Goal: Task Accomplishment & Management: Complete application form

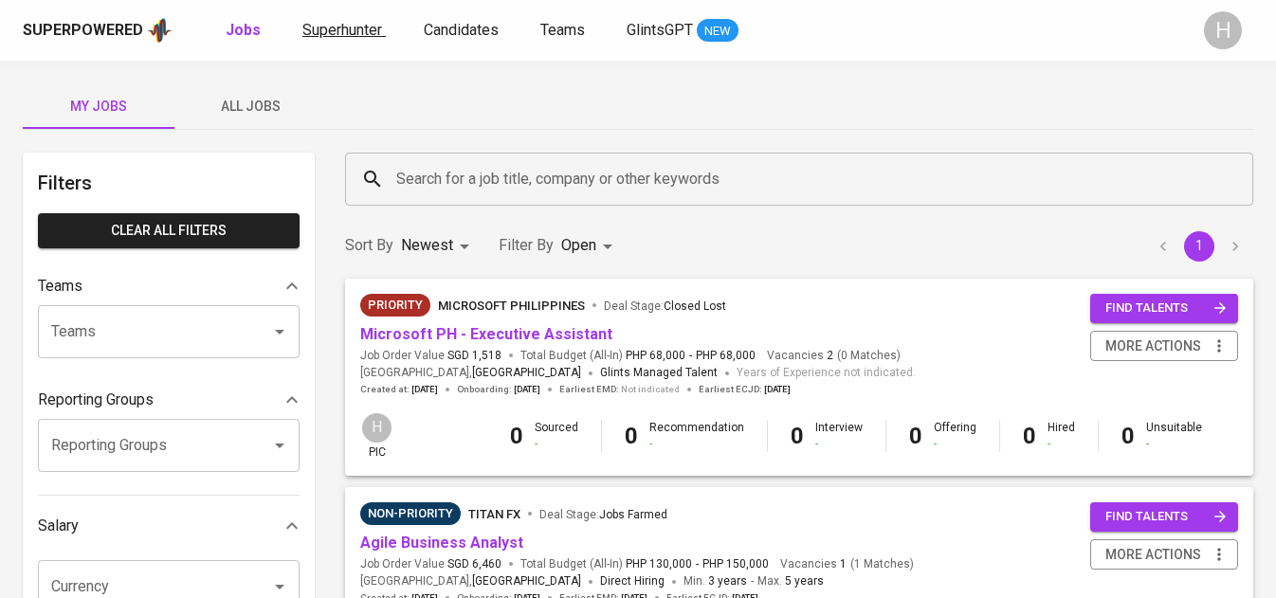
click at [329, 28] on span "Superhunter" at bounding box center [343, 30] width 80 height 18
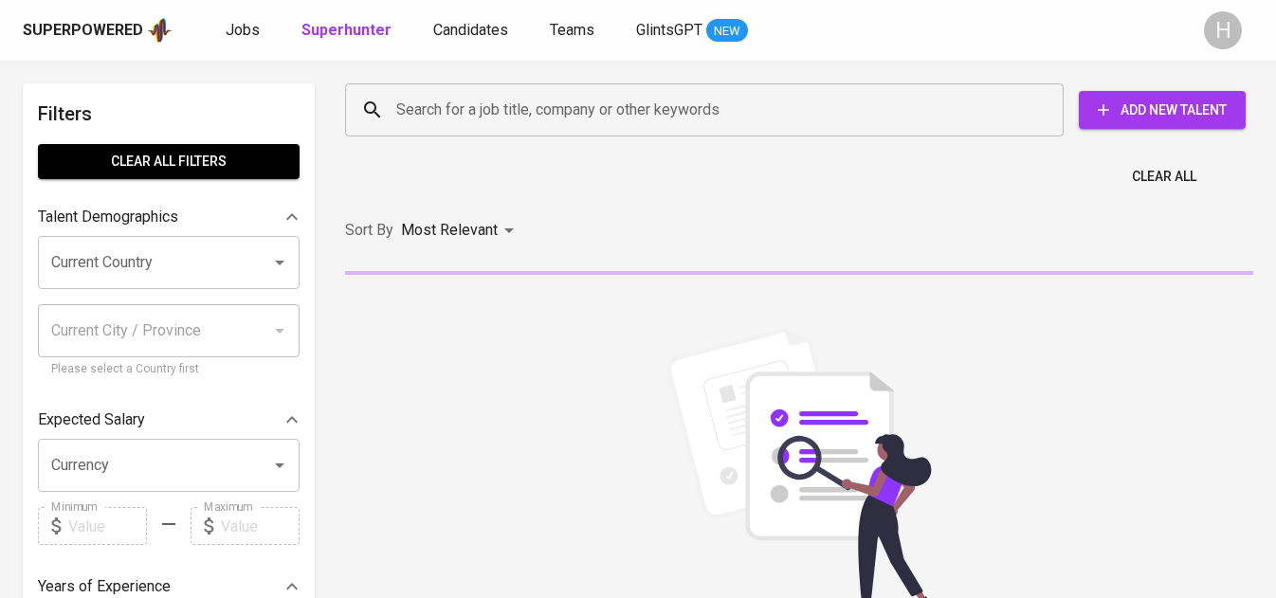
click at [614, 125] on input "Search for a job title, company or other keywords" at bounding box center [709, 110] width 635 height 36
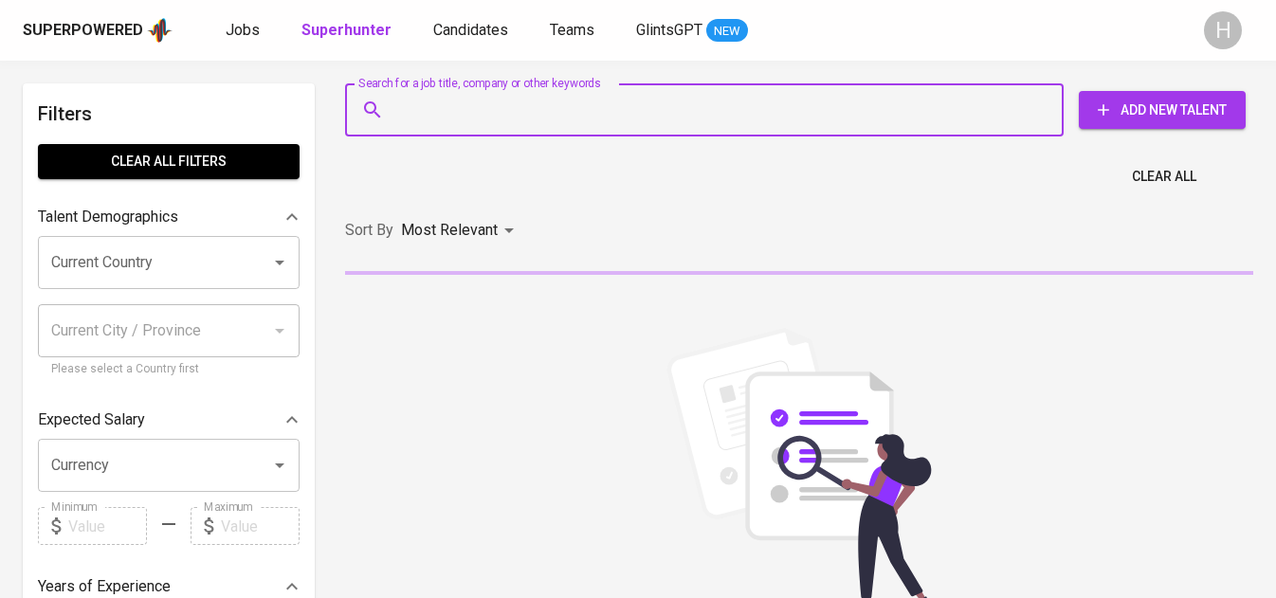
paste input "zaramil.Ieyte@gmaiI.com"
type input "zaramil.Ieyte@gmaiI.com"
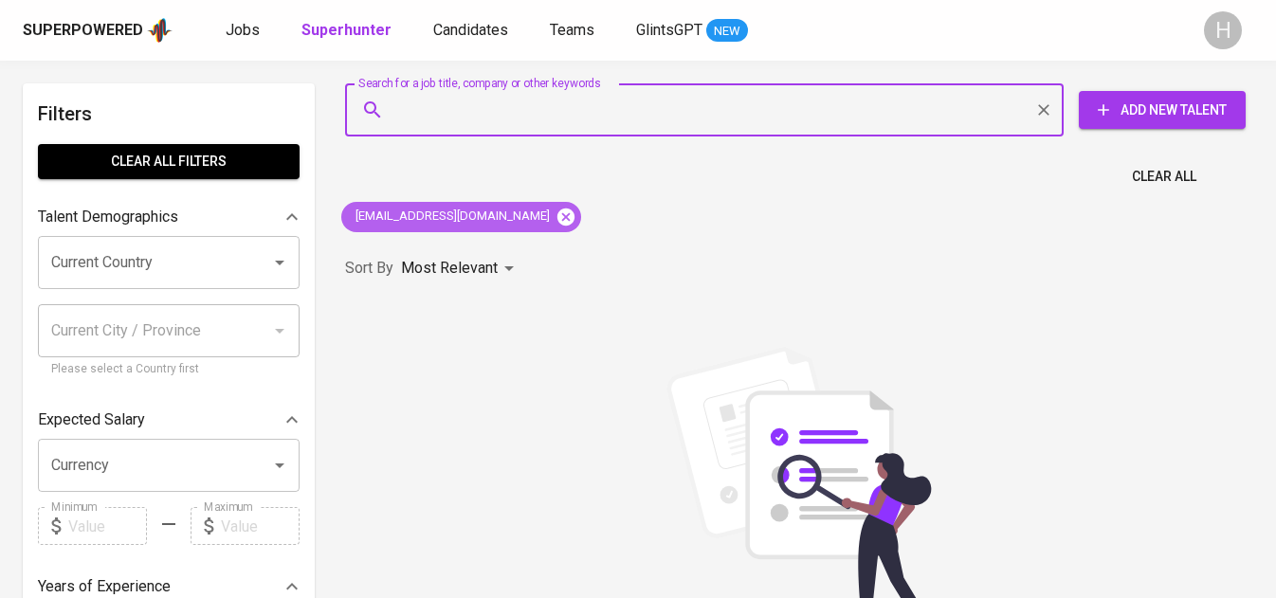
click at [556, 215] on icon at bounding box center [566, 217] width 21 height 21
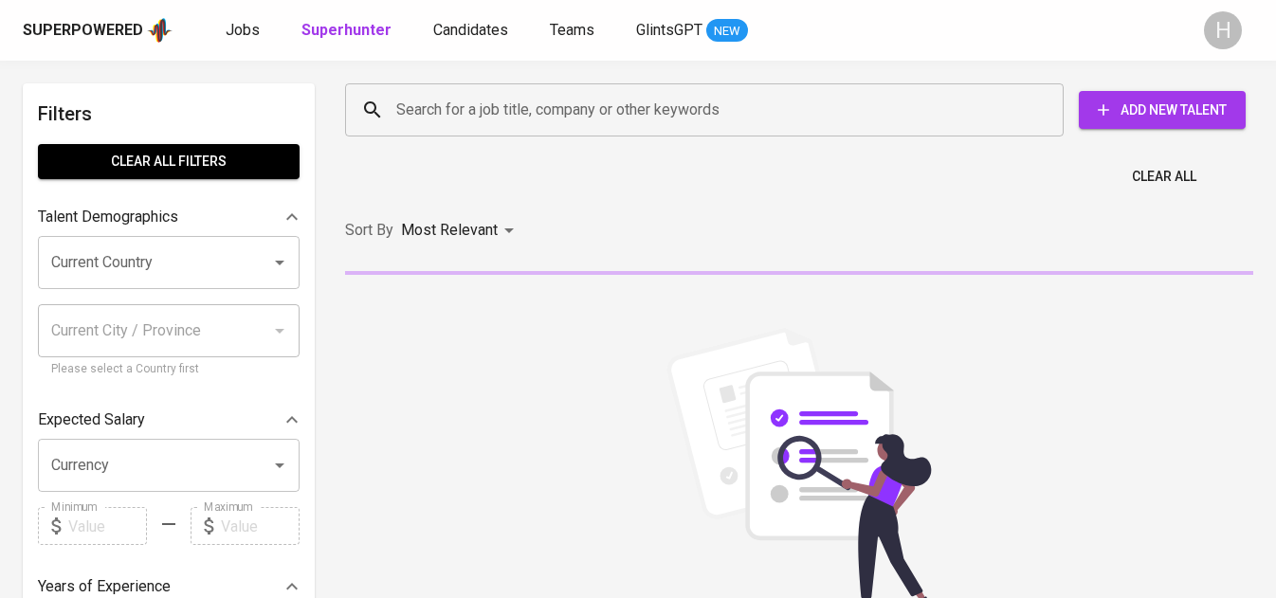
click at [482, 109] on input "Search for a job title, company or other keywords" at bounding box center [709, 110] width 635 height 36
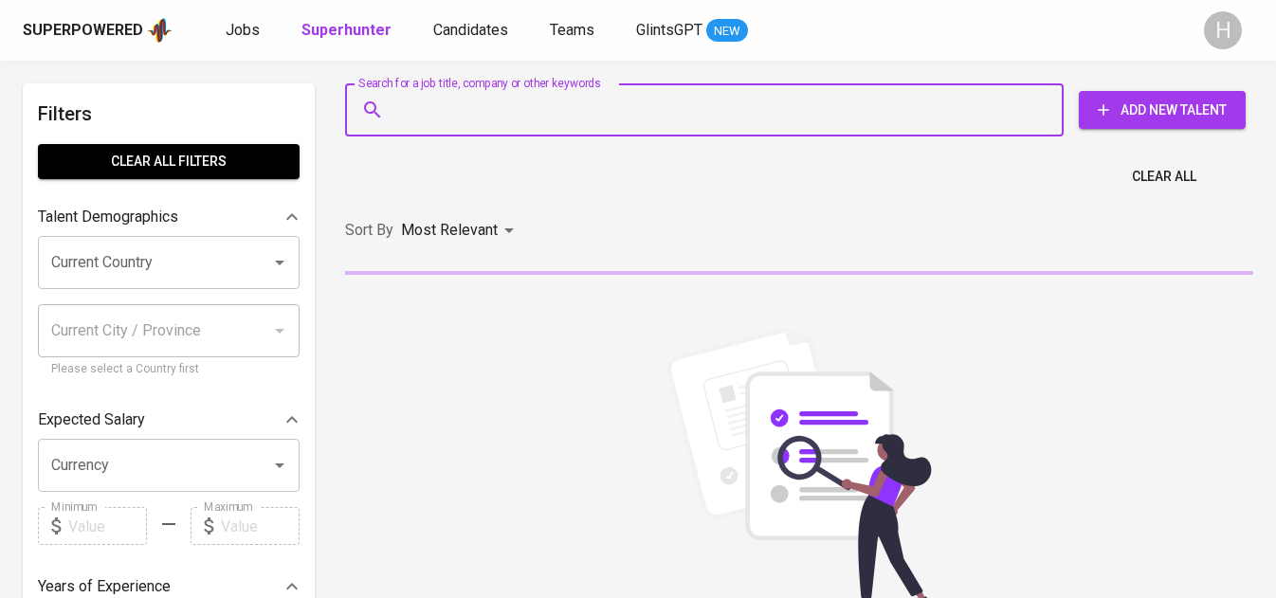
click at [482, 109] on input "Search for a job title, company or other keywords" at bounding box center [709, 110] width 635 height 36
paste input "zaramil.Ieyte@gmaiI.com"
type input "zaramil.Ieyte@gmaiI.com"
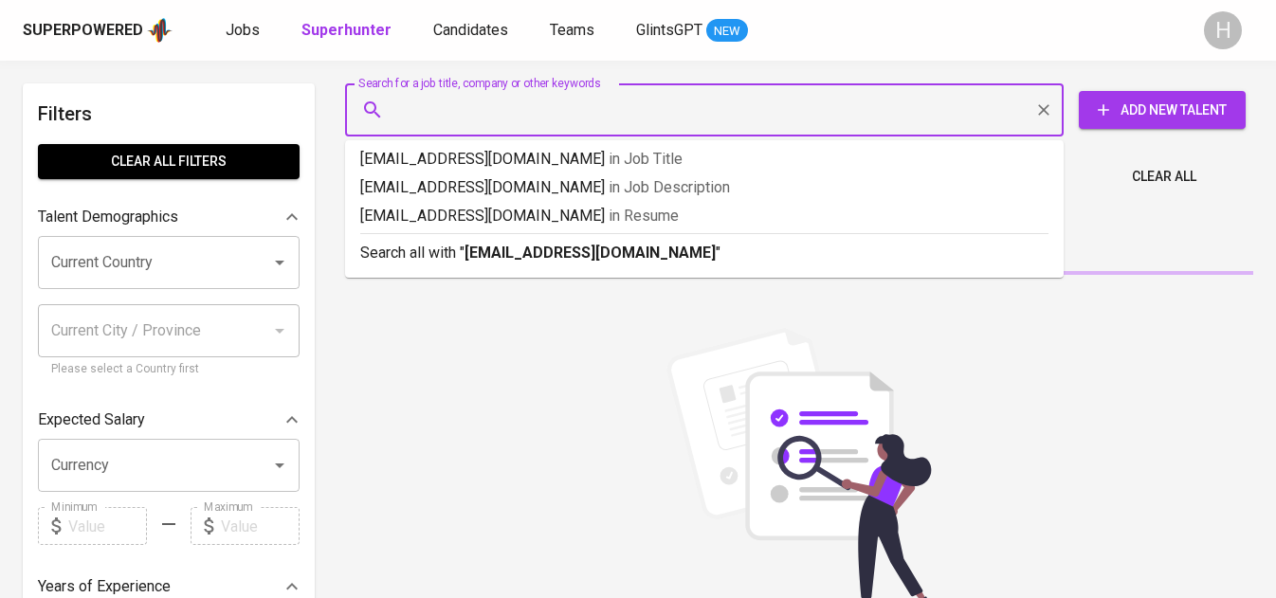
click at [1040, 106] on icon "Clear" at bounding box center [1043, 109] width 11 height 11
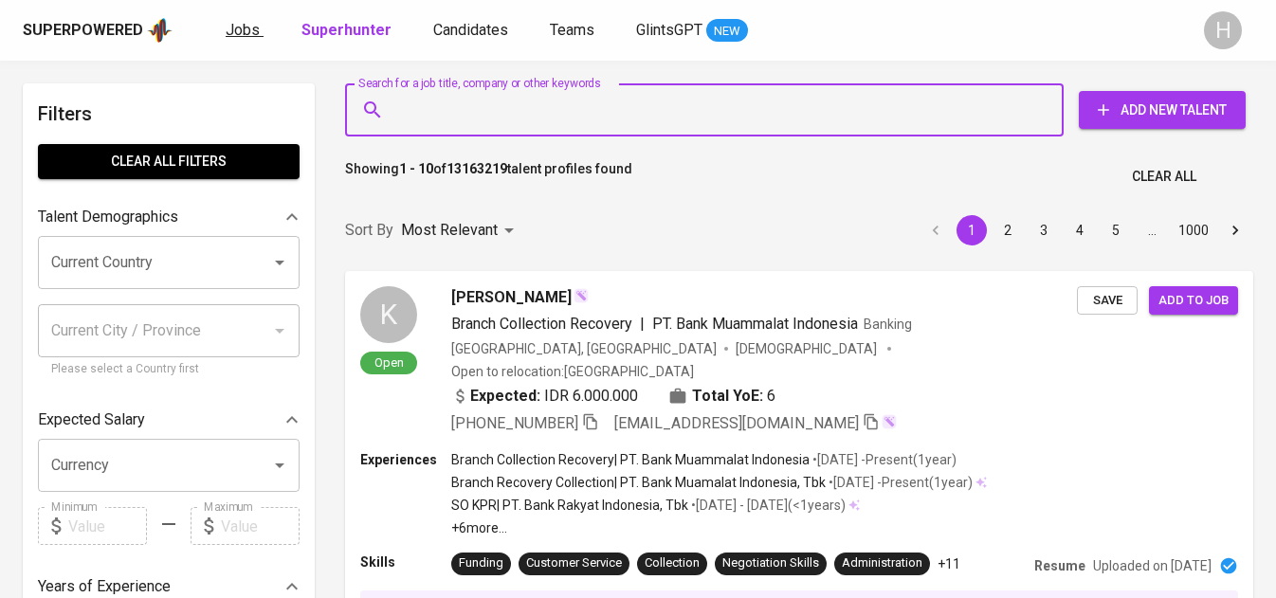
click at [245, 27] on span "Jobs" at bounding box center [243, 30] width 34 height 18
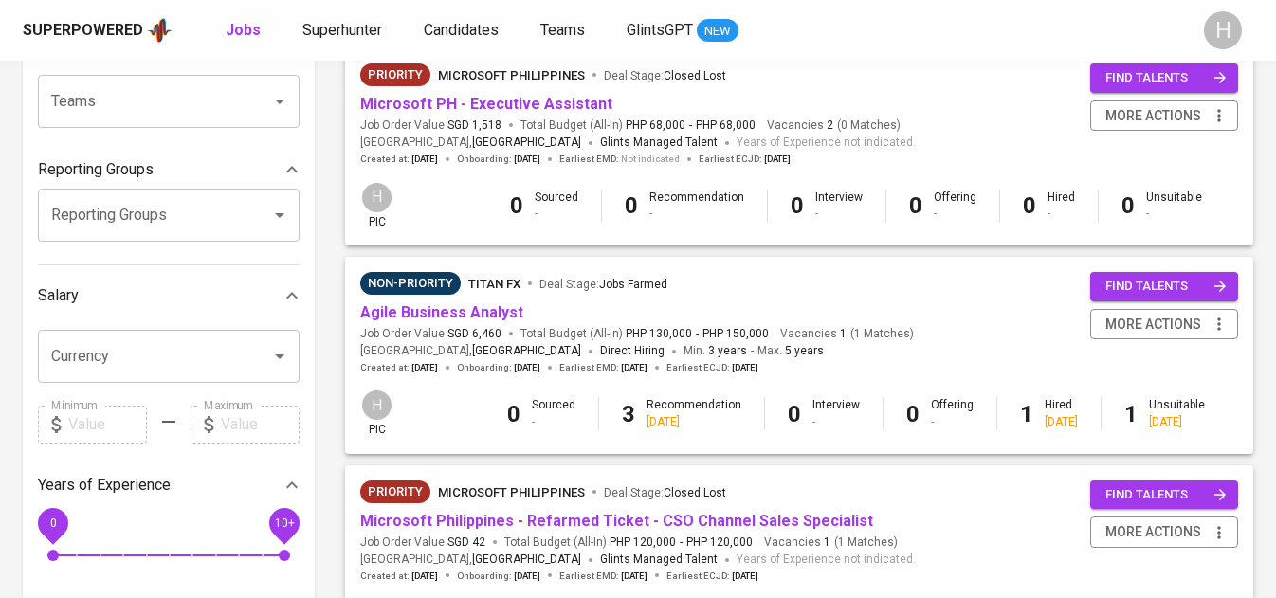
scroll to position [218, 0]
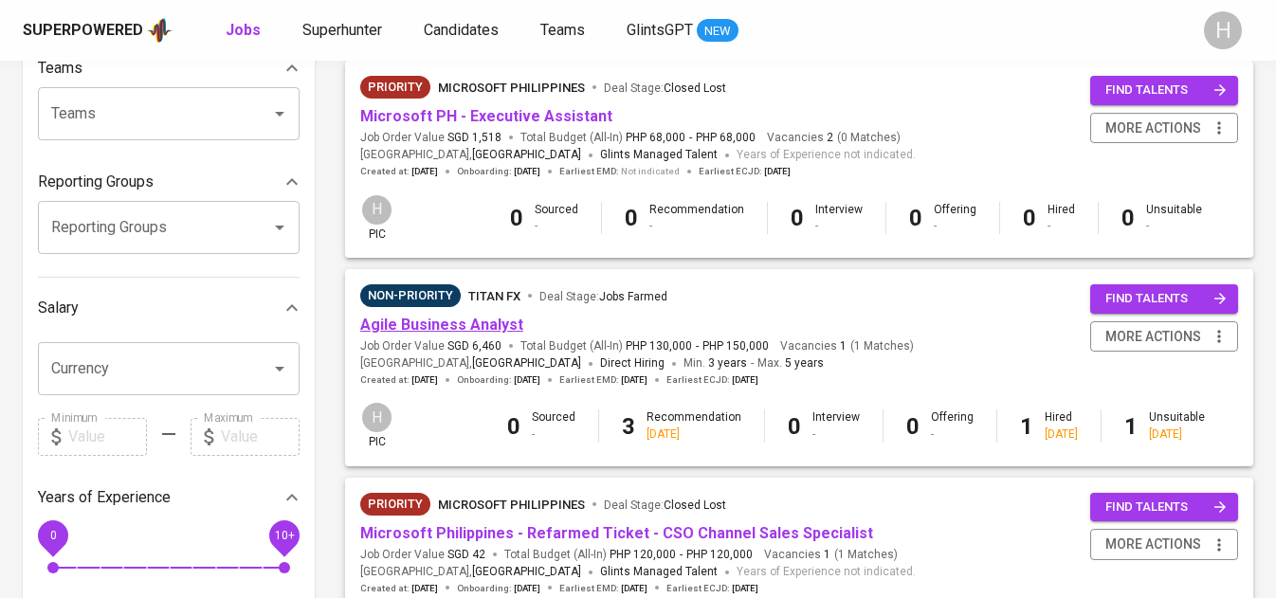
click at [488, 319] on link "Agile Business Analyst" at bounding box center [441, 325] width 163 height 18
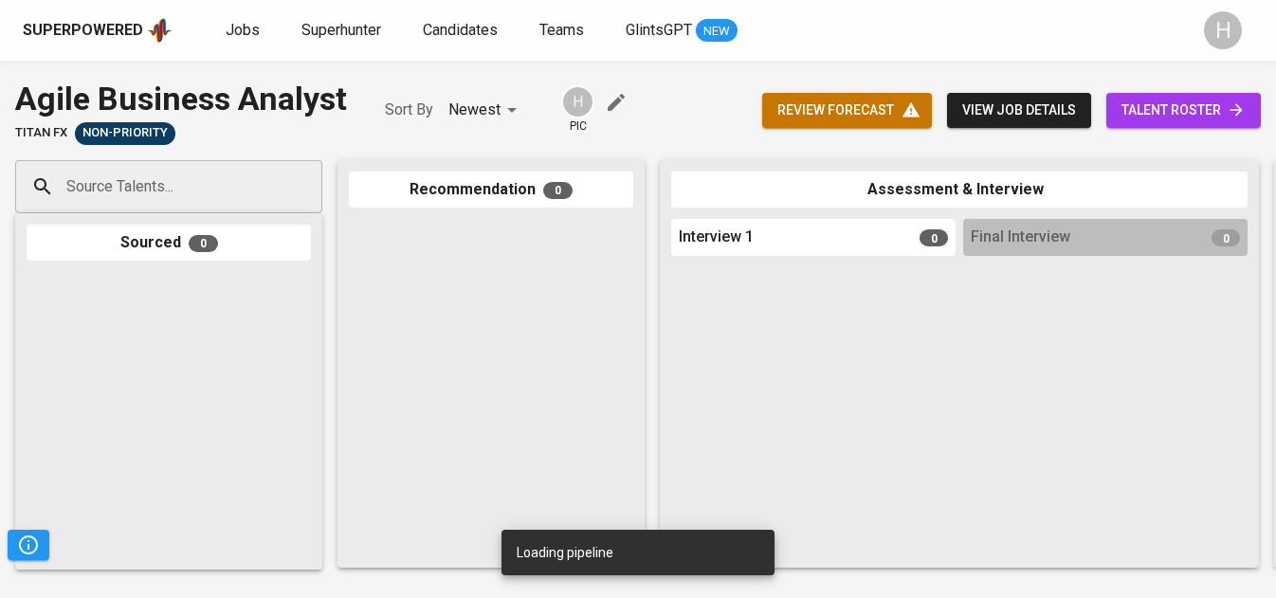
click at [1159, 105] on span "talent roster" at bounding box center [1184, 111] width 124 height 24
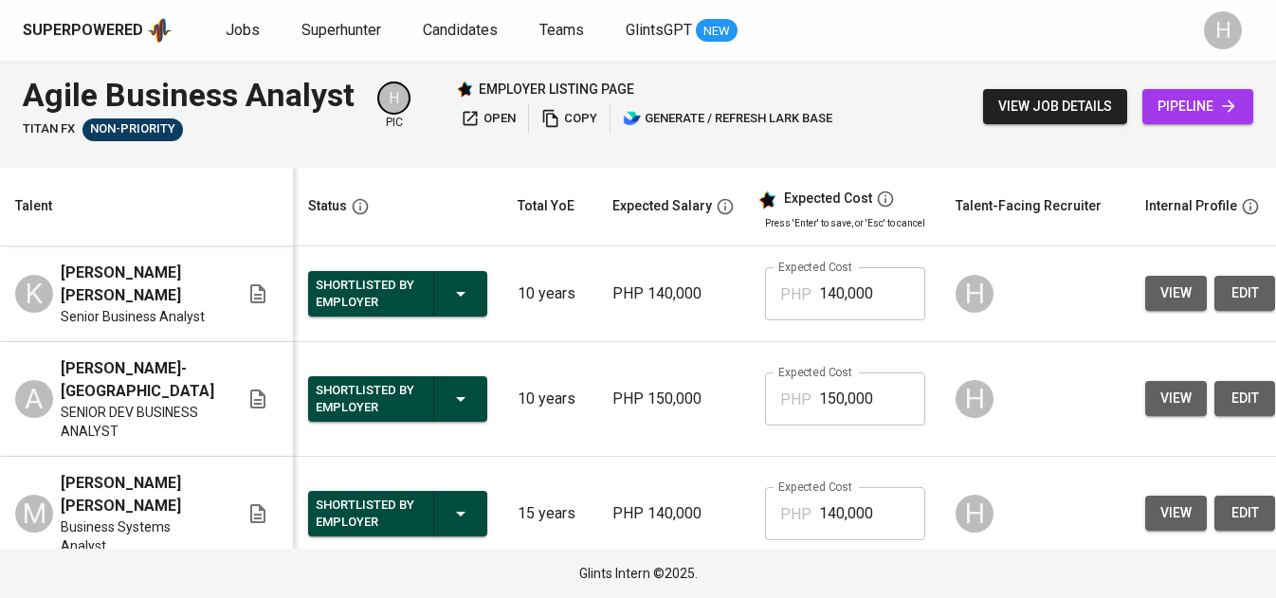
scroll to position [188, 0]
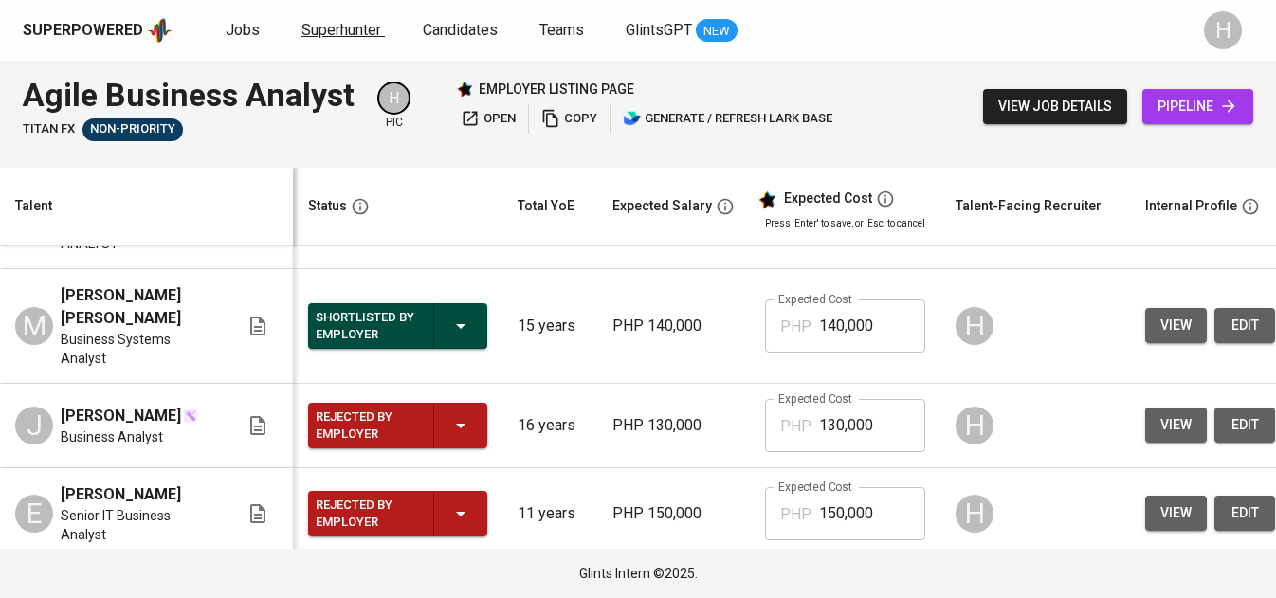
click at [330, 31] on span "Superhunter" at bounding box center [342, 30] width 80 height 18
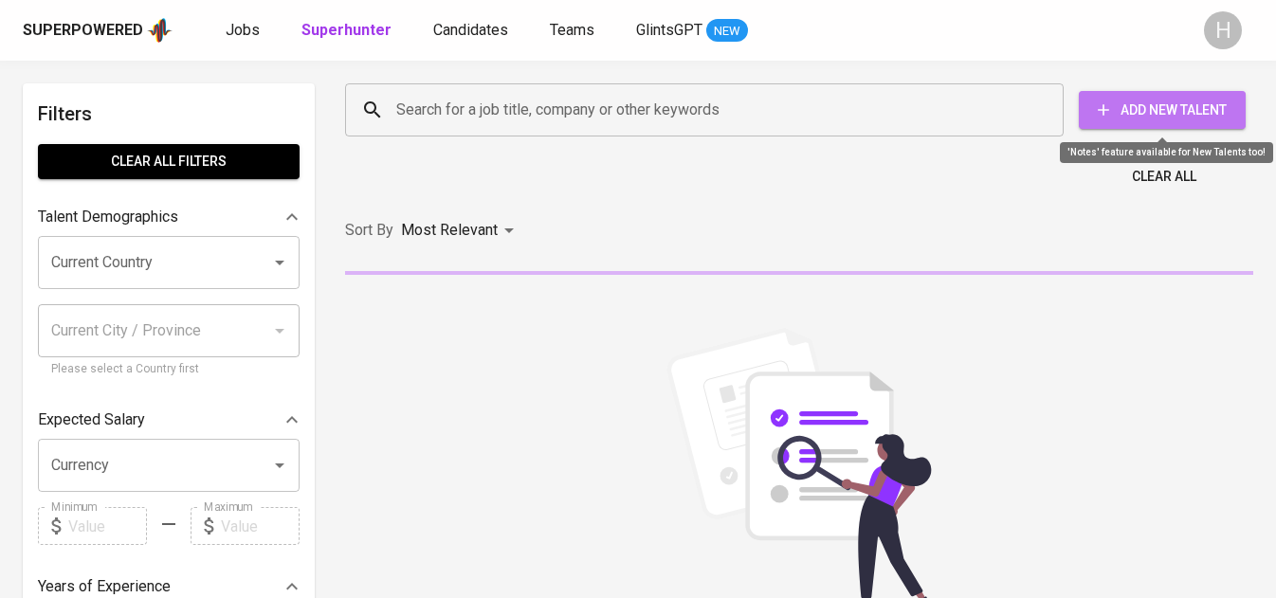
click at [1147, 109] on span "Add New Talent" at bounding box center [1162, 111] width 137 height 24
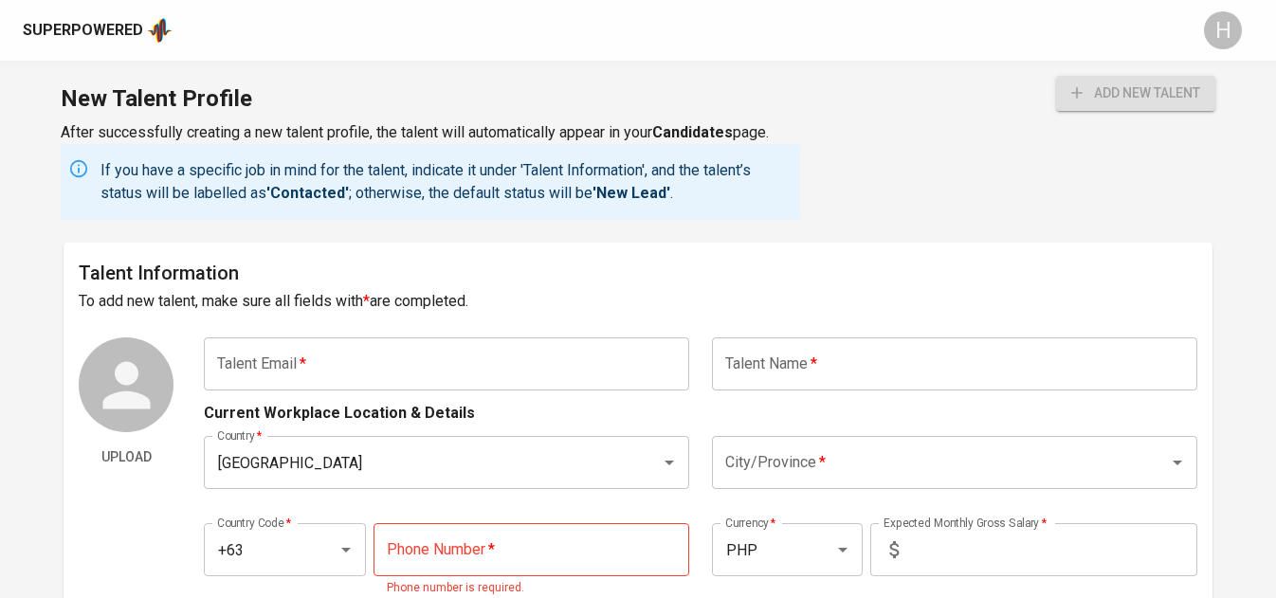
click at [420, 392] on div "Current Workplace Location & Details" at bounding box center [700, 408] width 993 height 34
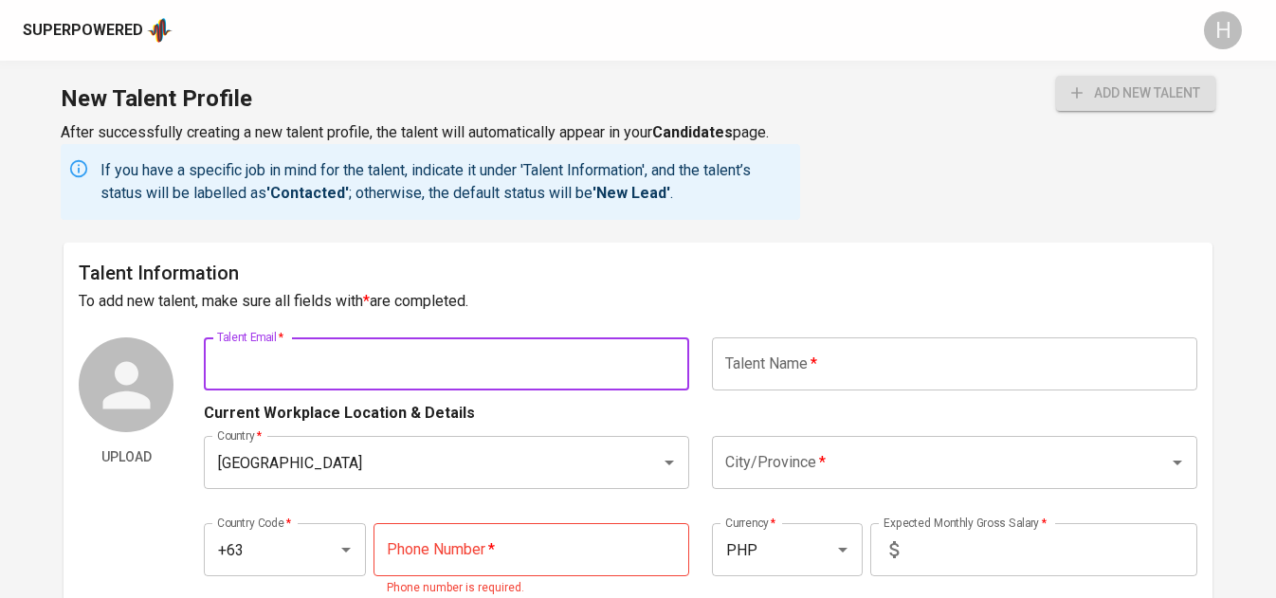
click at [413, 367] on input "text" at bounding box center [447, 364] width 486 height 53
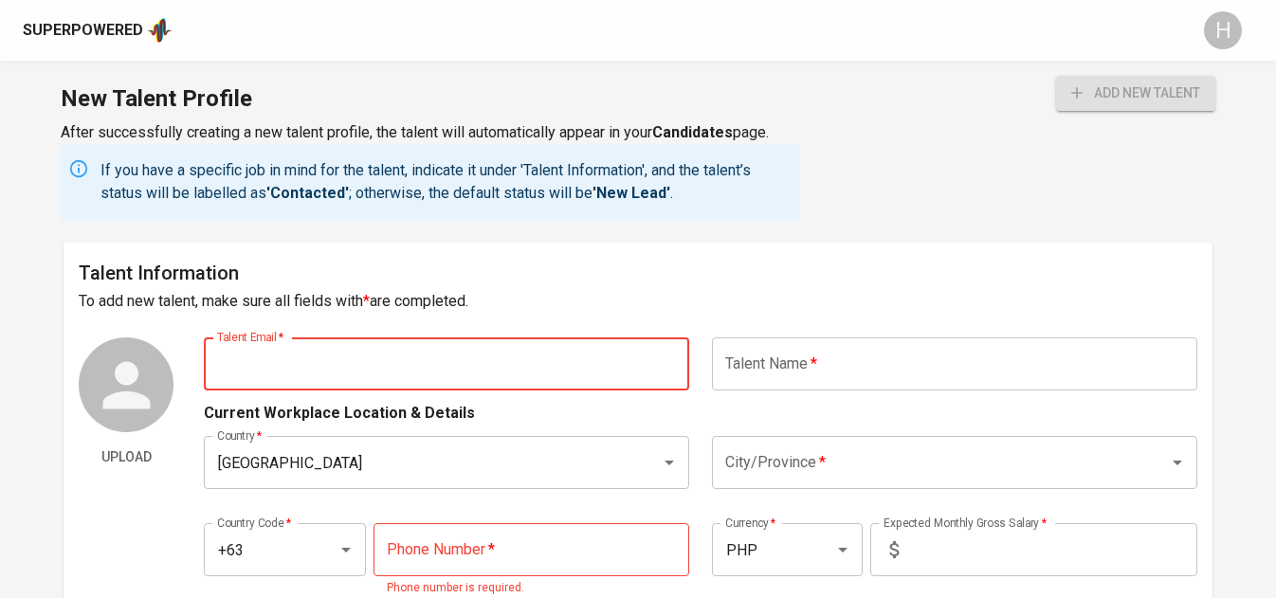
paste input "riannemaerapsing@gmail.com"
type input "riannemaerapsing@gmail.com"
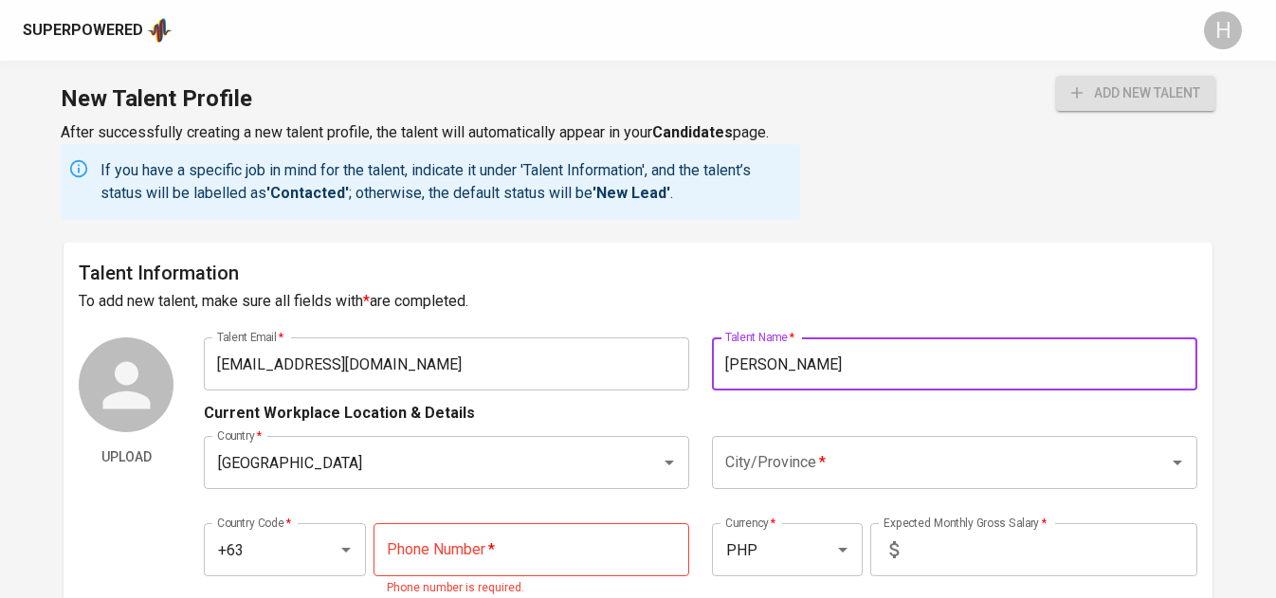
type input "[PERSON_NAME]"
click at [791, 450] on input "City/Province   *" at bounding box center [928, 463] width 415 height 36
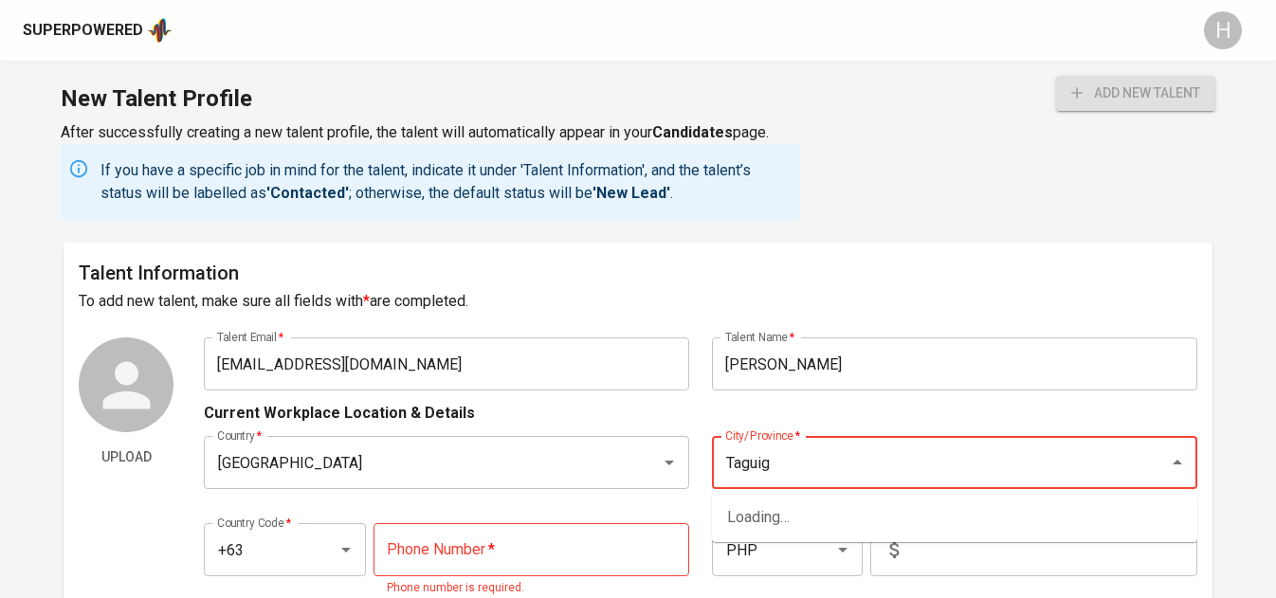
scroll to position [100, 0]
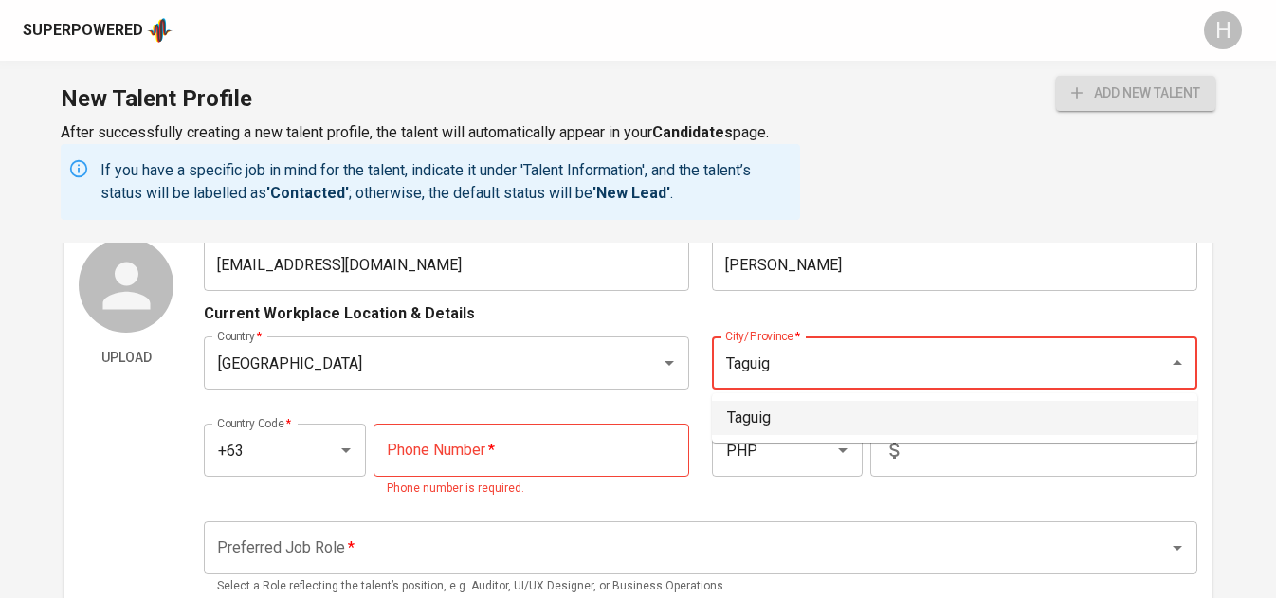
click at [766, 432] on li "Taguig" at bounding box center [955, 418] width 486 height 34
type input "Taguig"
click at [581, 468] on input "tel" at bounding box center [532, 450] width 316 height 53
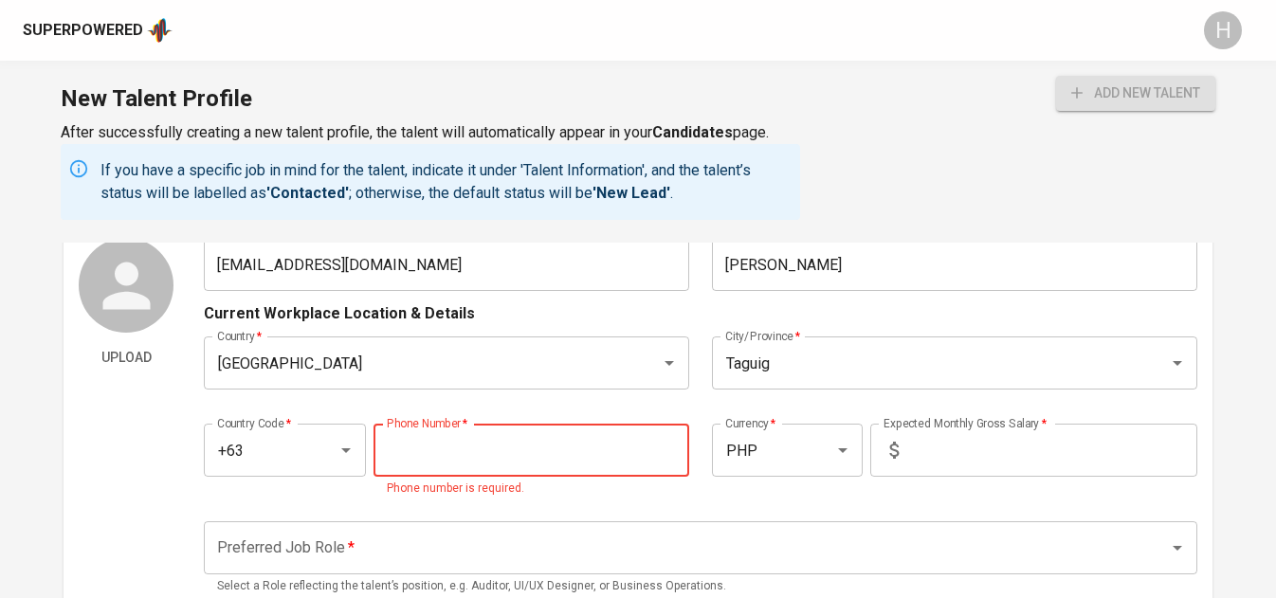
paste input "912-454-4892"
type input "912-454-4892"
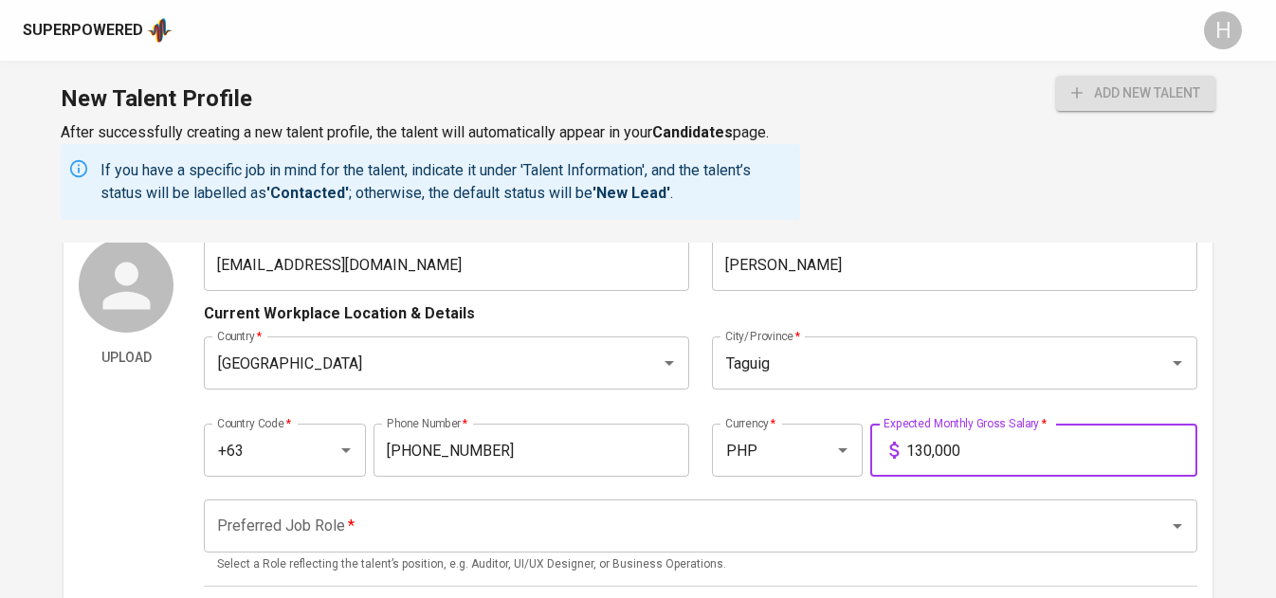
click at [399, 506] on div "Preferred Job Role *" at bounding box center [700, 526] width 993 height 53
type input "130,000"
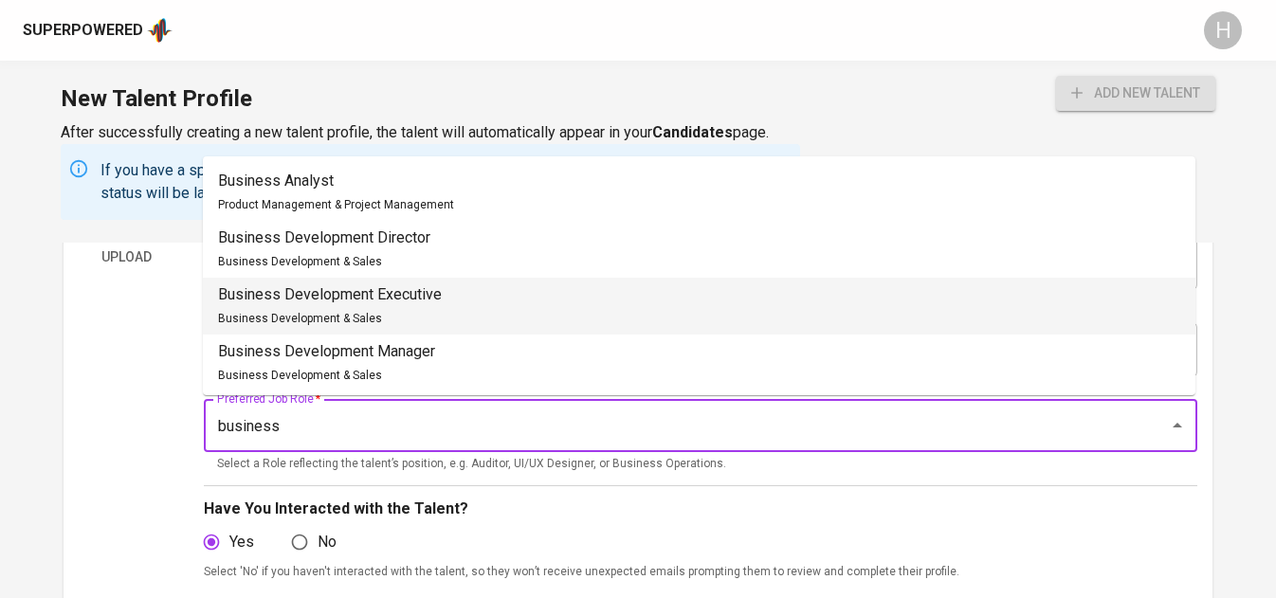
scroll to position [232, 0]
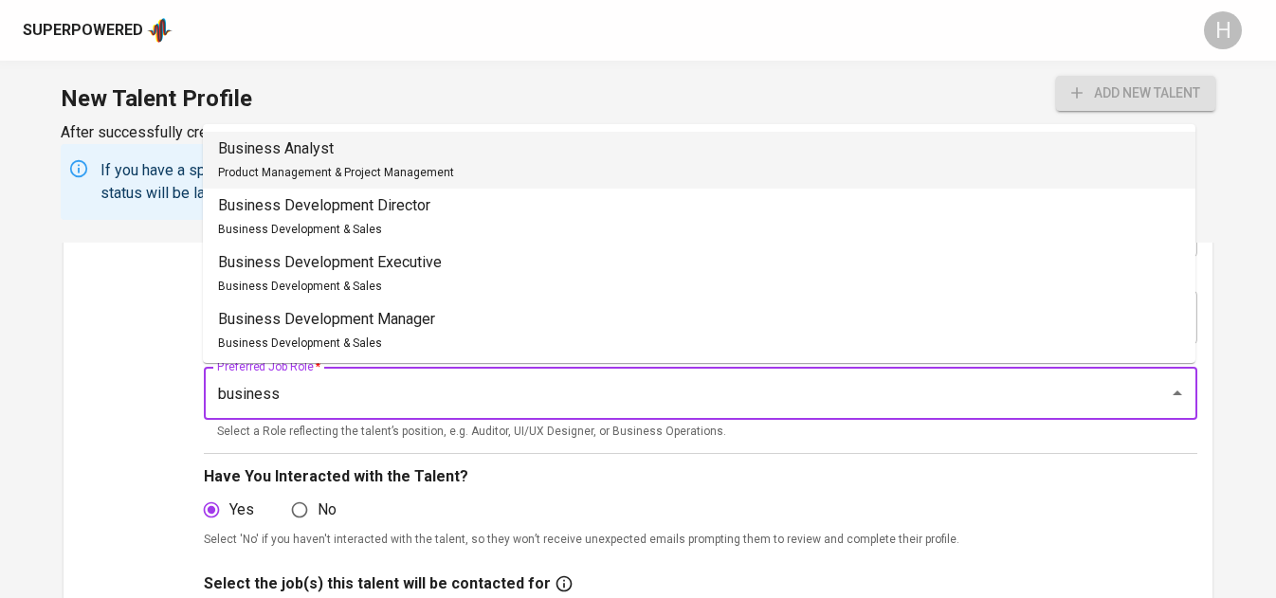
click at [372, 162] on div "Business Analyst Product Management & Project Management" at bounding box center [336, 161] width 236 height 46
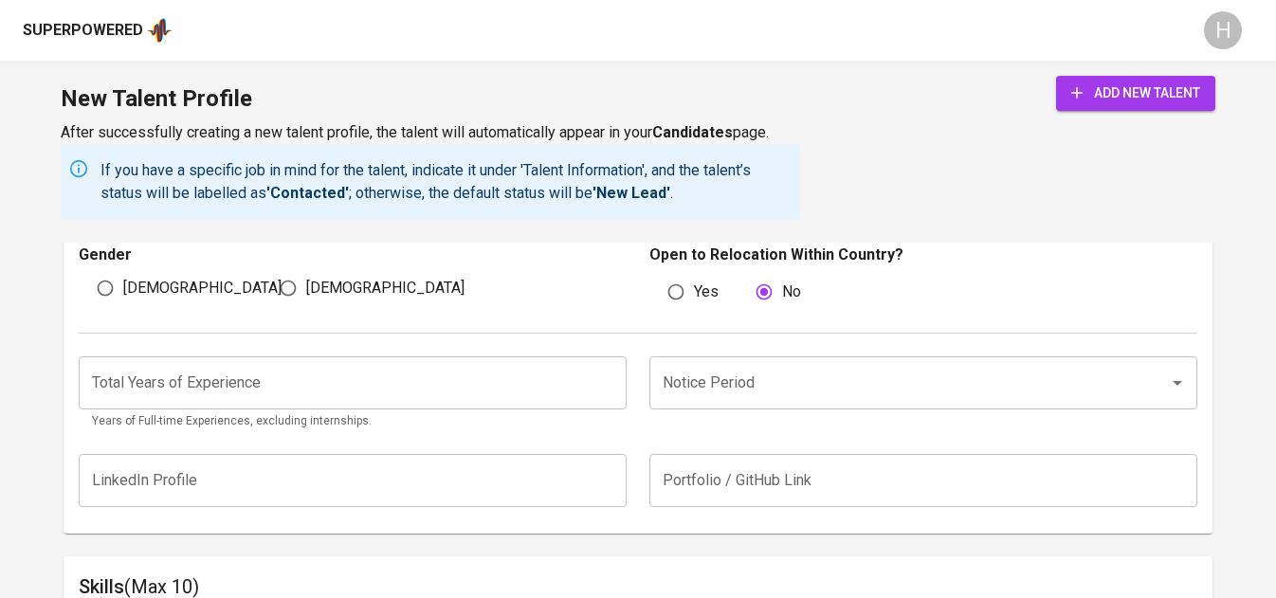
scroll to position [1138, 0]
type input "Business Analyst"
click at [335, 288] on span "[DEMOGRAPHIC_DATA]" at bounding box center [385, 289] width 158 height 23
click at [306, 288] on input "[DEMOGRAPHIC_DATA]" at bounding box center [288, 289] width 36 height 36
radio input "true"
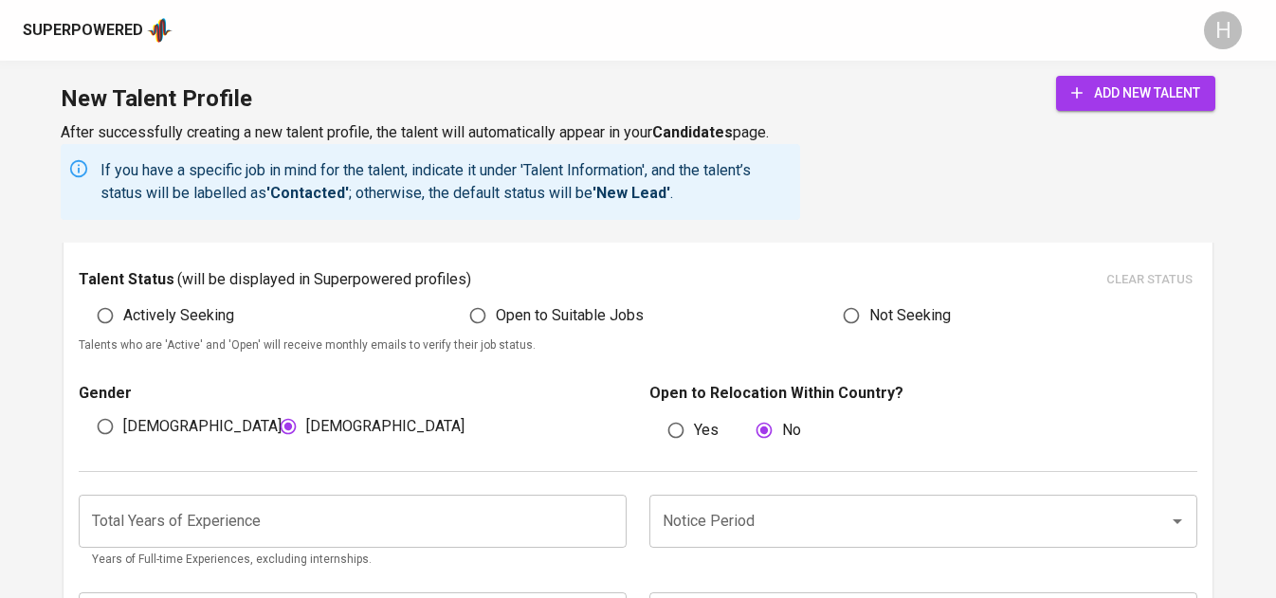
scroll to position [994, 0]
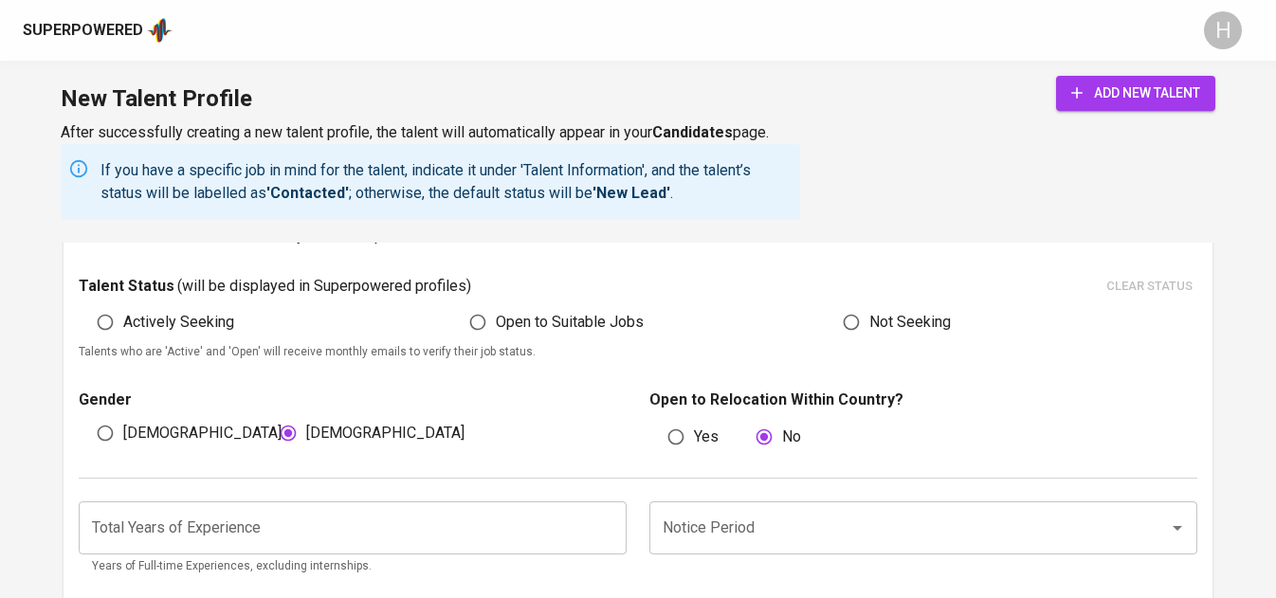
click at [211, 315] on span "Actively Seeking" at bounding box center [178, 322] width 111 height 23
click at [123, 315] on input "Actively Seeking" at bounding box center [105, 322] width 36 height 36
radio input "true"
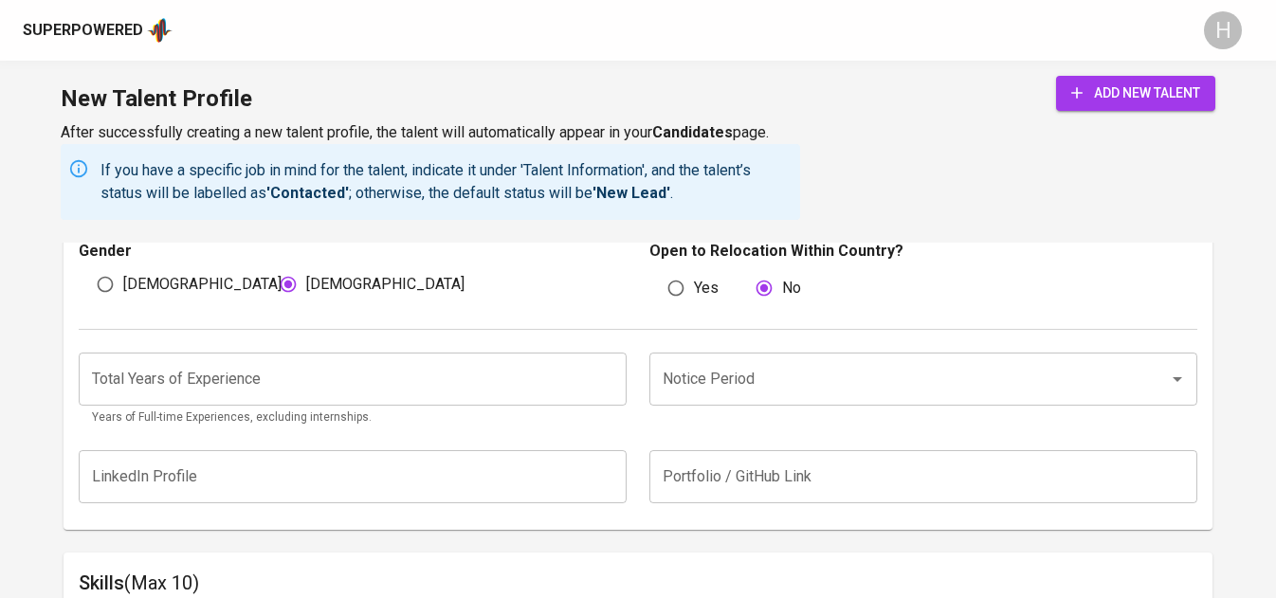
scroll to position [1141, 0]
click at [324, 413] on p "Years of Full-time Experiences, excluding internships." at bounding box center [353, 420] width 522 height 19
click at [312, 386] on input "number" at bounding box center [353, 381] width 548 height 53
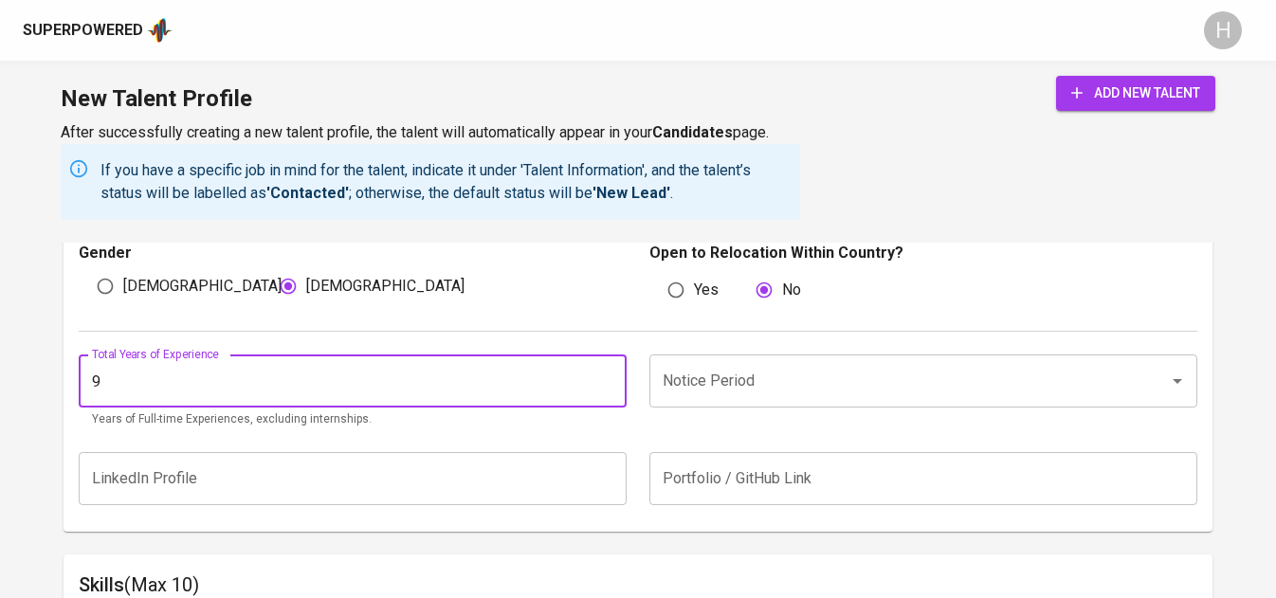
type input "9"
click at [822, 391] on input "Notice Period" at bounding box center [897, 381] width 478 height 36
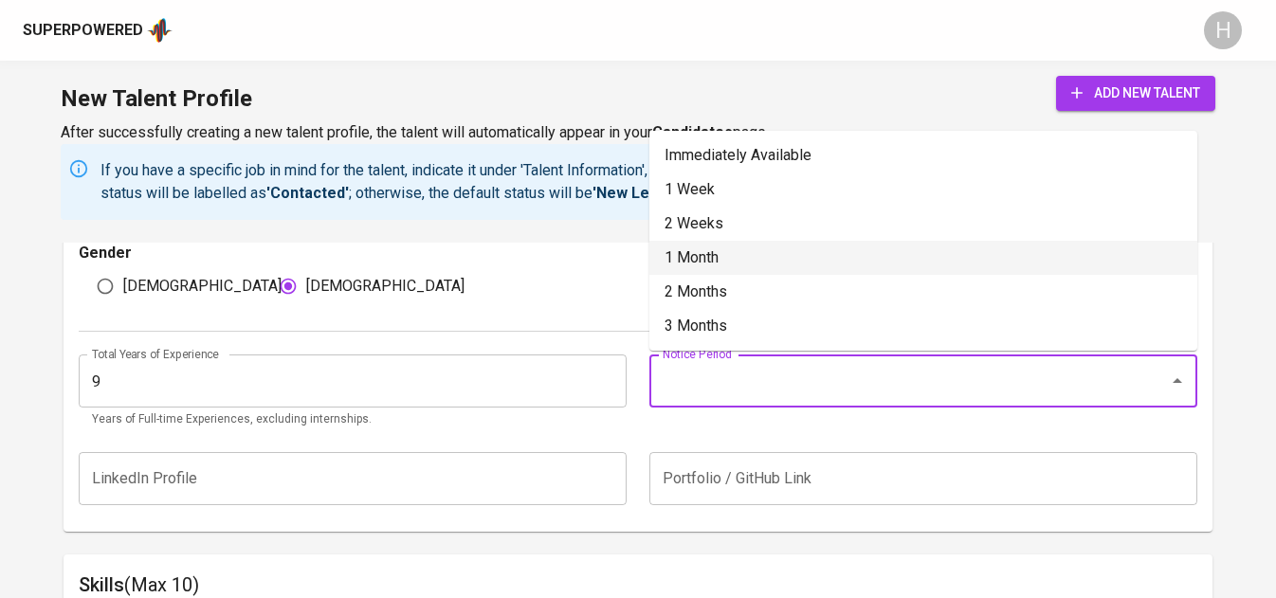
click at [819, 252] on li "1 Month" at bounding box center [924, 258] width 548 height 34
type input "1 Month"
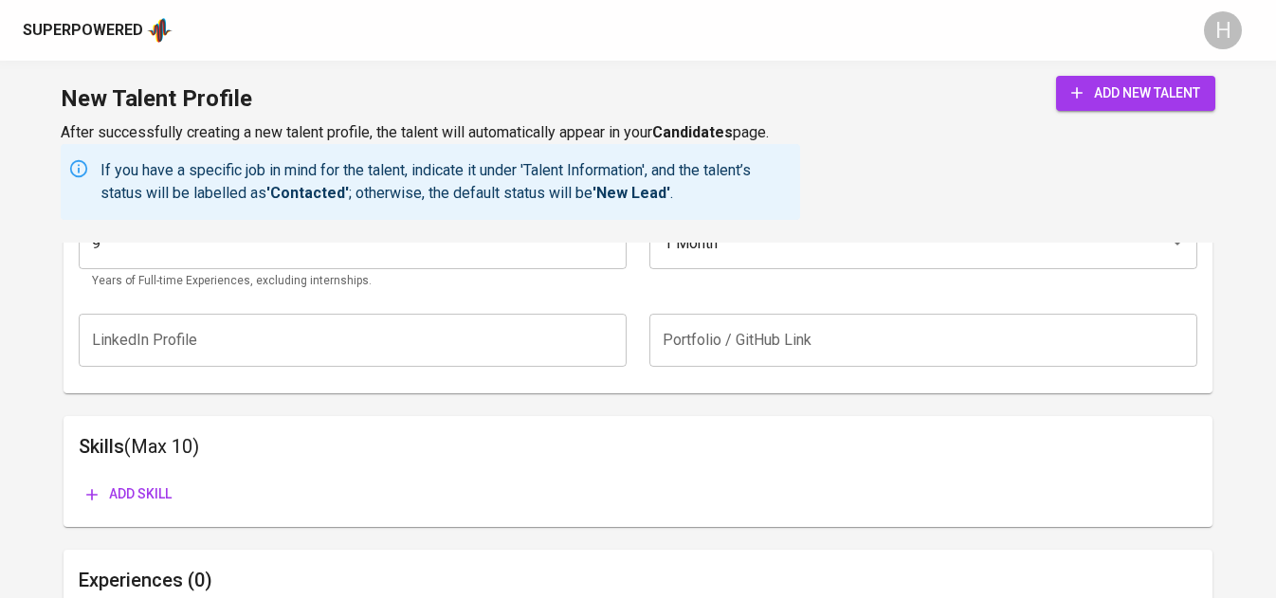
scroll to position [1311, 0]
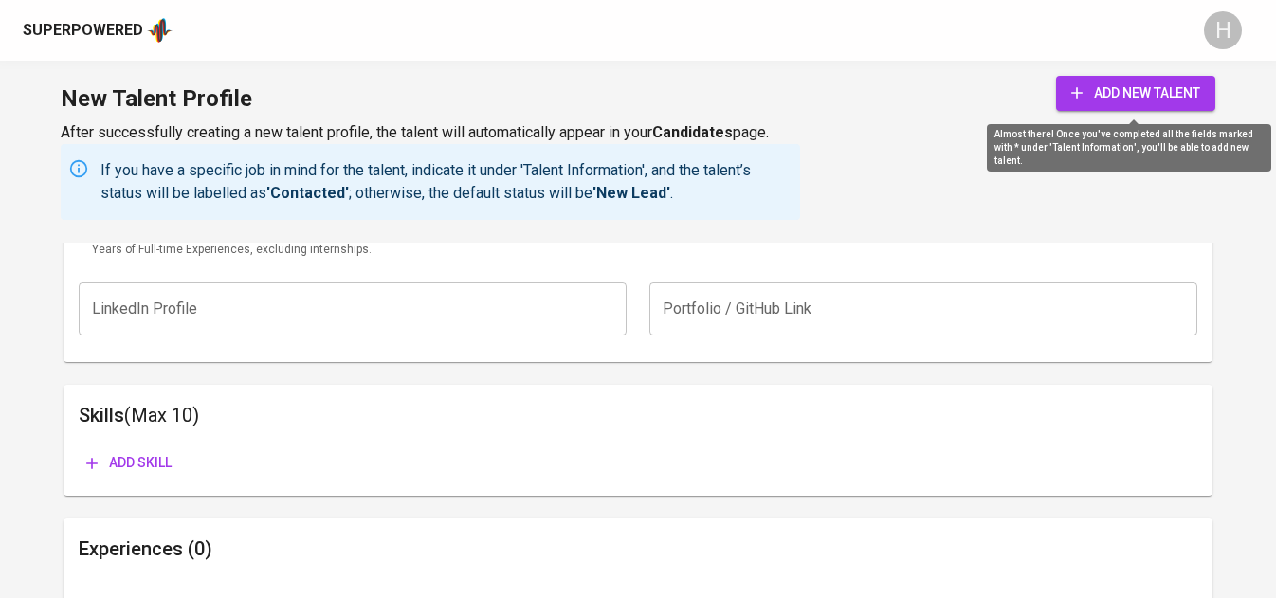
click at [1137, 88] on span "add new talent" at bounding box center [1136, 94] width 129 height 24
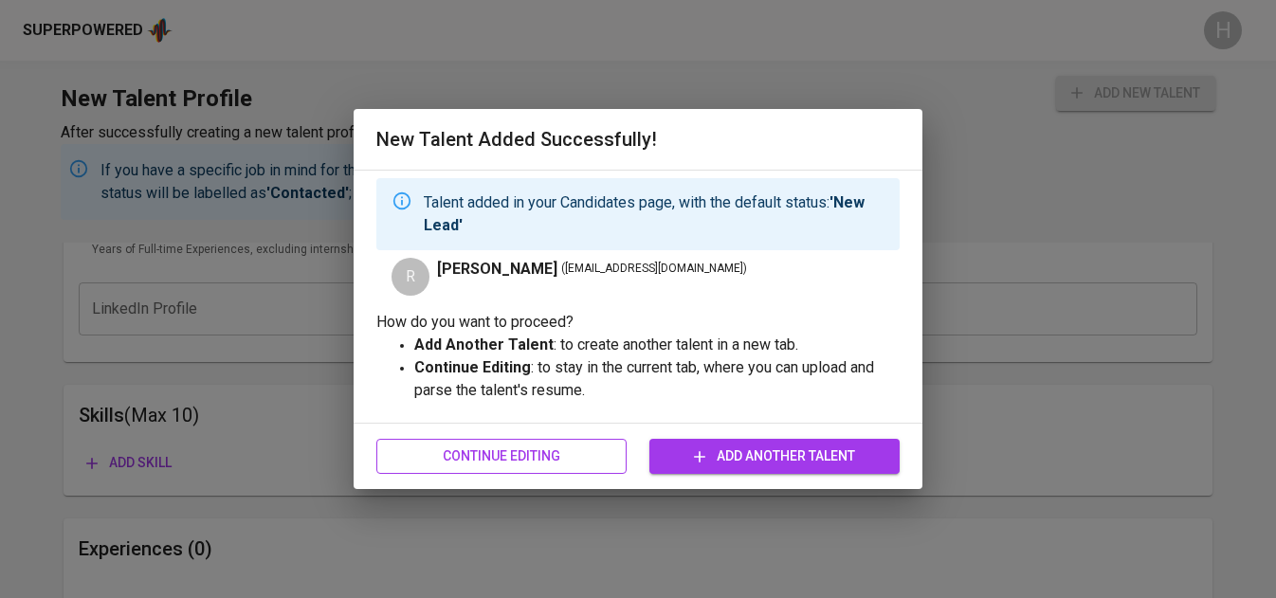
click at [488, 441] on button "Continue Editing" at bounding box center [501, 456] width 250 height 35
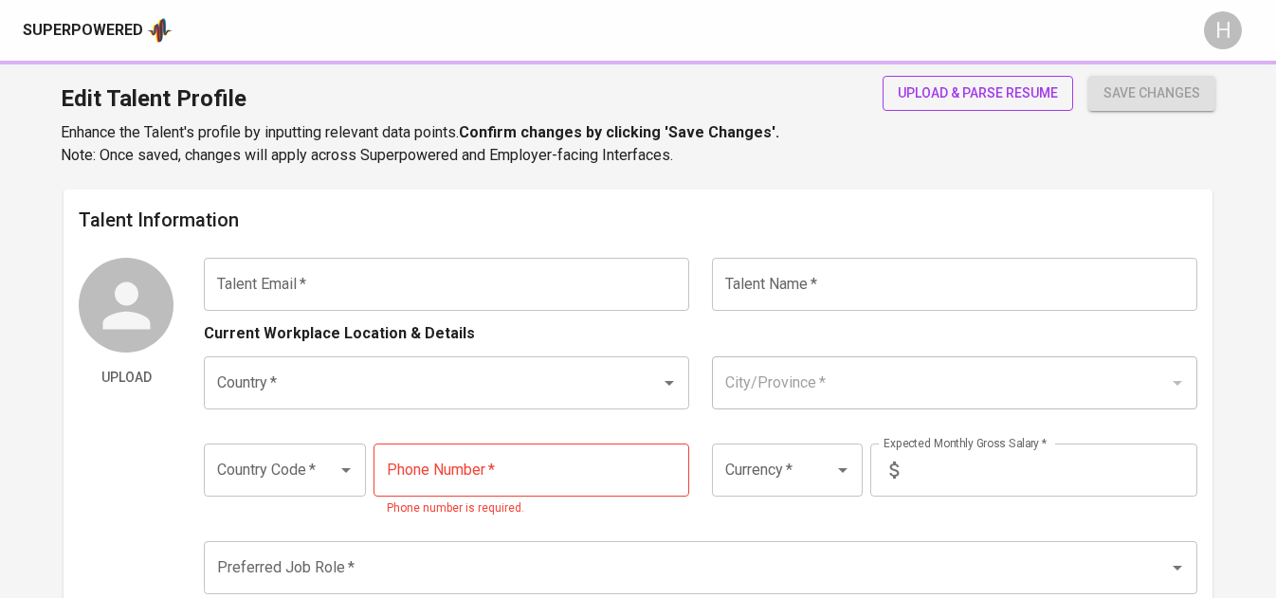
type input "riannemaerapsing@gmail.com"
type input "[PERSON_NAME]"
type input "[GEOGRAPHIC_DATA]"
type input "Taguig"
type input "+63"
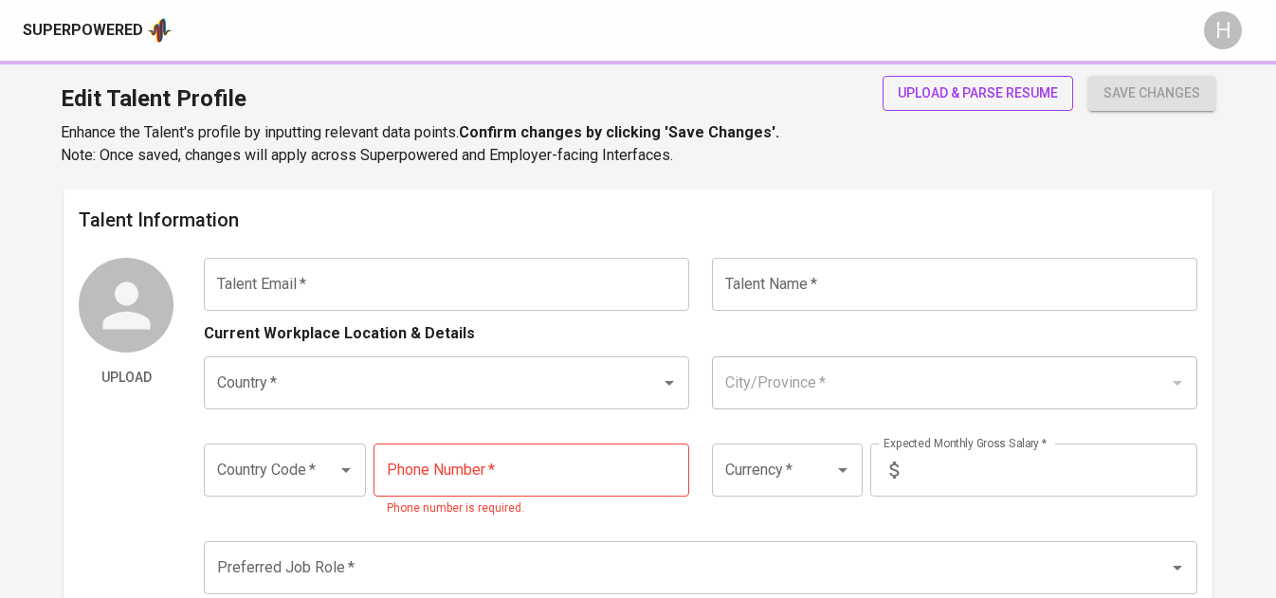
type input "912-454-4892"
type input "PHP"
type input "130,000"
type input "Business Analyst"
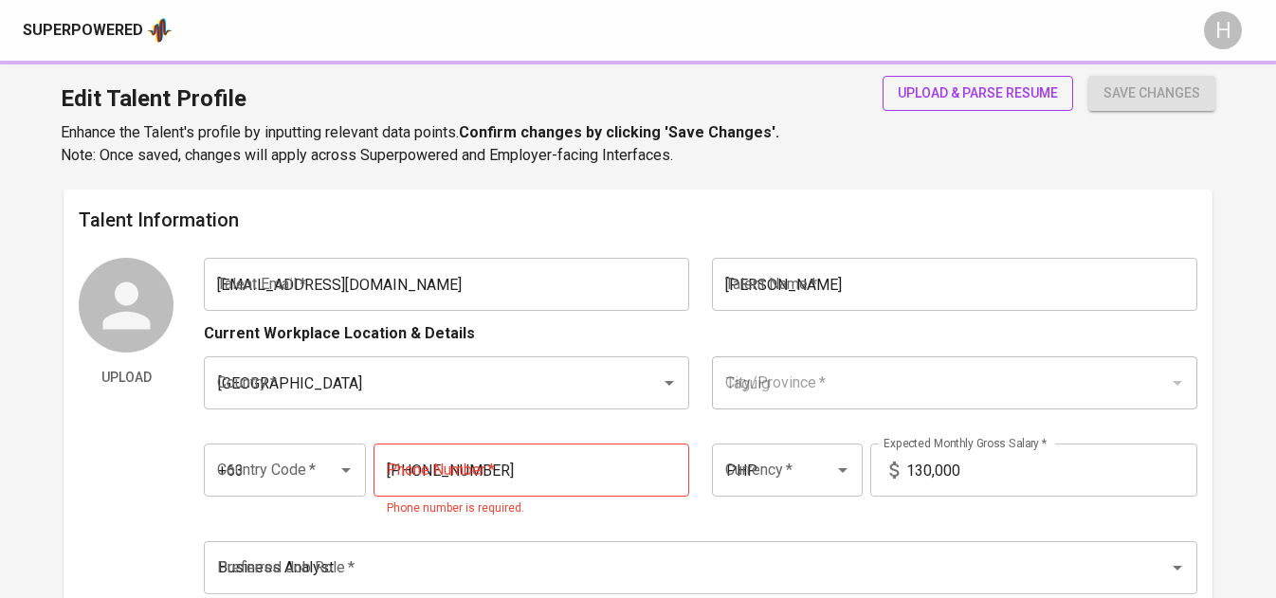
radio input "true"
type input "9"
type input "1 Month"
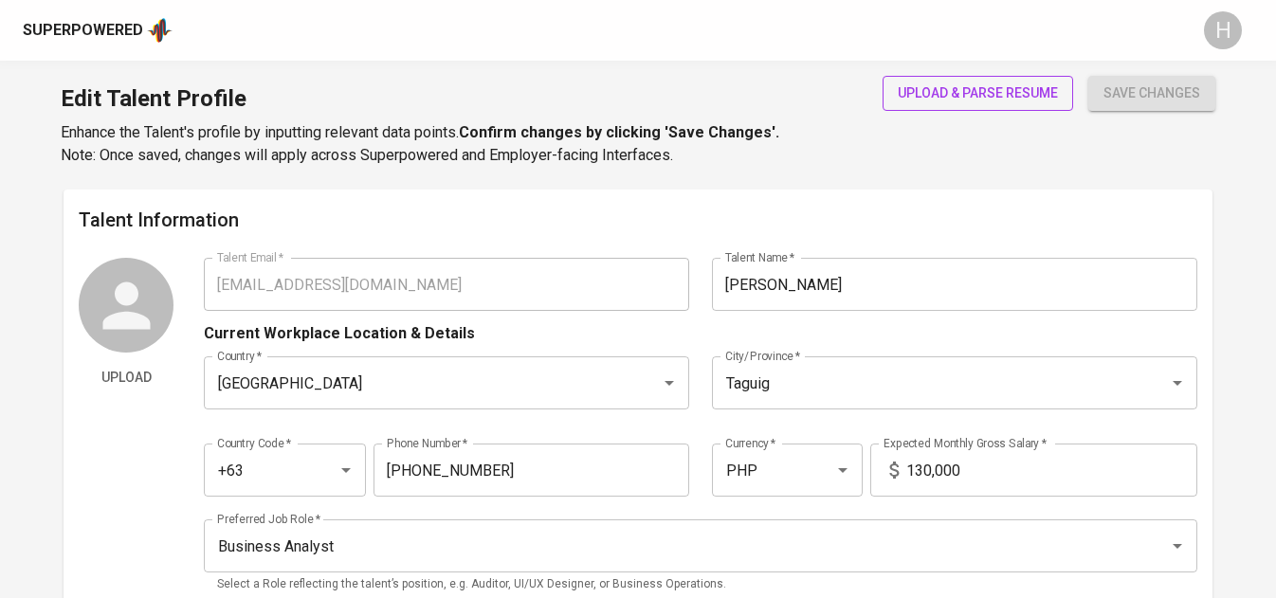
click at [991, 96] on span "upload & parse resume" at bounding box center [978, 94] width 160 height 24
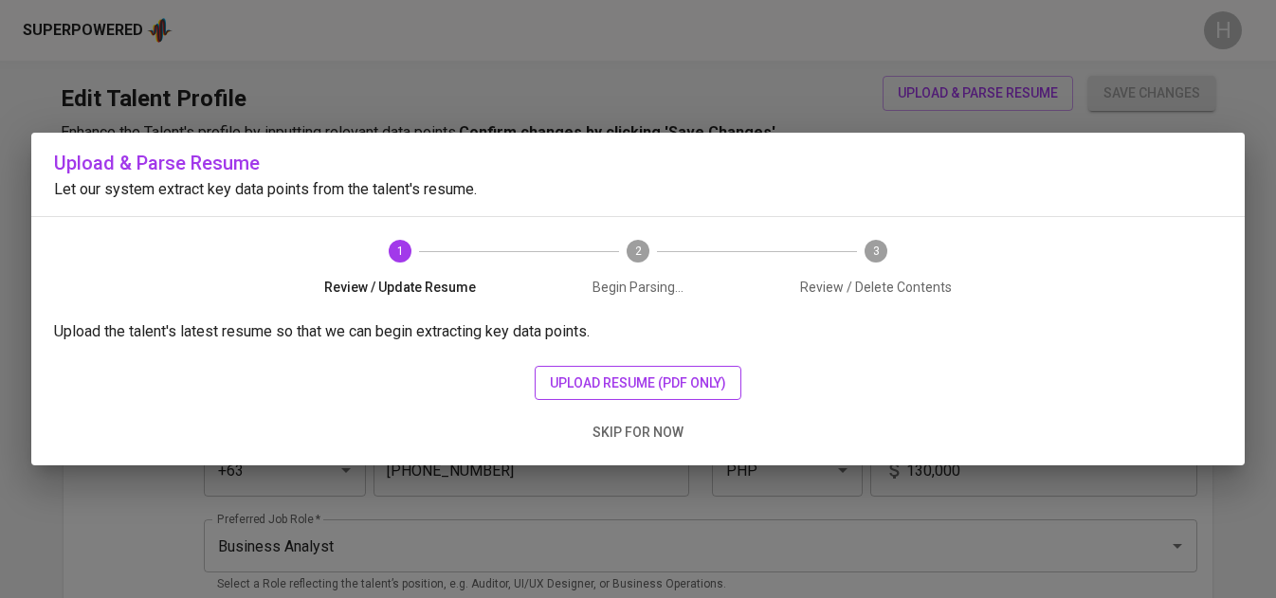
click at [646, 385] on span "upload resume (pdf only)" at bounding box center [638, 384] width 176 height 24
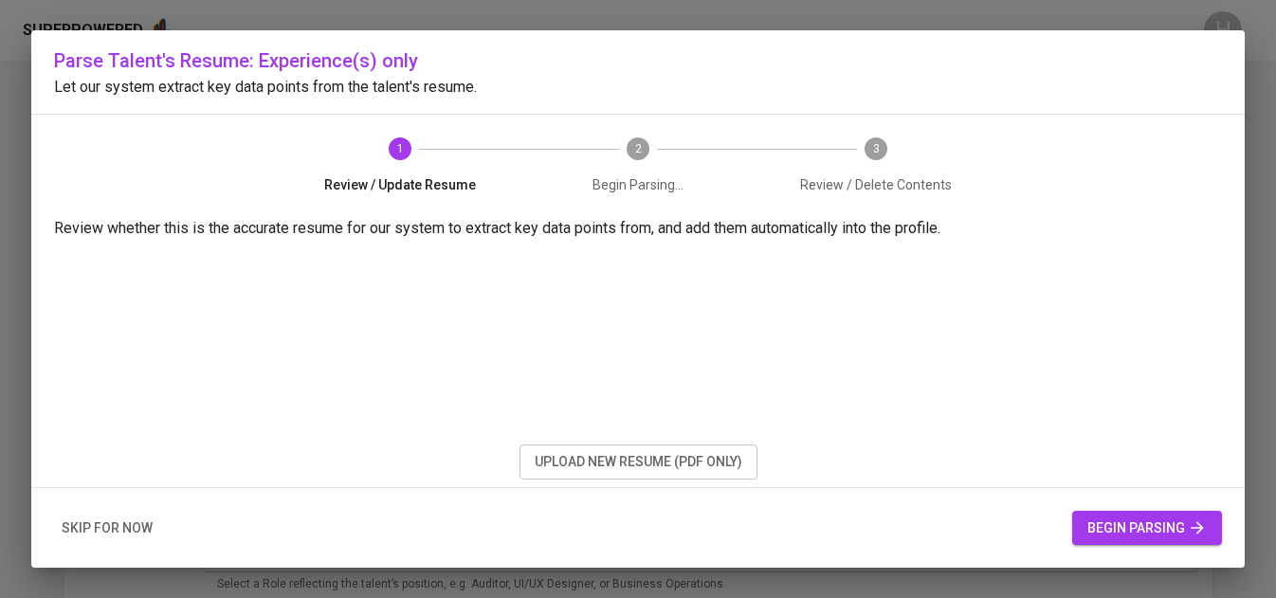
click at [1115, 541] on button "begin parsing" at bounding box center [1148, 528] width 150 height 35
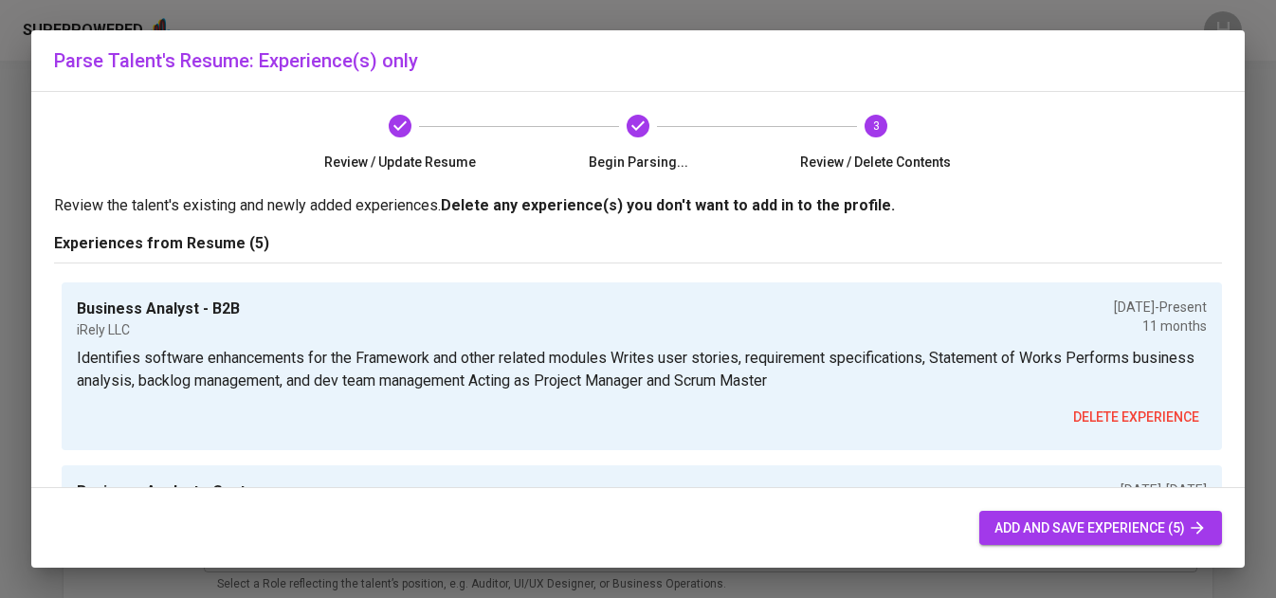
click at [1090, 520] on span "add and save experience (5)" at bounding box center [1101, 529] width 212 height 24
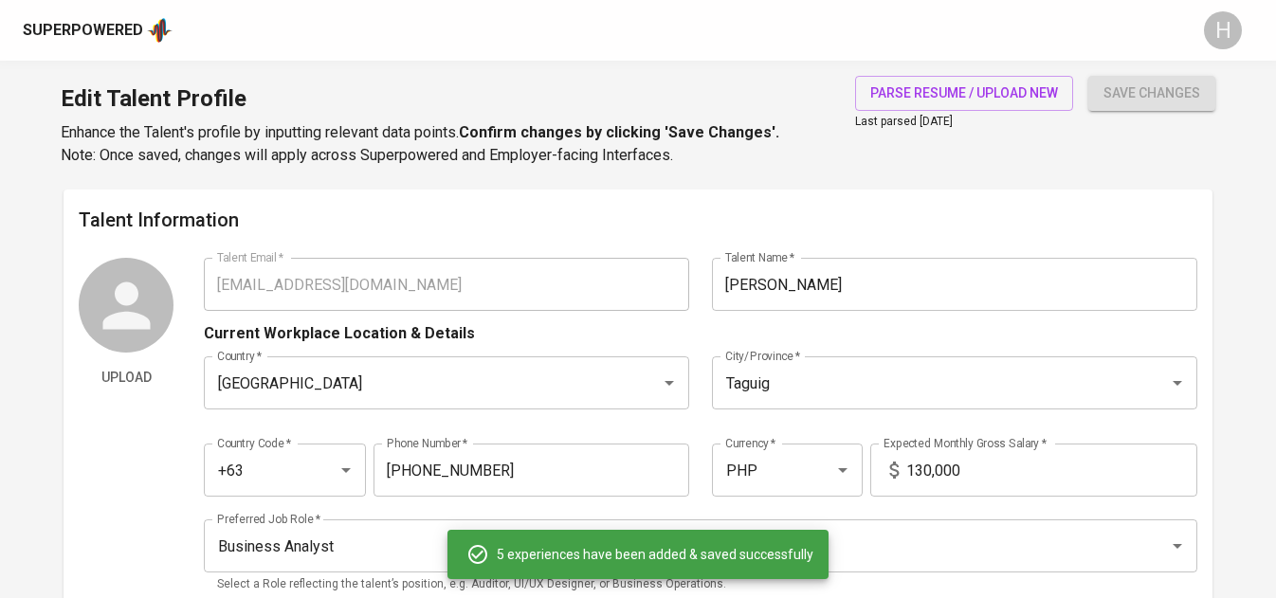
click at [1069, 576] on p "Select a Role reflecting the talent’s position, e.g. Auditor, UI/UX Designer, o…" at bounding box center [700, 585] width 966 height 19
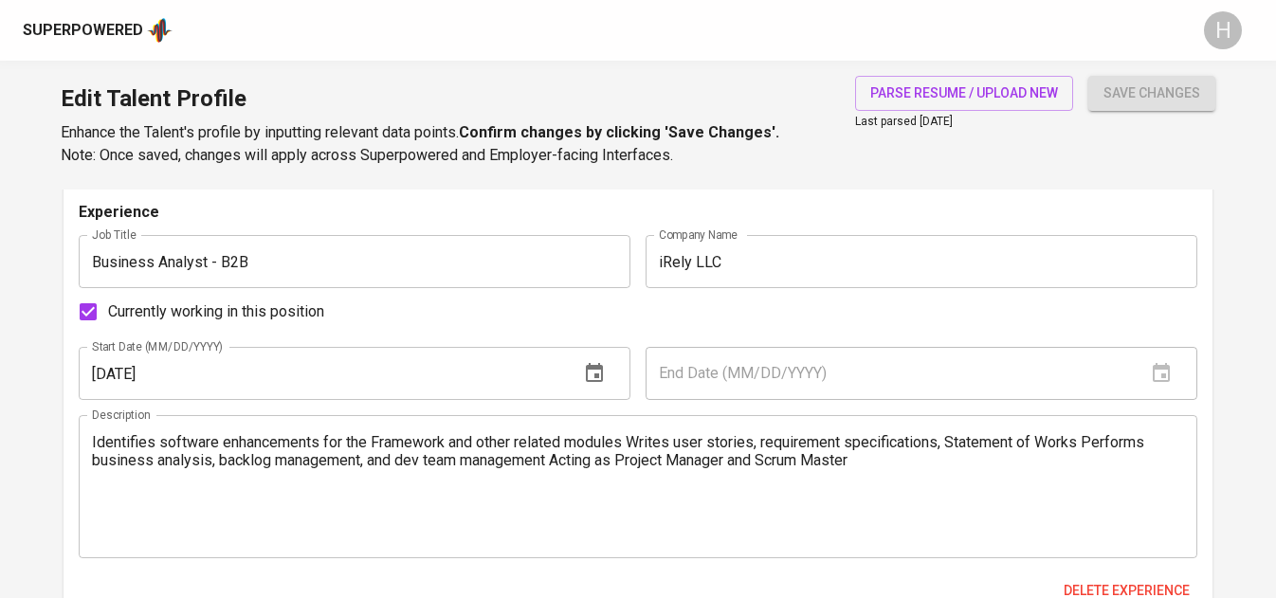
scroll to position [1234, 0]
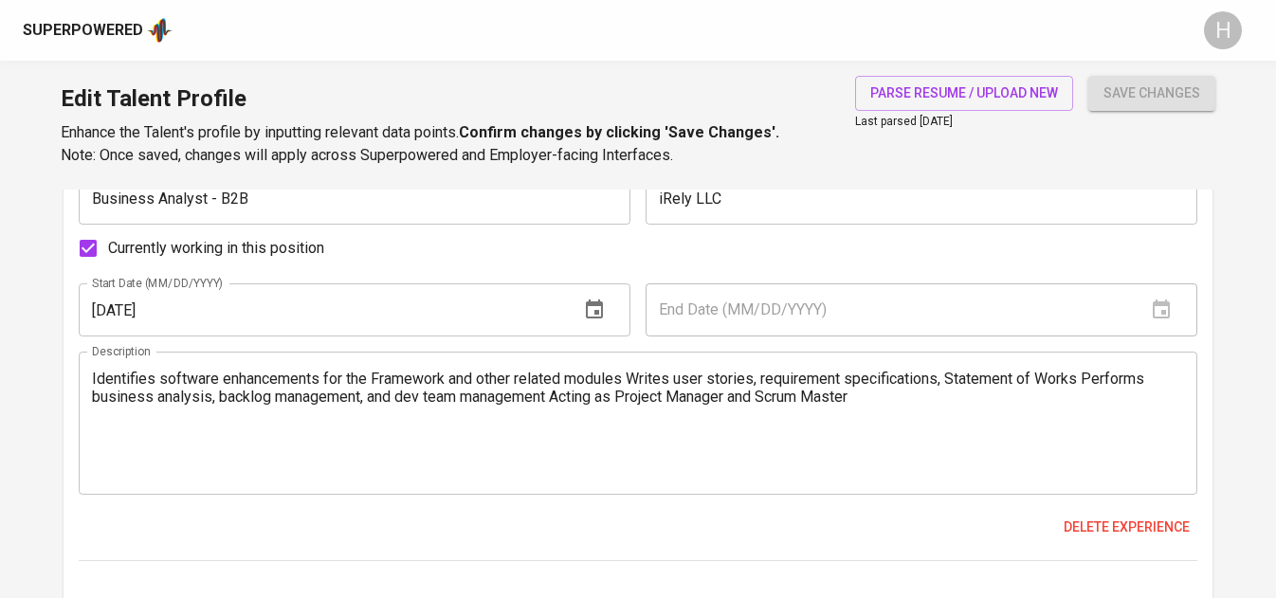
click at [635, 380] on textarea "Identifies software enhancements for the Framework and other related modules Wr…" at bounding box center [638, 424] width 1092 height 108
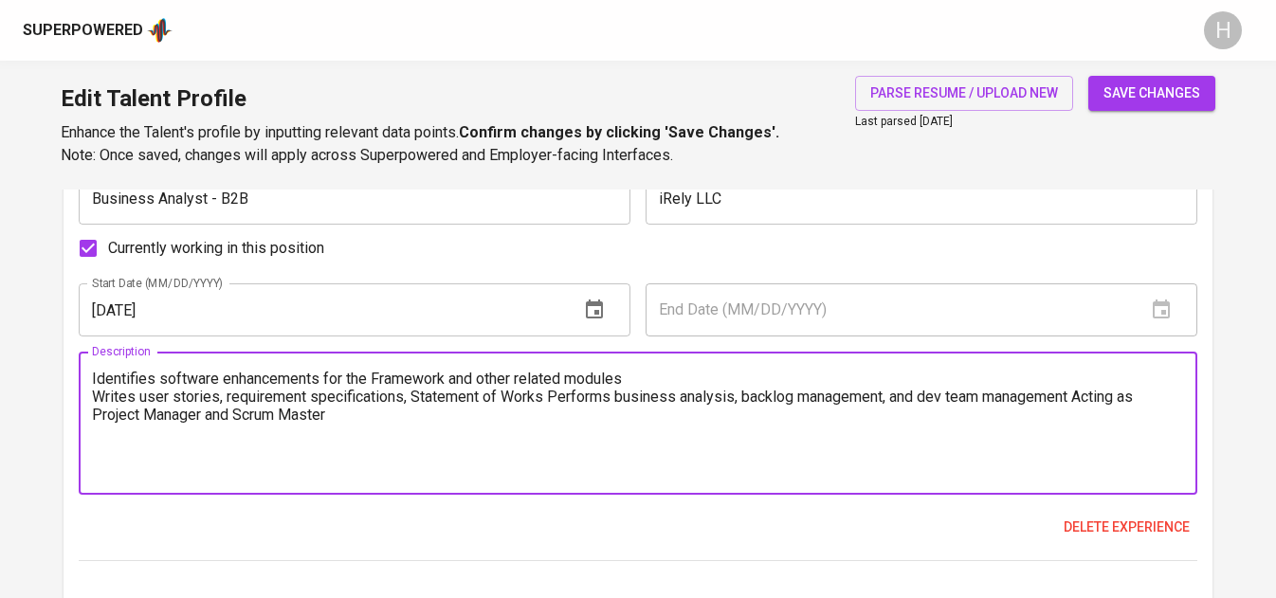
click at [548, 393] on textarea "Identifies software enhancements for the Framework and other related modules Wr…" at bounding box center [638, 424] width 1092 height 108
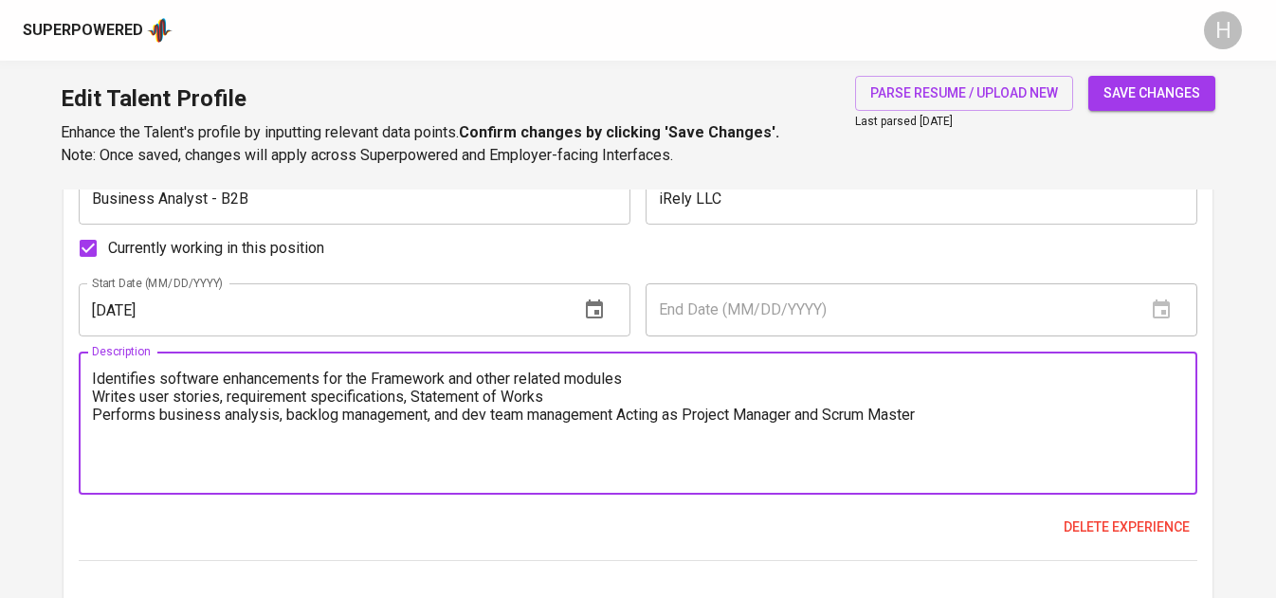
click at [630, 416] on textarea "Identifies software enhancements for the Framework and other related modules Wr…" at bounding box center [638, 424] width 1092 height 108
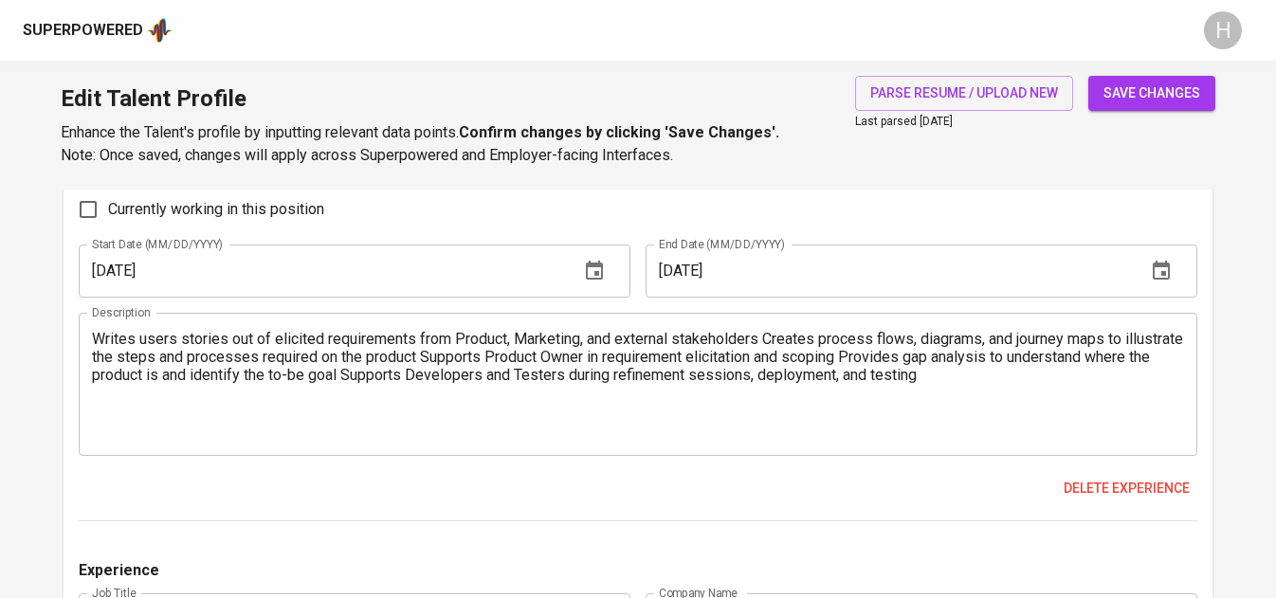
scroll to position [1735, 0]
type textarea "Identifies software enhancements for the Framework and other related modules Wr…"
click at [766, 336] on textarea "Writes users stories out of elicited requirements from Product, Marketing, and …" at bounding box center [638, 383] width 1092 height 108
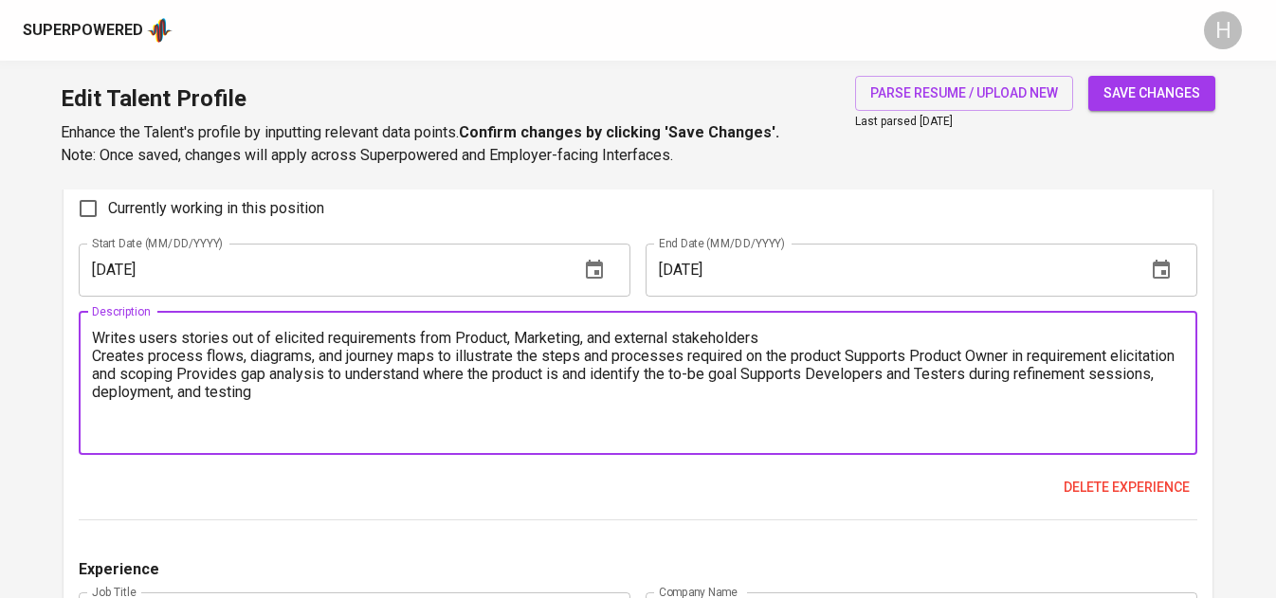
click at [851, 356] on textarea "Writes users stories out of elicited requirements from Product, Marketing, and …" at bounding box center [638, 383] width 1092 height 108
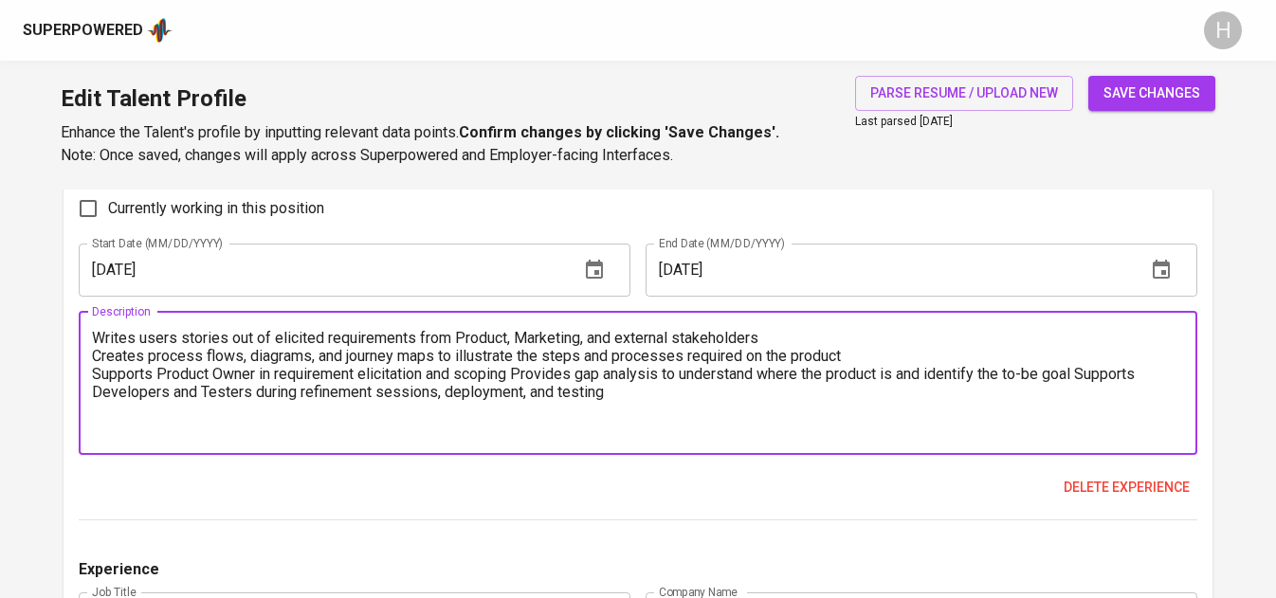
click at [518, 366] on textarea "Writes users stories out of elicited requirements from Product, Marketing, and …" at bounding box center [638, 383] width 1092 height 108
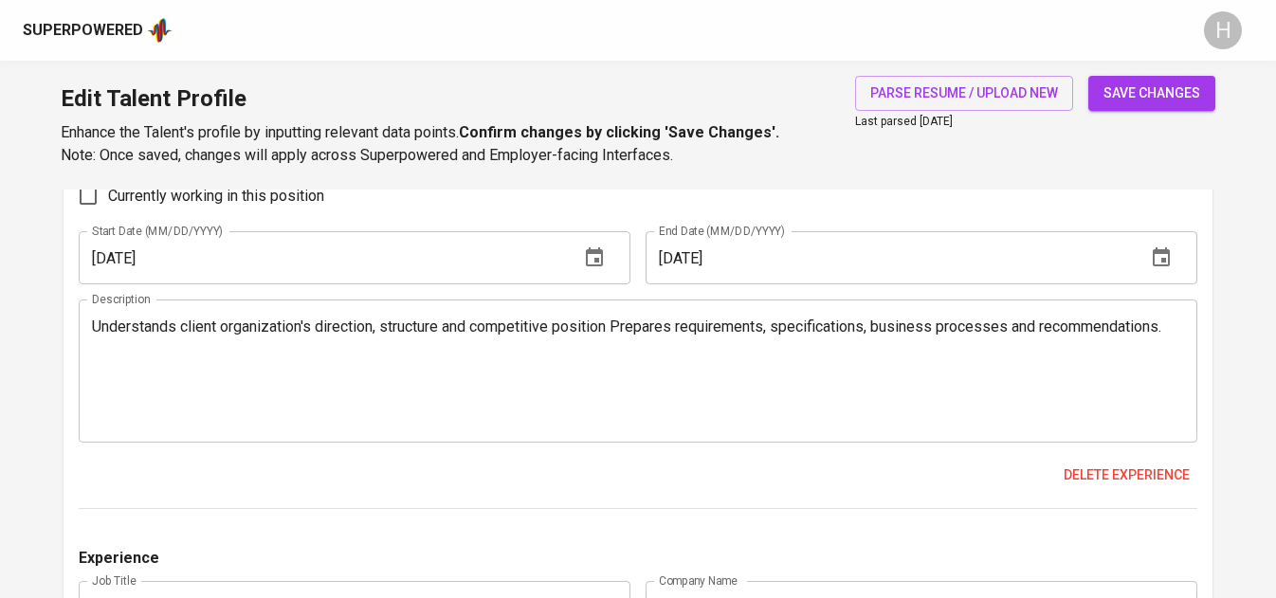
scroll to position [2210, 0]
type textarea "Writes users stories out of elicited requirements from Product, Marketing, and …"
click at [619, 325] on textarea "Understands client organization's direction, structure and competitive position…" at bounding box center [638, 371] width 1092 height 108
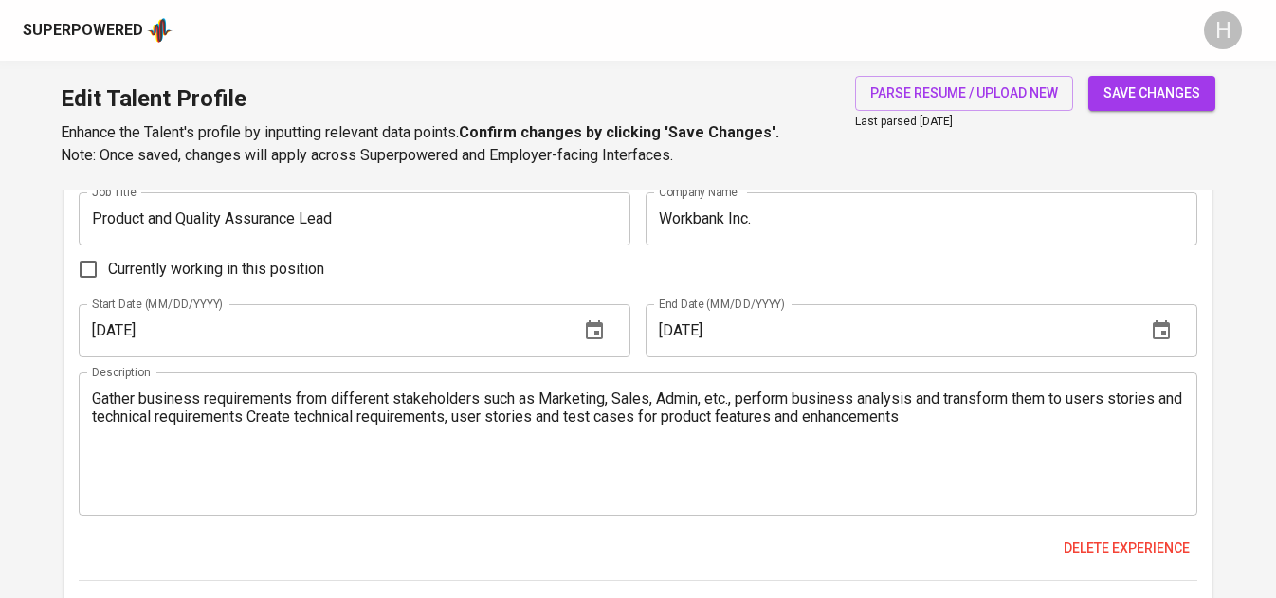
scroll to position [2603, 0]
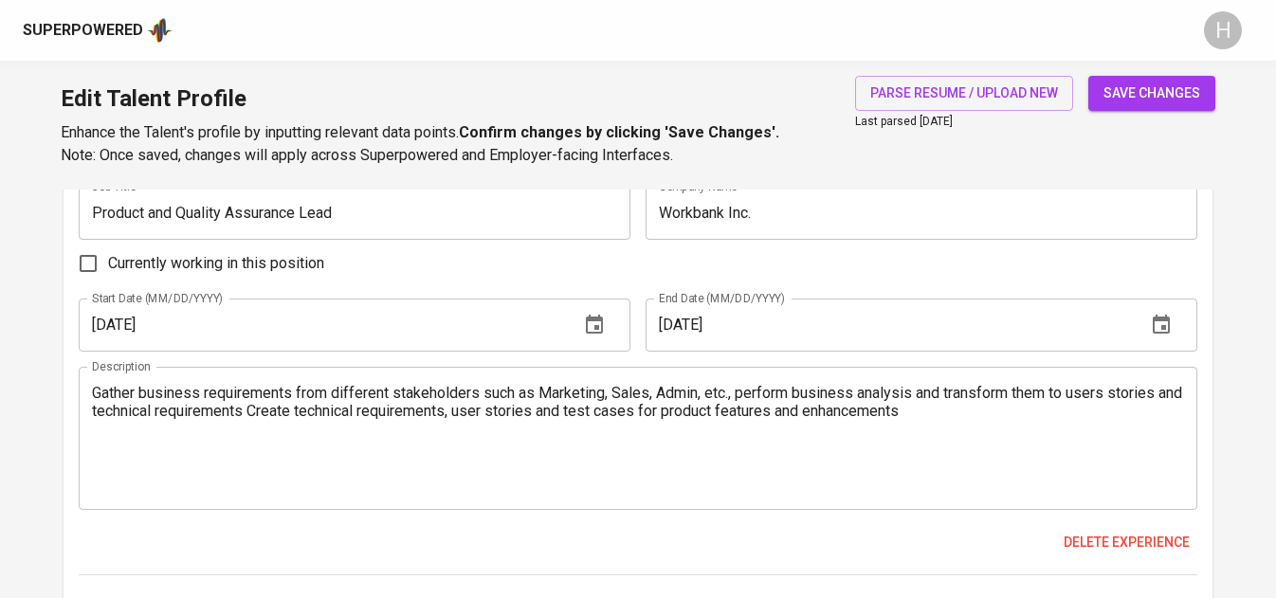
type textarea "Understands client organization's direction, structure and competitive position…"
click at [276, 410] on textarea "Gather business requirements from different stakeholders such as Marketing, Sal…" at bounding box center [638, 438] width 1092 height 108
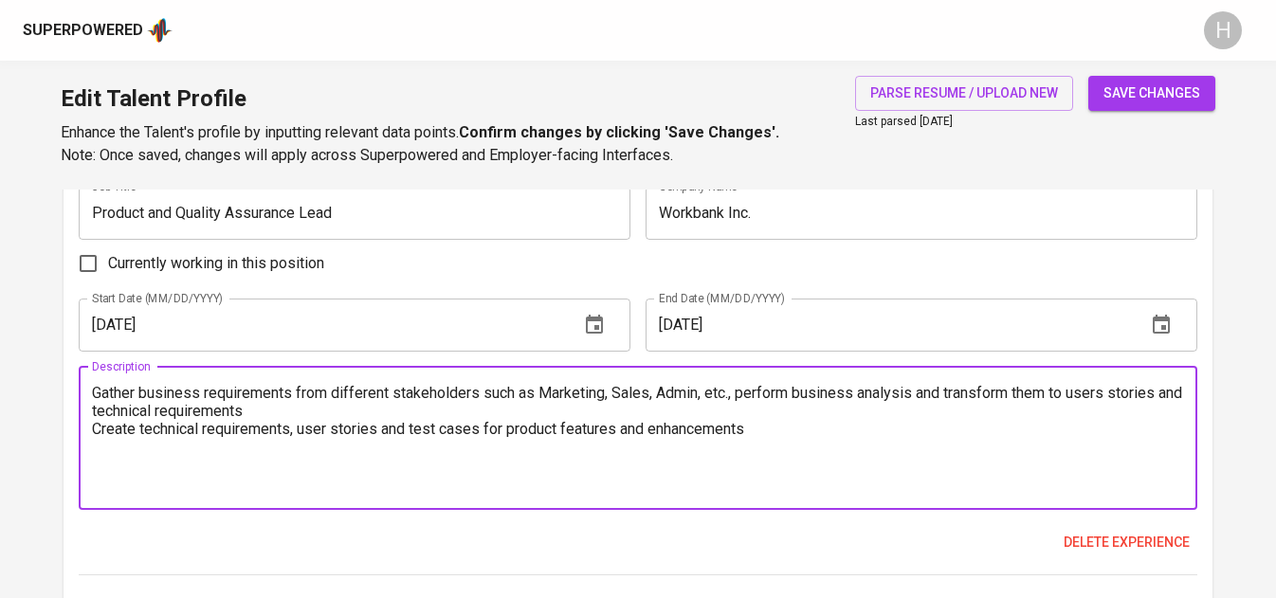
click at [744, 395] on textarea "Gather business requirements from different stakeholders such as Marketing, Sal…" at bounding box center [638, 438] width 1092 height 108
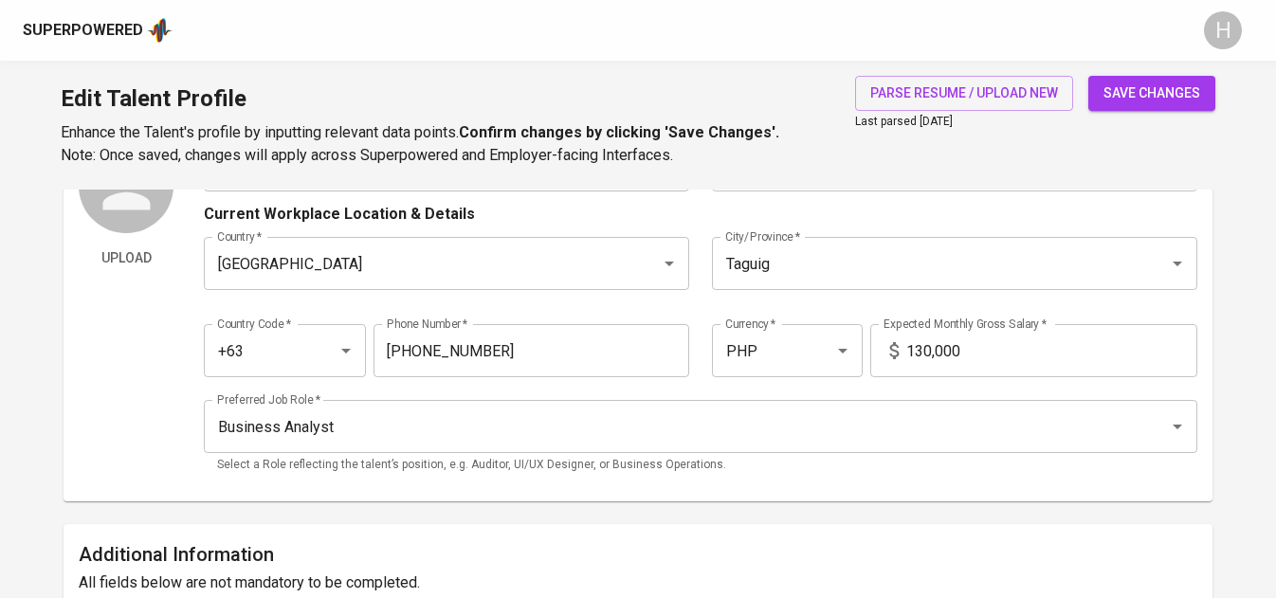
scroll to position [0, 0]
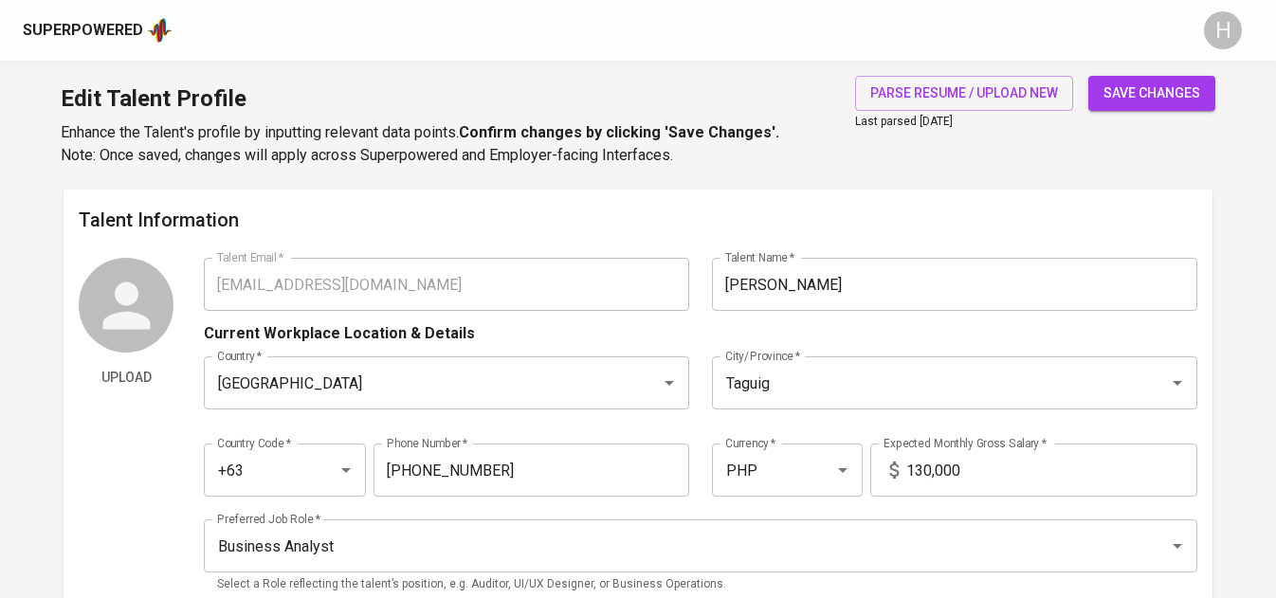
type textarea "Gather business requirements from different stakeholders such as Marketing, Sal…"
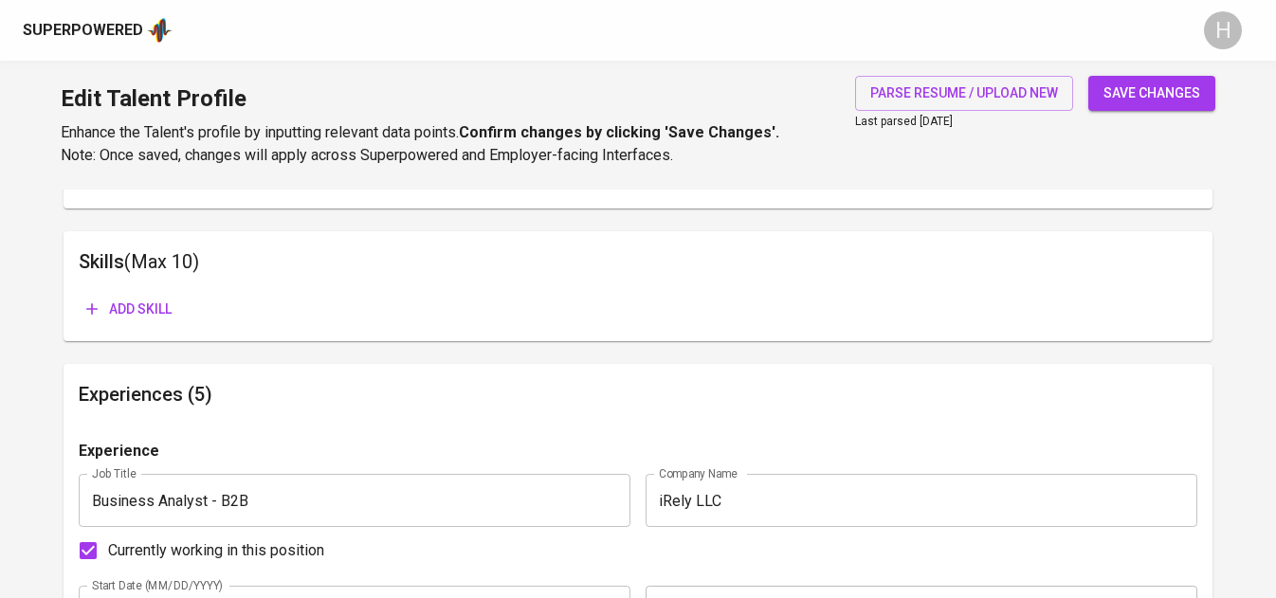
scroll to position [927, 0]
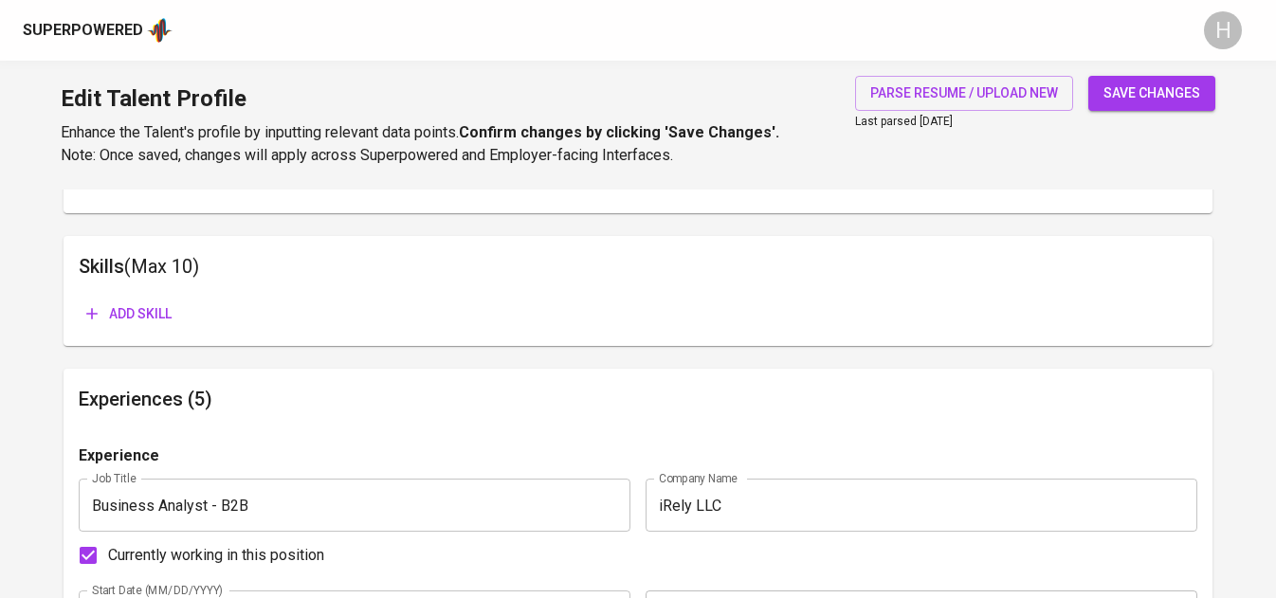
click at [154, 307] on span "Add skill" at bounding box center [128, 315] width 85 height 24
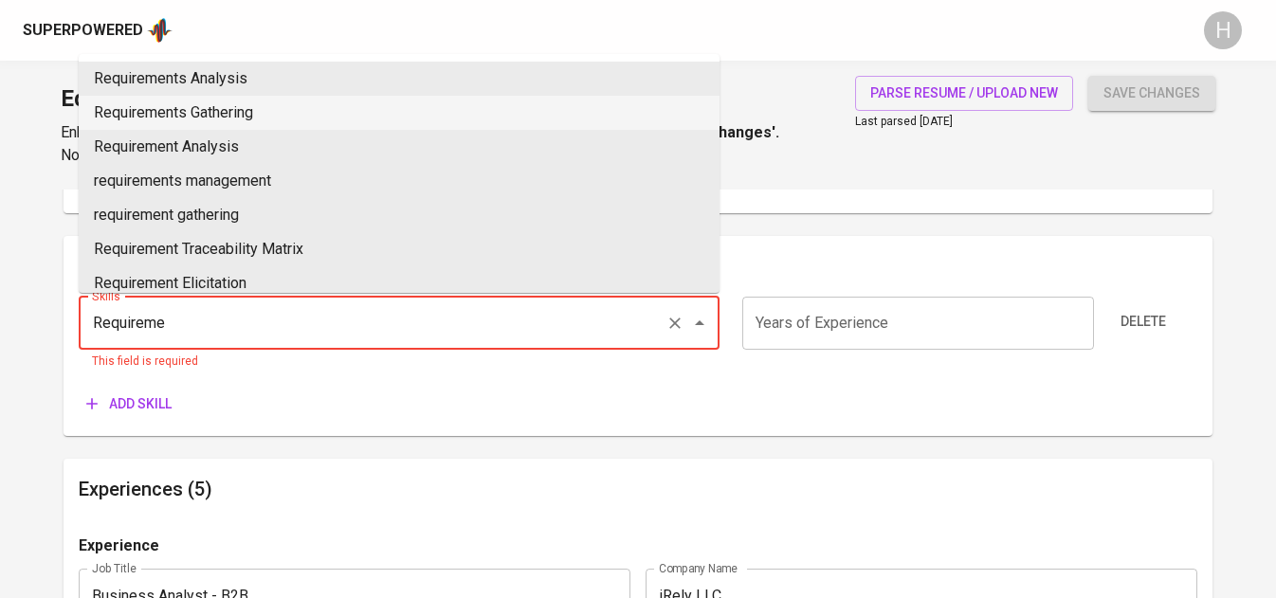
click at [324, 114] on li "Requirements Gathering" at bounding box center [399, 113] width 641 height 34
type input "Requirements Gathering"
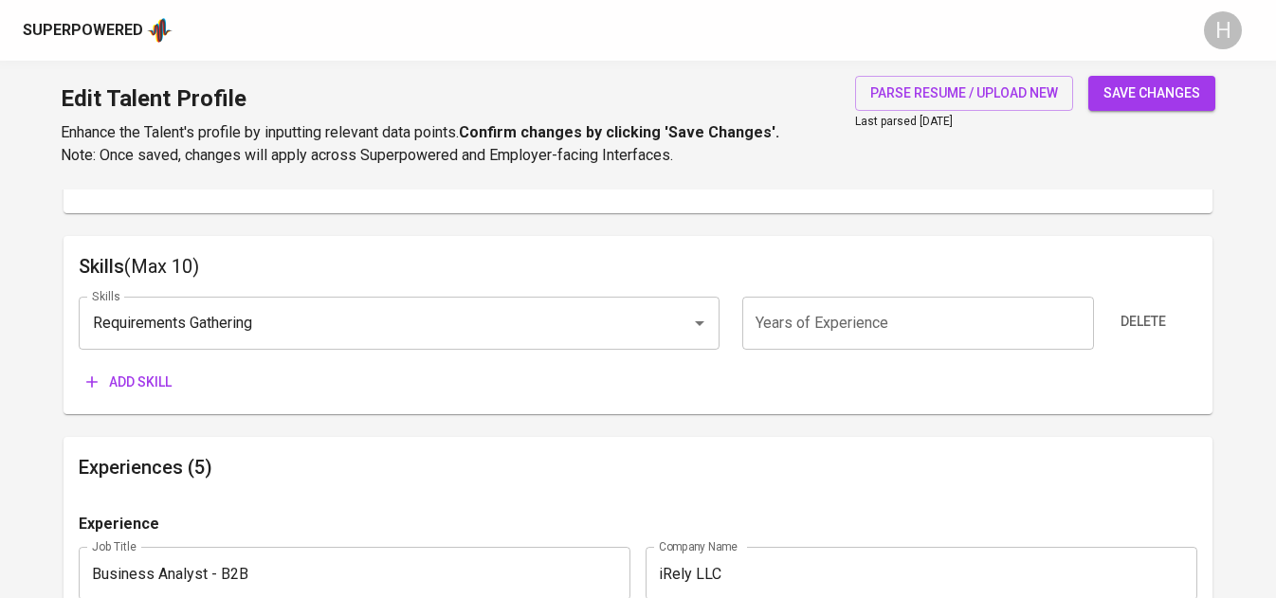
click at [863, 330] on input "number" at bounding box center [919, 323] width 352 height 53
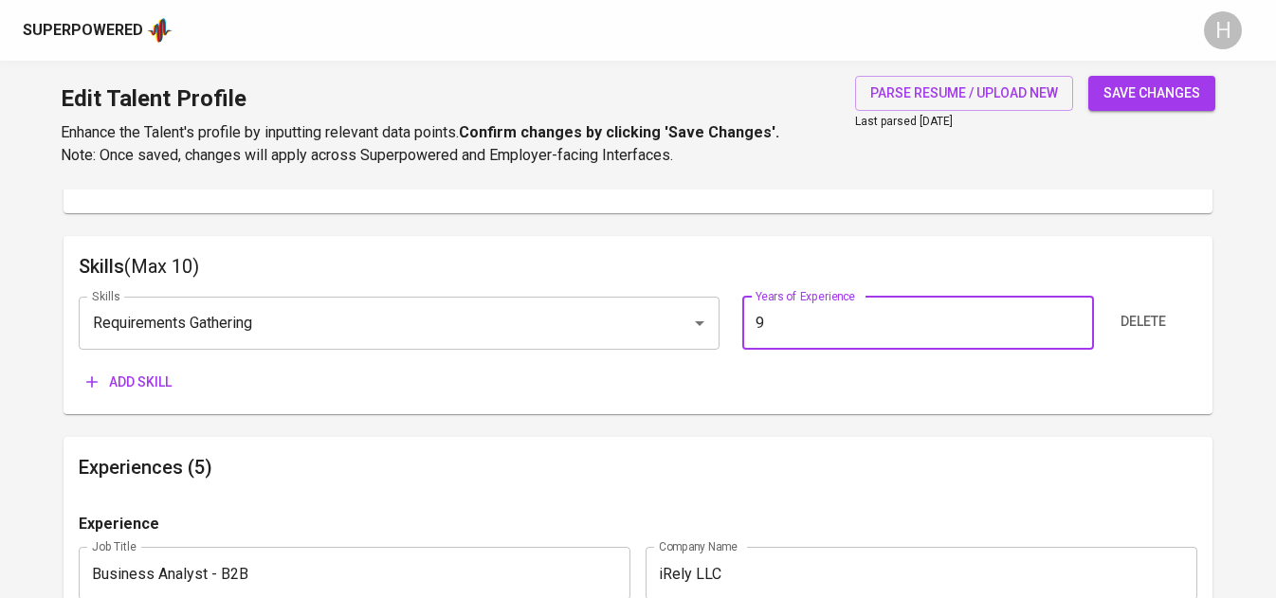
type input "9"
click at [162, 376] on span "Add skill" at bounding box center [128, 383] width 85 height 24
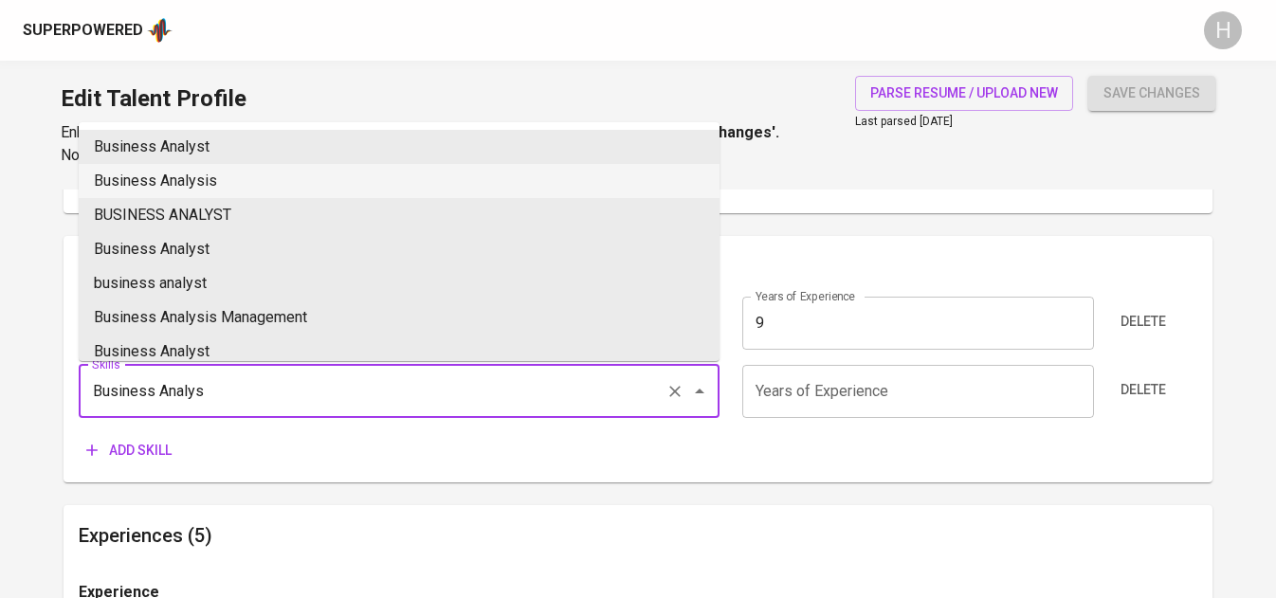
click at [242, 170] on li "Business Analysis" at bounding box center [399, 181] width 641 height 34
type input "Business Analysis"
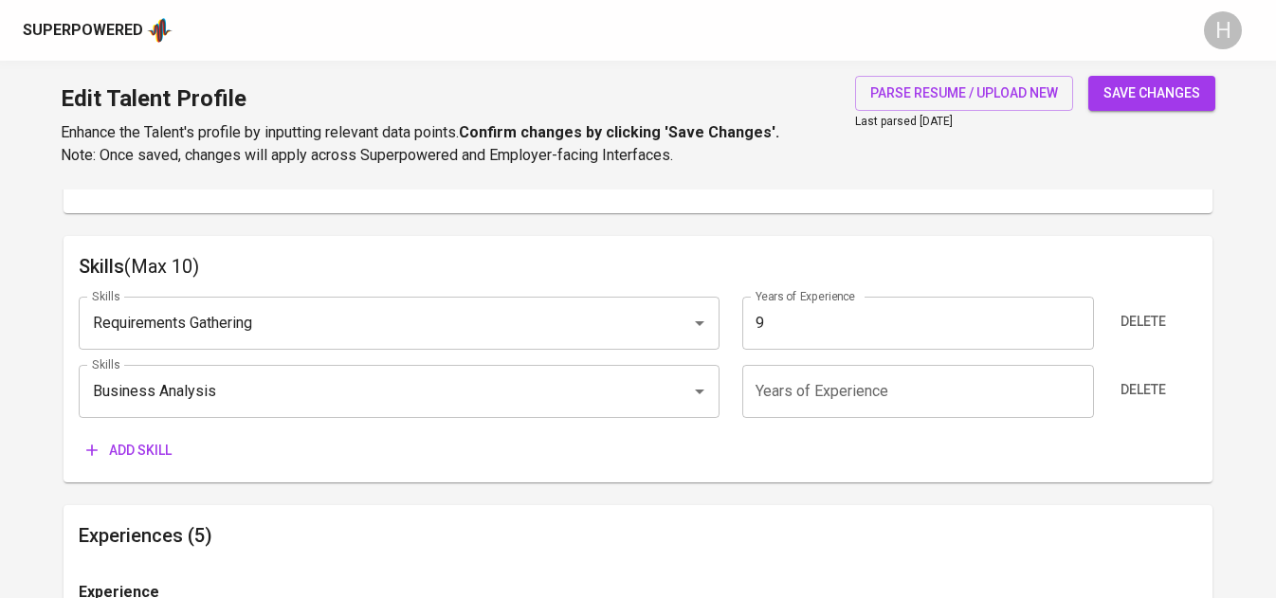
click at [758, 372] on input "number" at bounding box center [919, 391] width 352 height 53
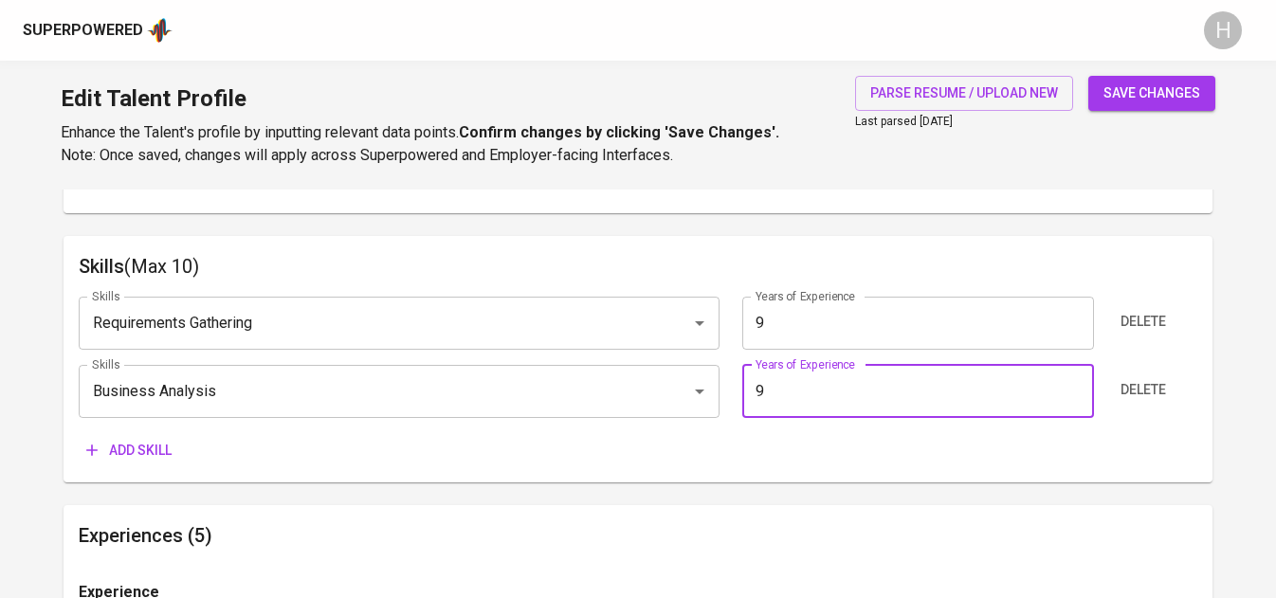
type input "9"
type input "6"
click at [151, 444] on span "Add skill" at bounding box center [128, 451] width 85 height 24
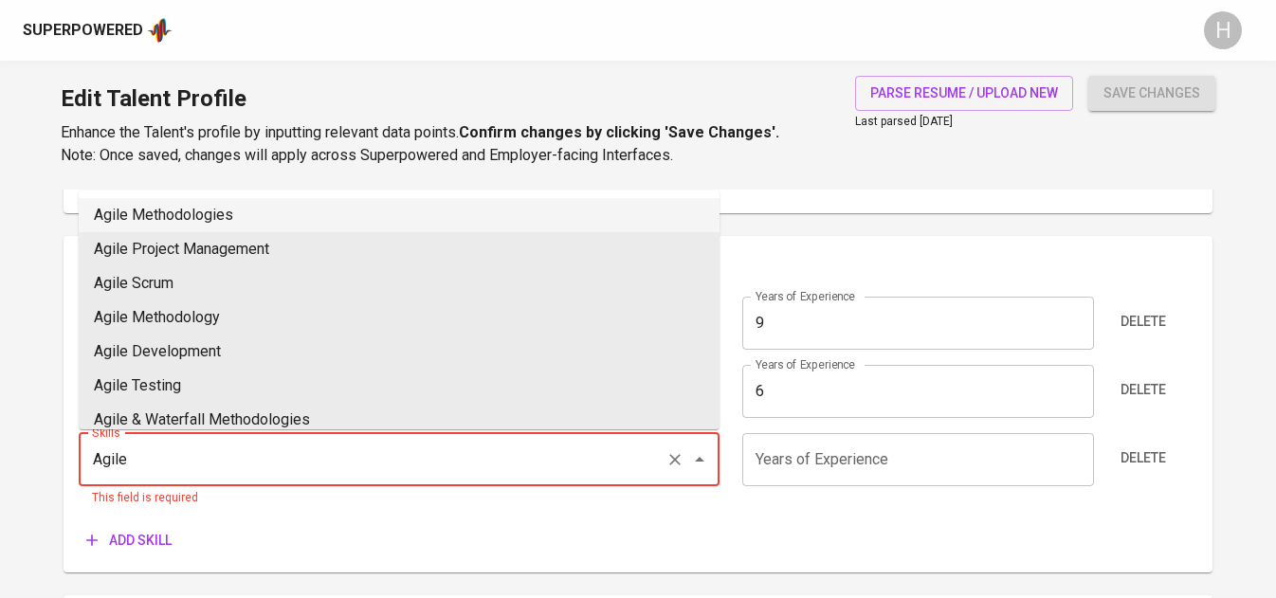
click at [194, 216] on li "Agile Methodologies" at bounding box center [399, 215] width 641 height 34
type input "Agile Methodologies"
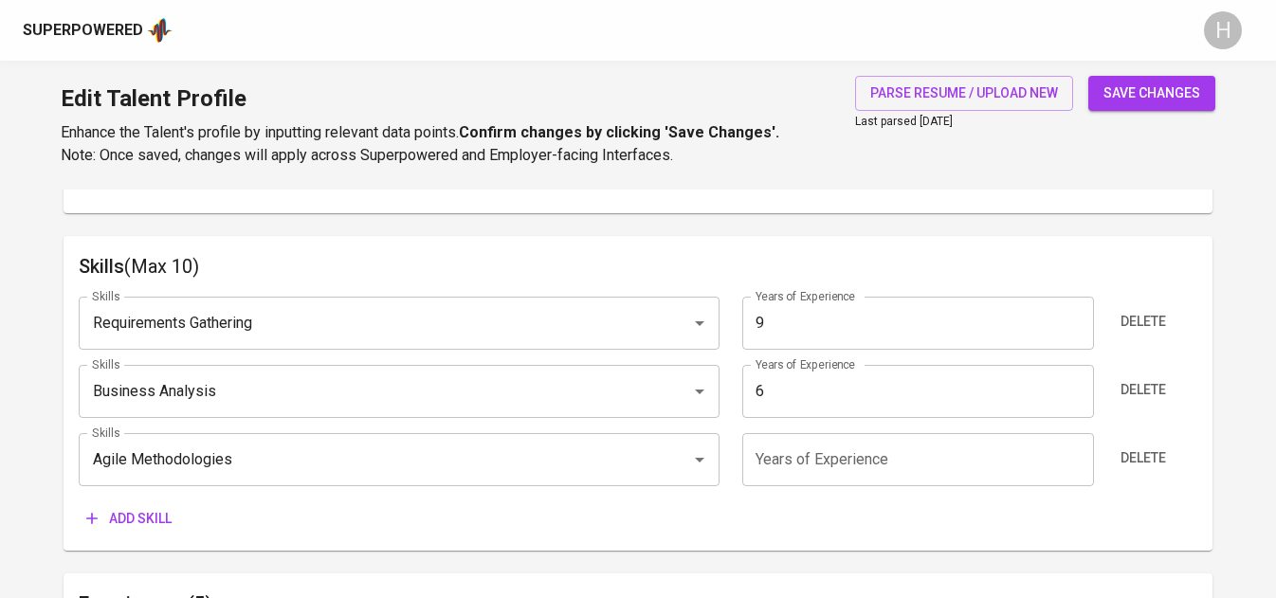
click at [774, 478] on input "number" at bounding box center [919, 459] width 352 height 53
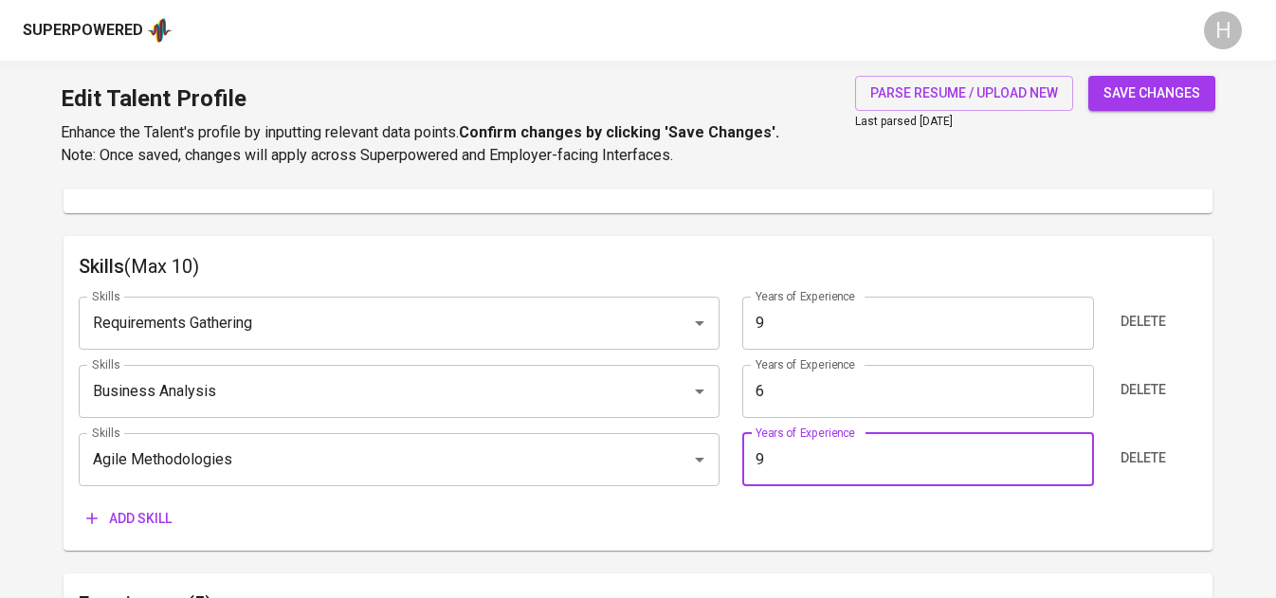
type input "9"
click at [129, 517] on span "Add skill" at bounding box center [128, 519] width 85 height 24
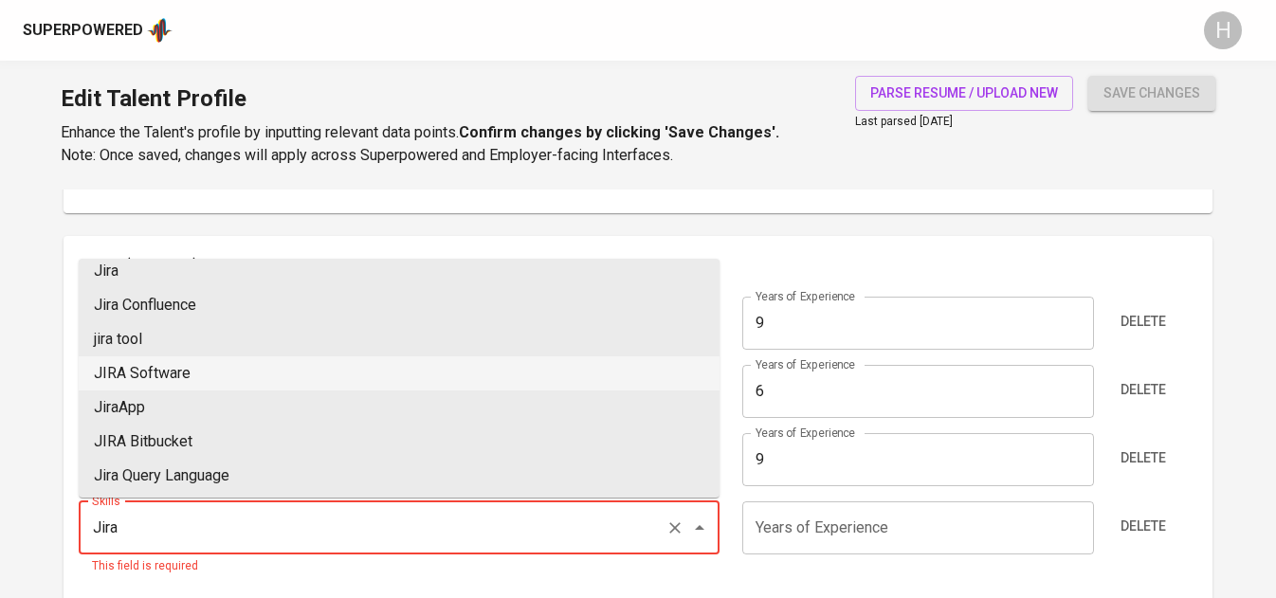
scroll to position [27, 0]
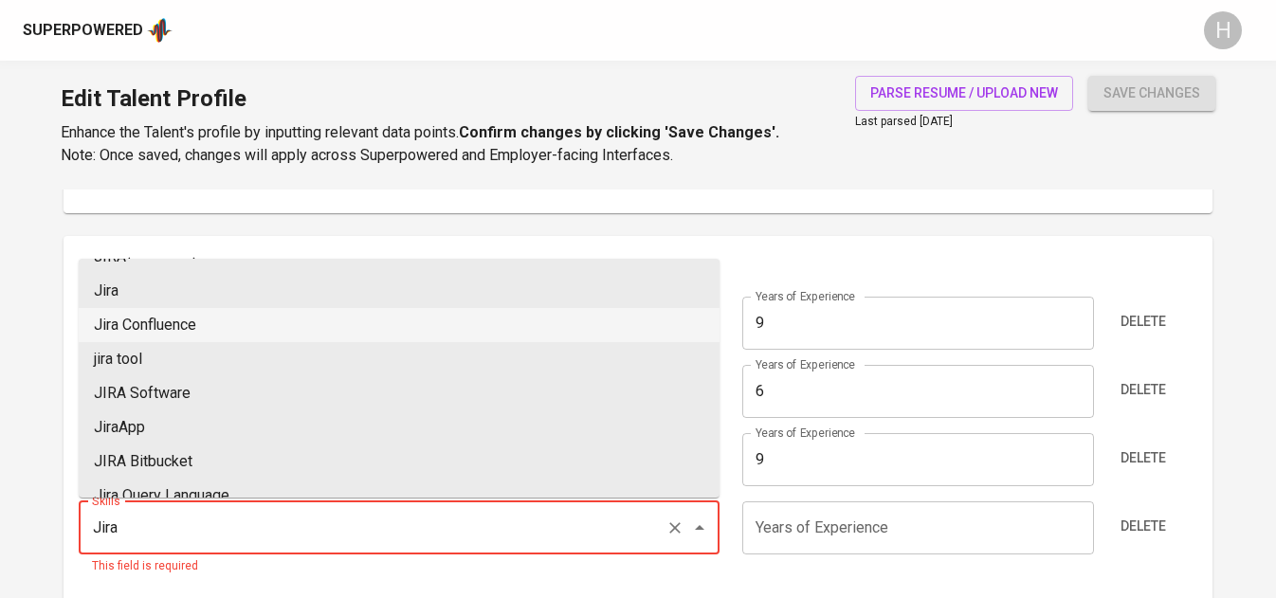
click at [263, 332] on li "Jira Confluence" at bounding box center [399, 325] width 641 height 34
type input "Jira Confluence"
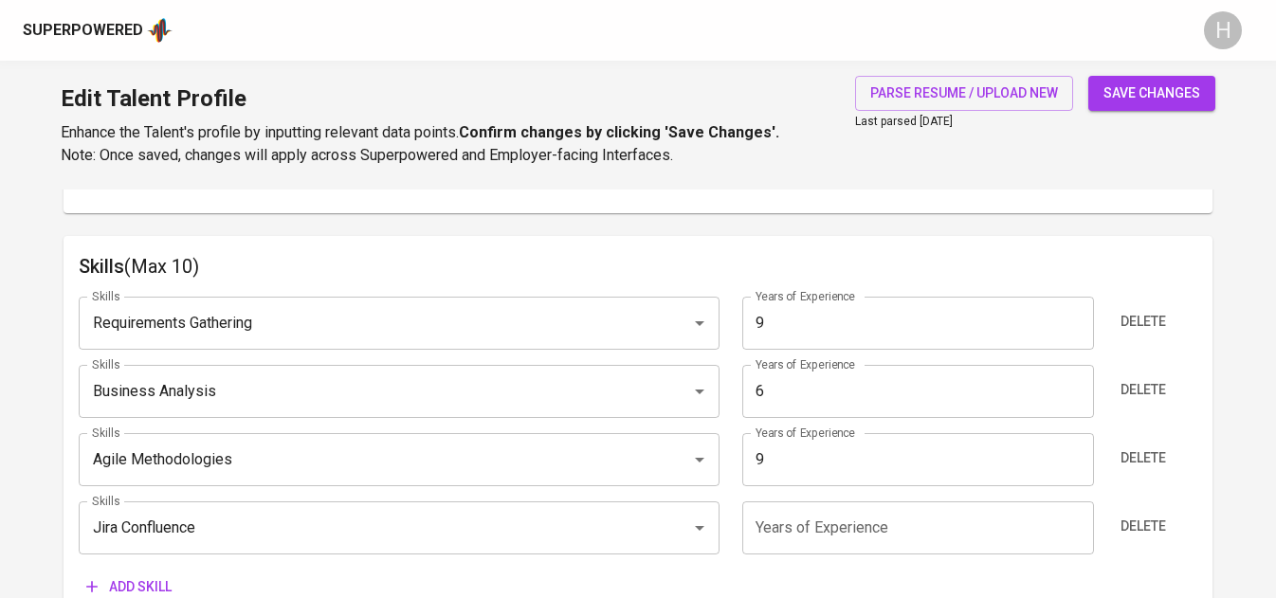
click at [858, 529] on input "number" at bounding box center [919, 528] width 352 height 53
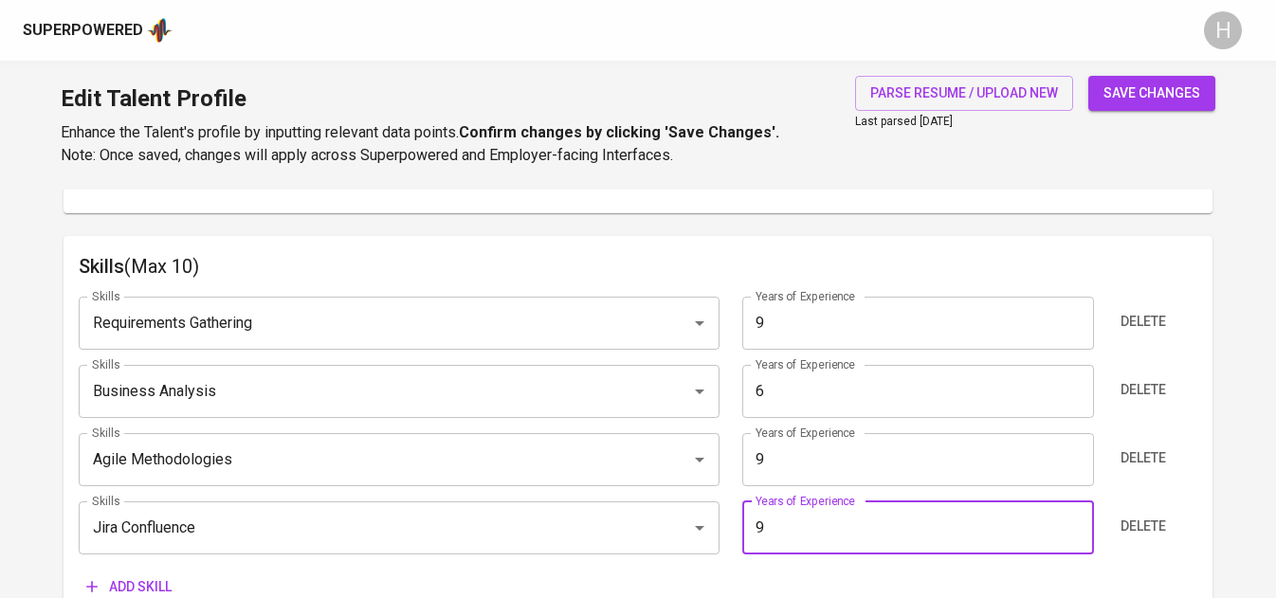
type input "9"
click at [1199, 75] on div "Edit Talent Profile Enhance the Talent's profile by inputting relevant data poi…" at bounding box center [638, 125] width 1276 height 129
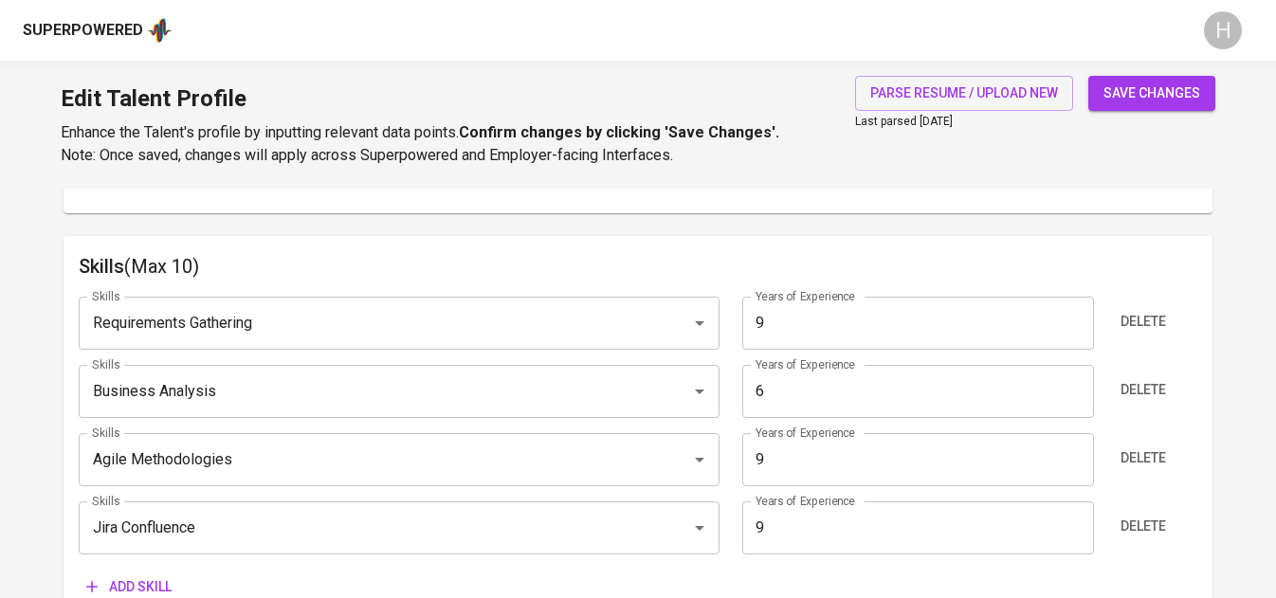
click at [1166, 97] on span "save changes" at bounding box center [1152, 94] width 97 height 24
click at [207, 282] on h6 "Skills (Max 10)" at bounding box center [638, 266] width 1118 height 30
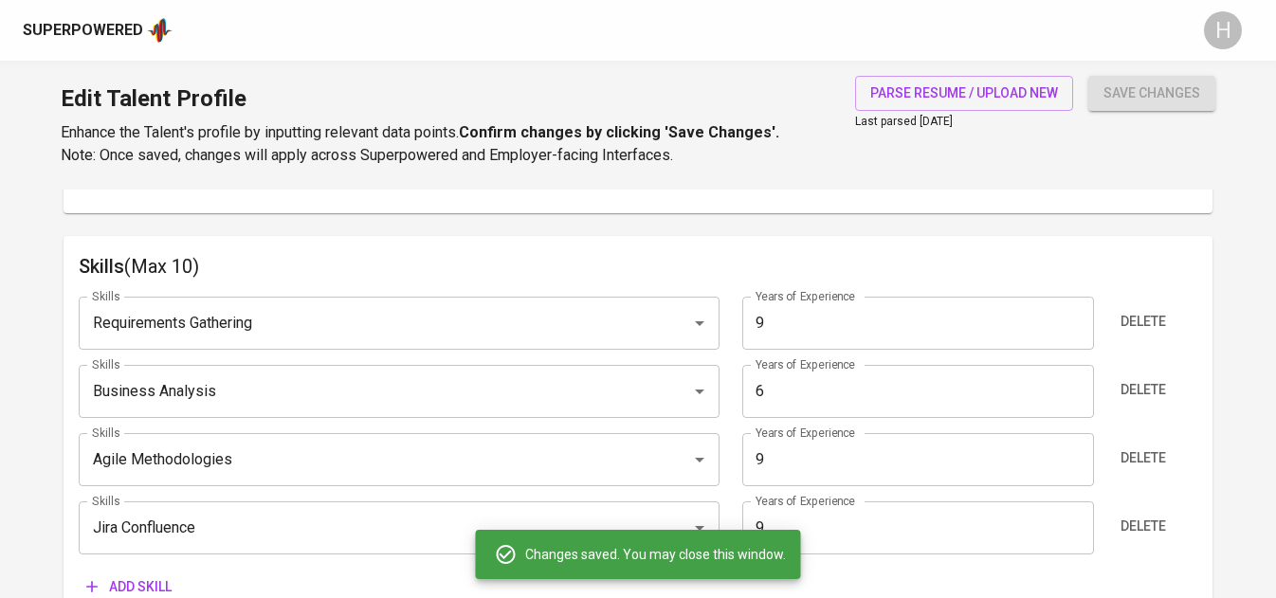
type input "Jira Confluence"
type input "Agile Methodologies"
type input "9"
type input "Requirements Gathering"
type input "Business Analysis"
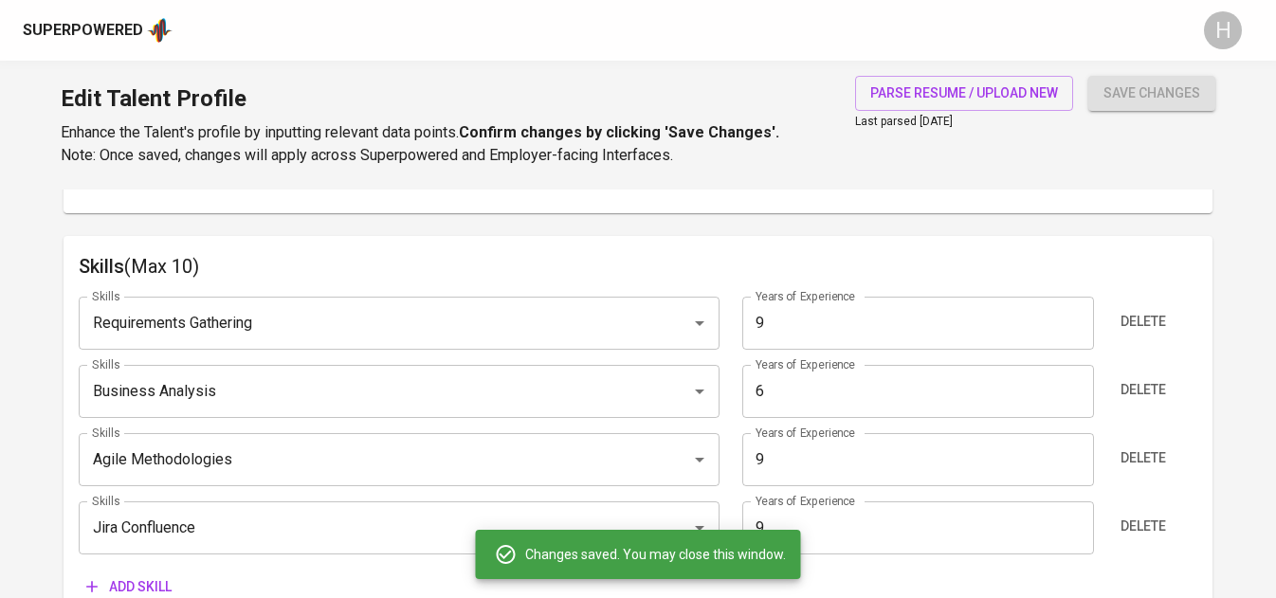
type input "6"
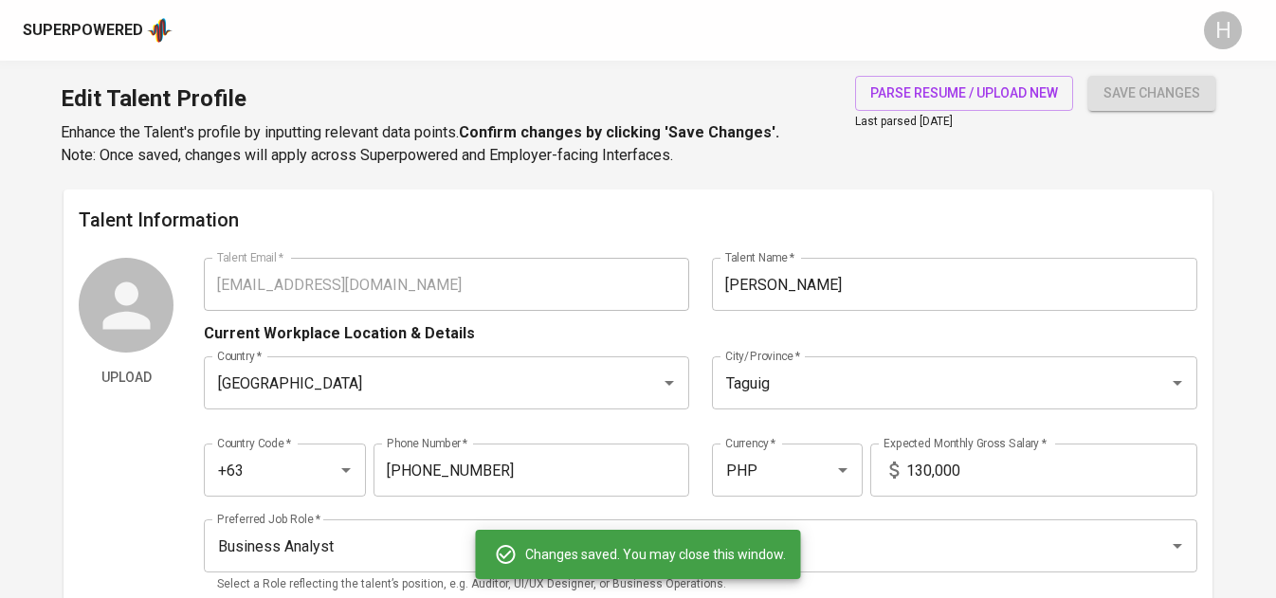
click at [193, 290] on div "Upload Talent Email   * riannemaerapsing@gmail.com Talent Email * Talent Name  …" at bounding box center [638, 432] width 1118 height 348
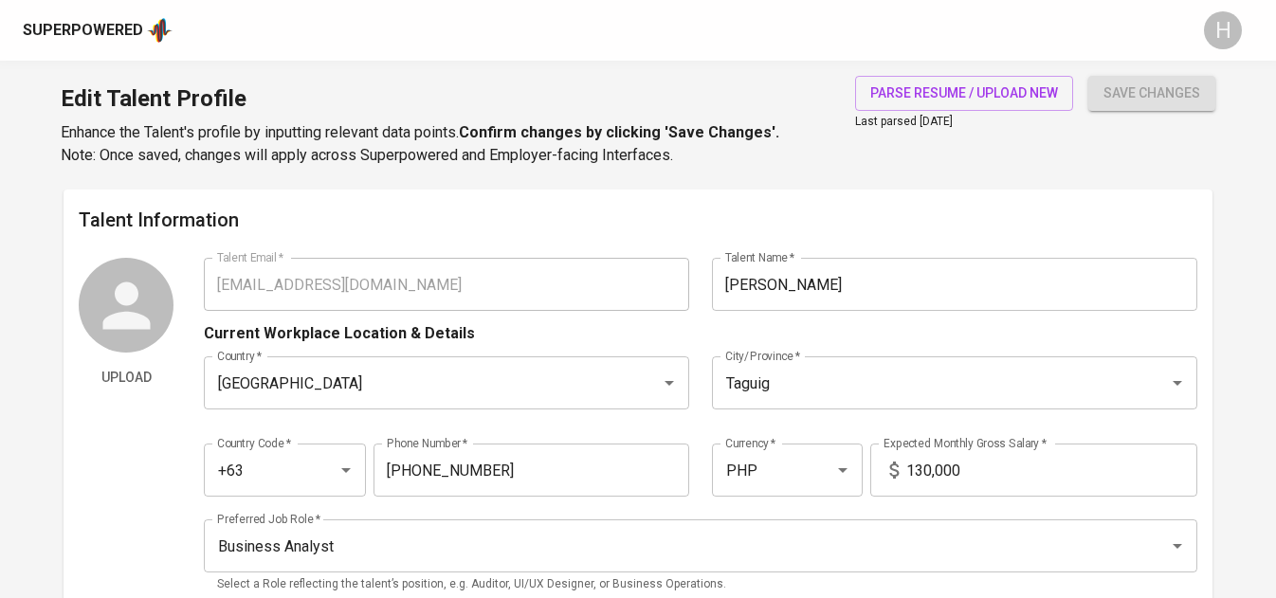
click at [81, 28] on div "Superpowered" at bounding box center [83, 31] width 120 height 22
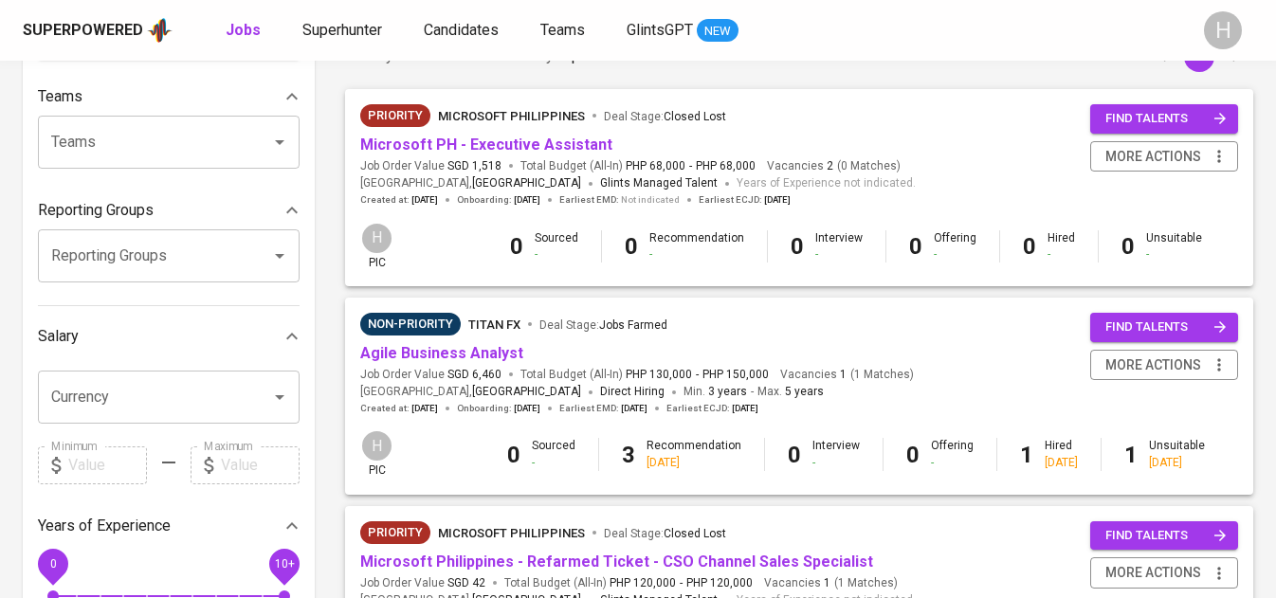
scroll to position [192, 0]
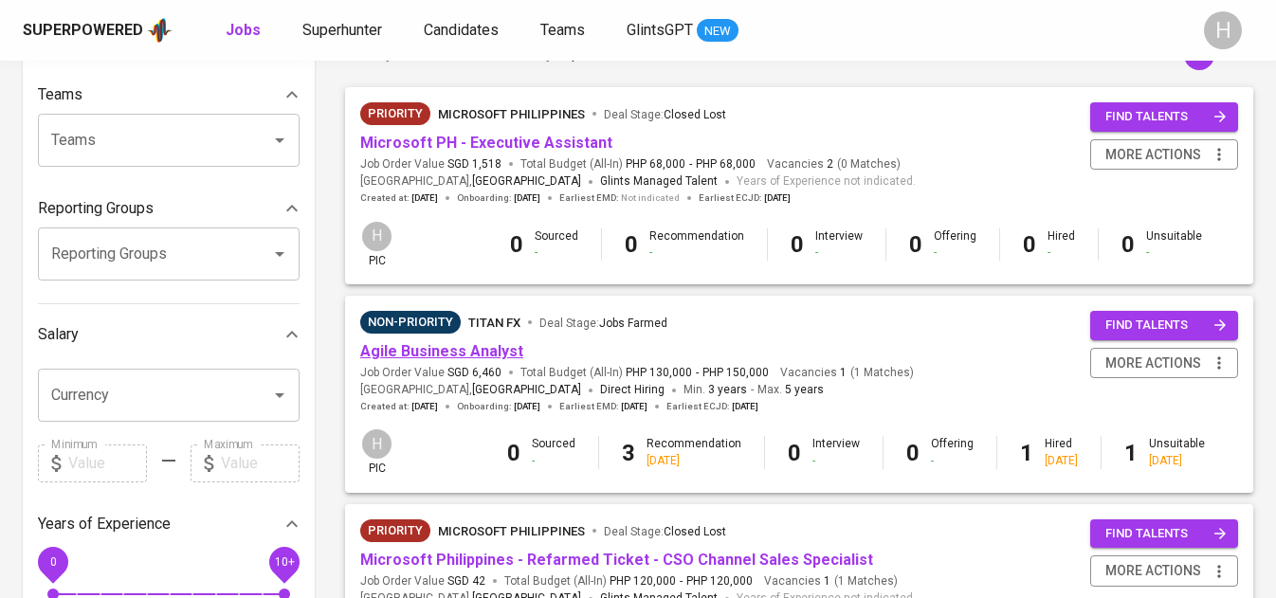
click at [475, 356] on link "Agile Business Analyst" at bounding box center [441, 351] width 163 height 18
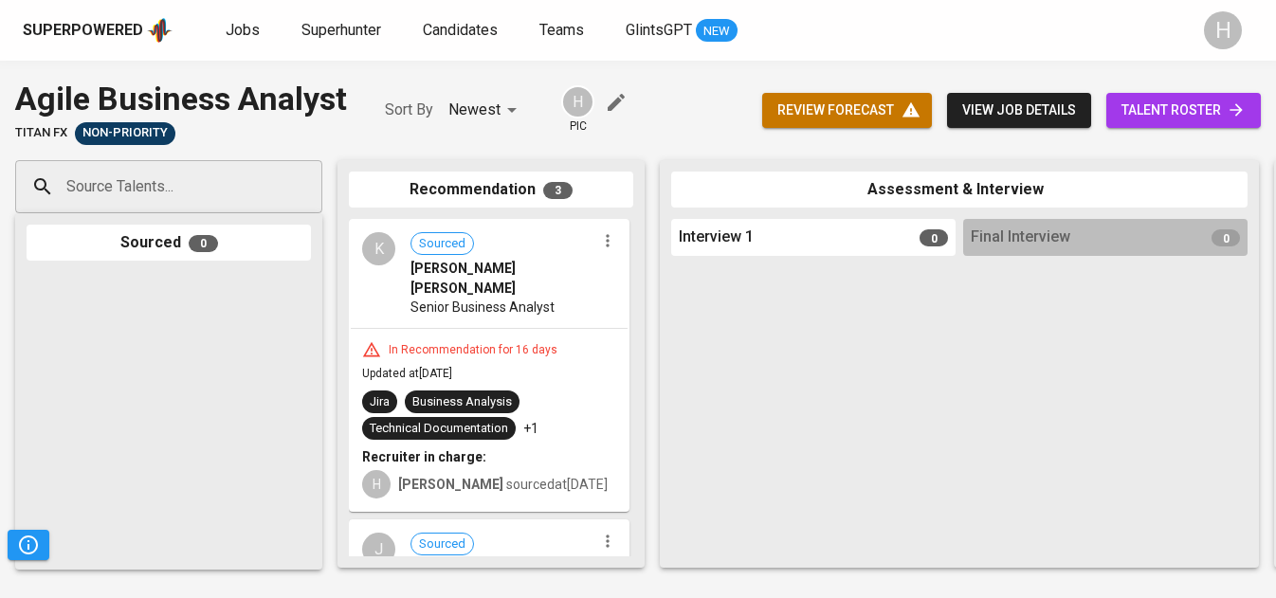
click at [241, 181] on input "Source Talents..." at bounding box center [161, 187] width 199 height 36
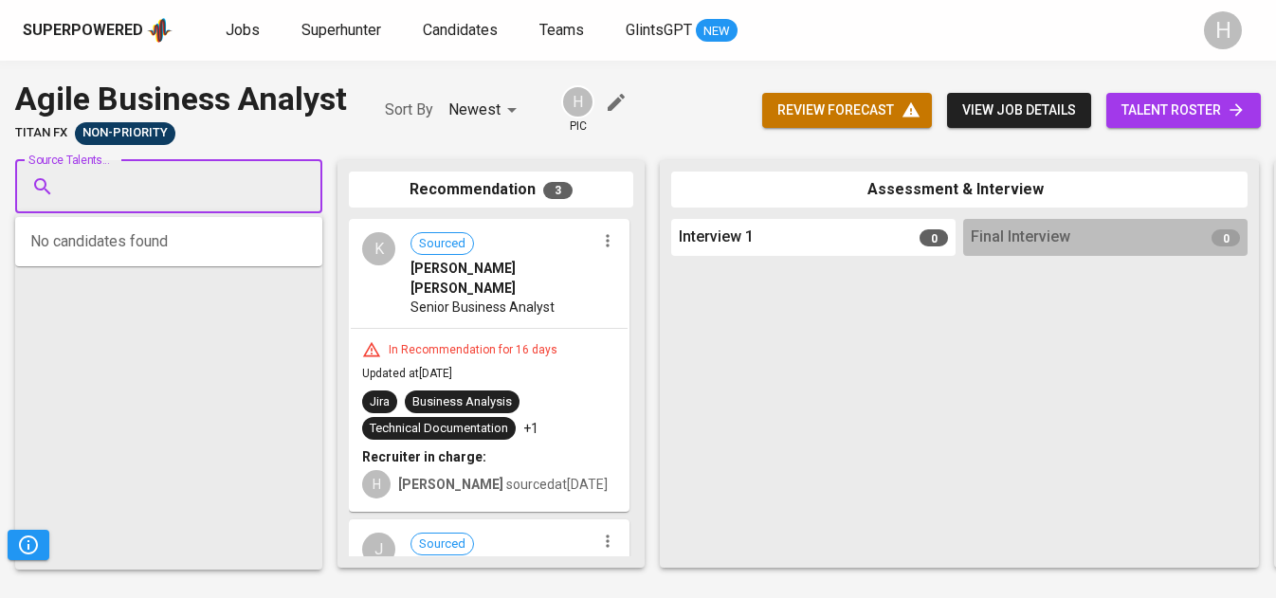
paste input "riannemaerapsing@gmail.com"
type input "riannemaerapsing@gmail.com"
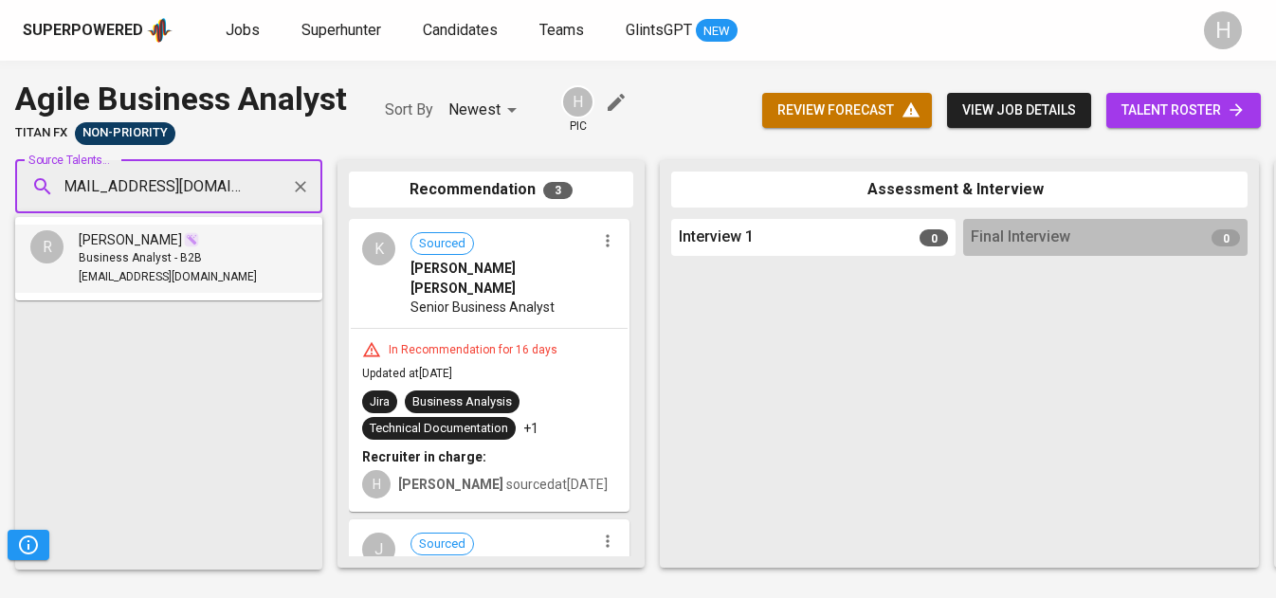
click at [231, 245] on div "[PERSON_NAME]" at bounding box center [168, 239] width 178 height 19
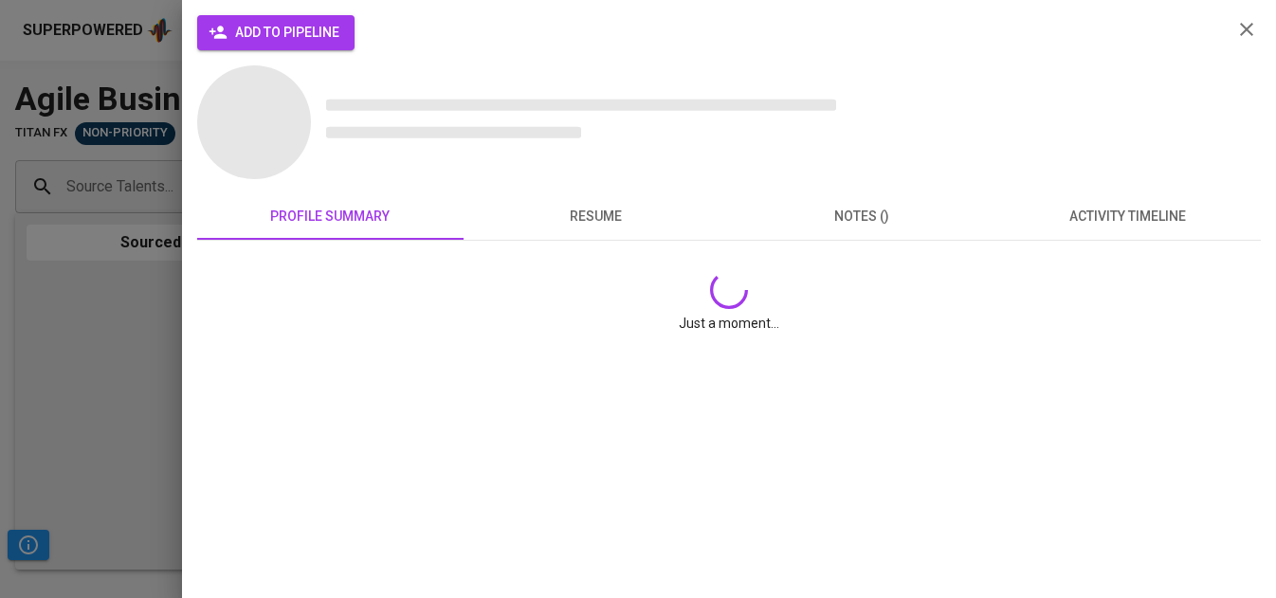
scroll to position [0, 0]
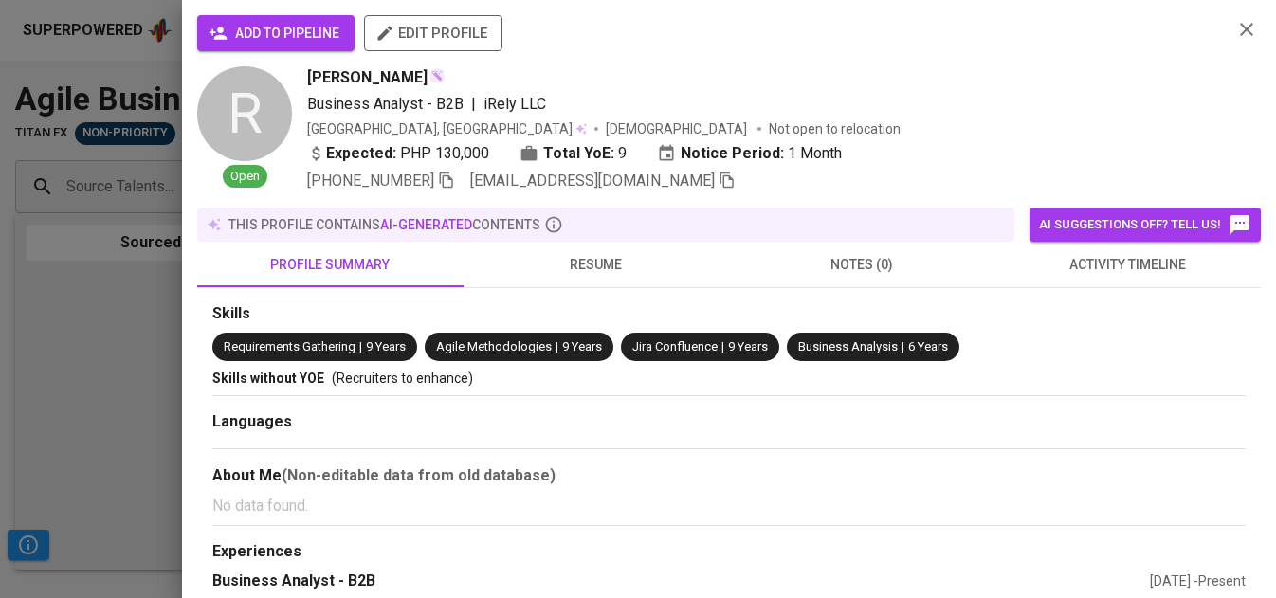
click at [258, 28] on span "add to pipeline" at bounding box center [275, 34] width 127 height 24
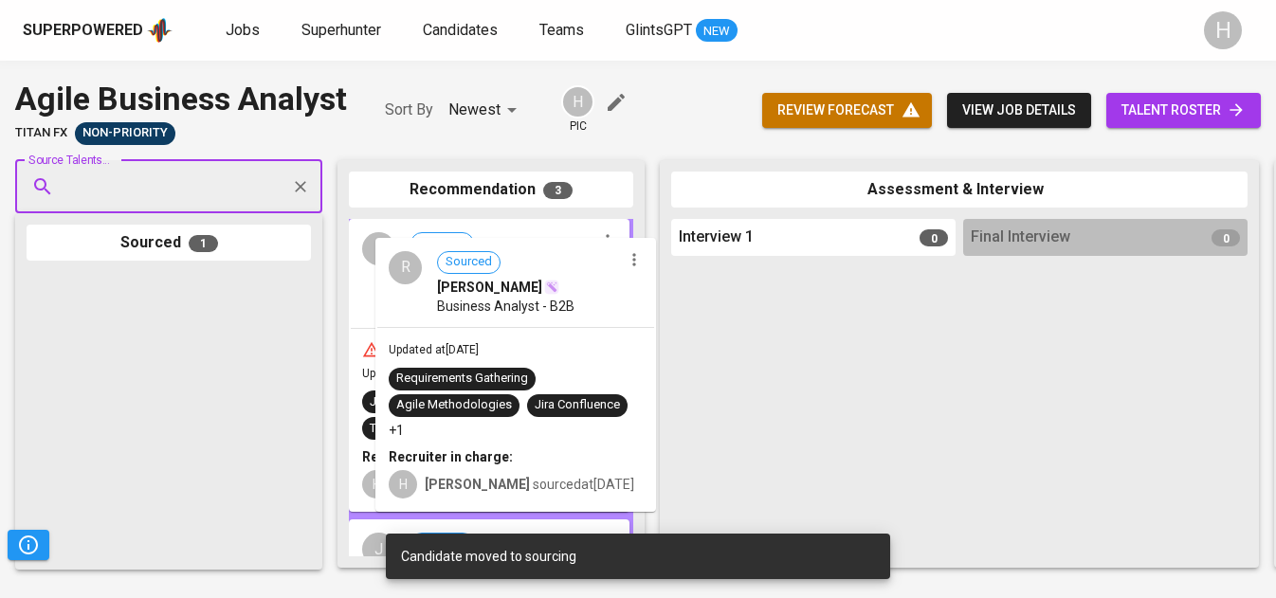
drag, startPoint x: 140, startPoint y: 341, endPoint x: 500, endPoint y: 306, distance: 361.1
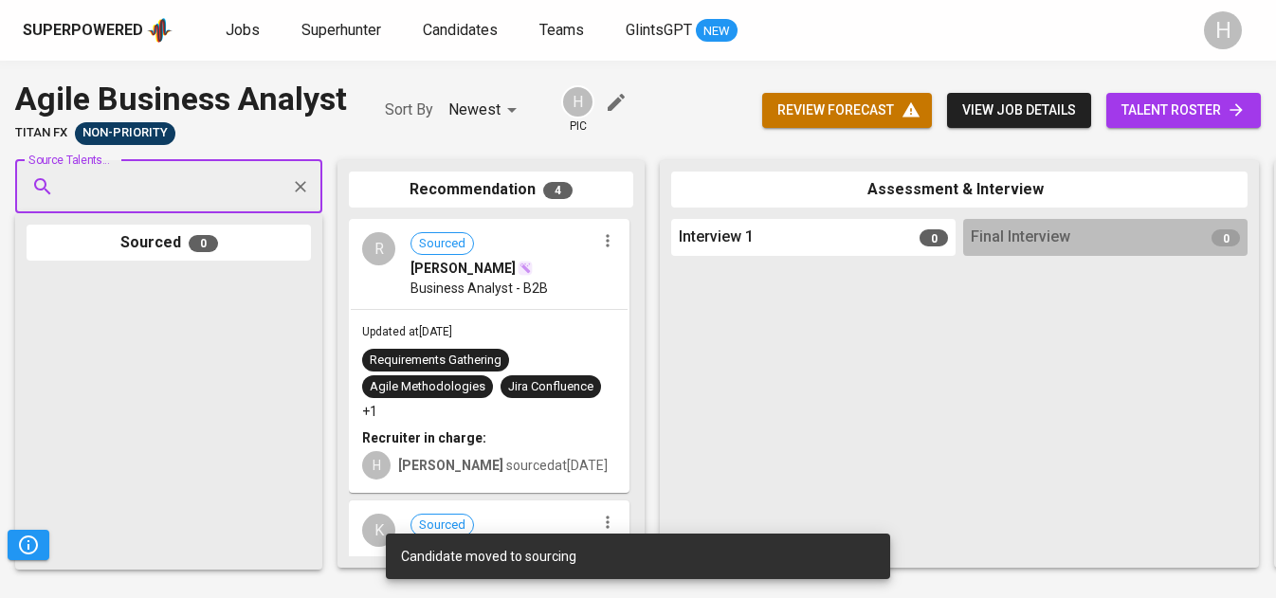
click at [1170, 112] on span "talent roster" at bounding box center [1184, 111] width 124 height 24
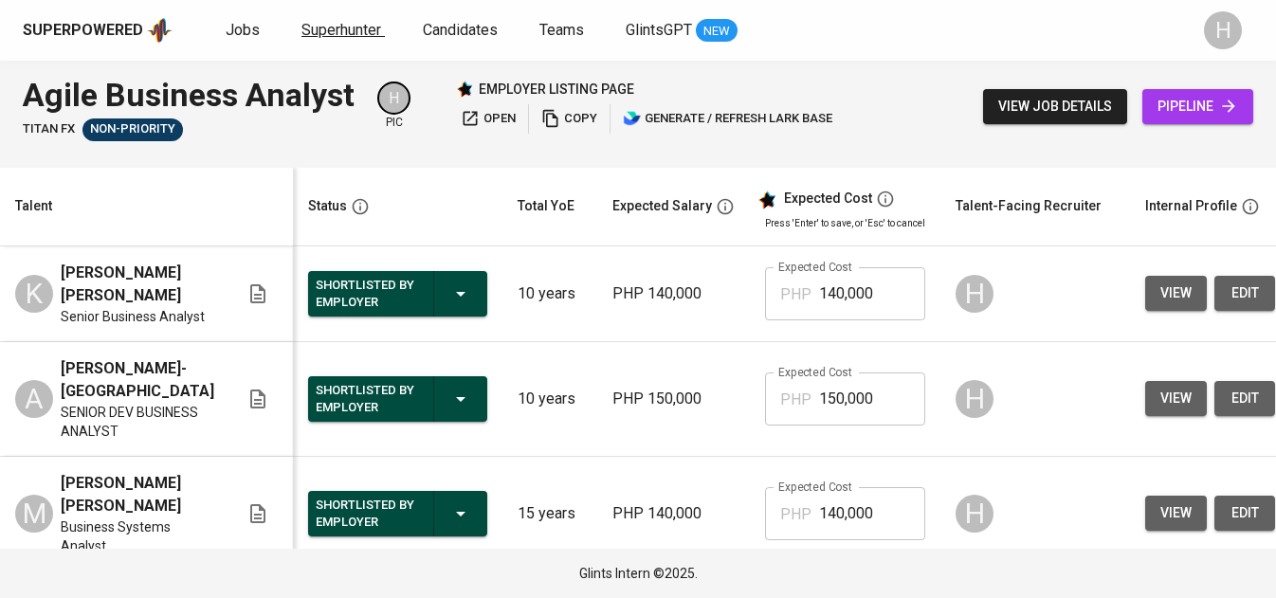
click at [349, 26] on span "Superhunter" at bounding box center [342, 30] width 80 height 18
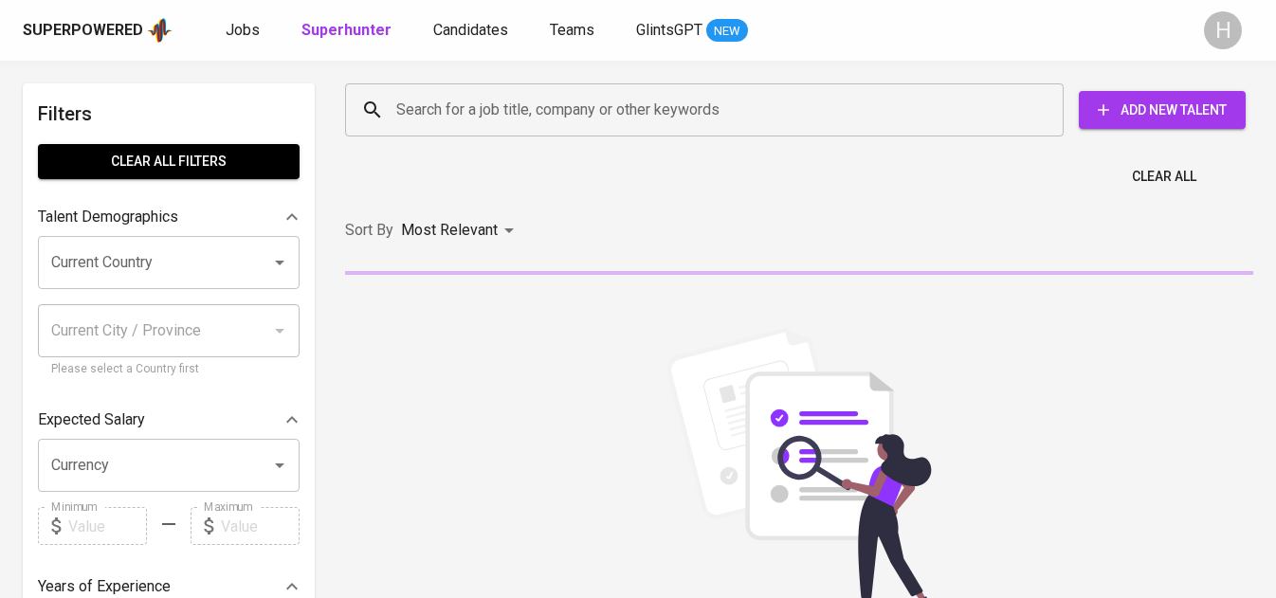
click at [483, 118] on input "Search for a job title, company or other keywords" at bounding box center [709, 110] width 635 height 36
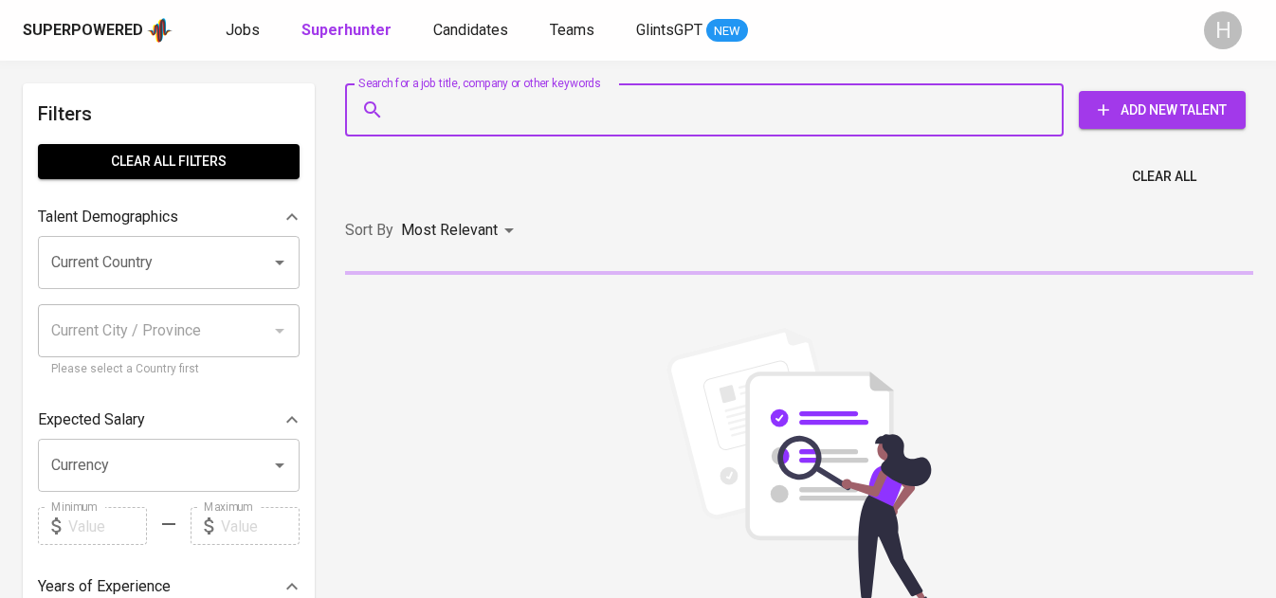
paste input "riannemaerapsing@gmail.com"
type input "riannemaerapsing@gmail.com"
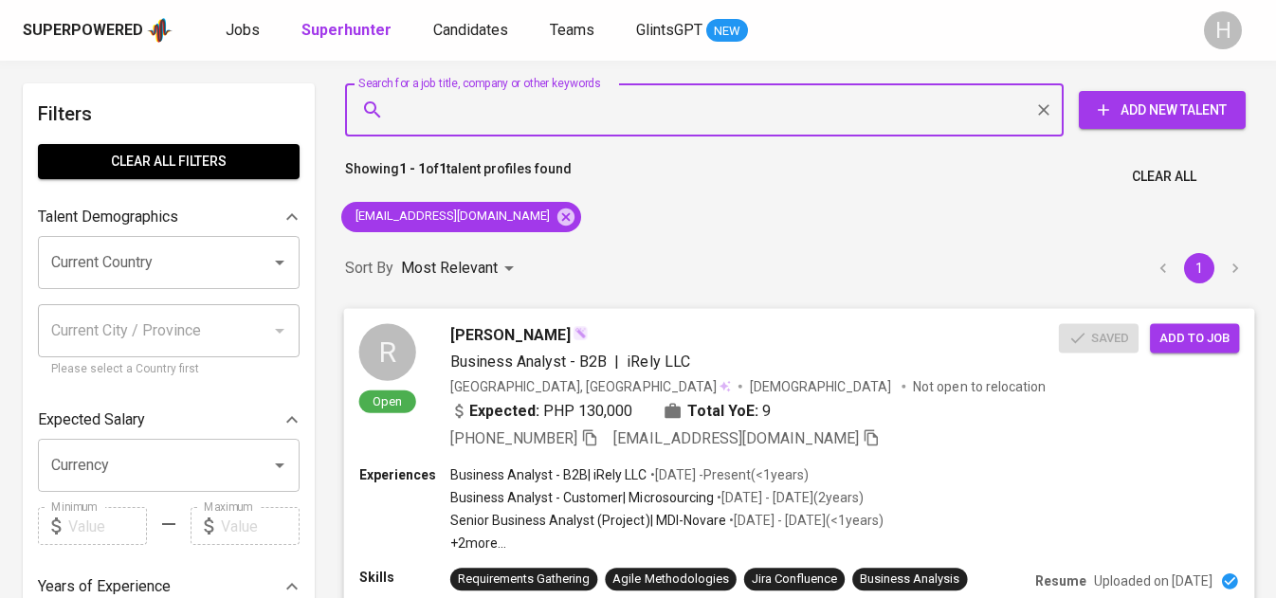
click at [1171, 339] on span "Add to job" at bounding box center [1195, 338] width 70 height 22
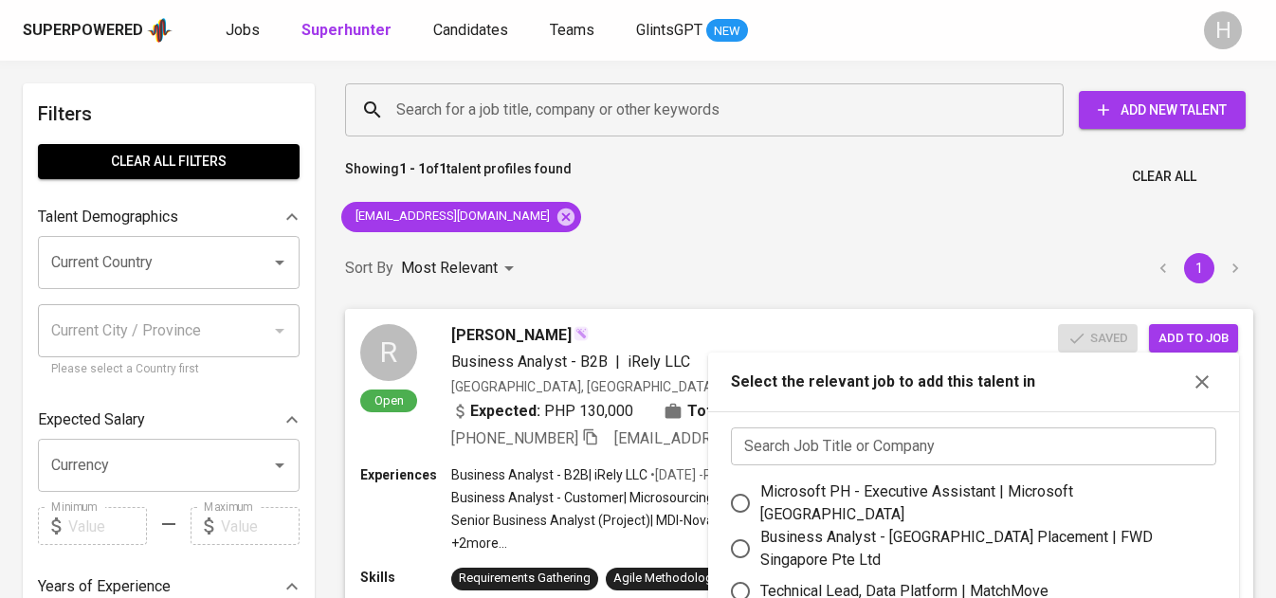
click at [960, 442] on input "text" at bounding box center [974, 447] width 486 height 38
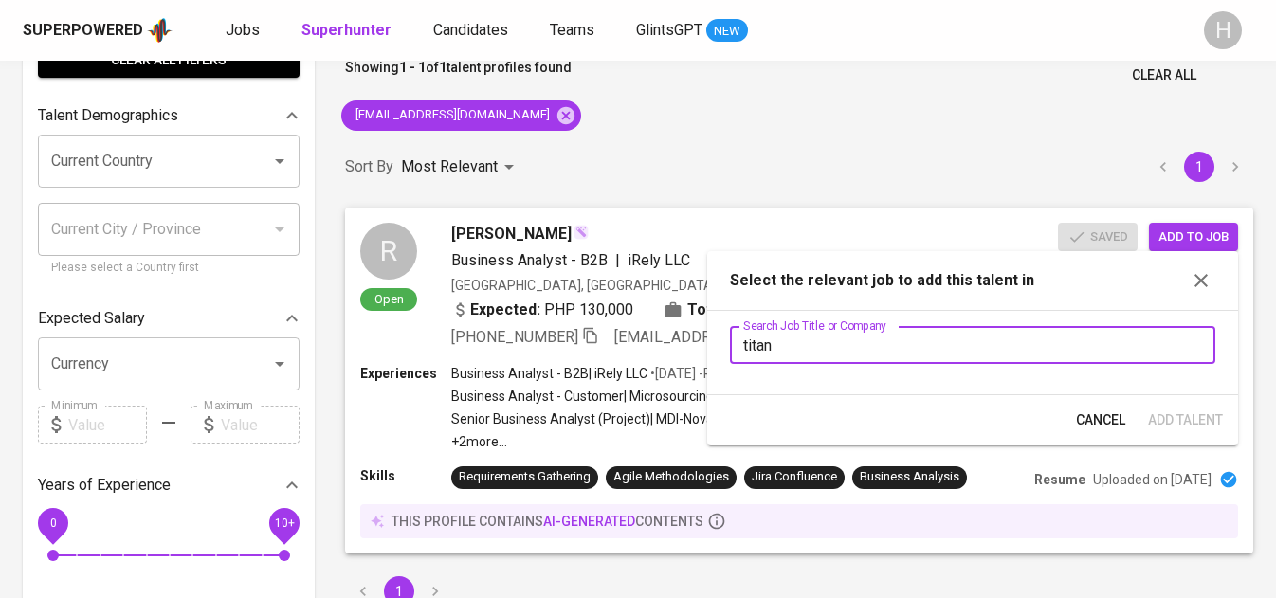
scroll to position [102, 0]
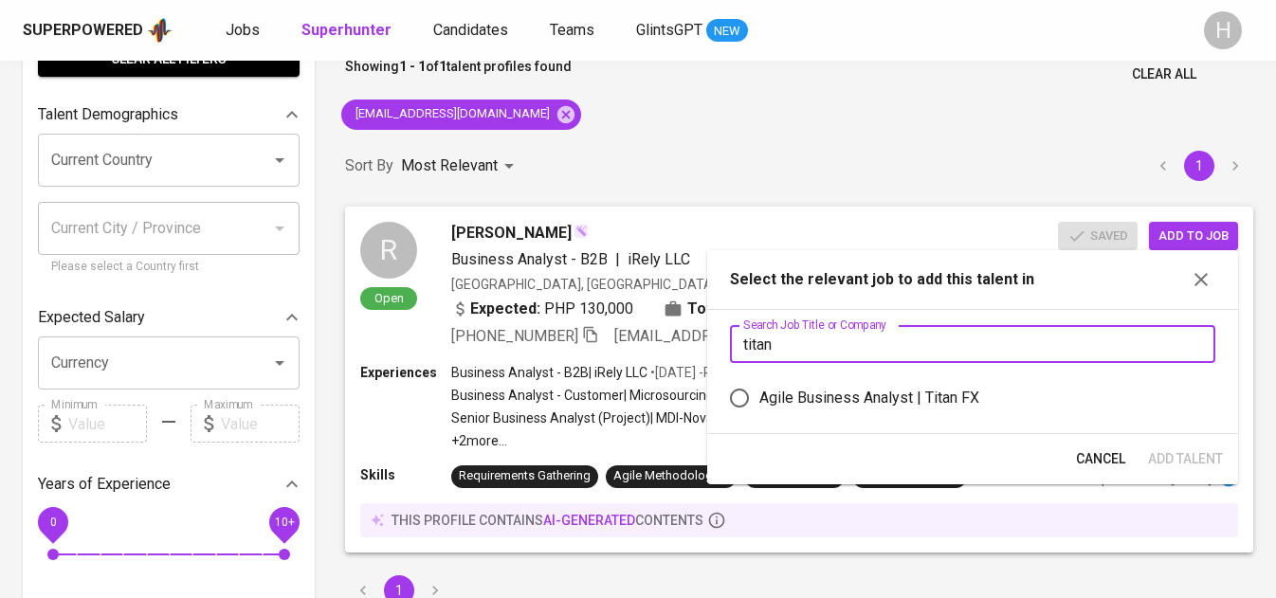
type input "titan"
click at [944, 397] on div "Agile Business Analyst | Titan FX" at bounding box center [870, 398] width 220 height 23
click at [760, 397] on input "Agile Business Analyst | Titan FX" at bounding box center [740, 398] width 40 height 40
radio input "true"
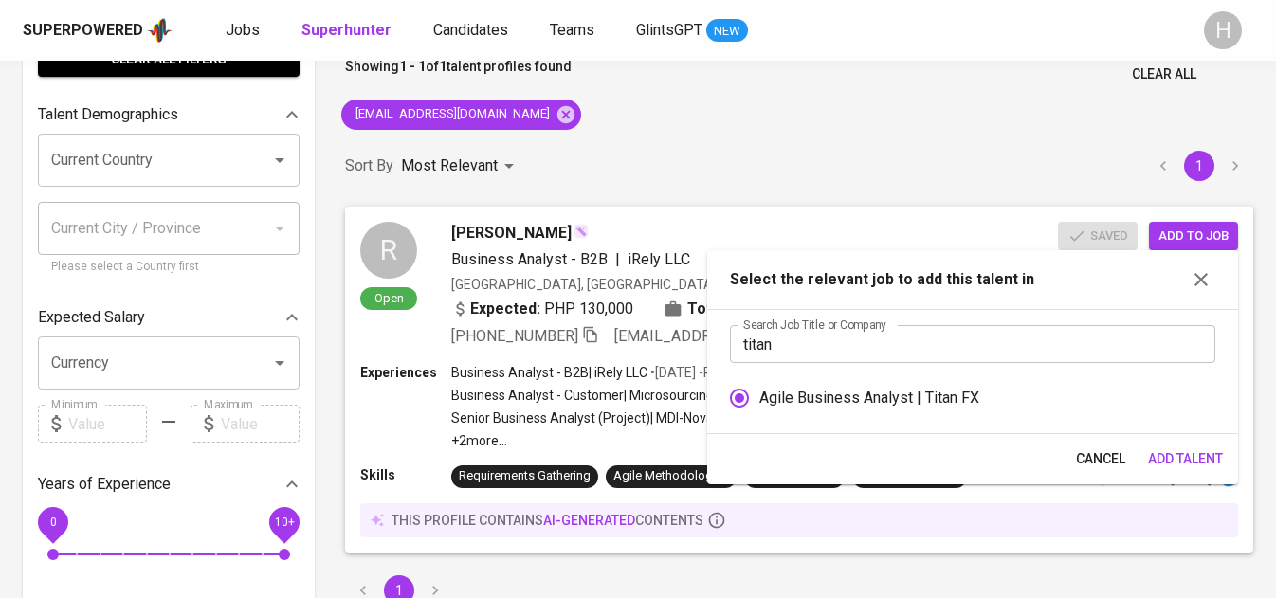
click at [1197, 459] on span "Add Talent" at bounding box center [1185, 460] width 75 height 24
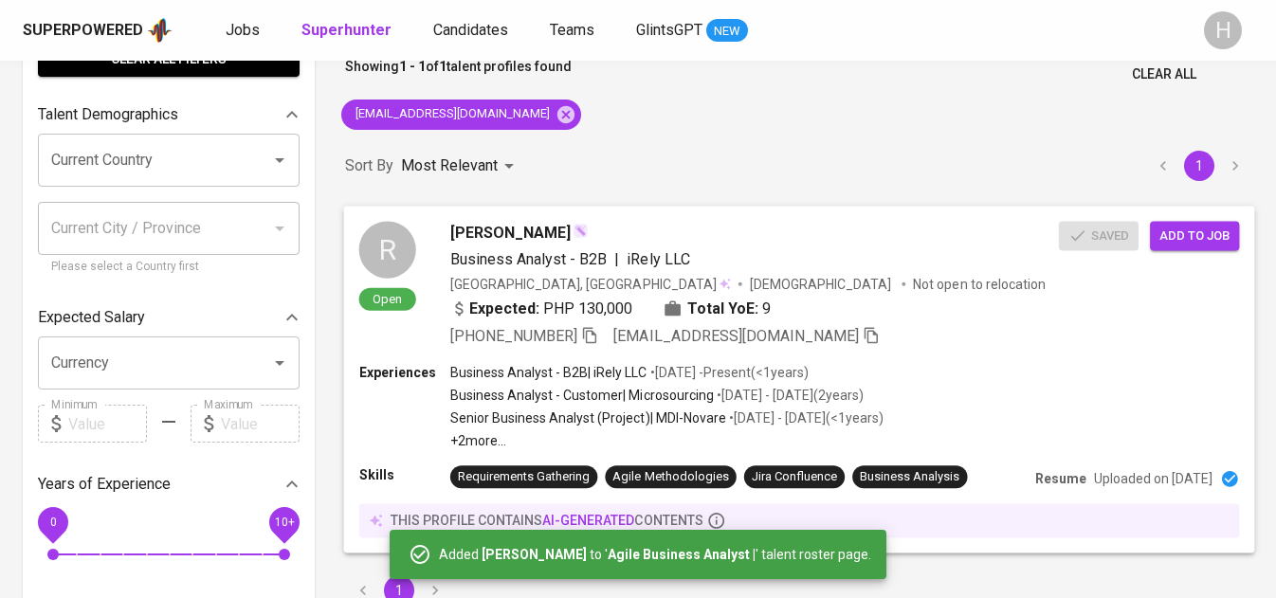
scroll to position [0, 0]
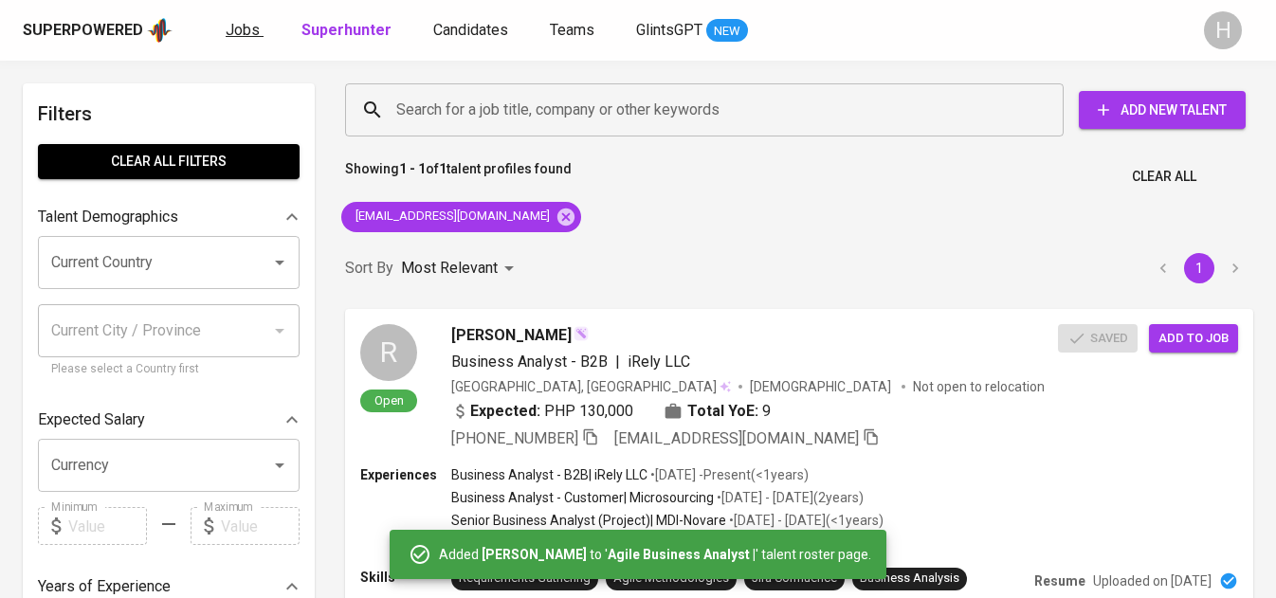
click at [254, 25] on span "Jobs" at bounding box center [243, 30] width 34 height 18
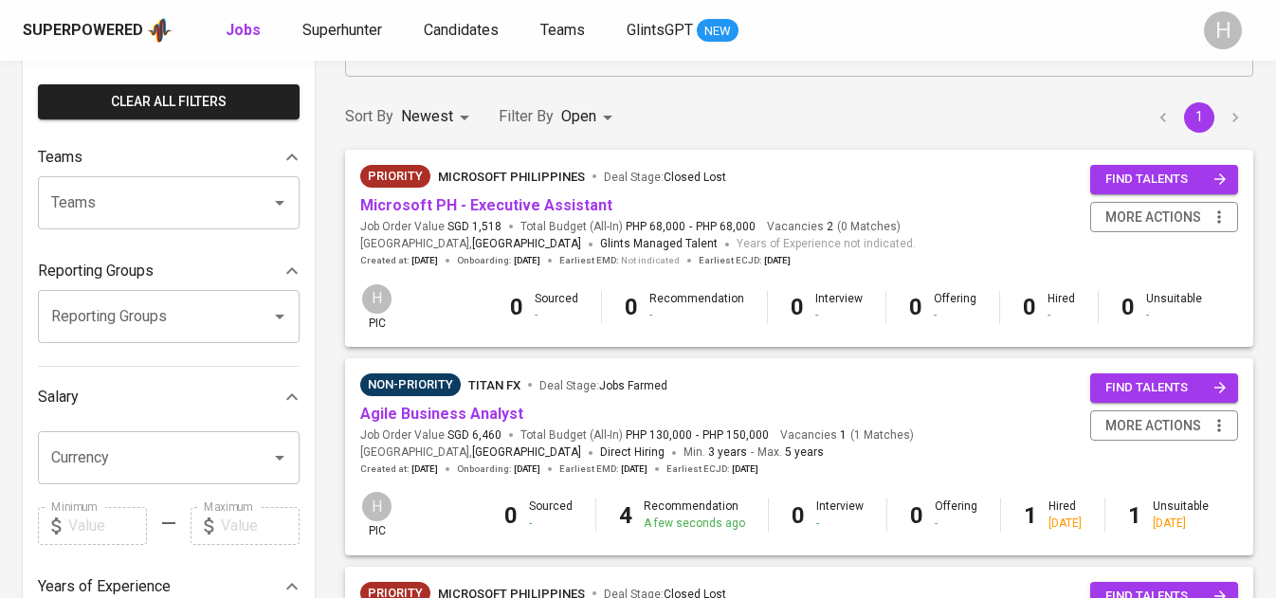
scroll to position [167, 0]
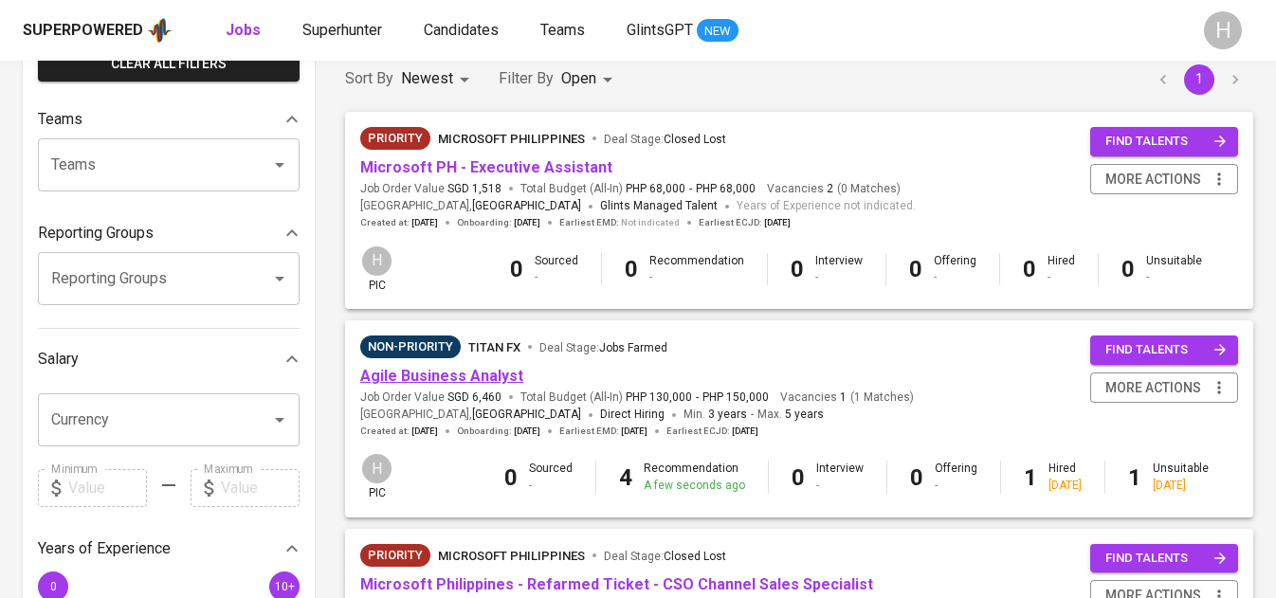
click at [489, 377] on link "Agile Business Analyst" at bounding box center [441, 376] width 163 height 18
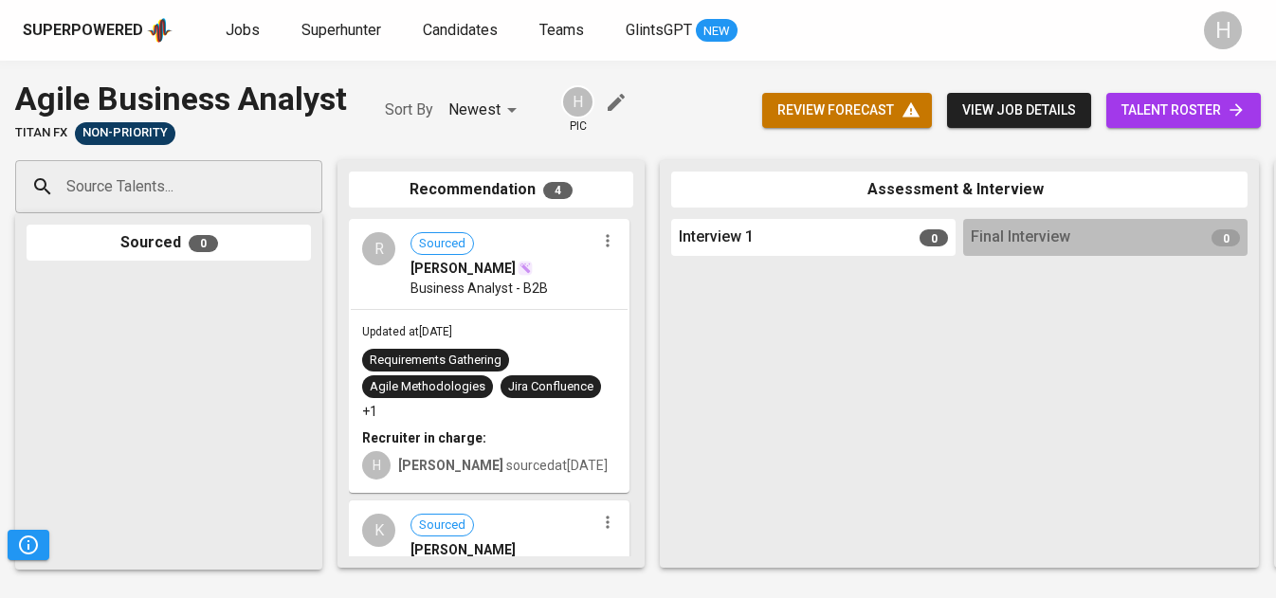
click at [1179, 113] on span "talent roster" at bounding box center [1184, 111] width 124 height 24
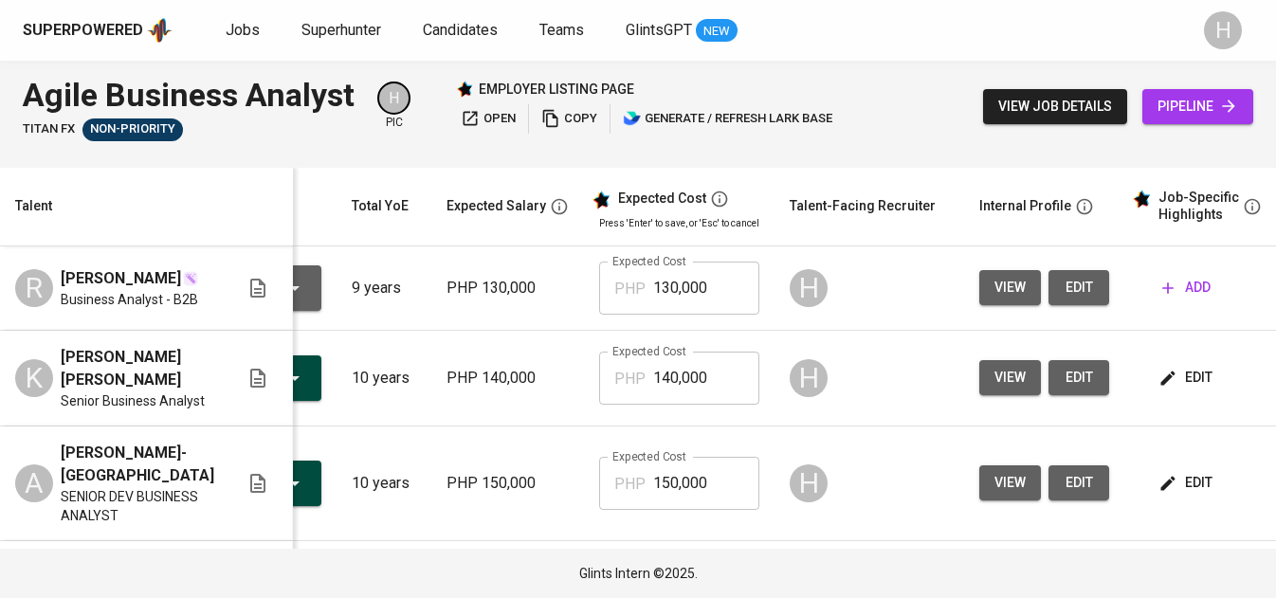
scroll to position [0, 269]
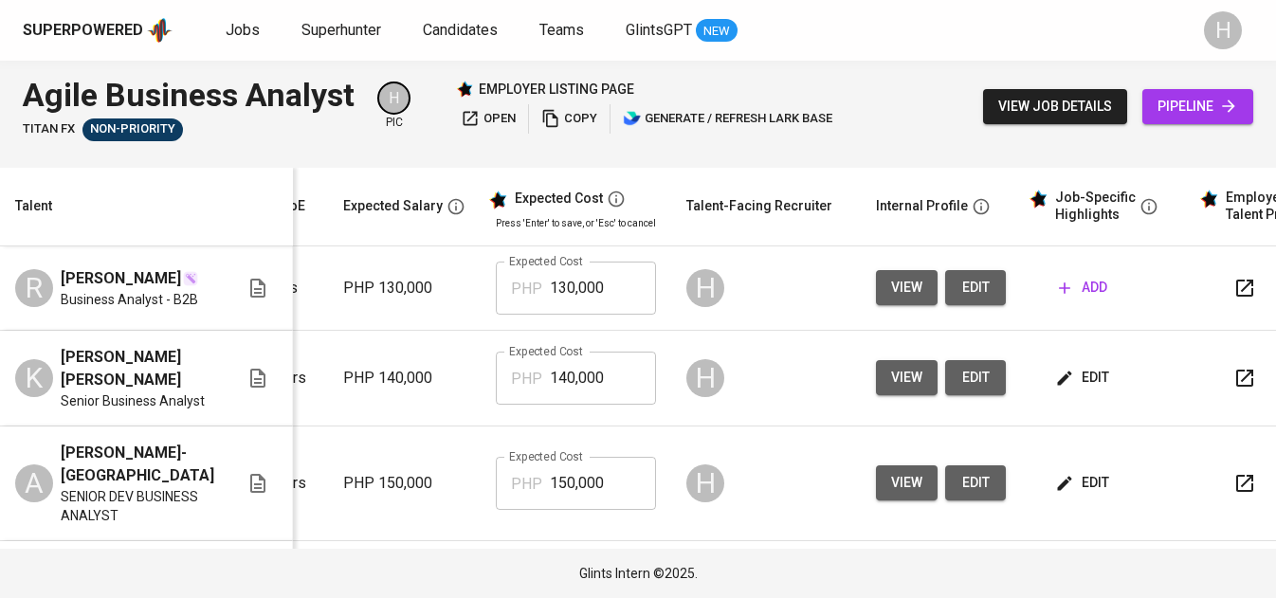
click at [1088, 290] on span "add" at bounding box center [1083, 288] width 48 height 24
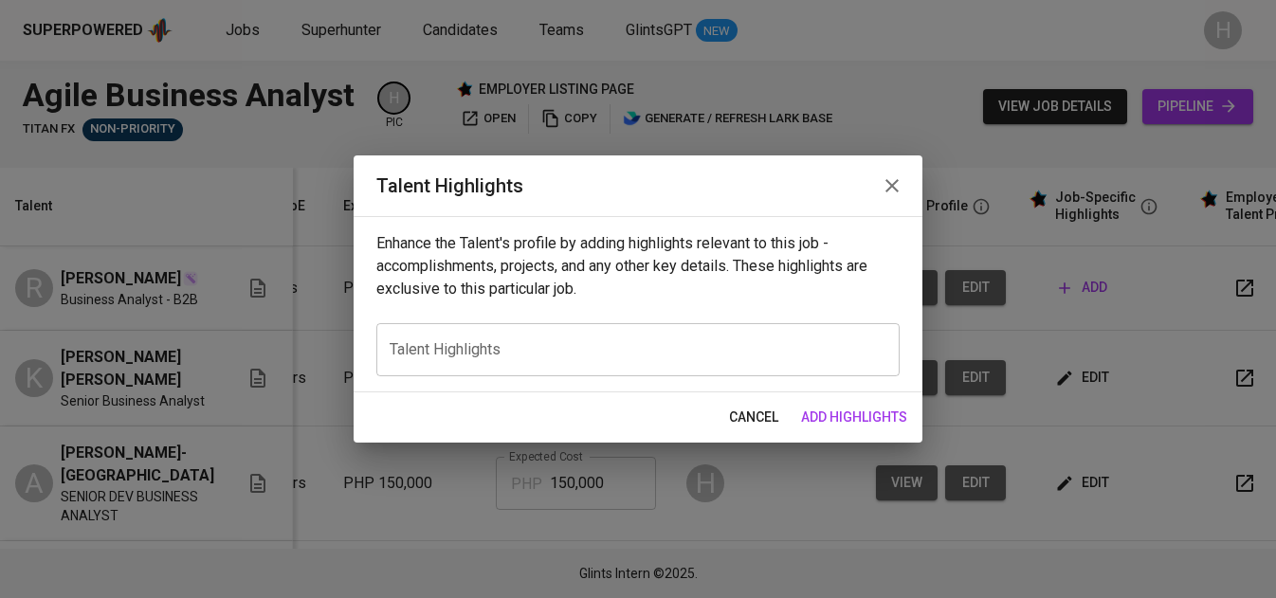
click at [650, 327] on div "x Talent Highlights" at bounding box center [637, 349] width 523 height 53
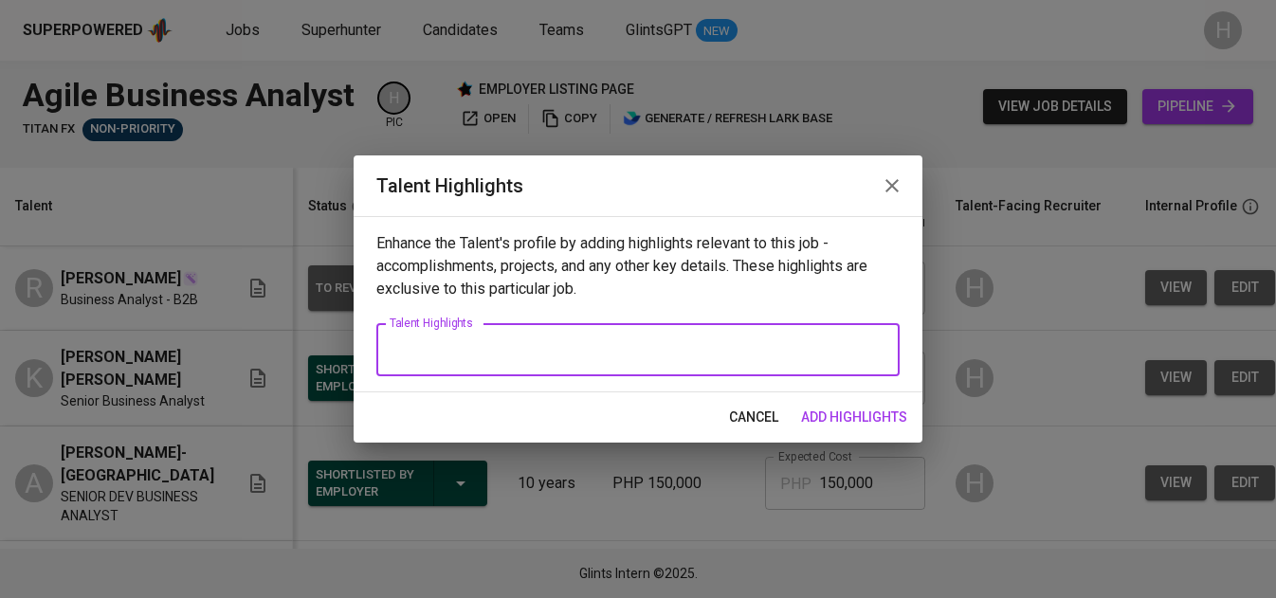
scroll to position [0, 269]
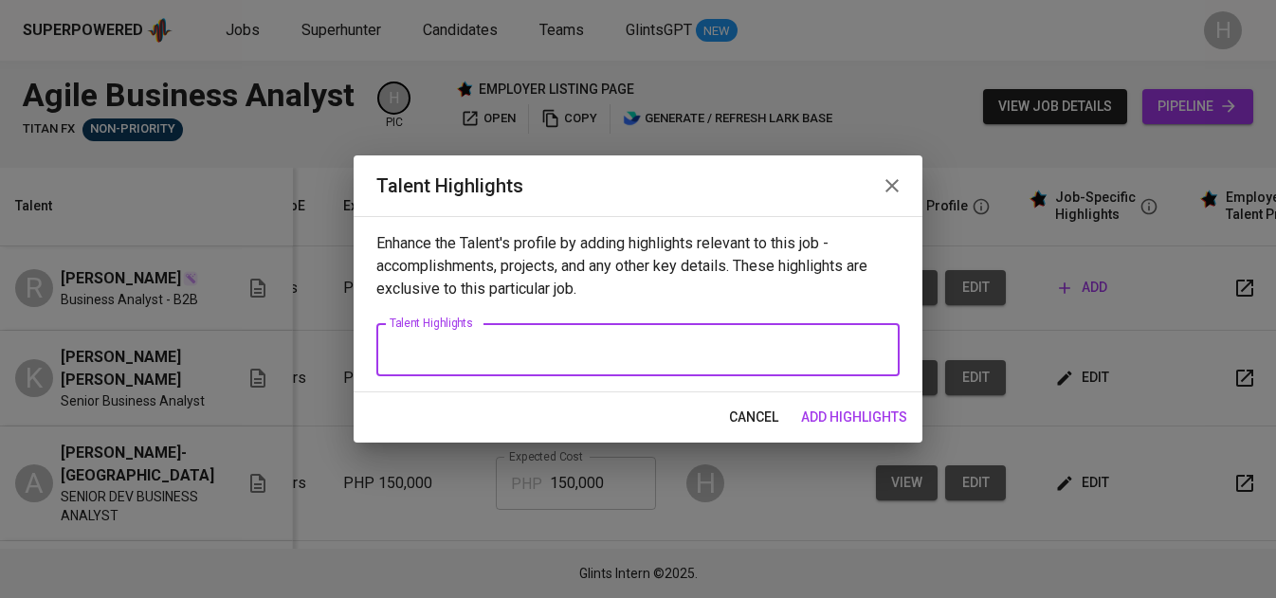
paste textarea "A versatile Business Analyst with nearly a decade of experience spanning busine…"
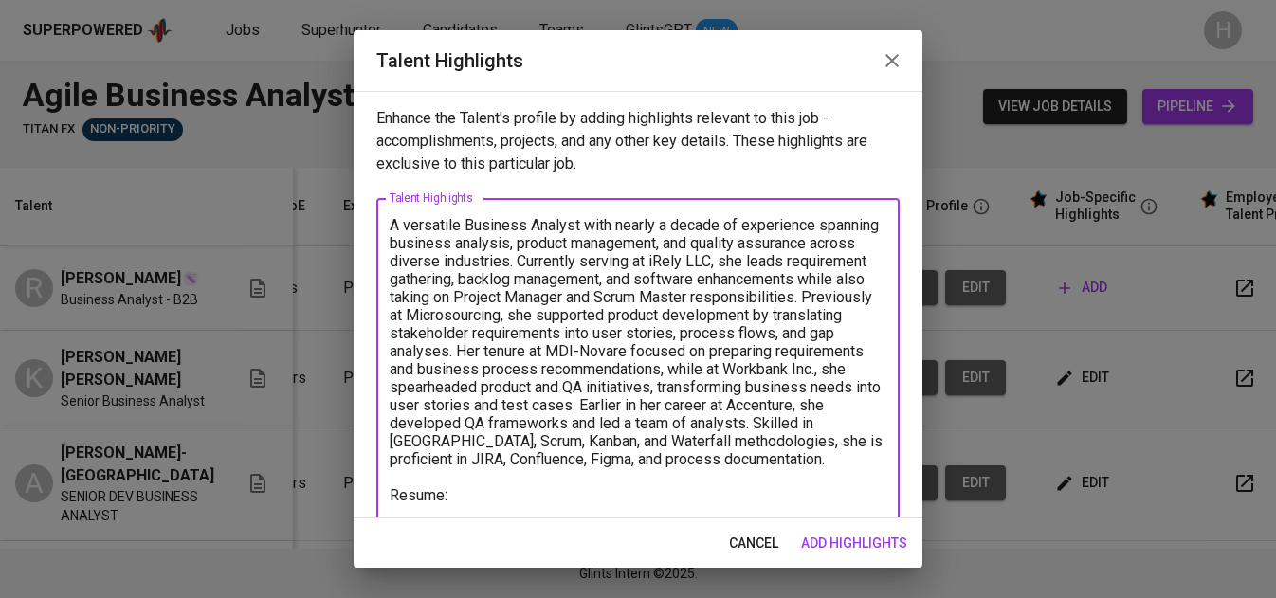
paste textarea "[URL][DOMAIN_NAME]"
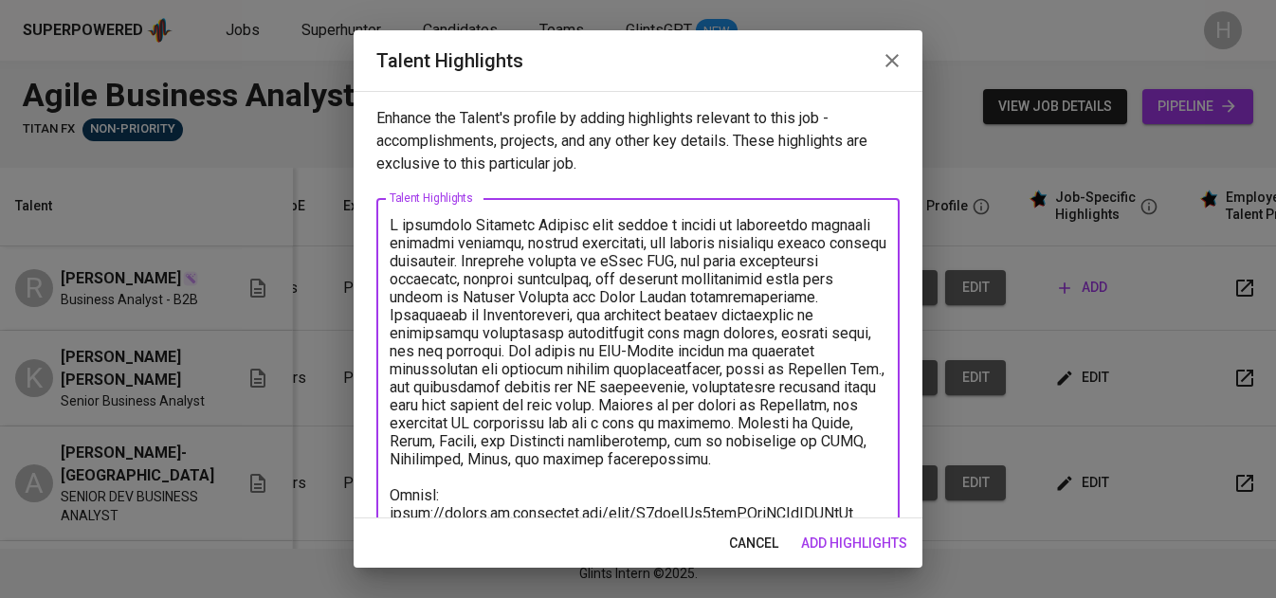
scroll to position [5, 0]
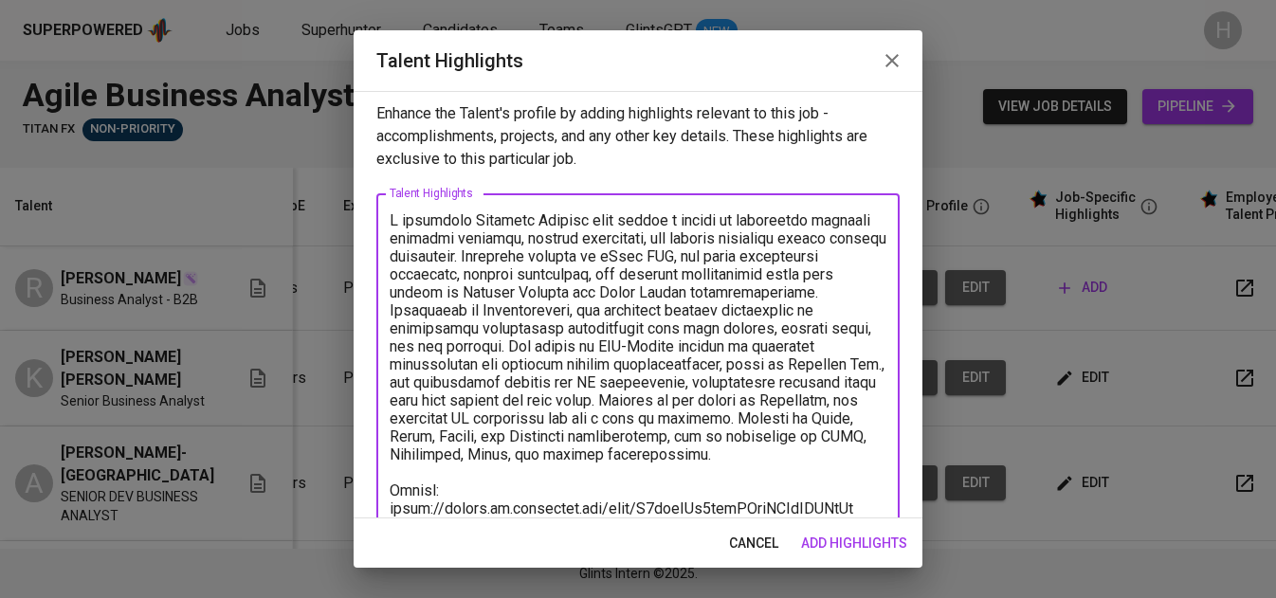
type textarea "A versatile Business Analyst with nearly a decade of experience spanning busine…"
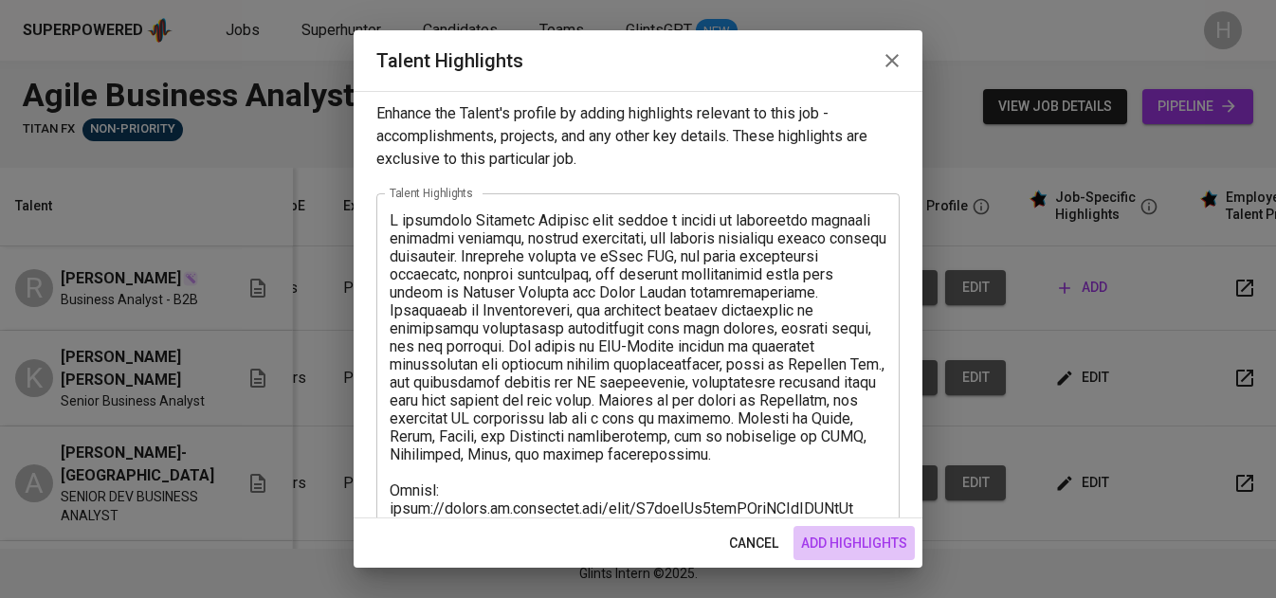
click at [903, 552] on span "add highlights" at bounding box center [854, 544] width 106 height 24
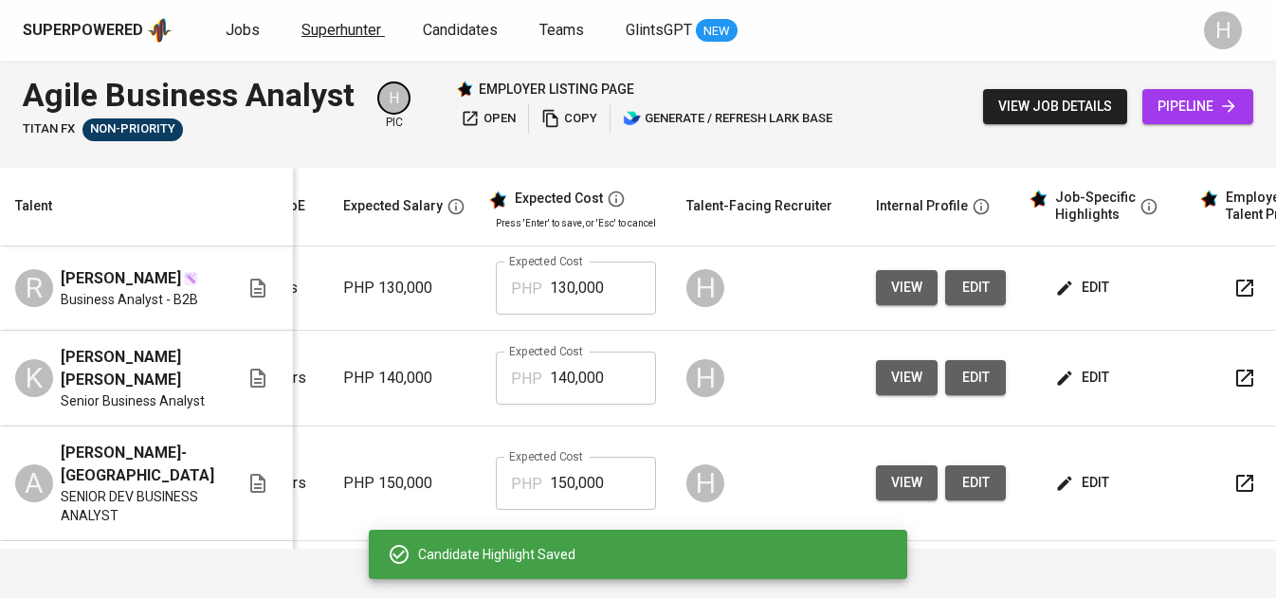
click at [340, 26] on span "Superhunter" at bounding box center [342, 30] width 80 height 18
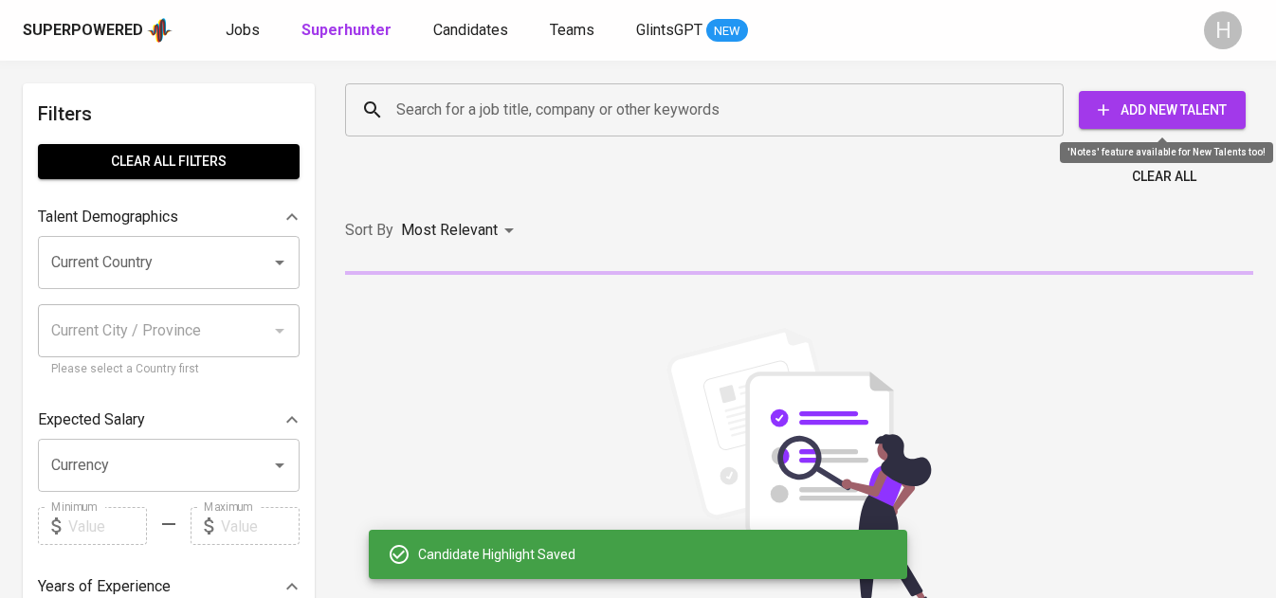
click at [1154, 105] on span "Add New Talent" at bounding box center [1162, 111] width 137 height 24
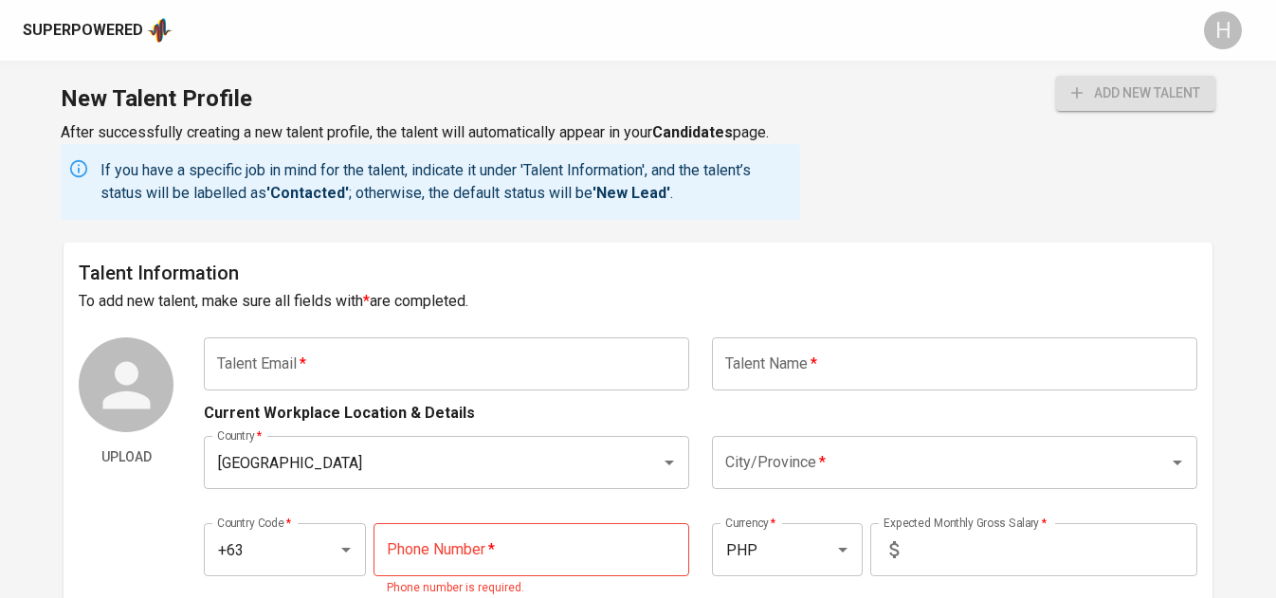
click at [389, 381] on input "text" at bounding box center [447, 364] width 486 height 53
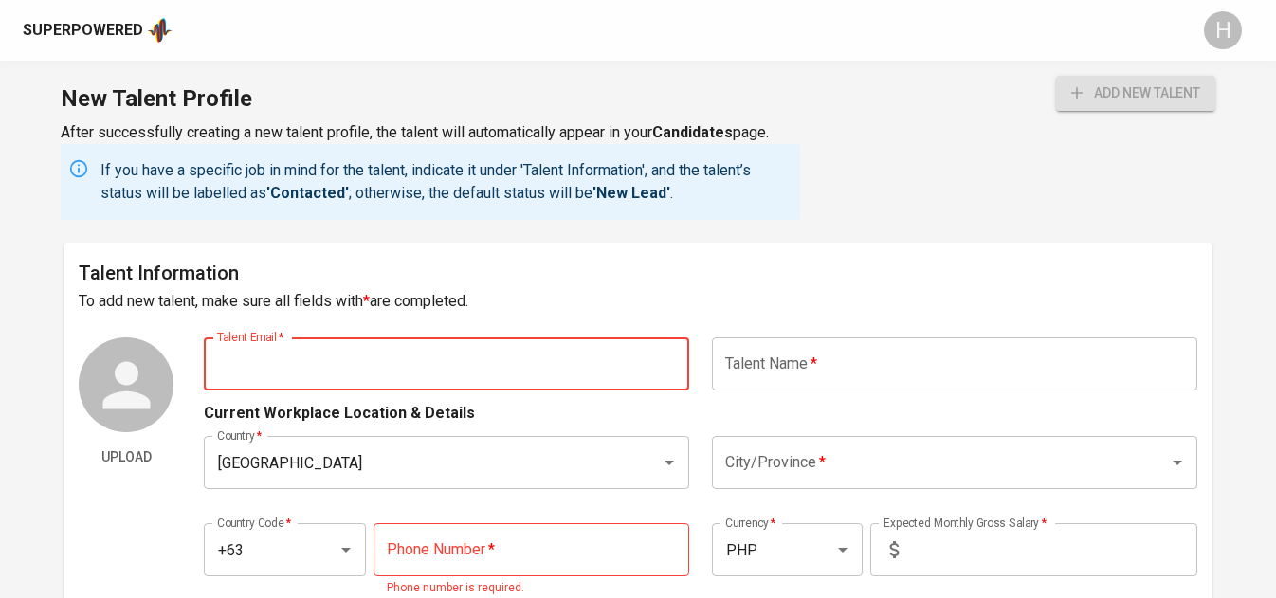
paste input "[EMAIL_ADDRESS][DOMAIN_NAME]"
type input "[EMAIL_ADDRESS][DOMAIN_NAME]"
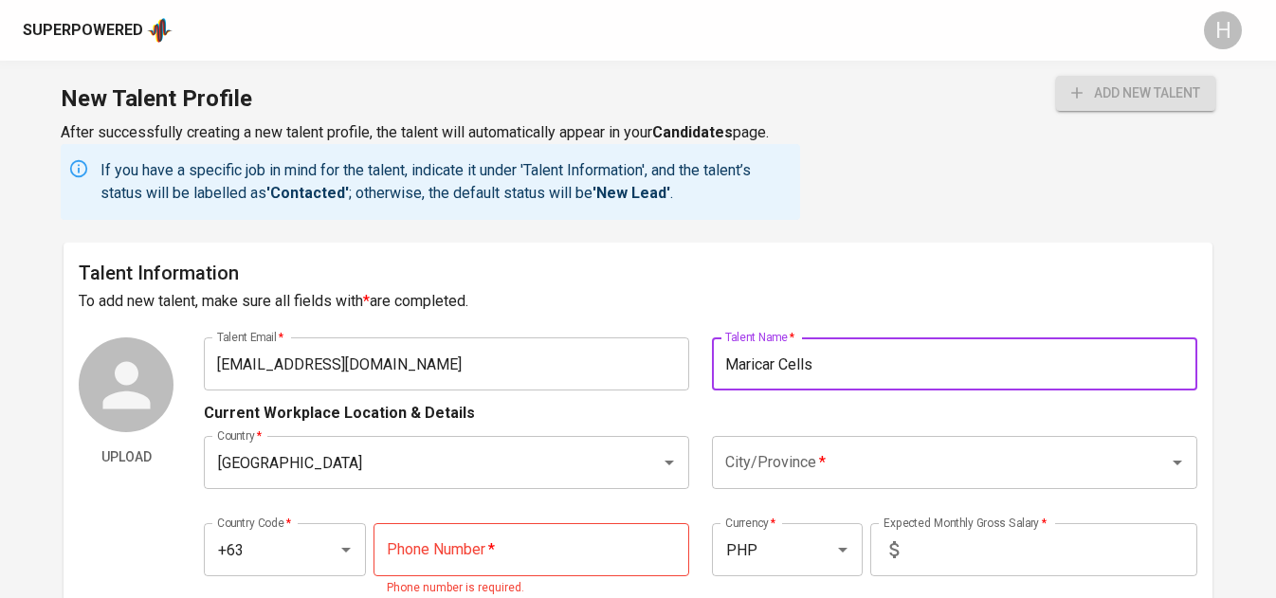
type input "Maricar Cells"
click at [780, 480] on input "City/Province   *" at bounding box center [928, 463] width 415 height 36
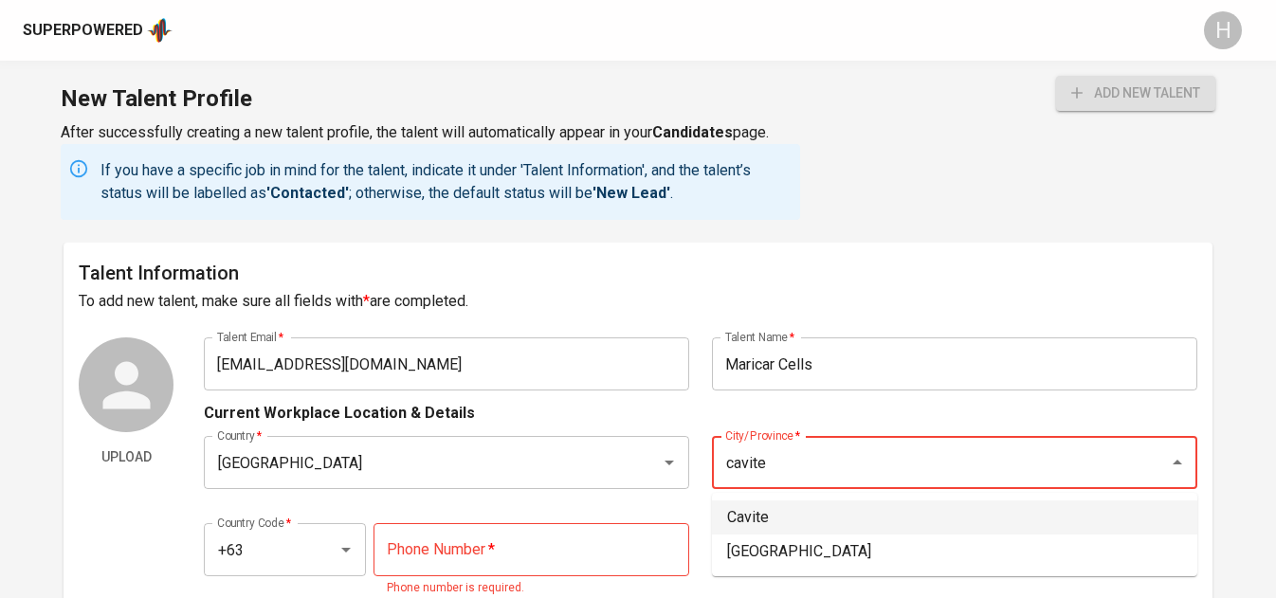
click at [757, 508] on li "Cavite" at bounding box center [955, 518] width 486 height 34
type input "Cavite"
click at [485, 565] on input "tel" at bounding box center [532, 549] width 316 height 53
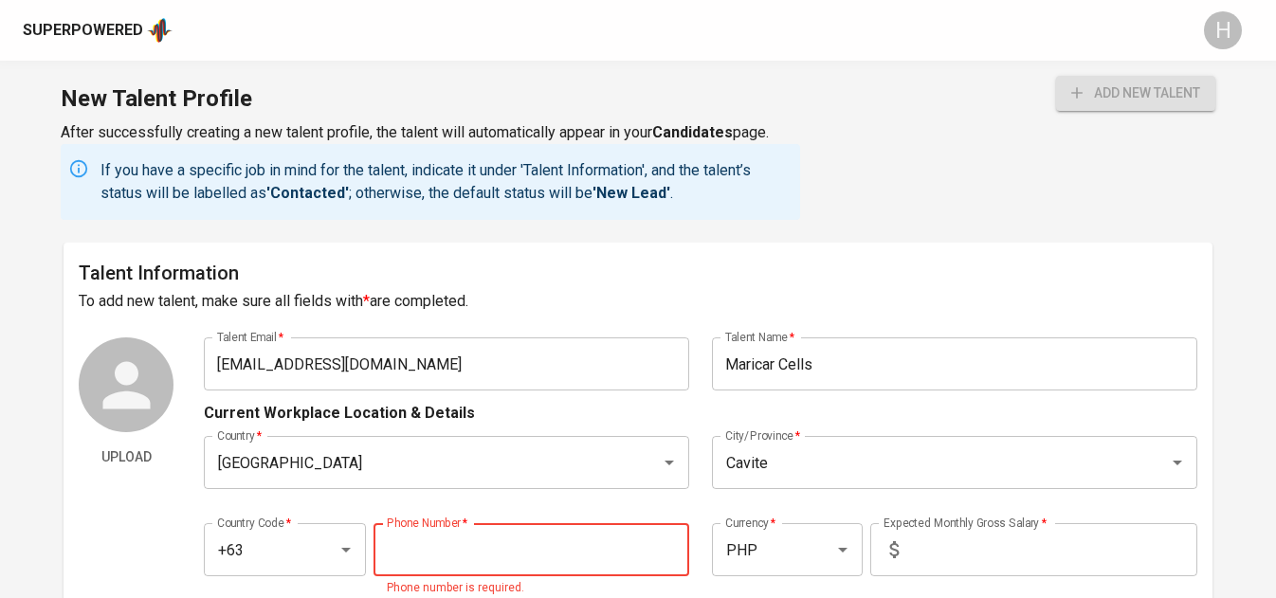
paste input "[PHONE_NUMBER]"
type input "[PHONE_NUMBER]"
click at [995, 540] on input "text" at bounding box center [1052, 549] width 291 height 53
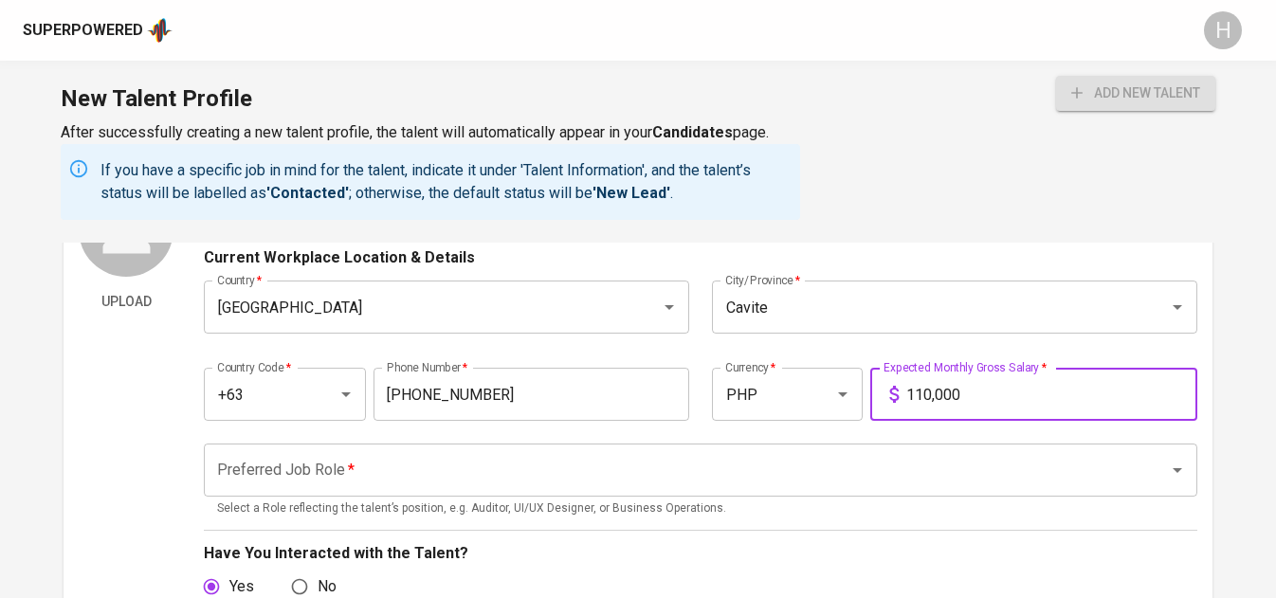
scroll to position [162, 0]
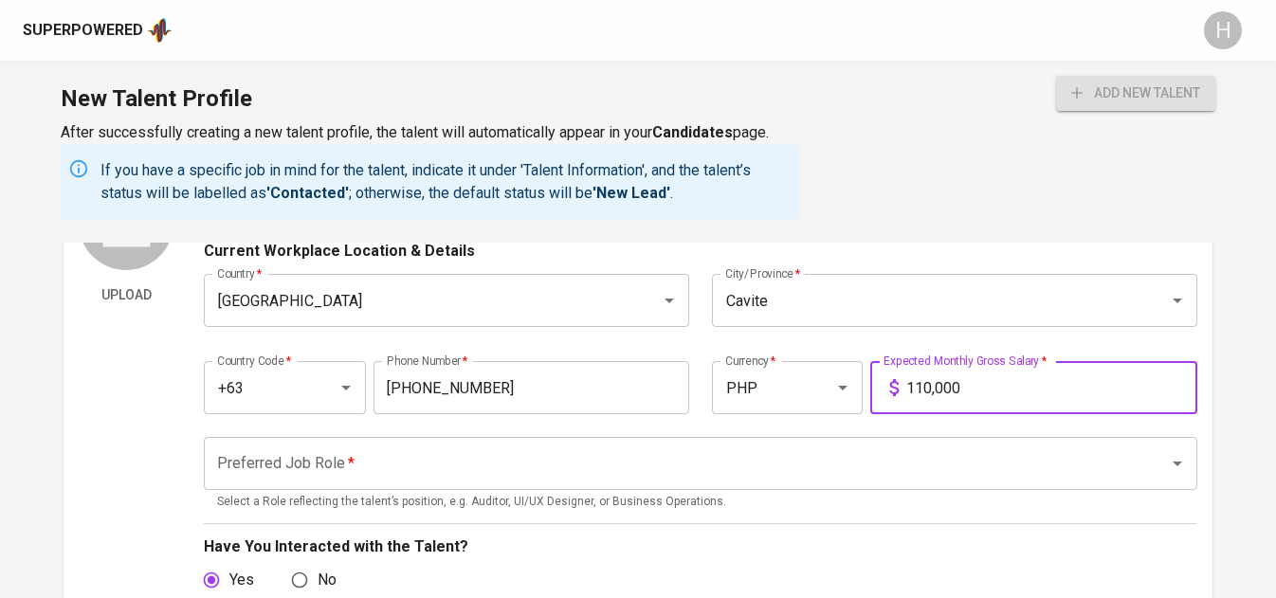
type input "110,000"
click at [283, 457] on input "Preferred Job Role   *" at bounding box center [673, 464] width 923 height 36
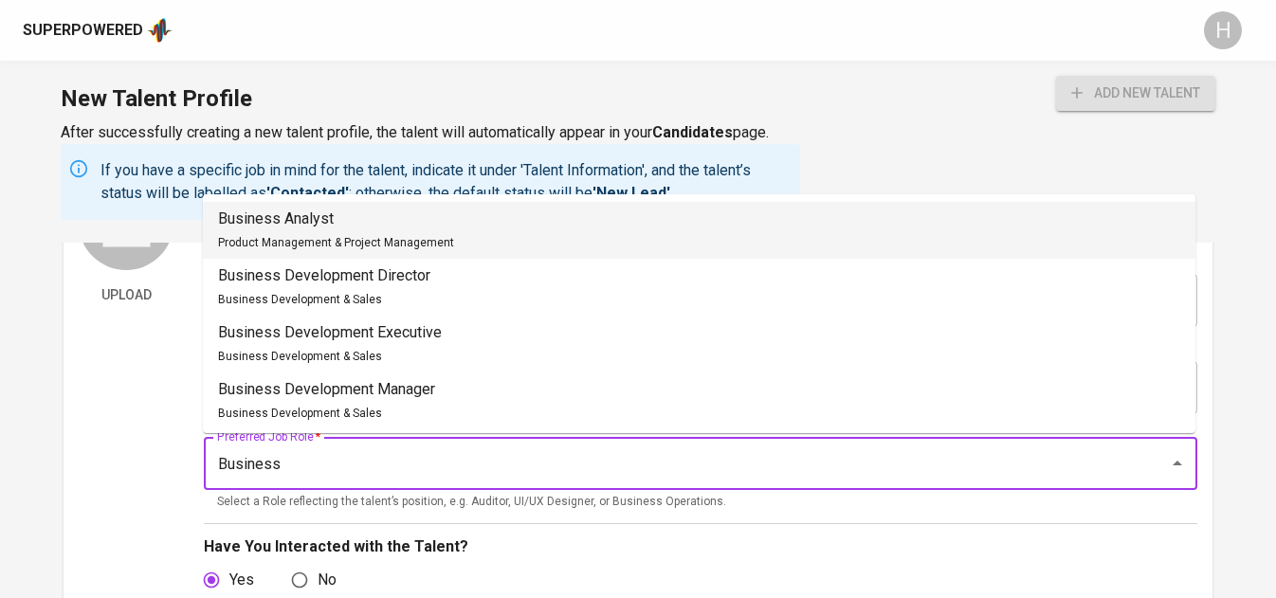
click at [324, 230] on div "Business Analyst Product Management & Project Management" at bounding box center [336, 231] width 236 height 46
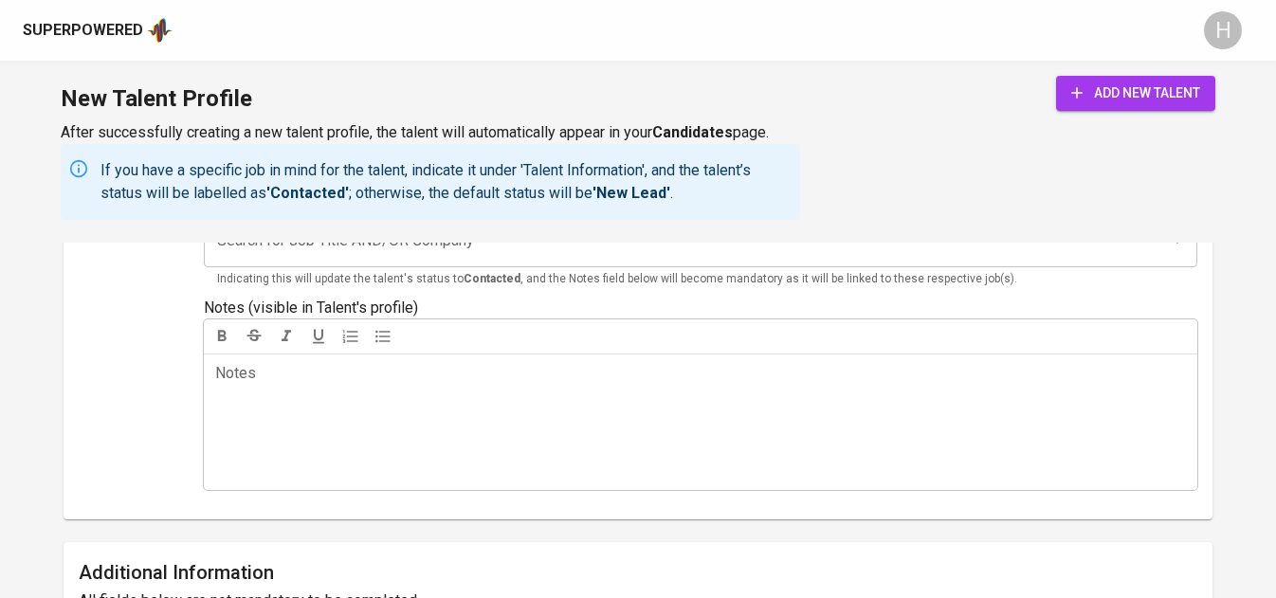
scroll to position [884, 0]
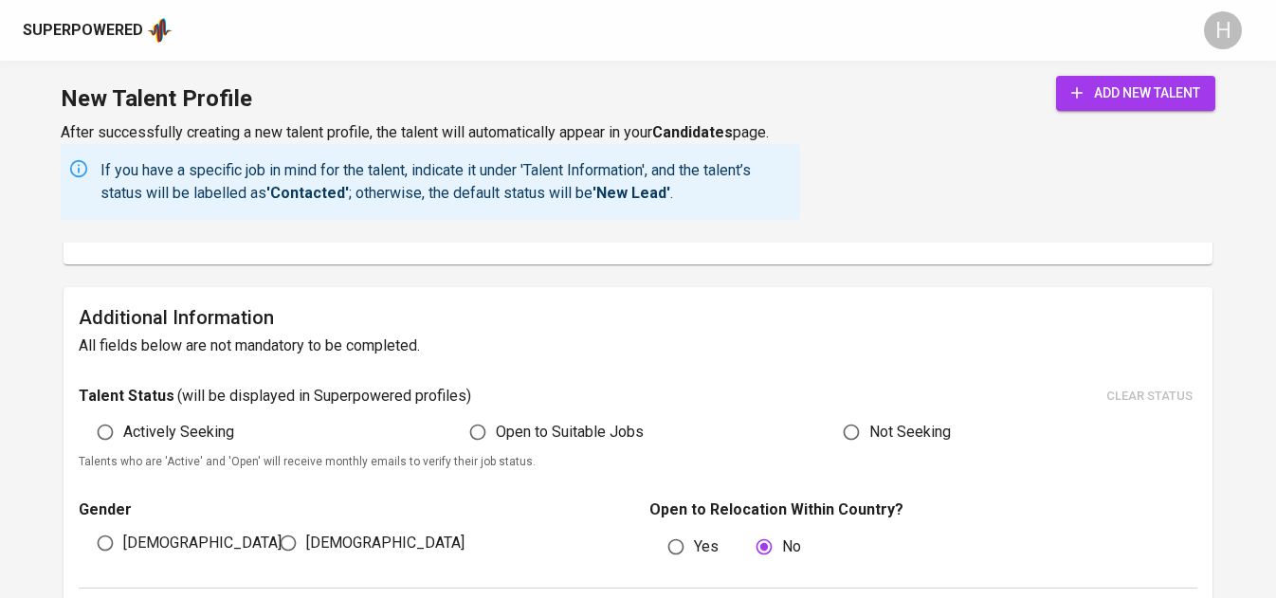
type input "Business Analyst"
click at [151, 433] on span "Actively Seeking" at bounding box center [178, 432] width 111 height 23
click at [123, 433] on input "Actively Seeking" at bounding box center [105, 432] width 36 height 36
radio input "true"
click at [331, 542] on span "[DEMOGRAPHIC_DATA]" at bounding box center [385, 543] width 158 height 23
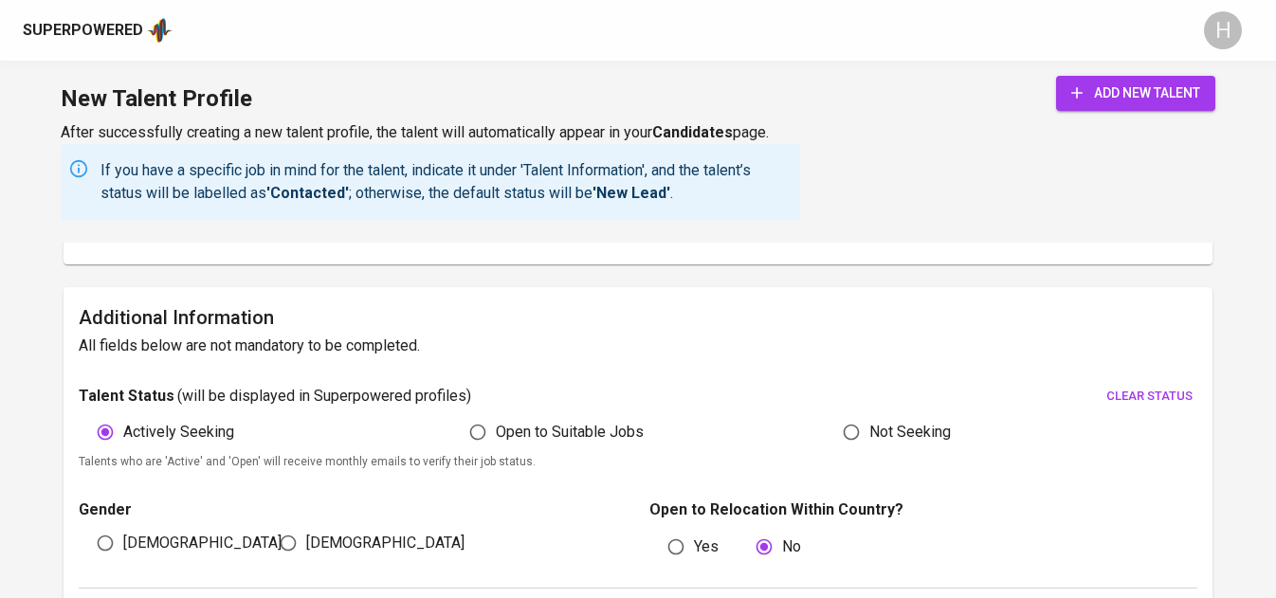
click at [306, 542] on input "[DEMOGRAPHIC_DATA]" at bounding box center [288, 543] width 36 height 36
radio input "true"
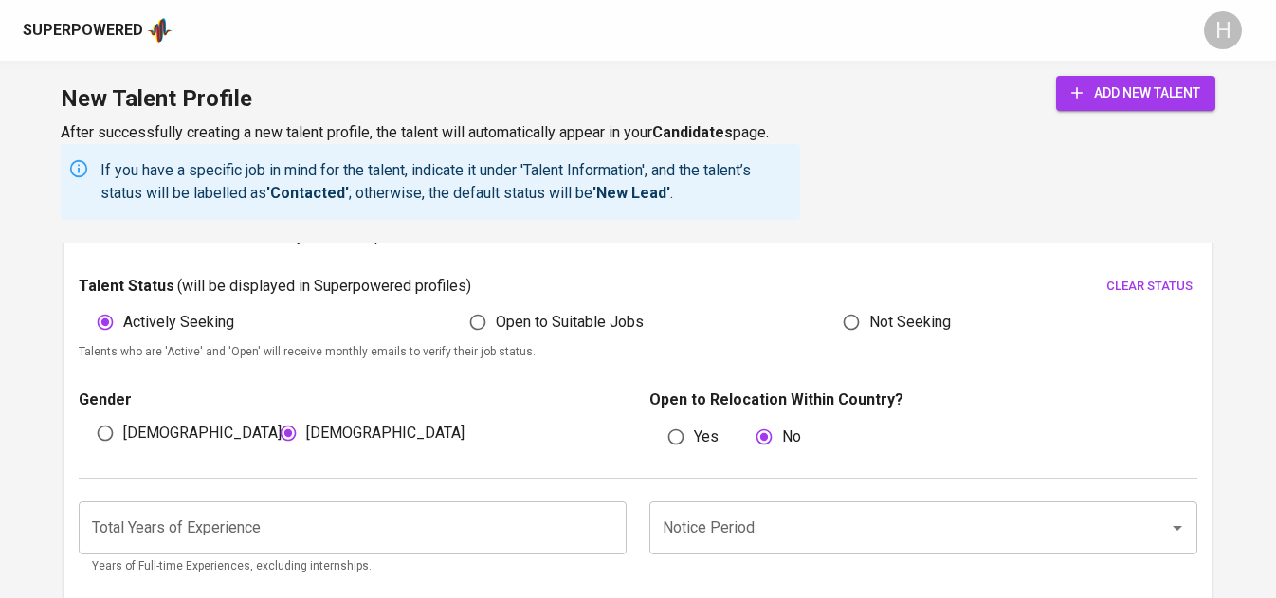
scroll to position [1019, 0]
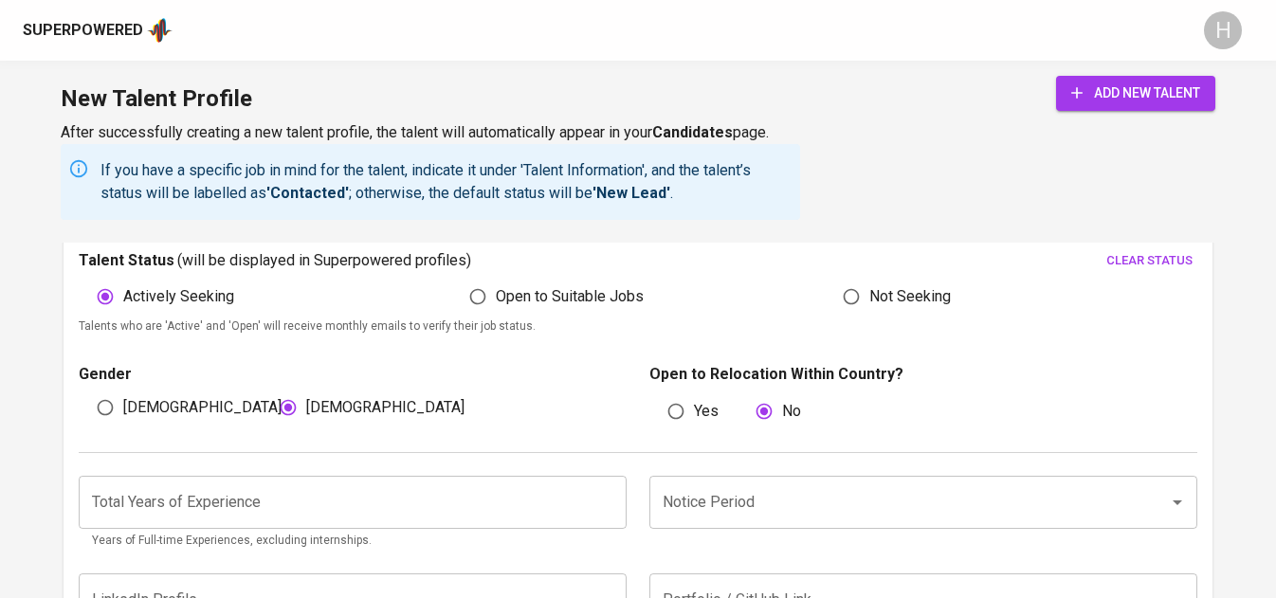
click at [706, 474] on div "Total Years of Experience Total Years of Experience Years of Full-time Experien…" at bounding box center [638, 507] width 1118 height 109
click at [717, 505] on input "Notice Period" at bounding box center [897, 503] width 478 height 36
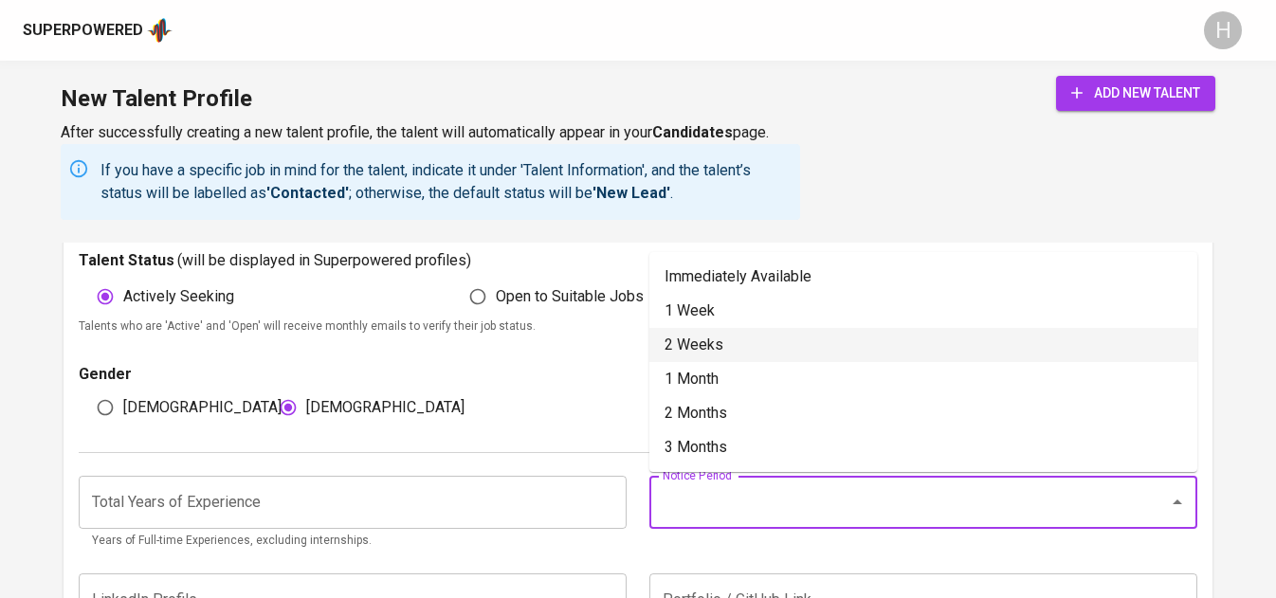
click at [751, 348] on li "2 Weeks" at bounding box center [924, 345] width 548 height 34
type input "2 Weeks"
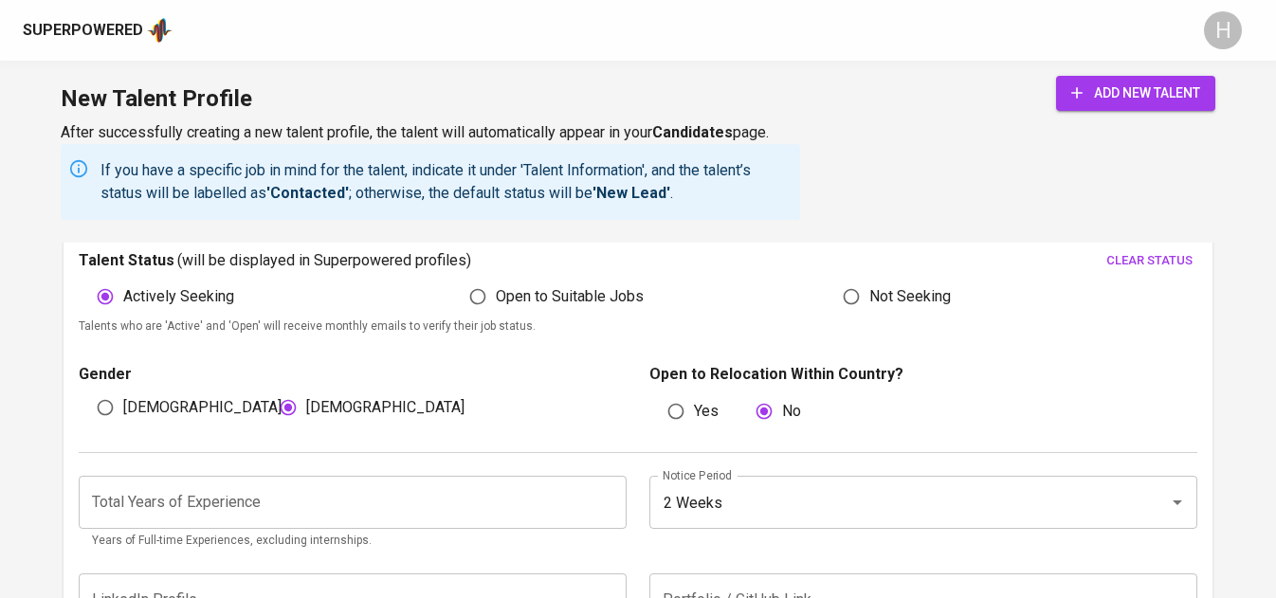
click at [450, 514] on input "number" at bounding box center [353, 502] width 548 height 53
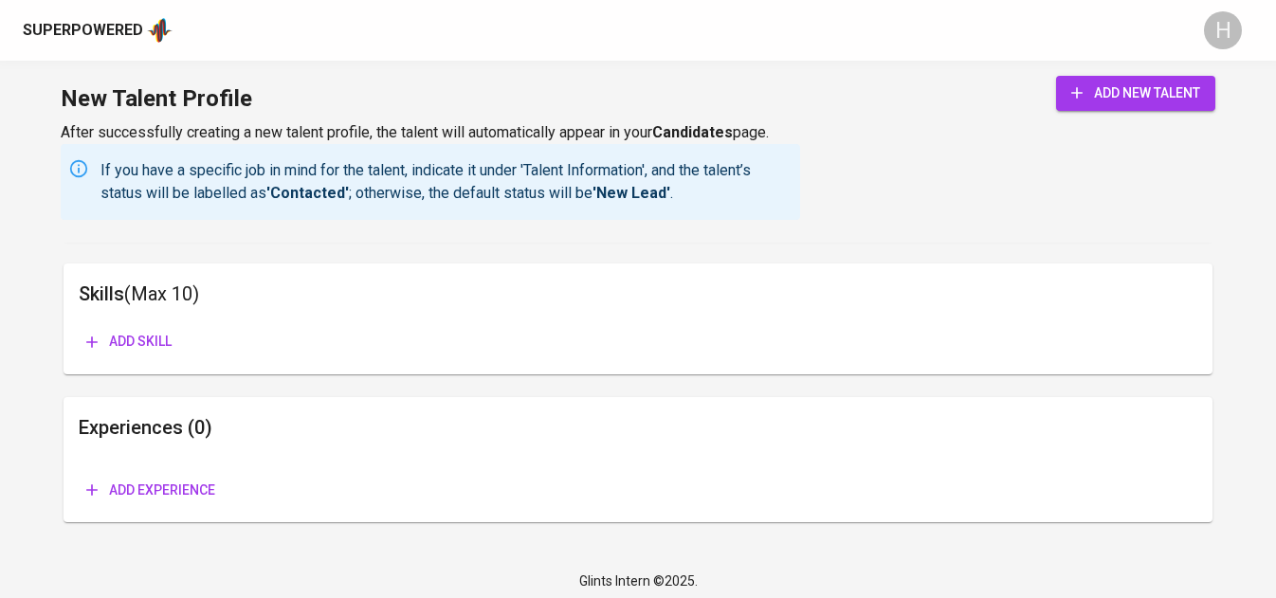
scroll to position [1440, 0]
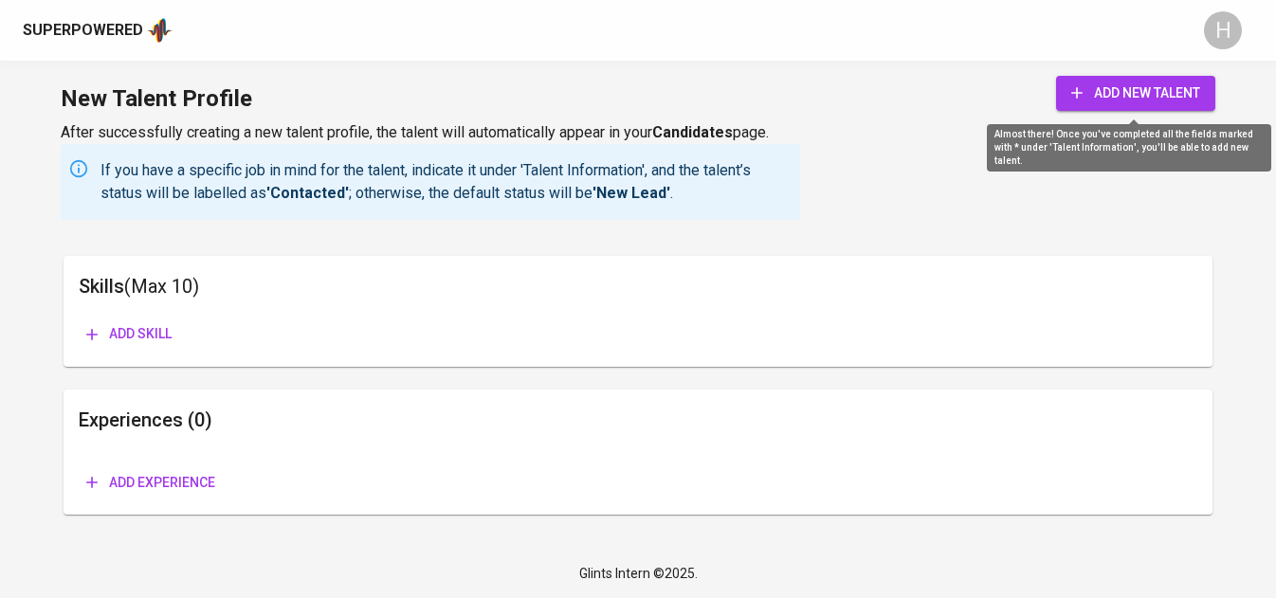
type input "18"
click at [1117, 88] on span "add new talent" at bounding box center [1136, 94] width 129 height 24
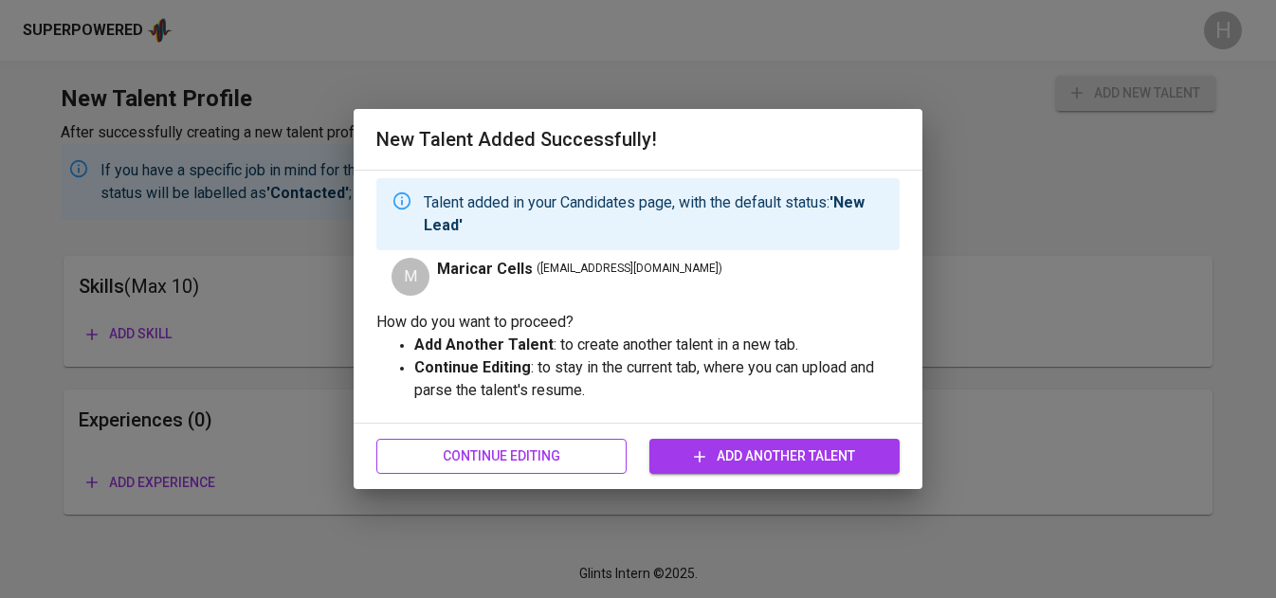
click at [564, 444] on button "Continue Editing" at bounding box center [501, 456] width 250 height 35
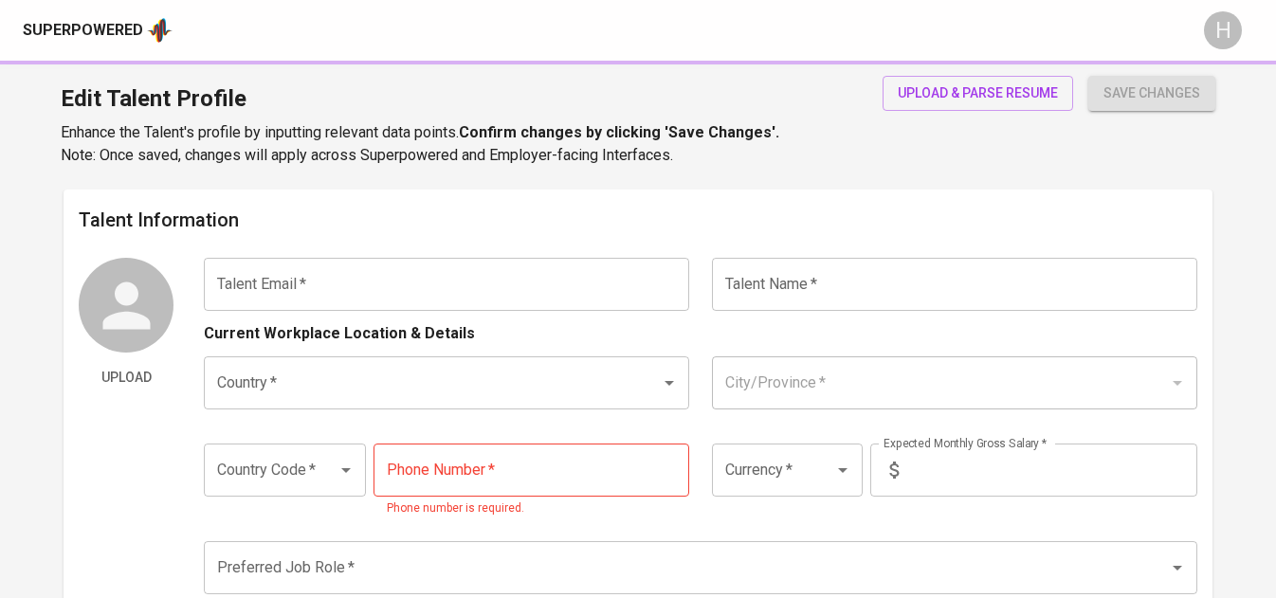
type input "[EMAIL_ADDRESS][DOMAIN_NAME]"
type input "Maricar Cells"
type input "[GEOGRAPHIC_DATA]"
type input "Cavite"
type input "+63"
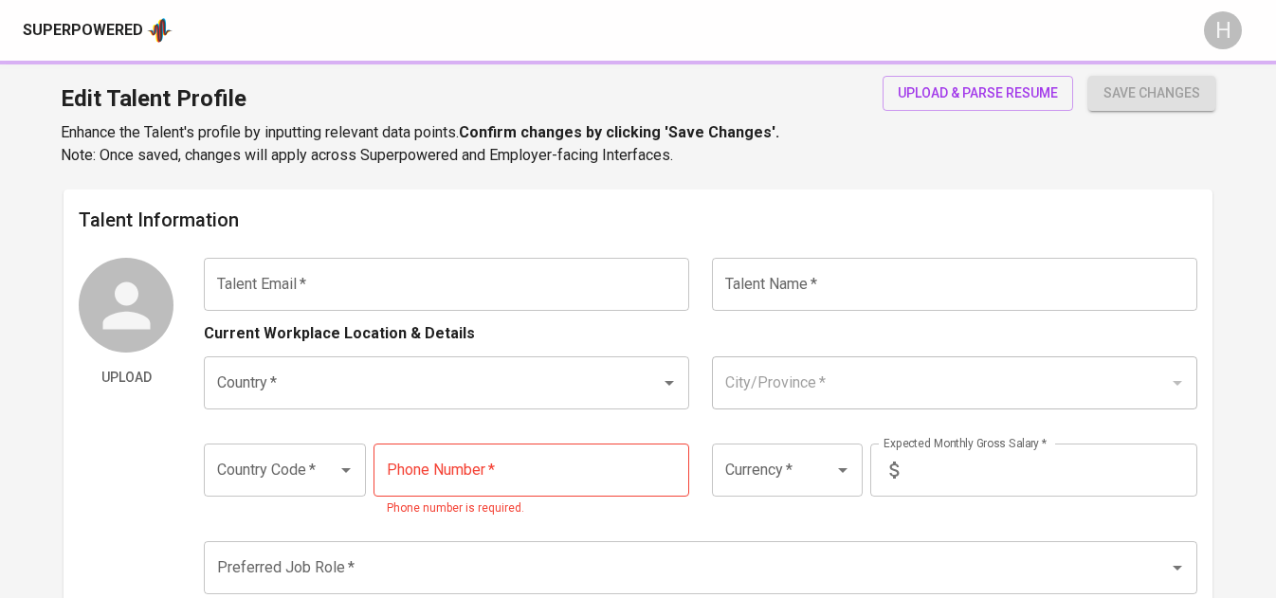
type input "[PHONE_NUMBER]"
type input "PHP"
type input "110,000"
type input "Business Analyst"
radio input "true"
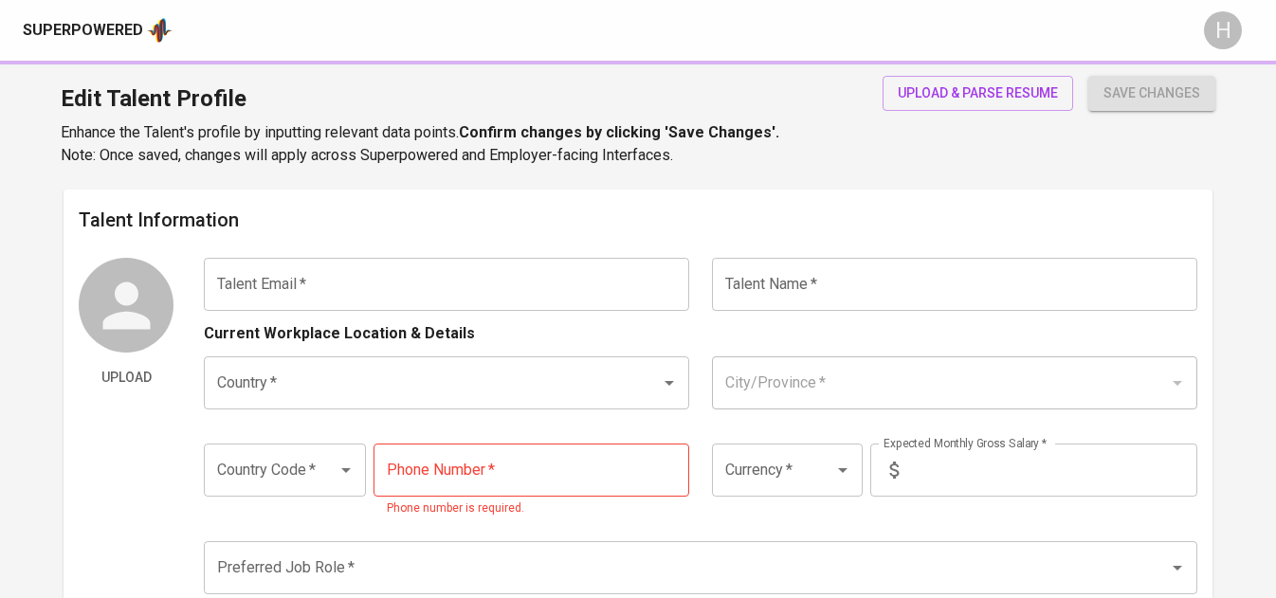
radio input "true"
type input "18"
type input "2 Weeks"
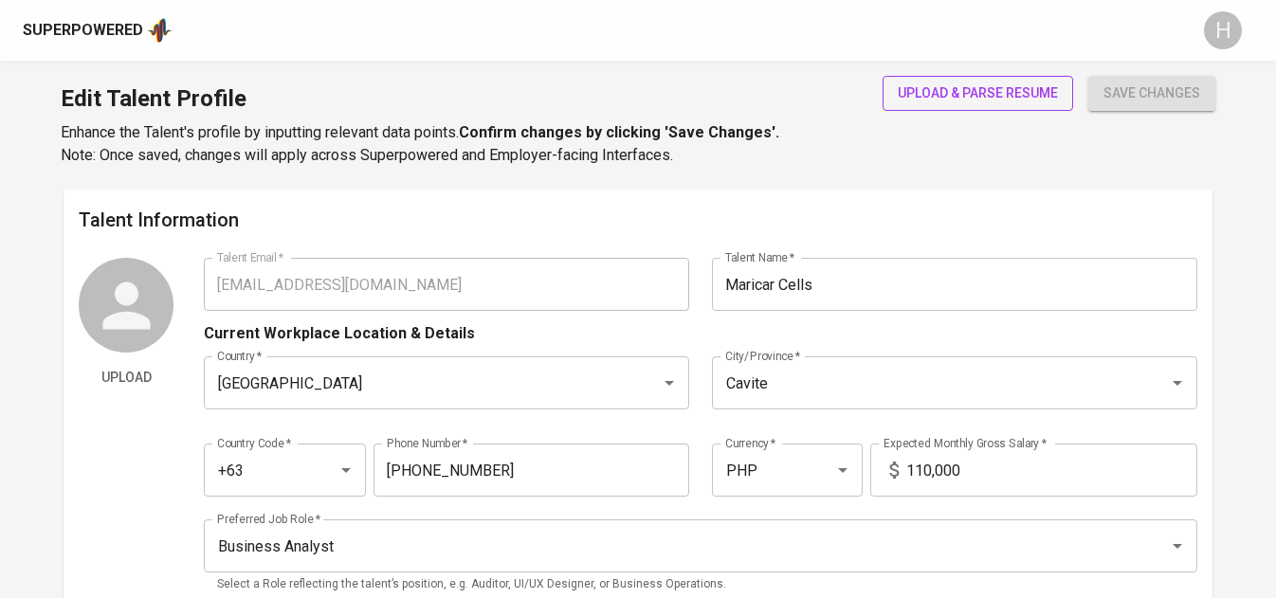
click at [954, 91] on span "upload & parse resume" at bounding box center [978, 94] width 160 height 24
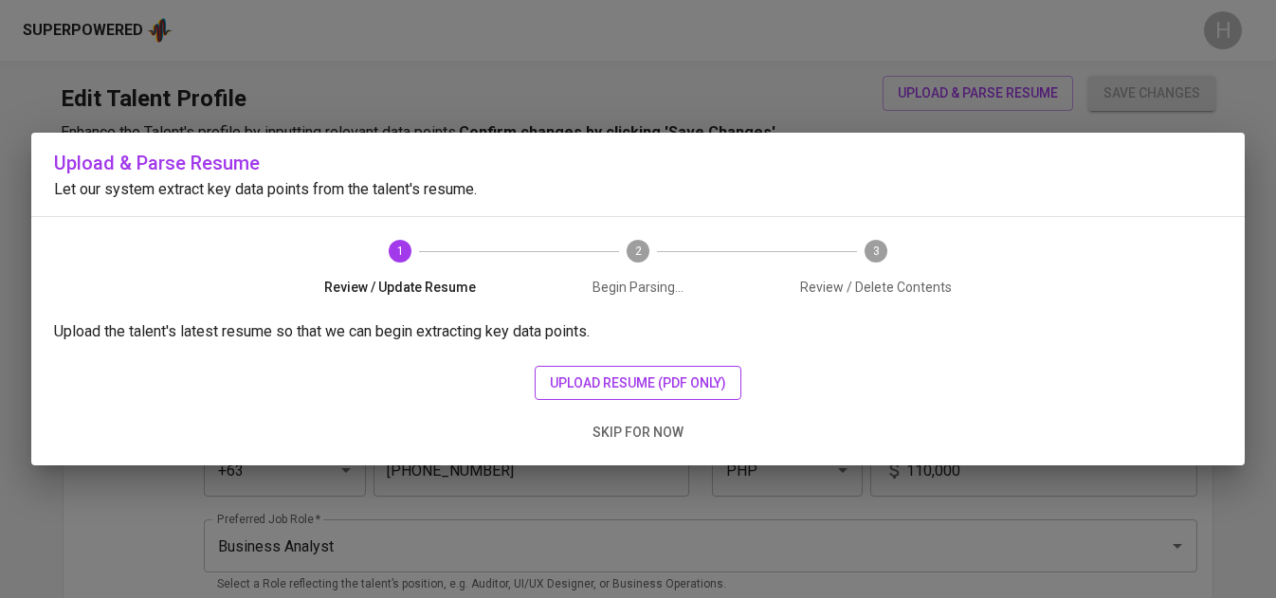
click at [661, 385] on span "upload resume (pdf only)" at bounding box center [638, 384] width 176 height 24
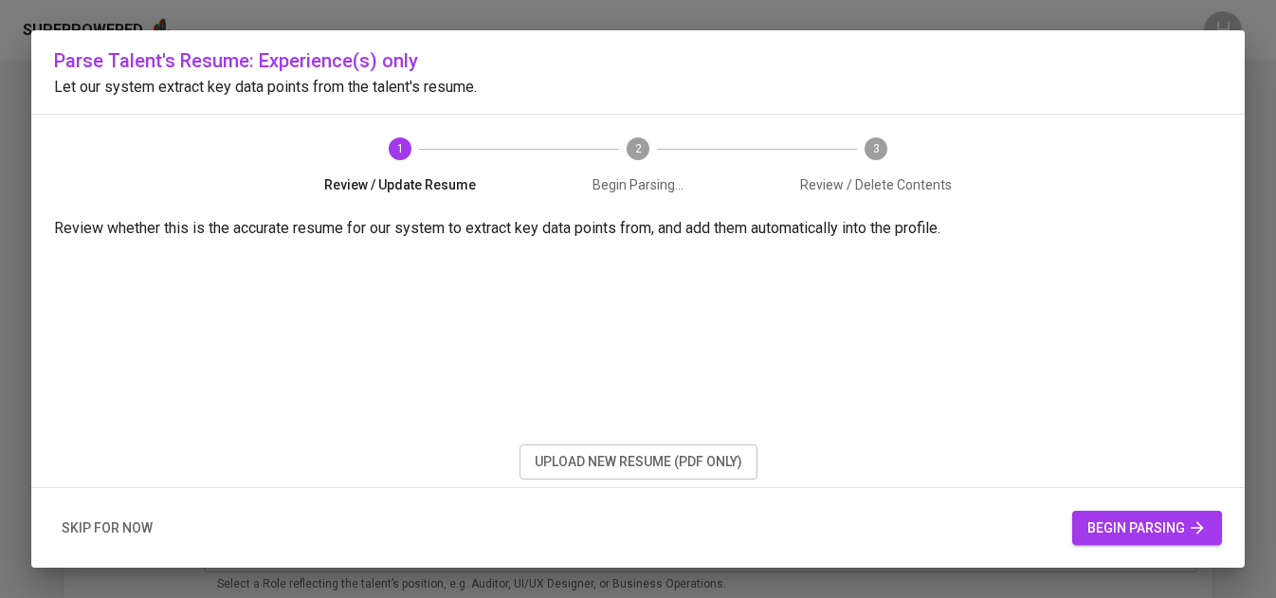
click at [1101, 520] on span "begin parsing" at bounding box center [1147, 529] width 119 height 24
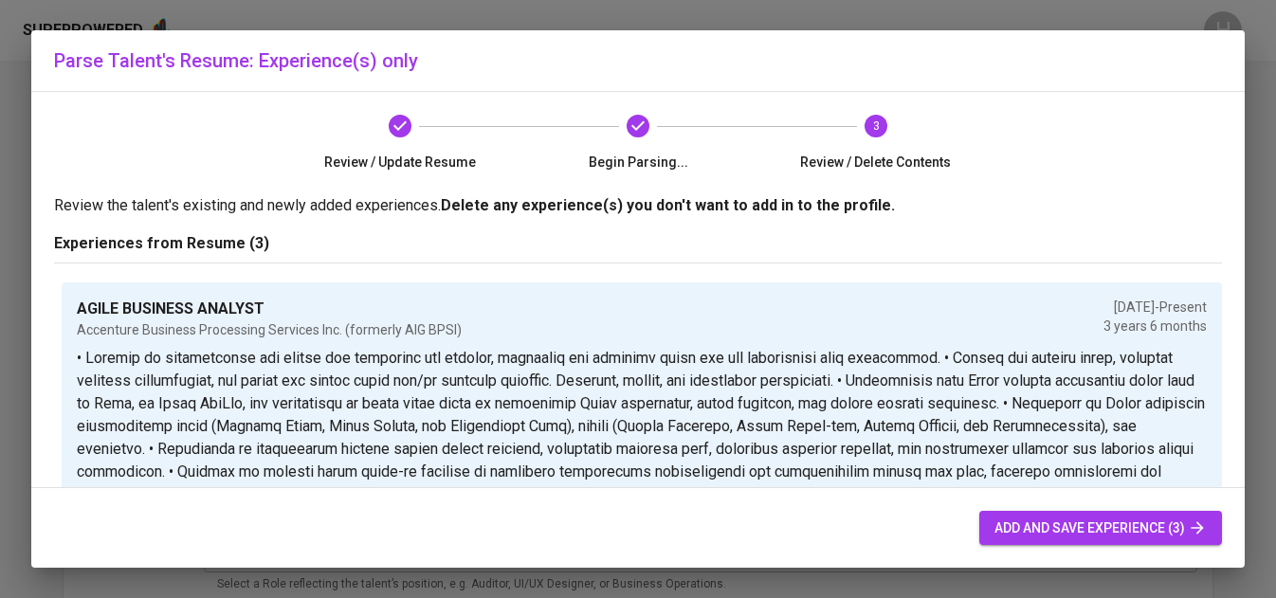
click at [1090, 526] on span "add and save experience (3)" at bounding box center [1101, 529] width 212 height 24
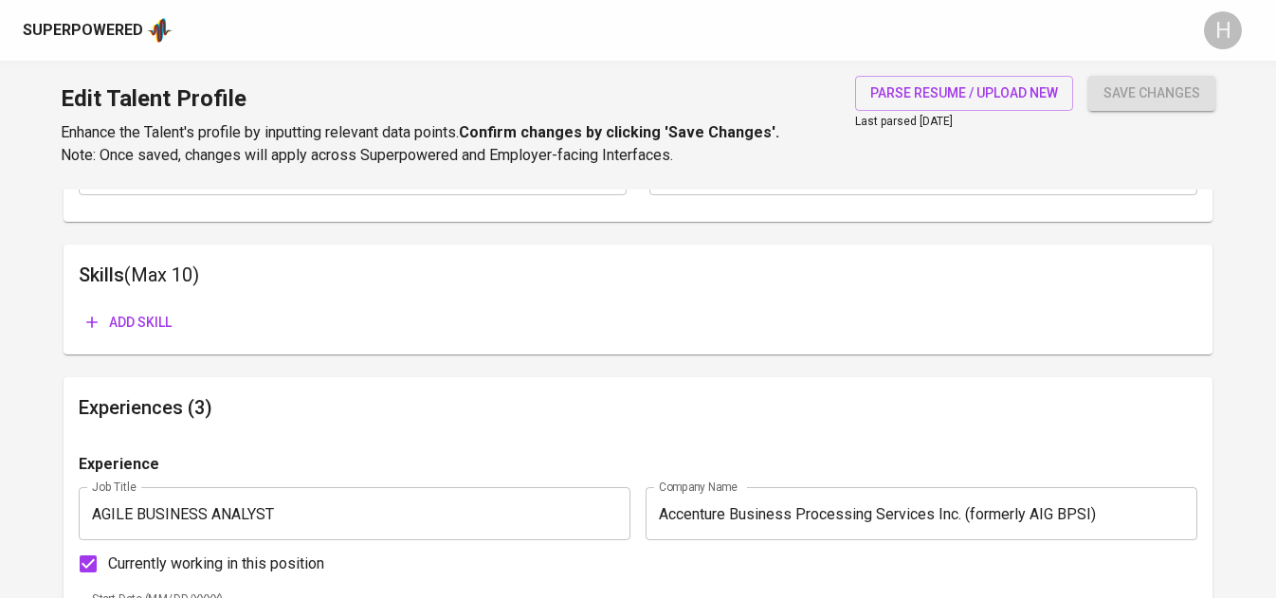
scroll to position [885, 0]
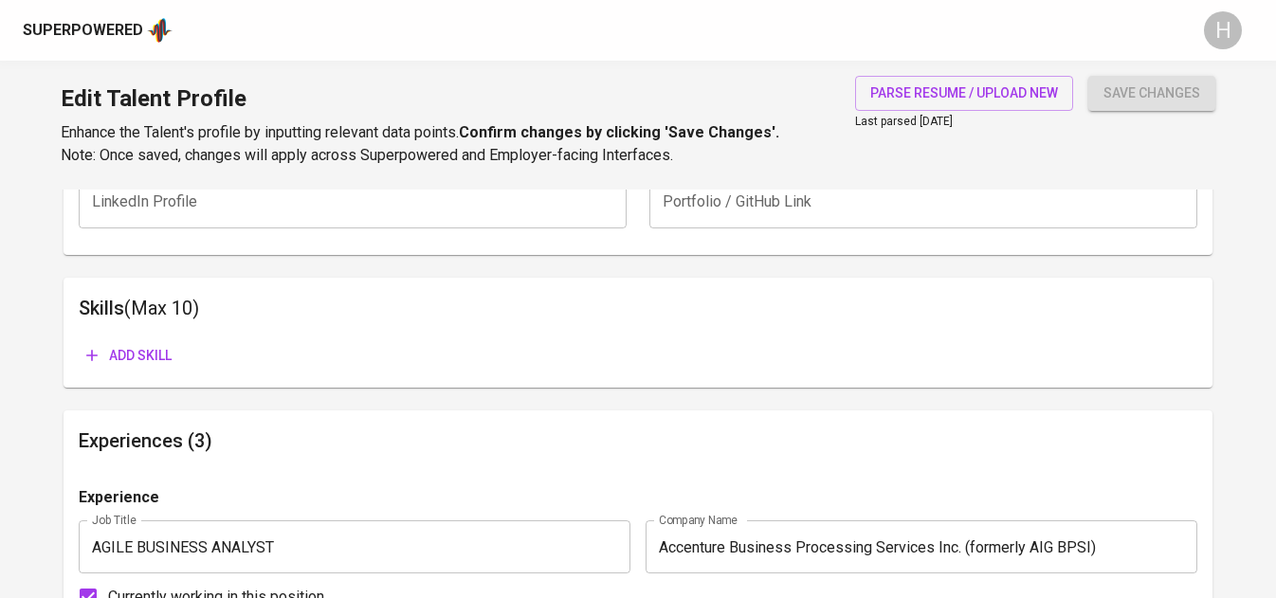
click at [130, 351] on span "Add skill" at bounding box center [128, 356] width 85 height 24
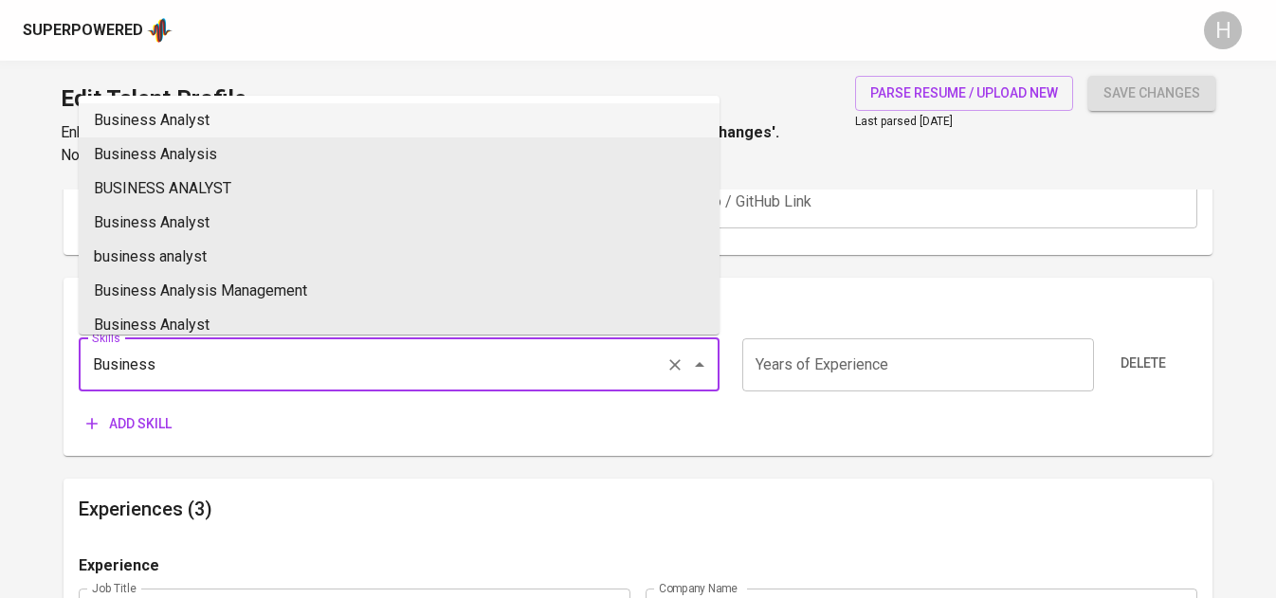
click at [375, 129] on li "Business Analyst" at bounding box center [399, 120] width 641 height 34
type input "Business Analyst"
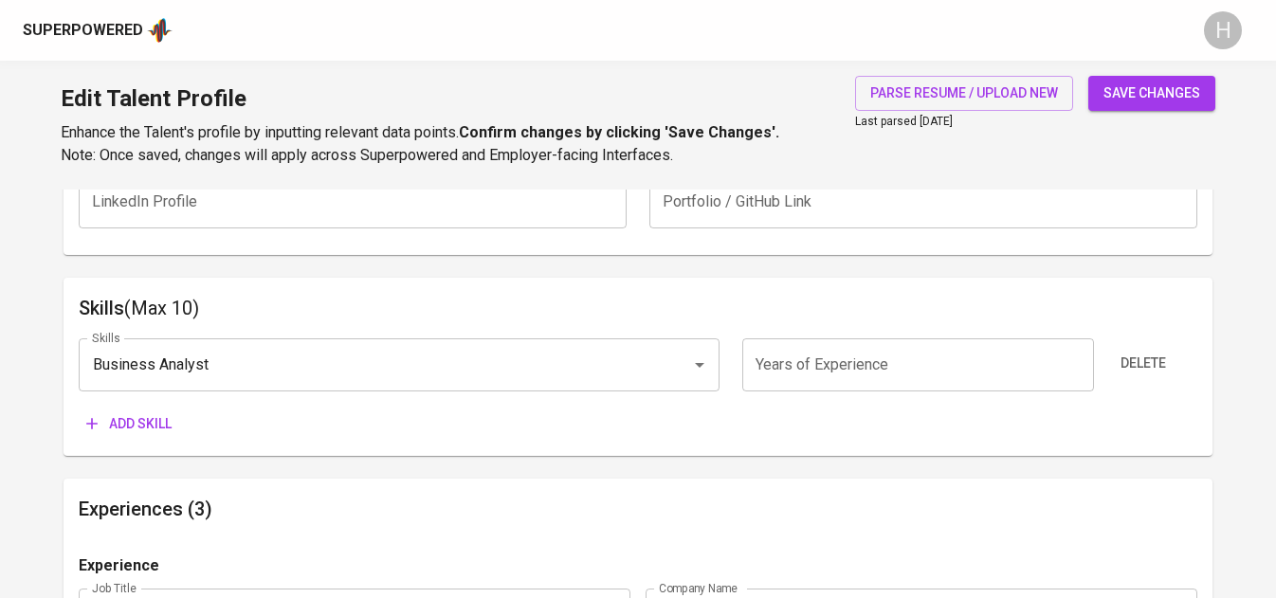
click at [812, 350] on input "number" at bounding box center [919, 365] width 352 height 53
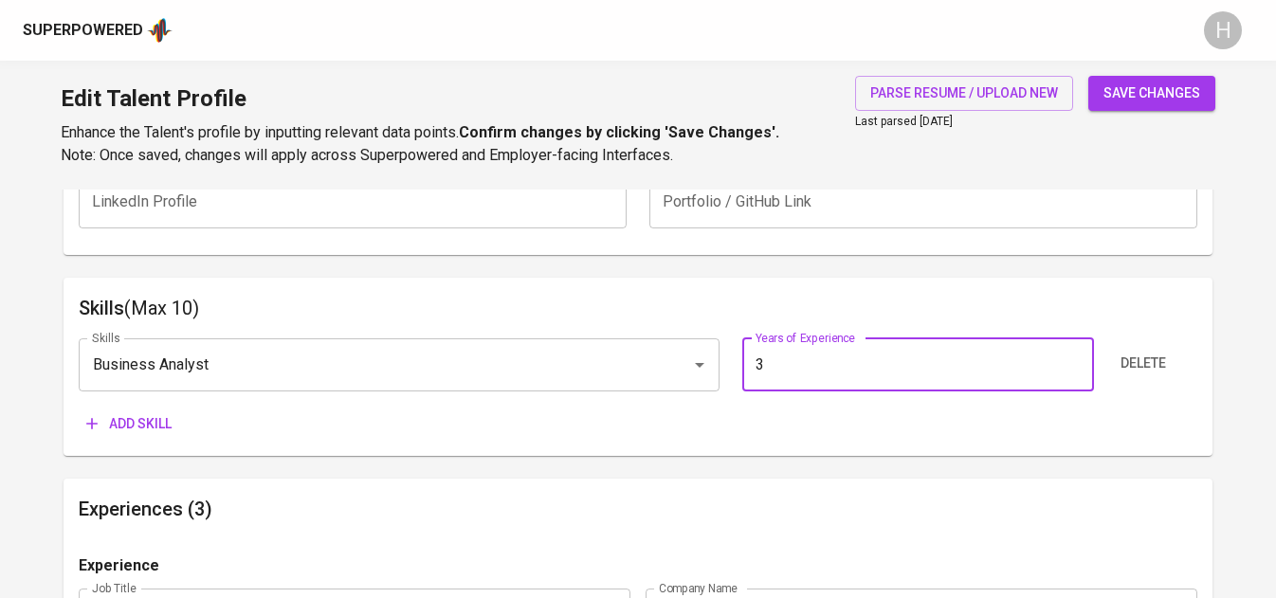
type input "3"
click at [144, 422] on span "Add skill" at bounding box center [128, 425] width 85 height 24
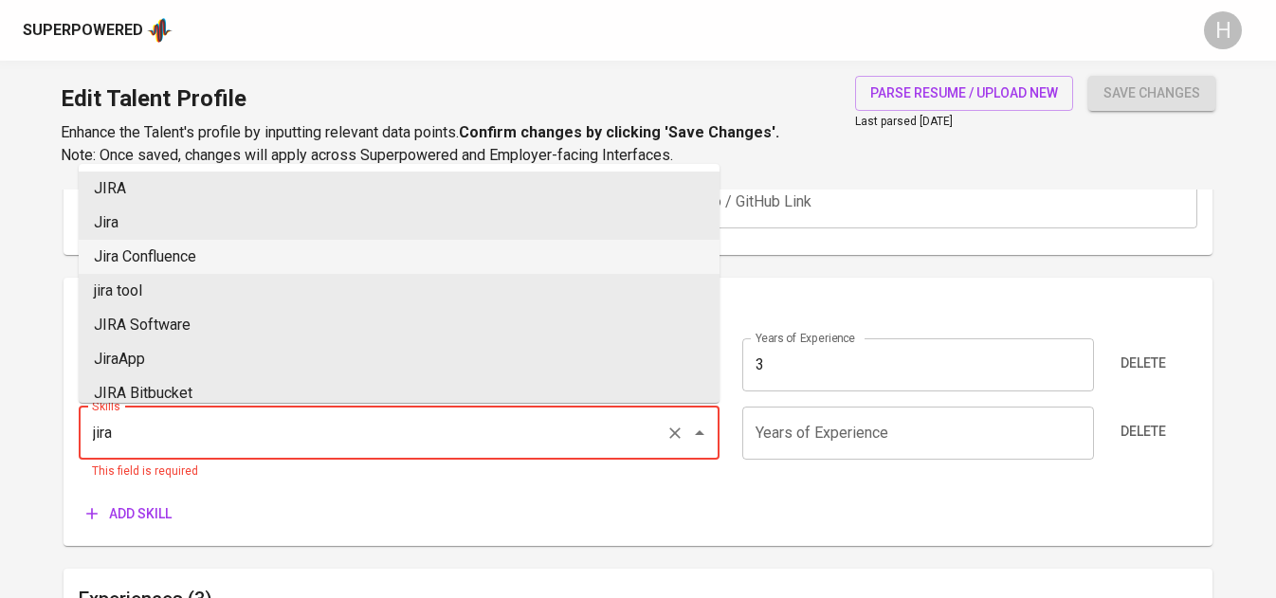
click at [274, 259] on li "Jira Confluence" at bounding box center [399, 257] width 641 height 34
type input "Jira Confluence"
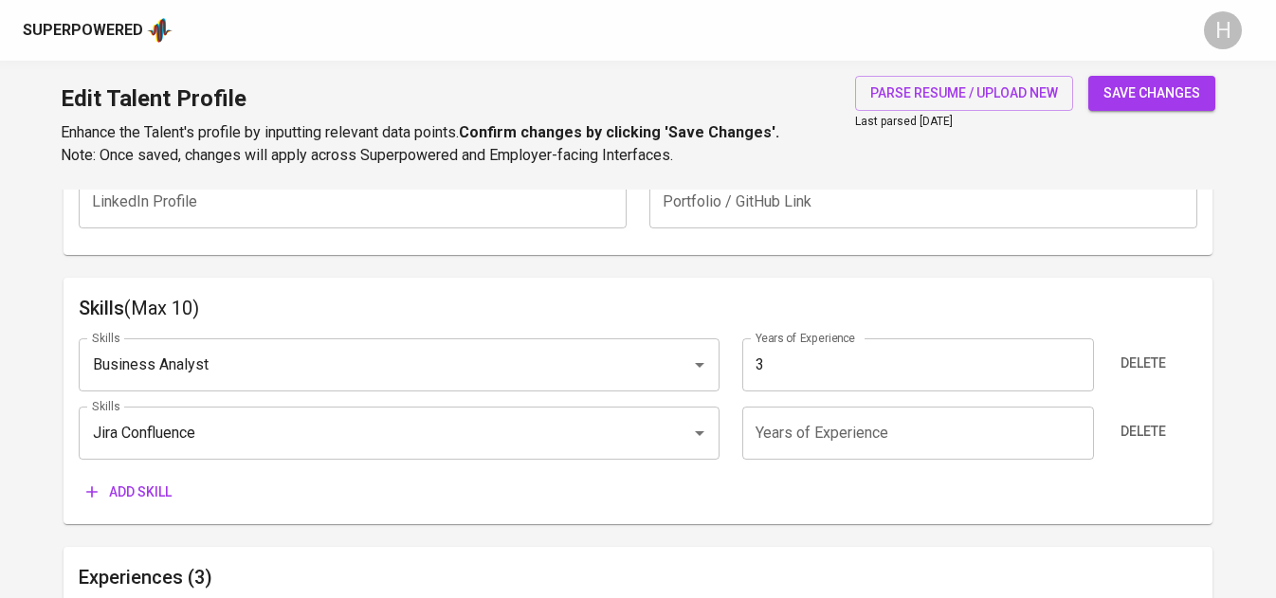
click at [862, 436] on input "number" at bounding box center [919, 433] width 352 height 53
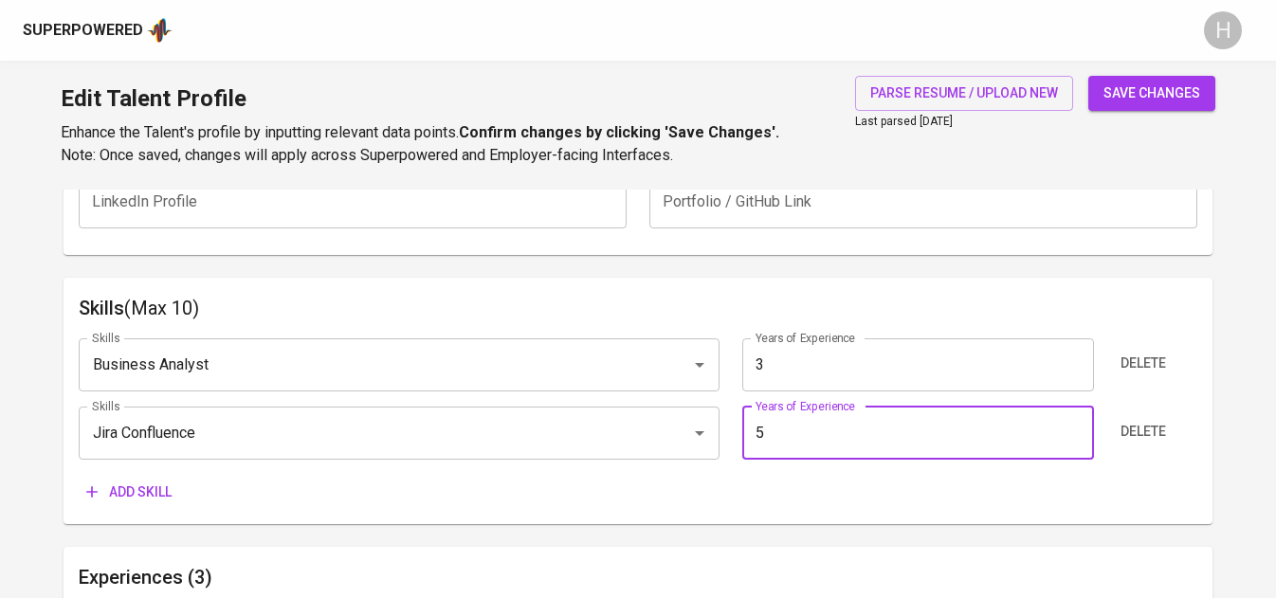
type input "5"
click at [135, 481] on span "Add skill" at bounding box center [128, 493] width 85 height 24
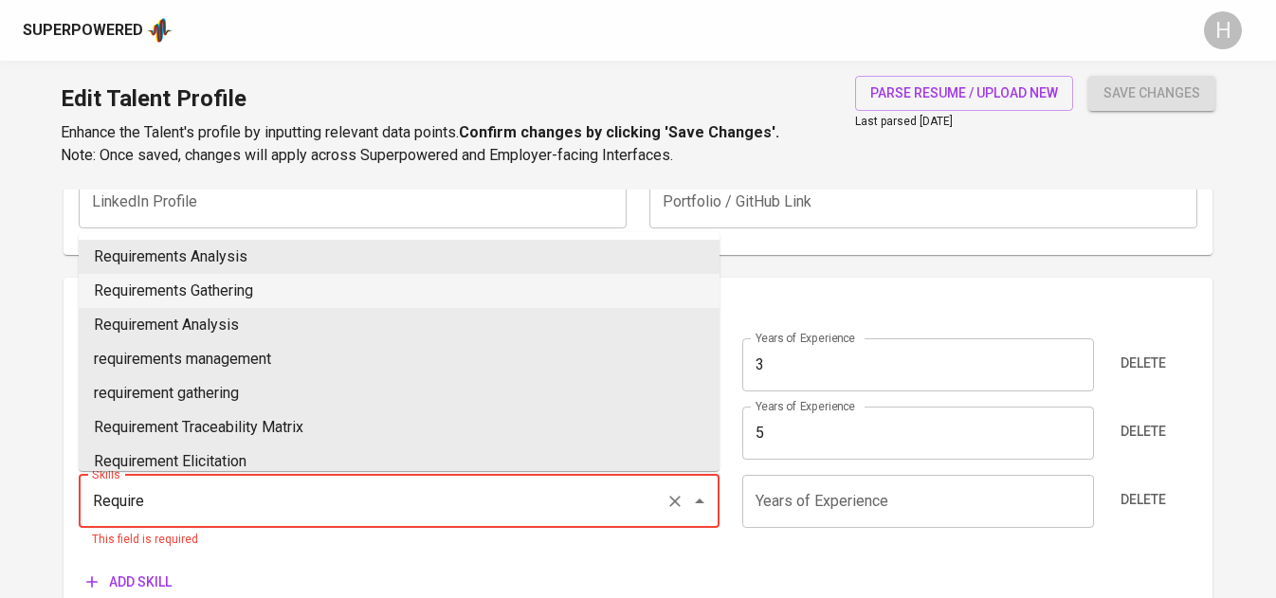
click at [262, 284] on li "Requirements Gathering" at bounding box center [399, 291] width 641 height 34
type input "Requirements Gathering"
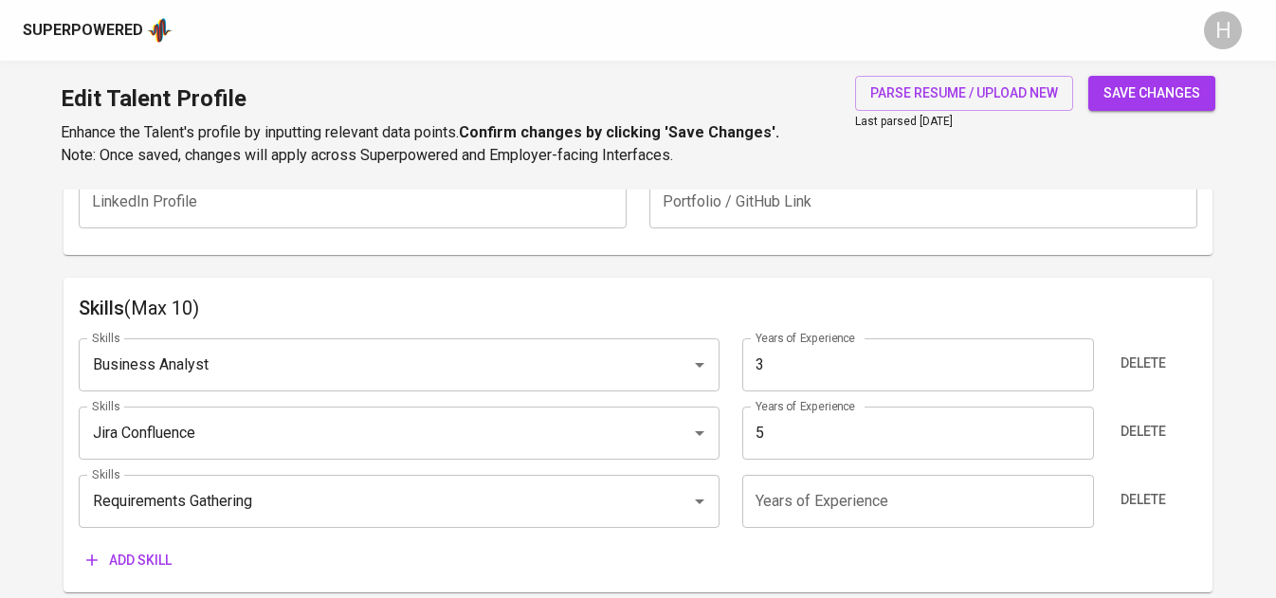
click at [775, 495] on input "number" at bounding box center [919, 501] width 352 height 53
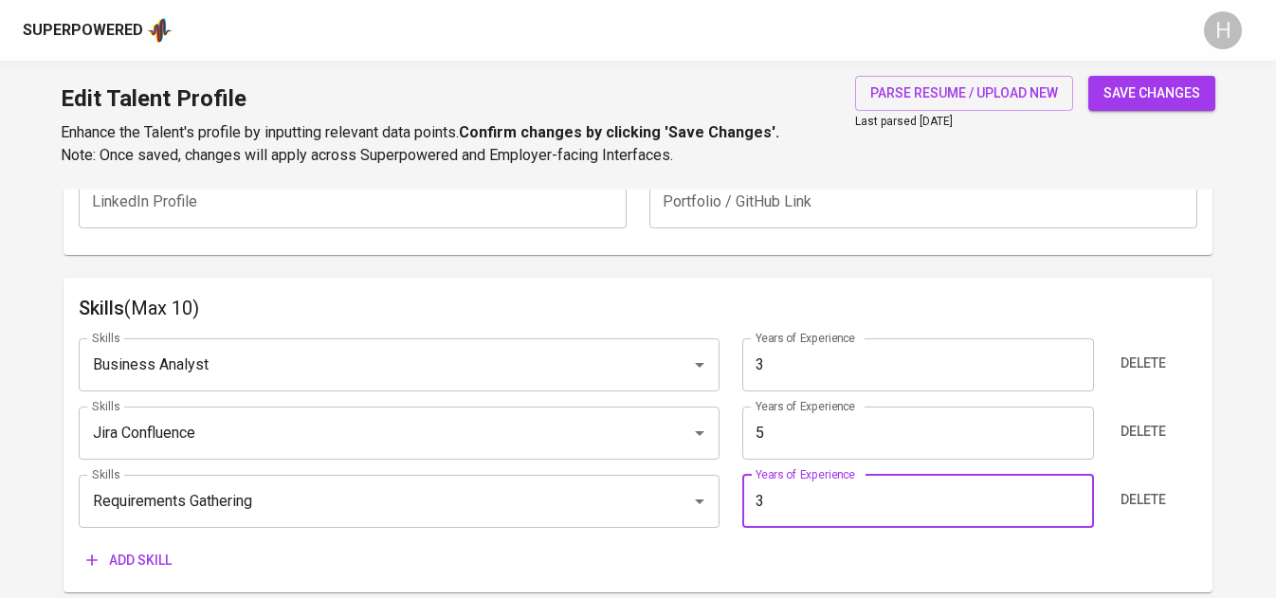
type input "3"
click at [174, 564] on button "Add skill" at bounding box center [129, 560] width 101 height 35
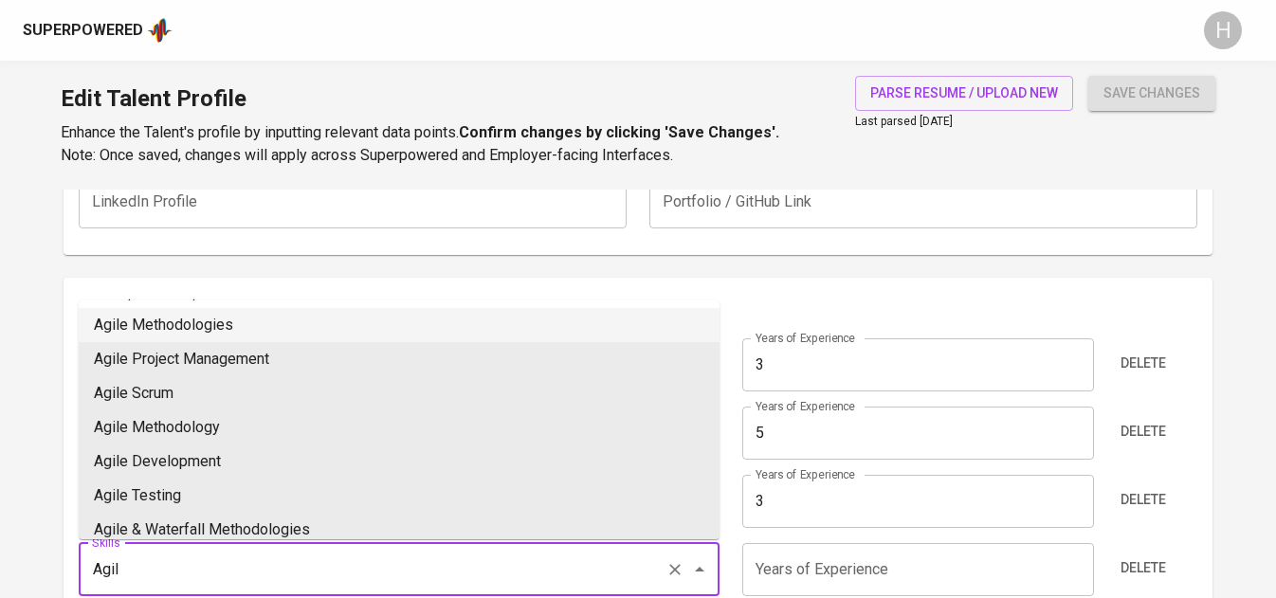
click at [174, 330] on li "Agile Methodologies" at bounding box center [399, 325] width 641 height 34
type input "Agile Methodologies"
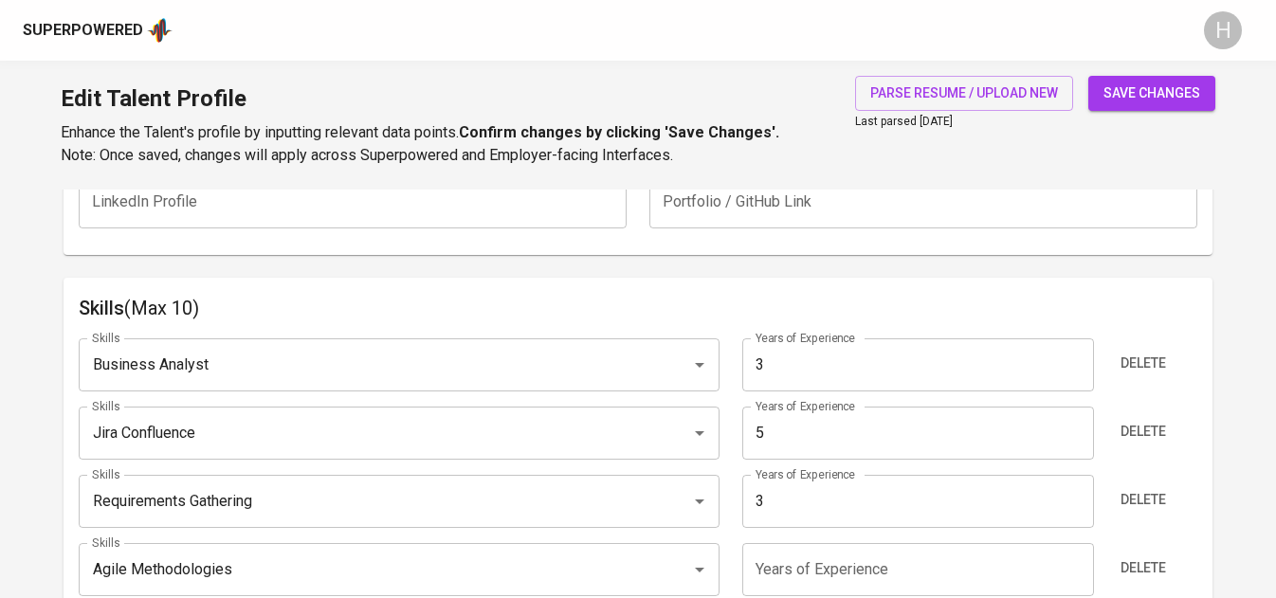
click at [841, 572] on input "number" at bounding box center [919, 569] width 352 height 53
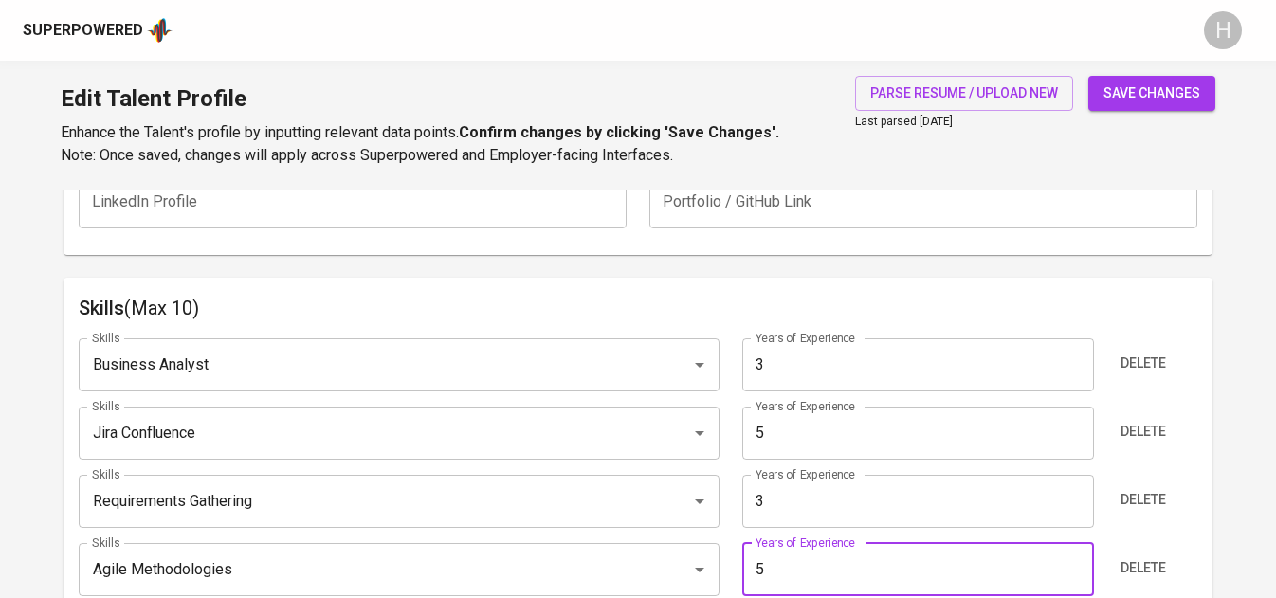
type input "5"
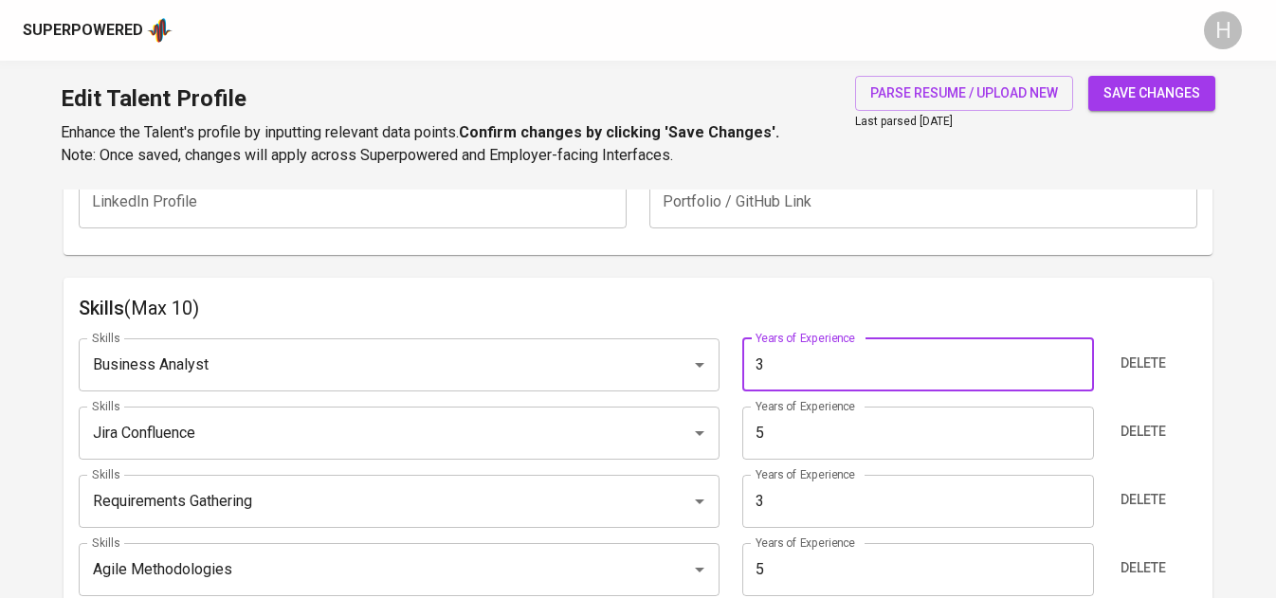
click at [939, 354] on input "3" at bounding box center [919, 365] width 352 height 53
click at [821, 438] on input "5" at bounding box center [919, 433] width 352 height 53
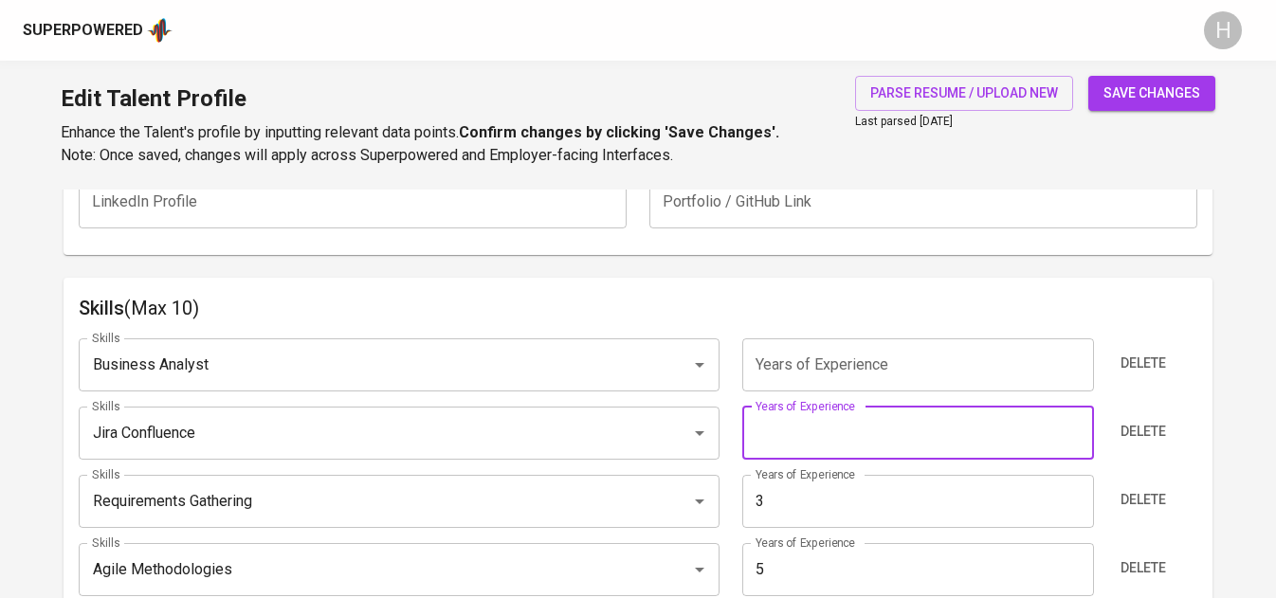
click at [793, 495] on input "3" at bounding box center [919, 501] width 352 height 53
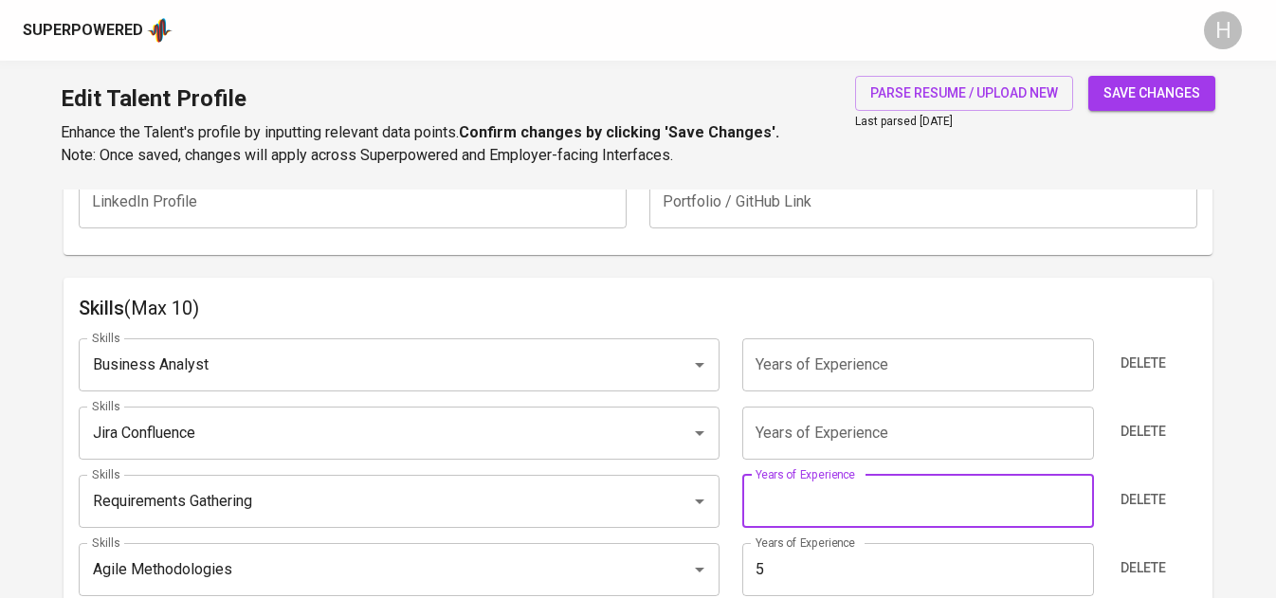
click at [794, 576] on input "5" at bounding box center [919, 569] width 352 height 53
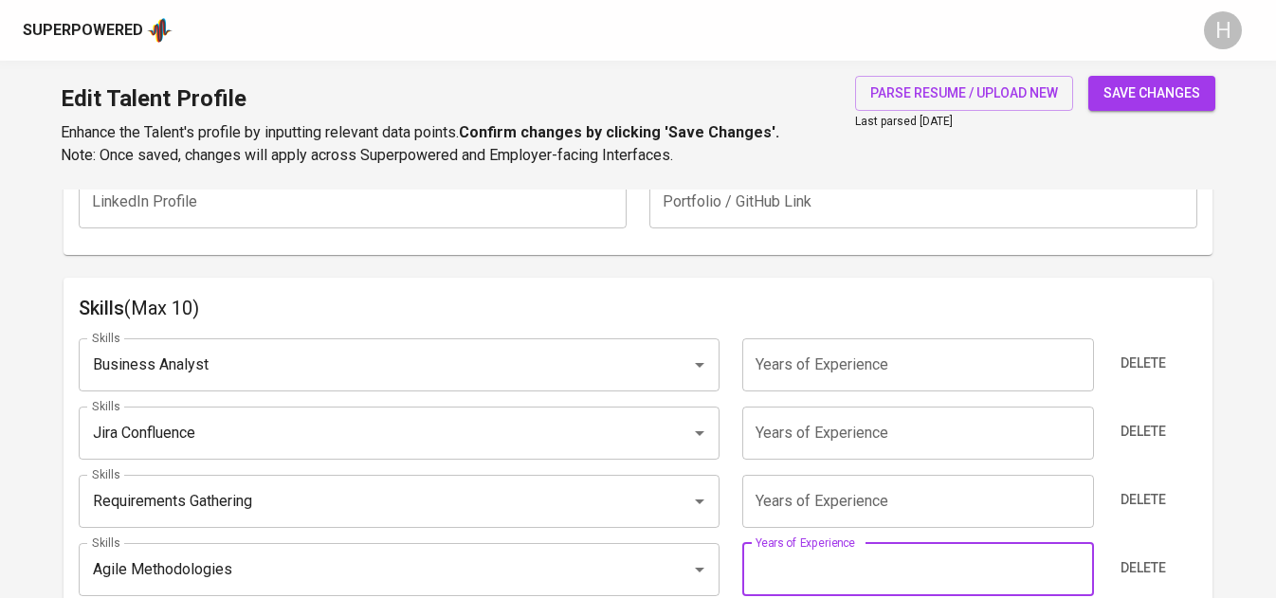
click at [1137, 86] on span "save changes" at bounding box center [1152, 94] width 97 height 24
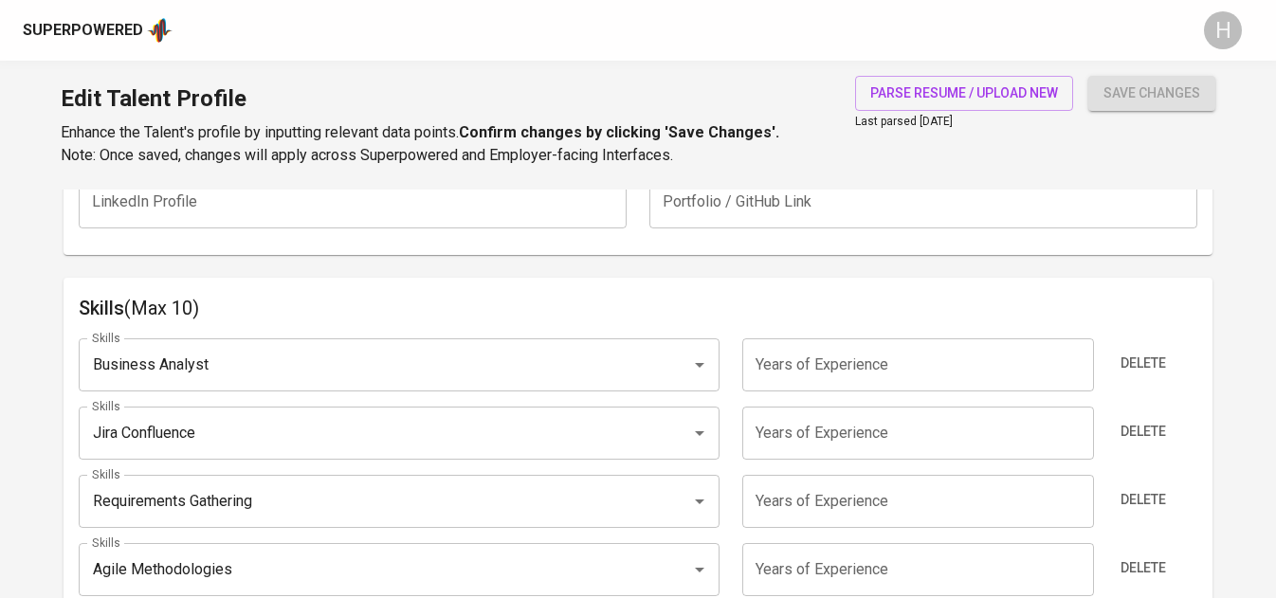
scroll to position [460, 0]
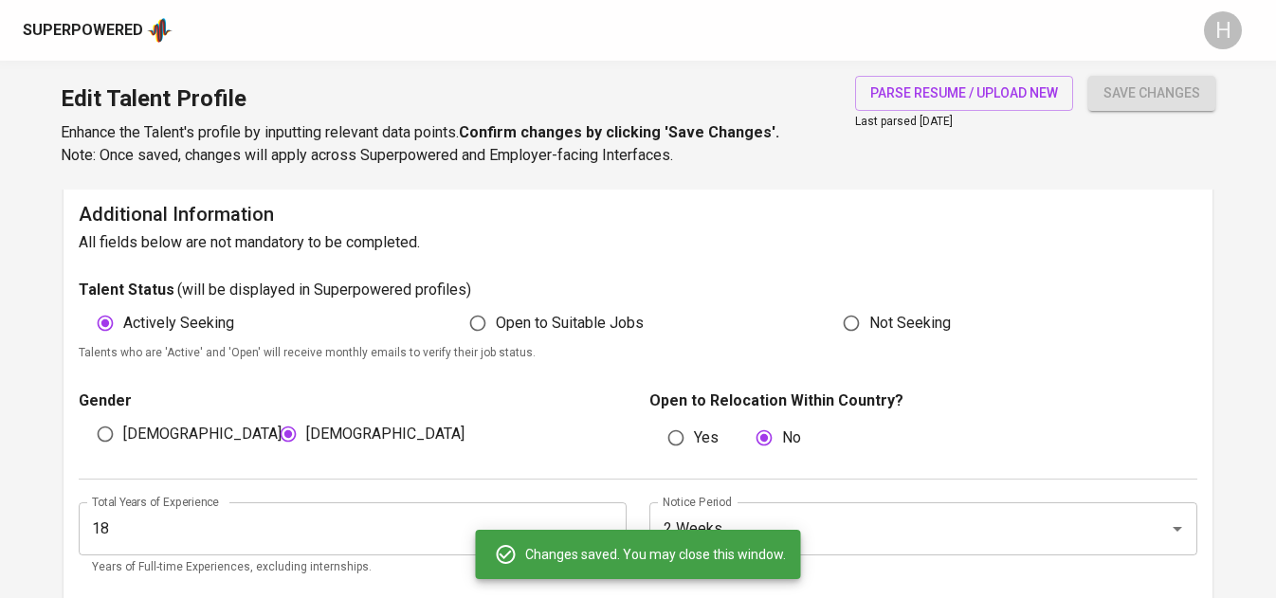
type input "Agile Methodologies"
type input "Requirements Gathering"
type input "Jira Confluence"
type input "Business Analysis"
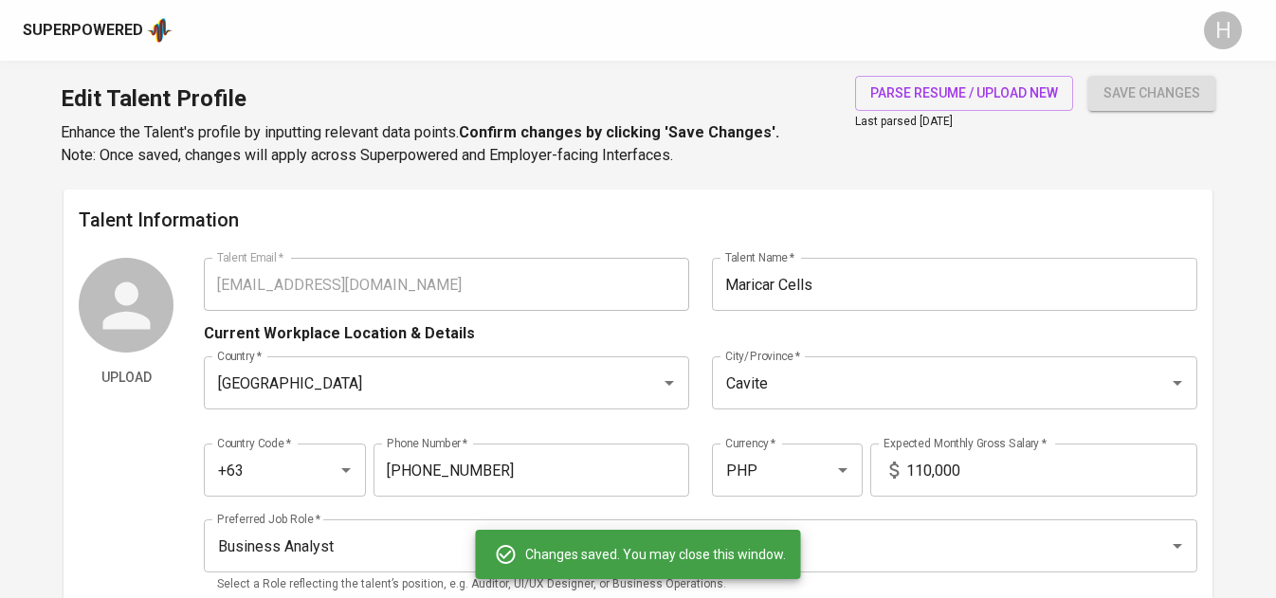
click at [178, 279] on div "Upload Talent Email   * [EMAIL_ADDRESS][DOMAIN_NAME] Talent Email * Talent Name…" at bounding box center [638, 432] width 1118 height 348
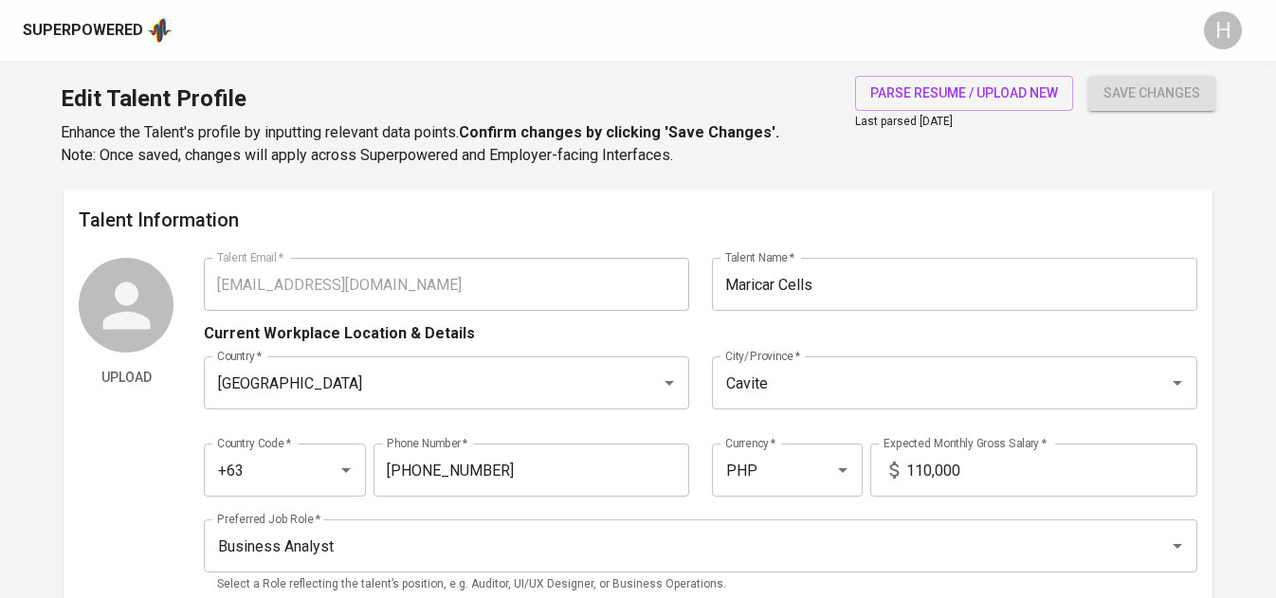
click at [114, 25] on div "Superpowered" at bounding box center [83, 31] width 120 height 22
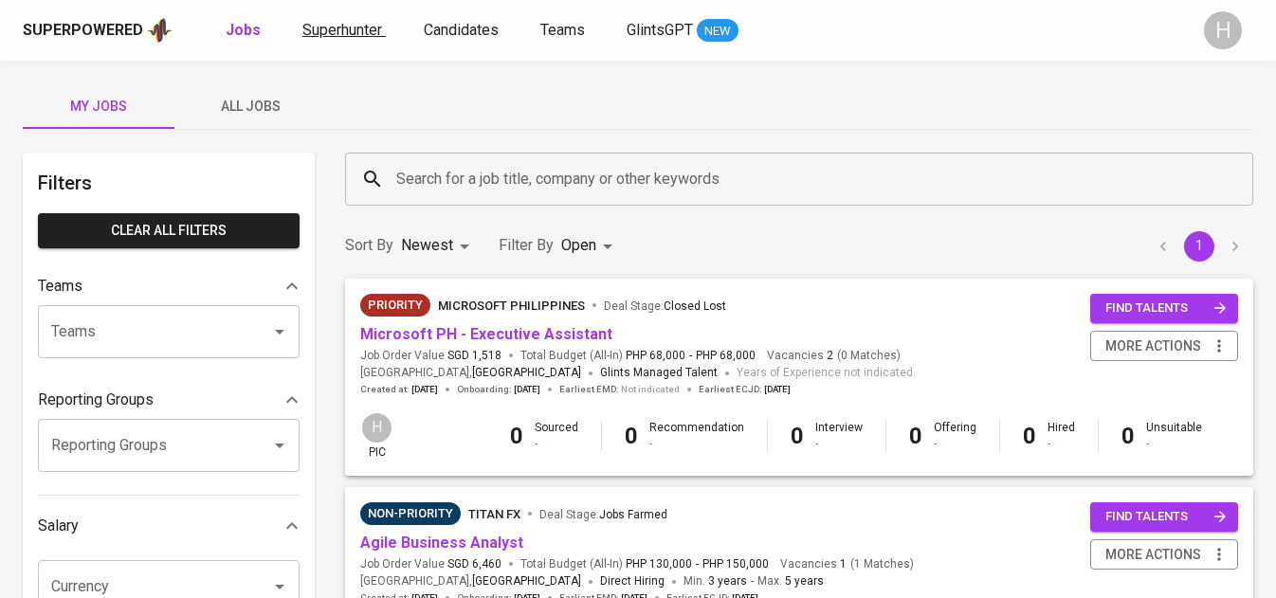
click at [324, 32] on span "Superhunter" at bounding box center [343, 30] width 80 height 18
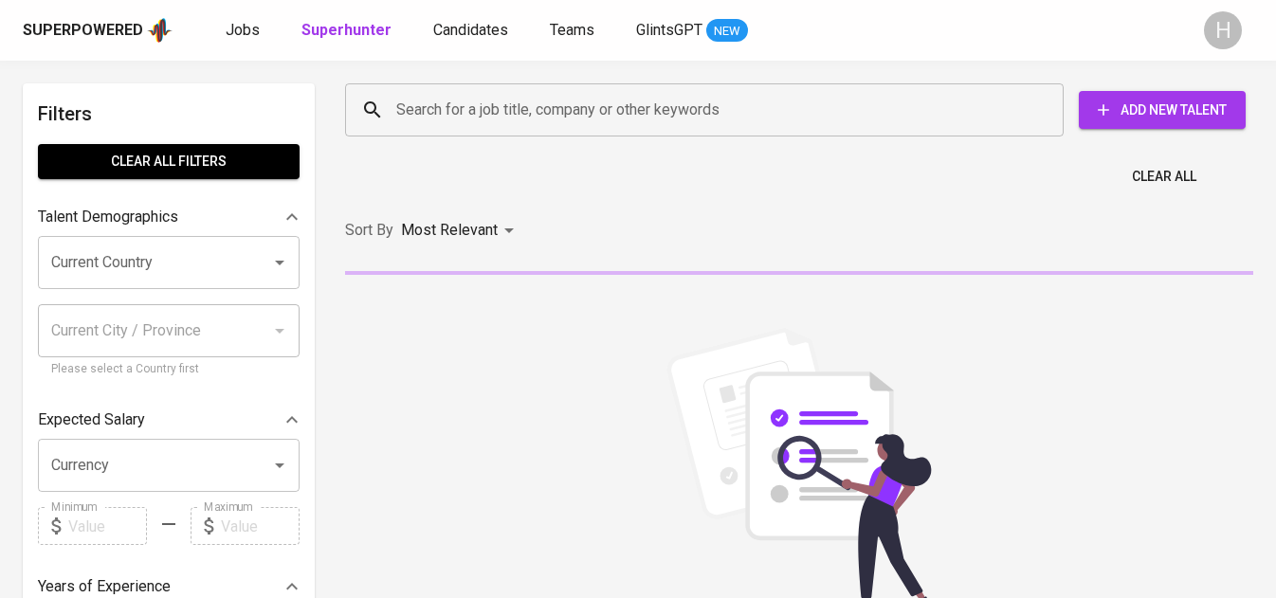
click at [573, 106] on input "Search for a job title, company or other keywords" at bounding box center [709, 110] width 635 height 36
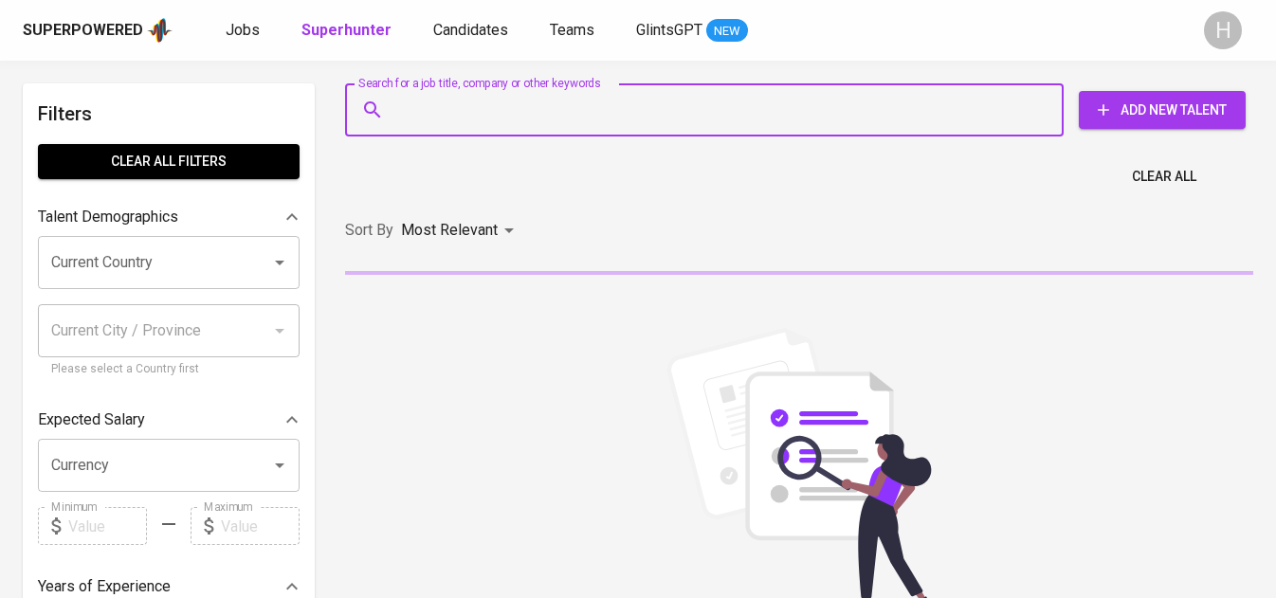
paste input "[EMAIL_ADDRESS][DOMAIN_NAME]"
type input "[EMAIL_ADDRESS][DOMAIN_NAME]"
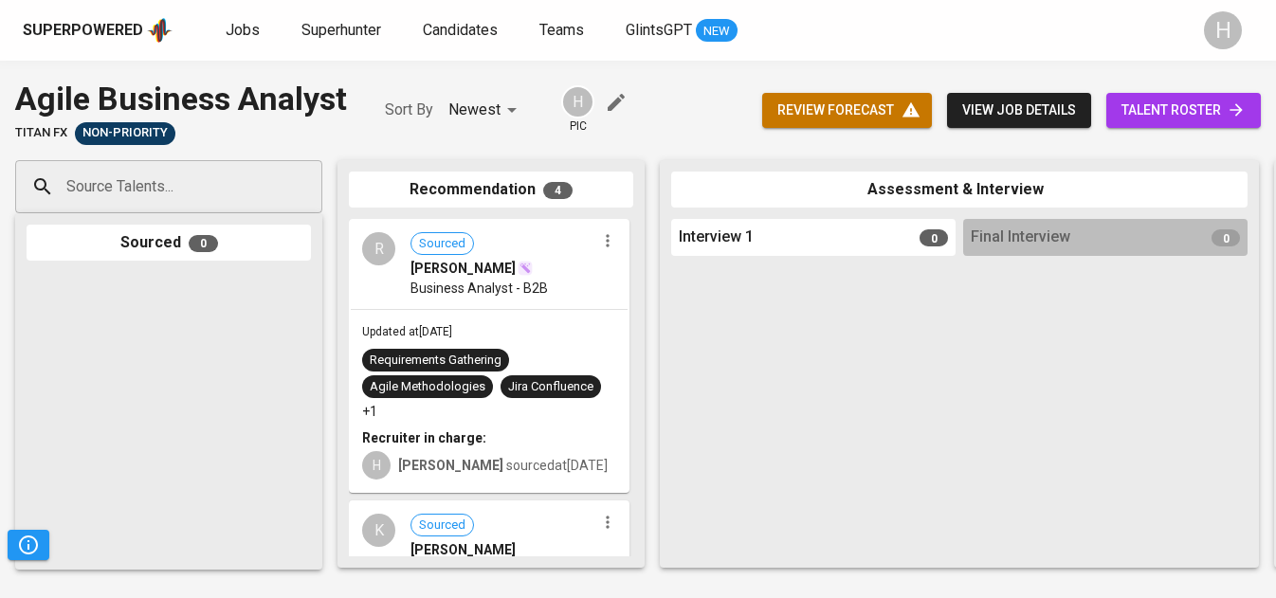
click at [179, 184] on input "Source Talents..." at bounding box center [161, 187] width 199 height 36
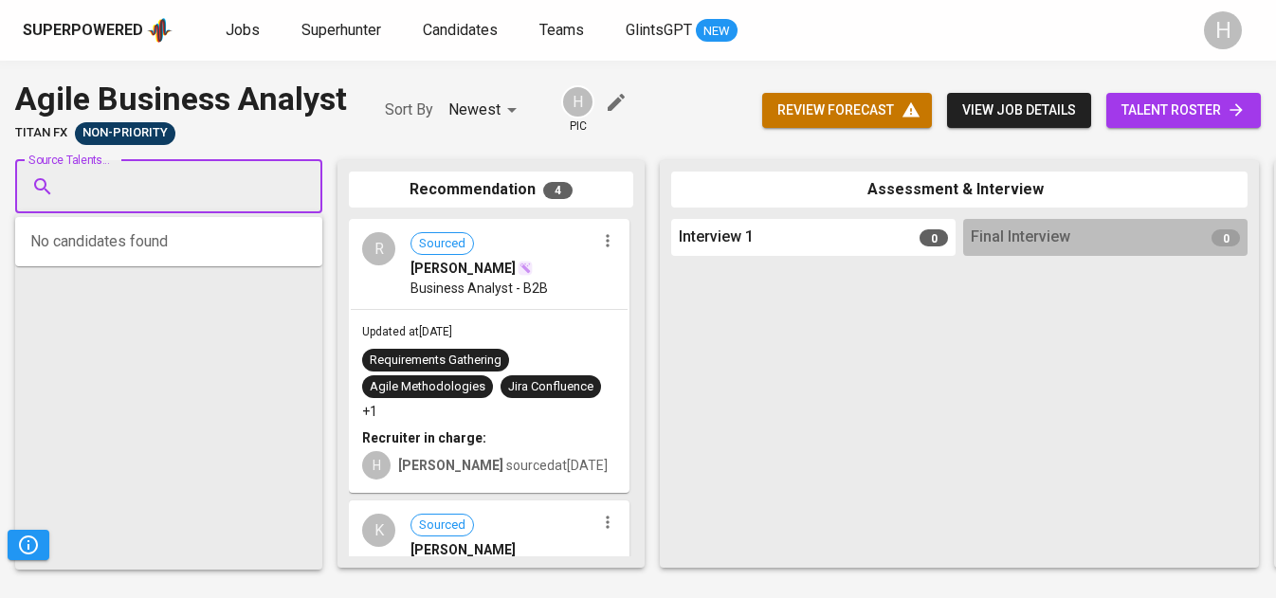
paste input "[EMAIL_ADDRESS][DOMAIN_NAME]"
type input "[EMAIL_ADDRESS][DOMAIN_NAME]"
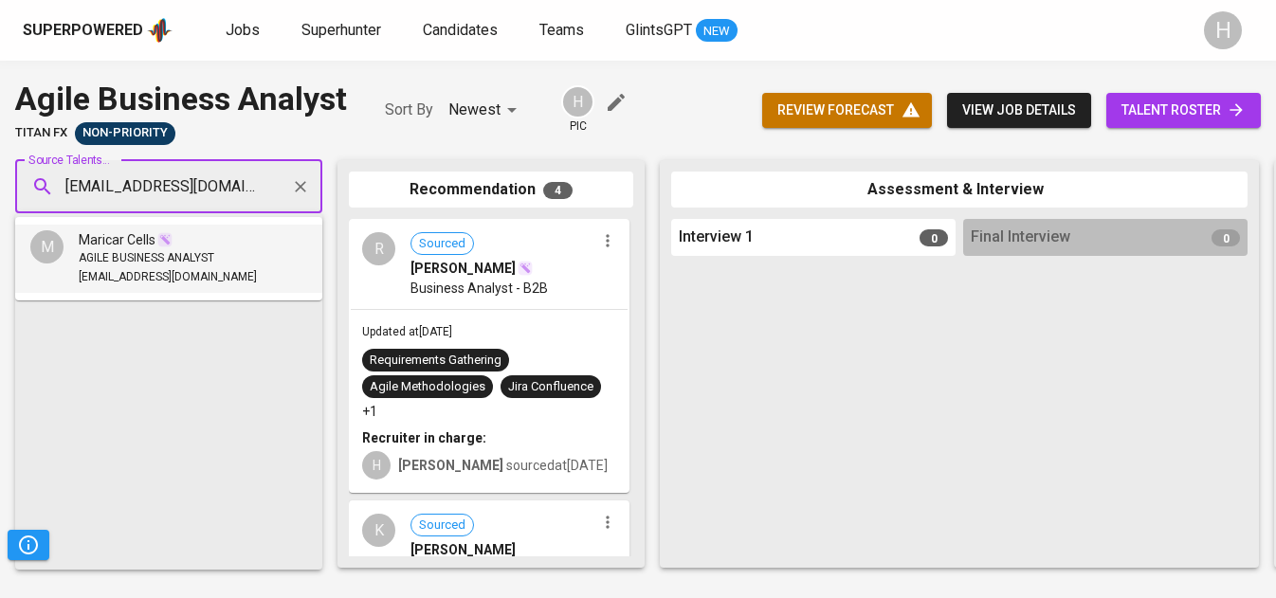
click at [159, 256] on span "AGILE BUSINESS ANALYST" at bounding box center [147, 258] width 136 height 19
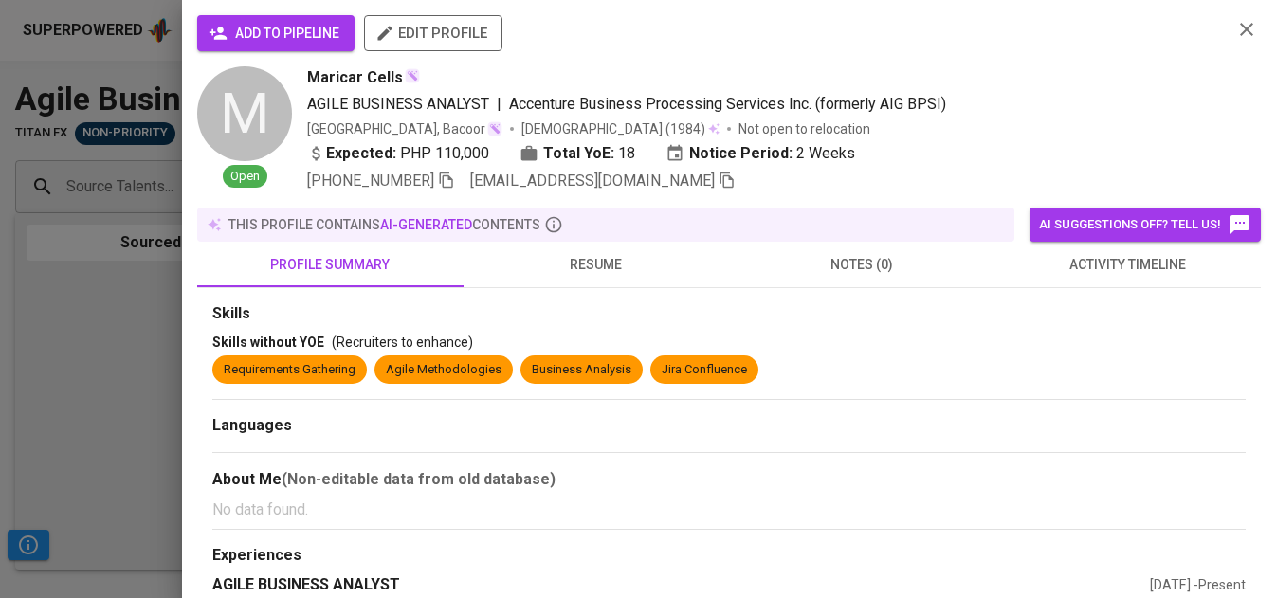
click at [303, 40] on span "add to pipeline" at bounding box center [275, 34] width 127 height 24
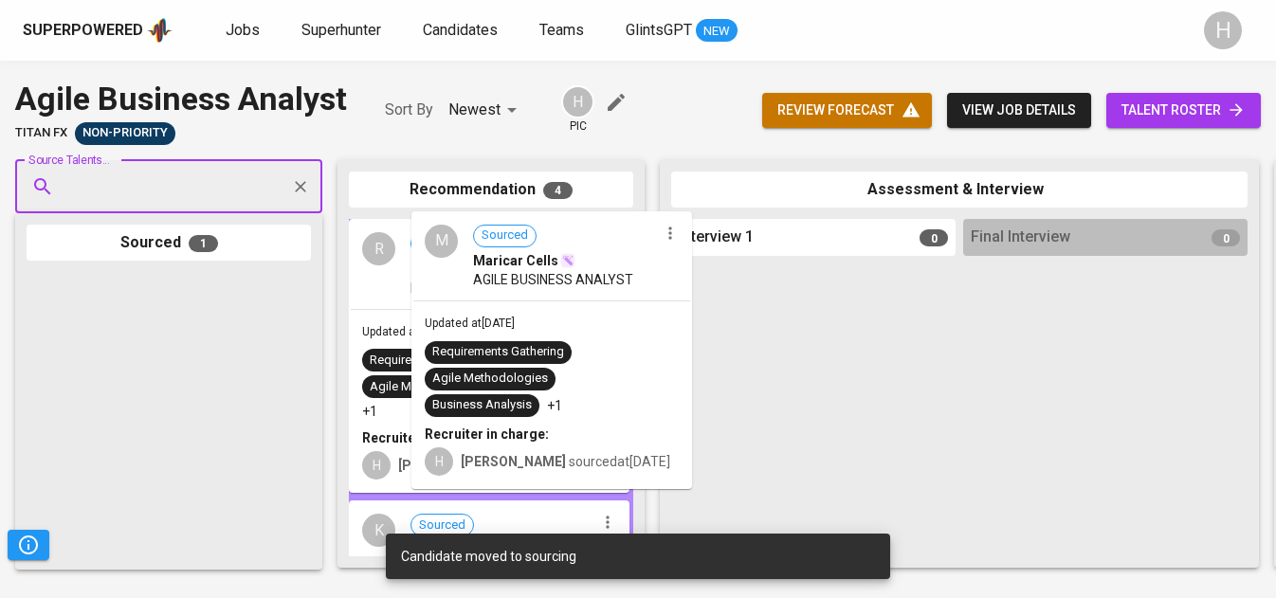
drag, startPoint x: 151, startPoint y: 358, endPoint x: 407, endPoint y: 45, distance: 405.1
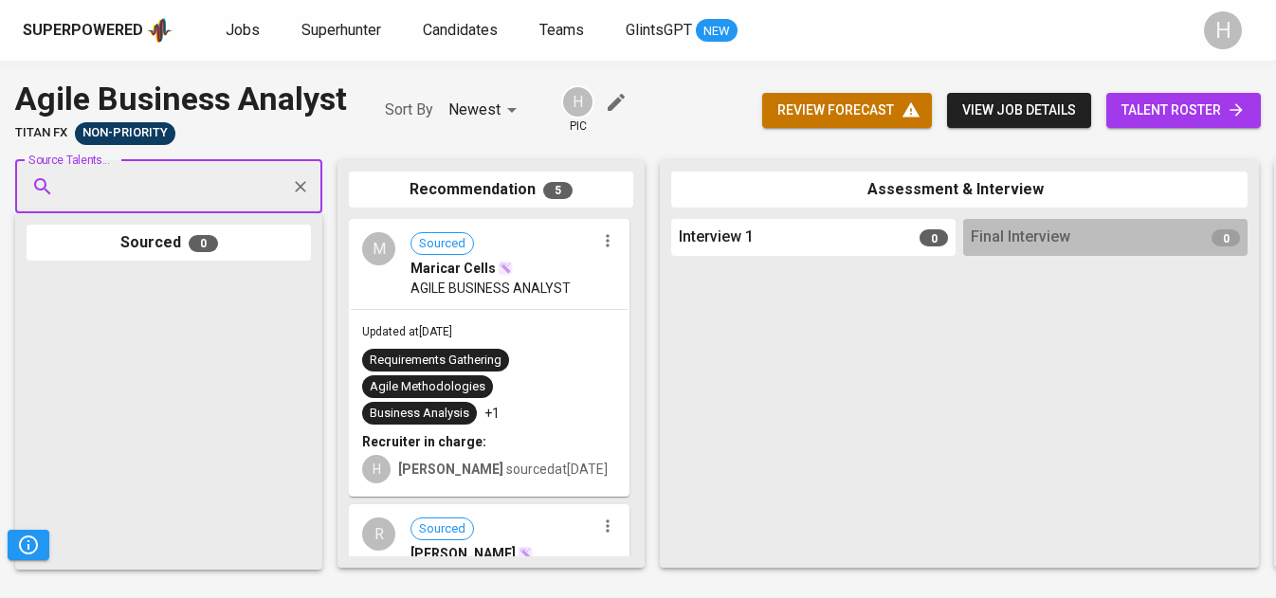
click at [1194, 105] on span "talent roster" at bounding box center [1184, 111] width 124 height 24
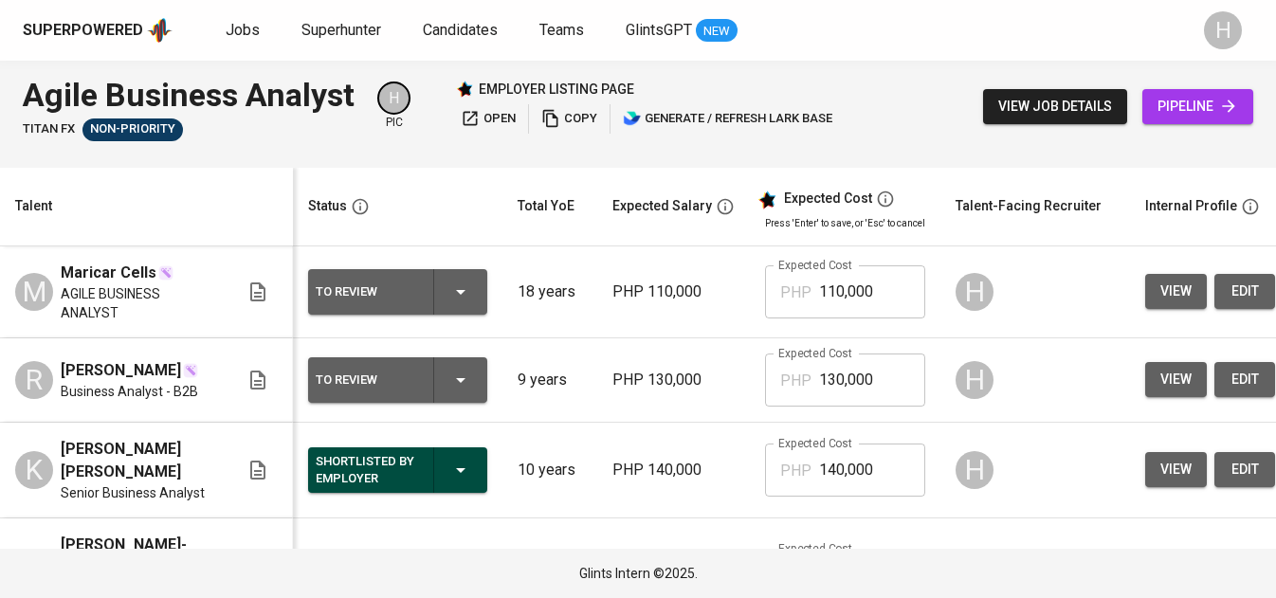
scroll to position [0, 347]
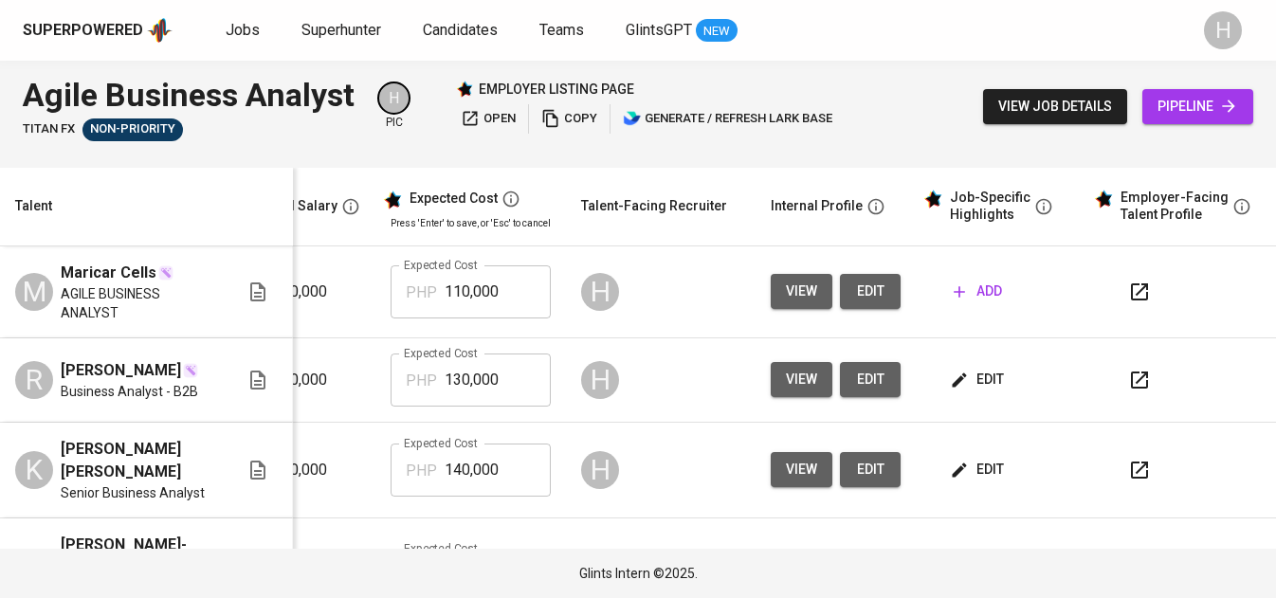
click at [962, 286] on span "add" at bounding box center [978, 292] width 48 height 24
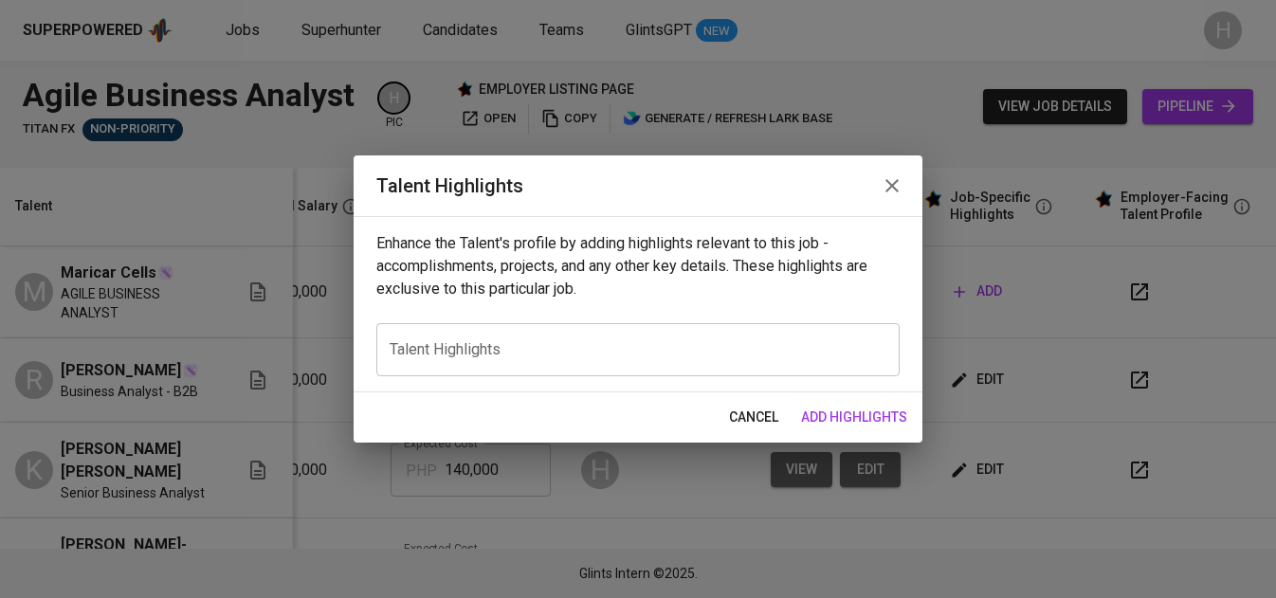
click at [511, 341] on textarea at bounding box center [638, 350] width 497 height 18
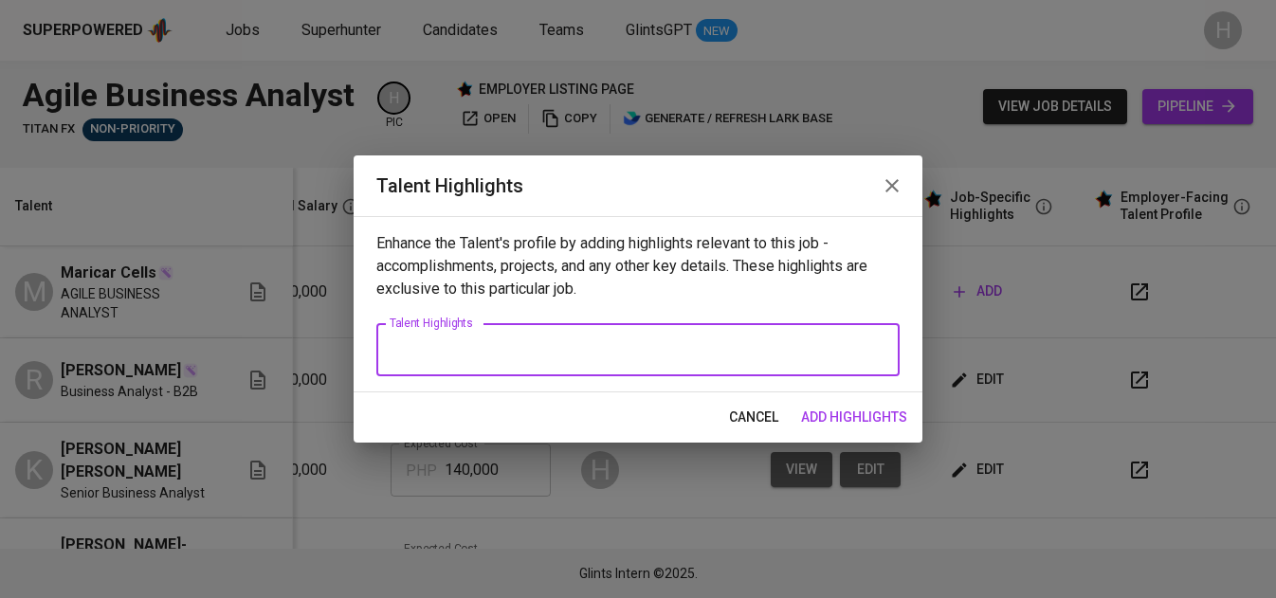
paste textarea "A highly skilled Agile Business Analyst with extensive experience in process an…"
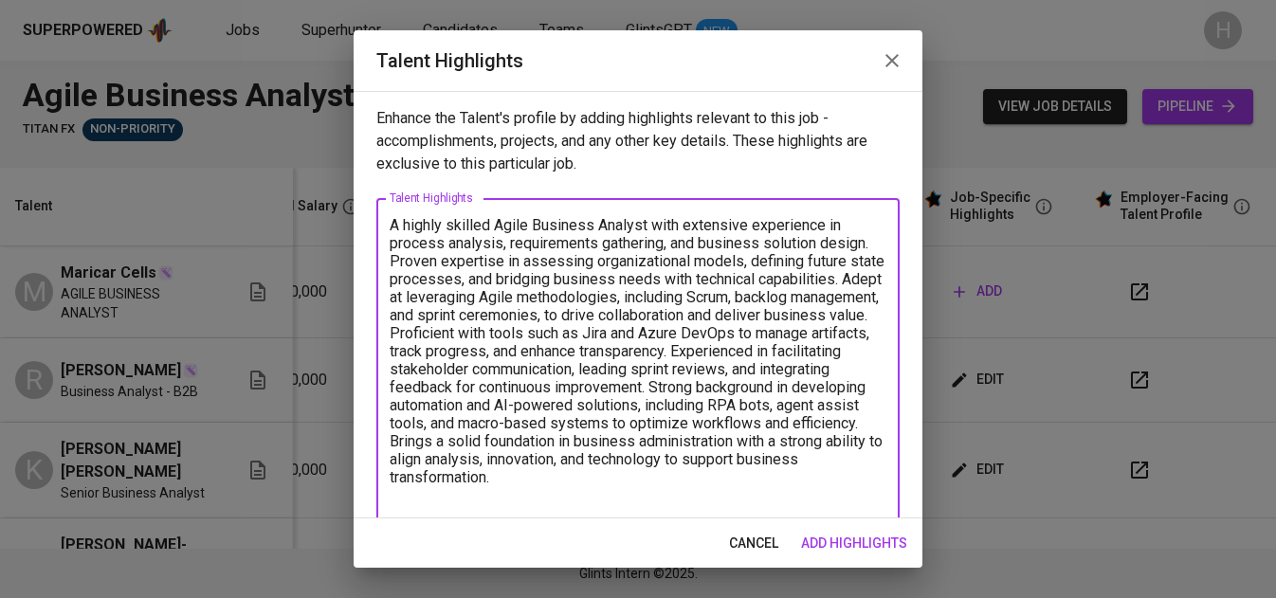
scroll to position [5, 0]
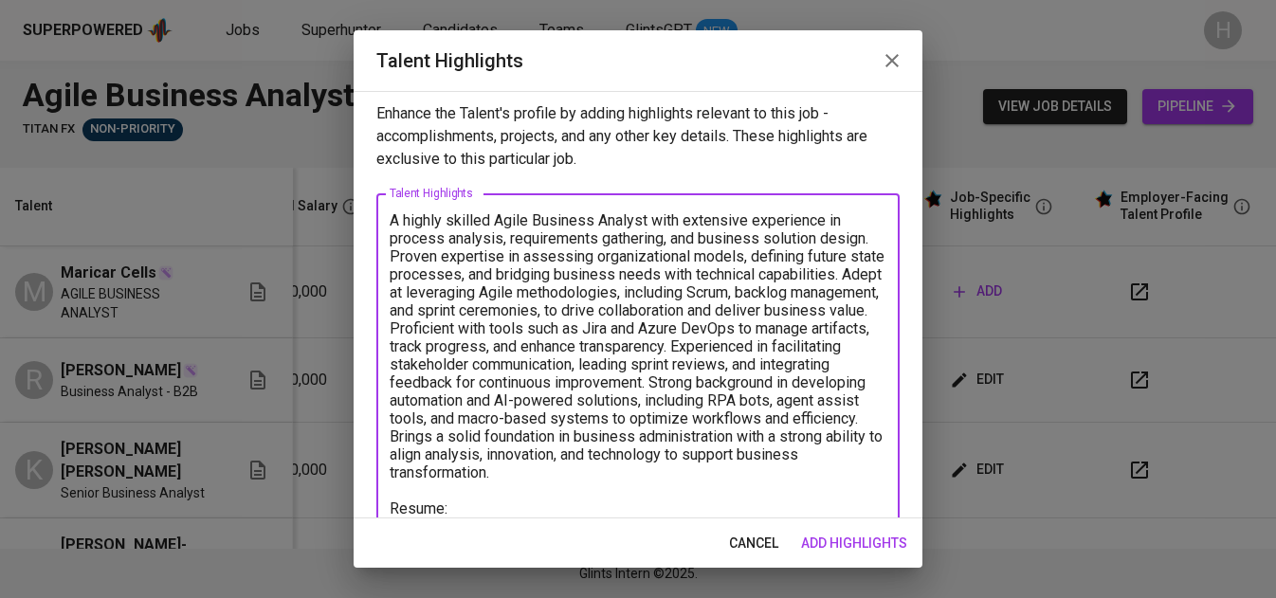
paste textarea "https://glints.sg.larksuite.com/file/PsRvbD9TaoR9TuxBAvIlgYK2geh"
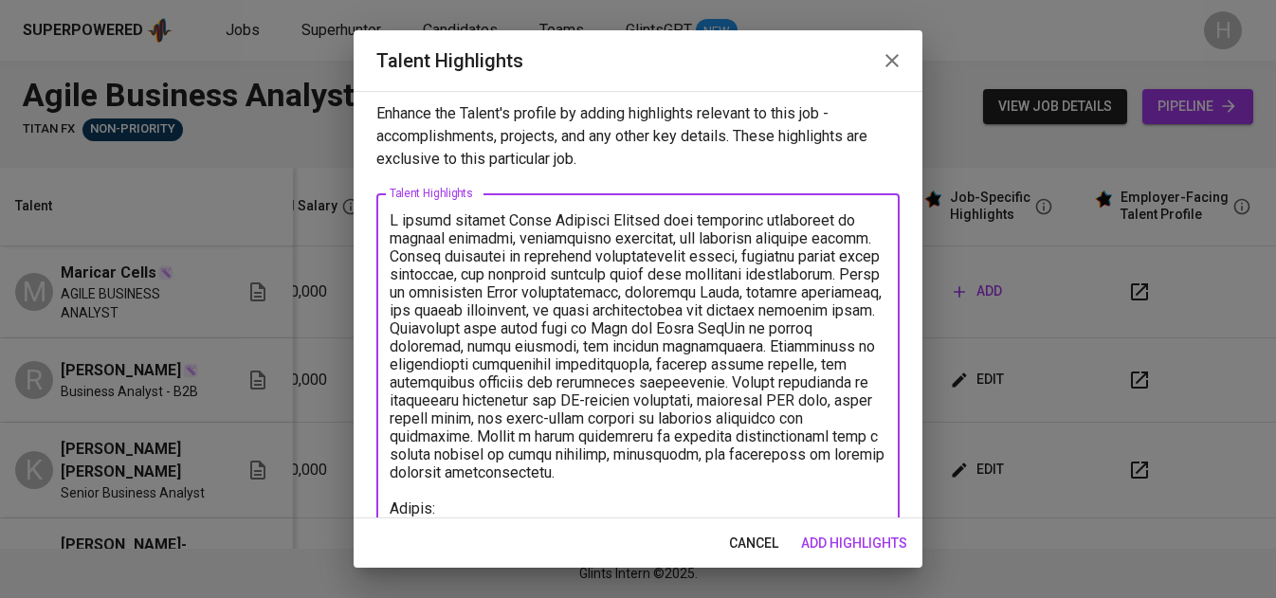
scroll to position [23, 0]
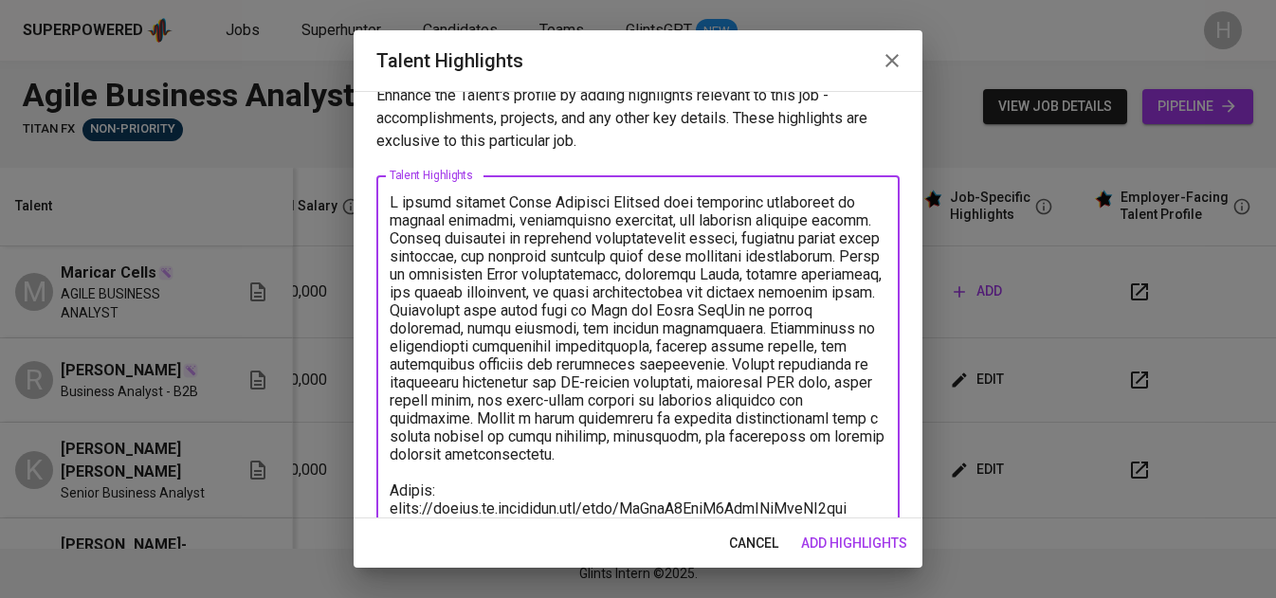
type textarea "A highly skilled Agile Business Analyst with extensive experience in process an…"
click at [888, 550] on span "add highlights" at bounding box center [854, 544] width 106 height 24
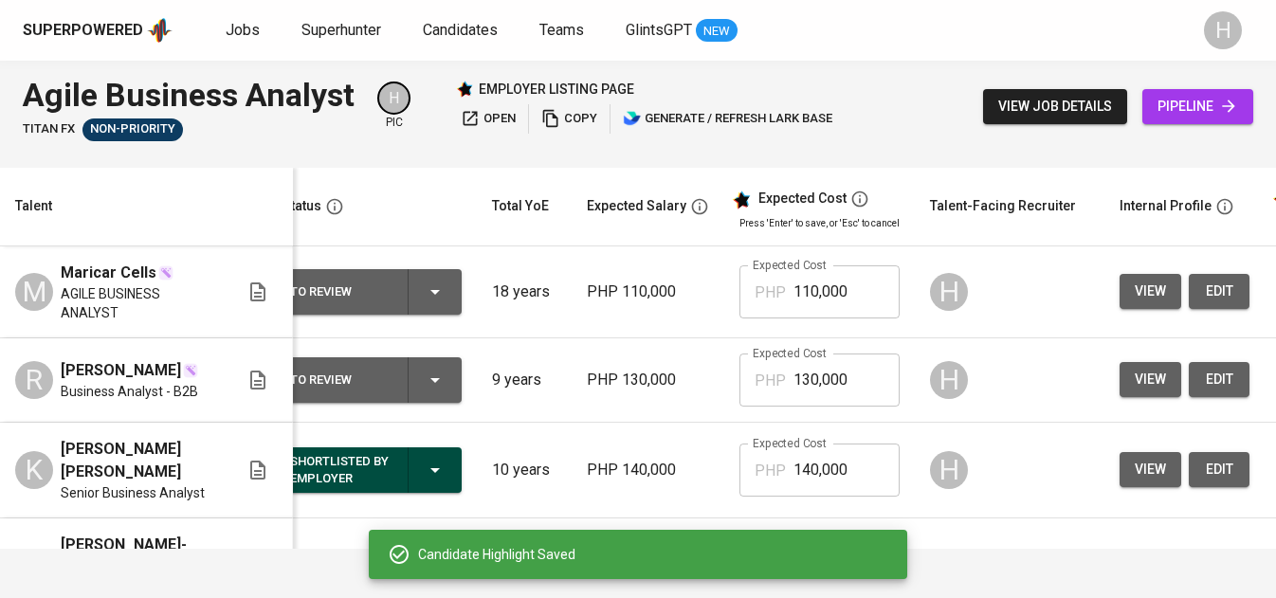
scroll to position [0, 0]
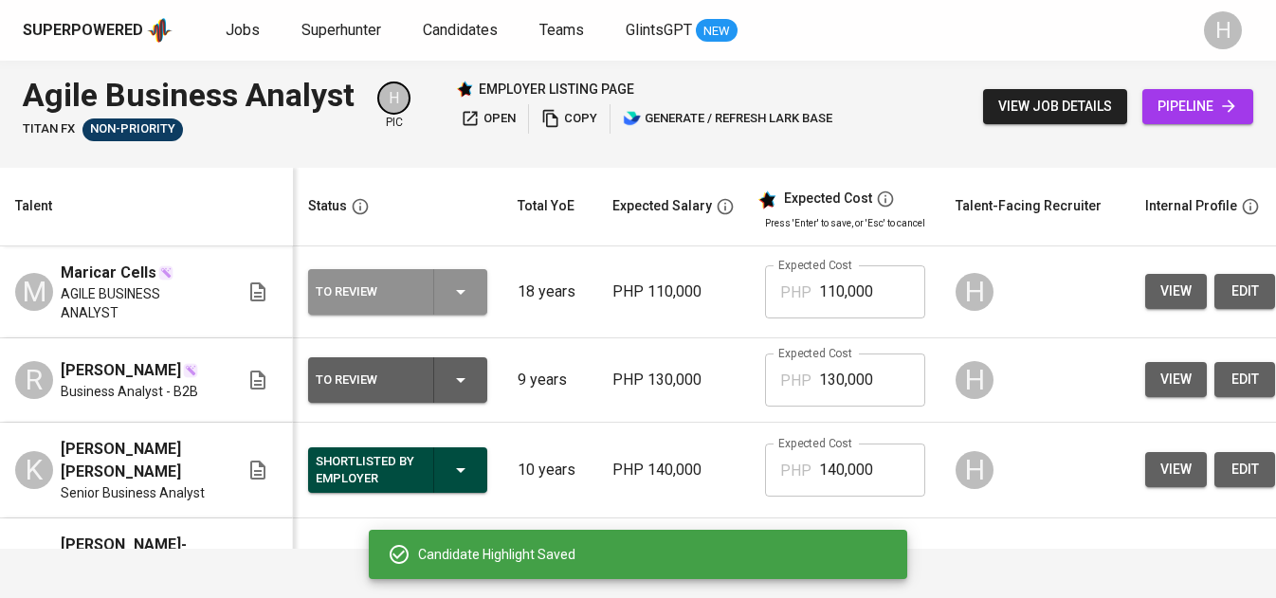
click at [456, 293] on icon "button" at bounding box center [461, 292] width 23 height 23
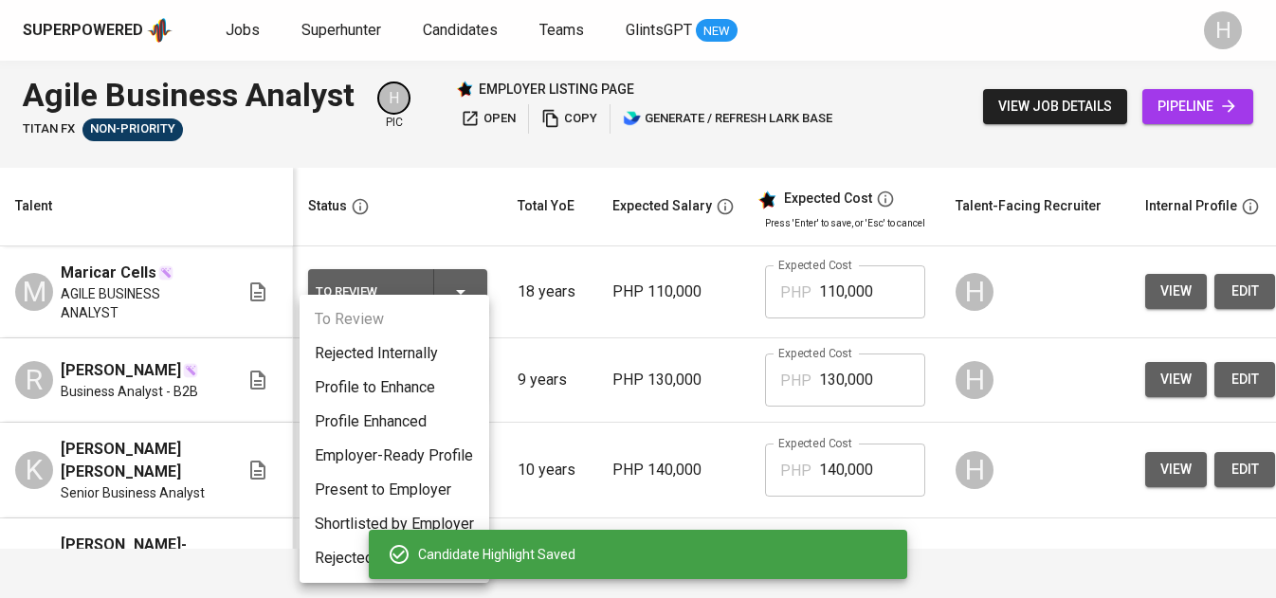
click at [397, 487] on li "Present to Employer" at bounding box center [395, 490] width 190 height 34
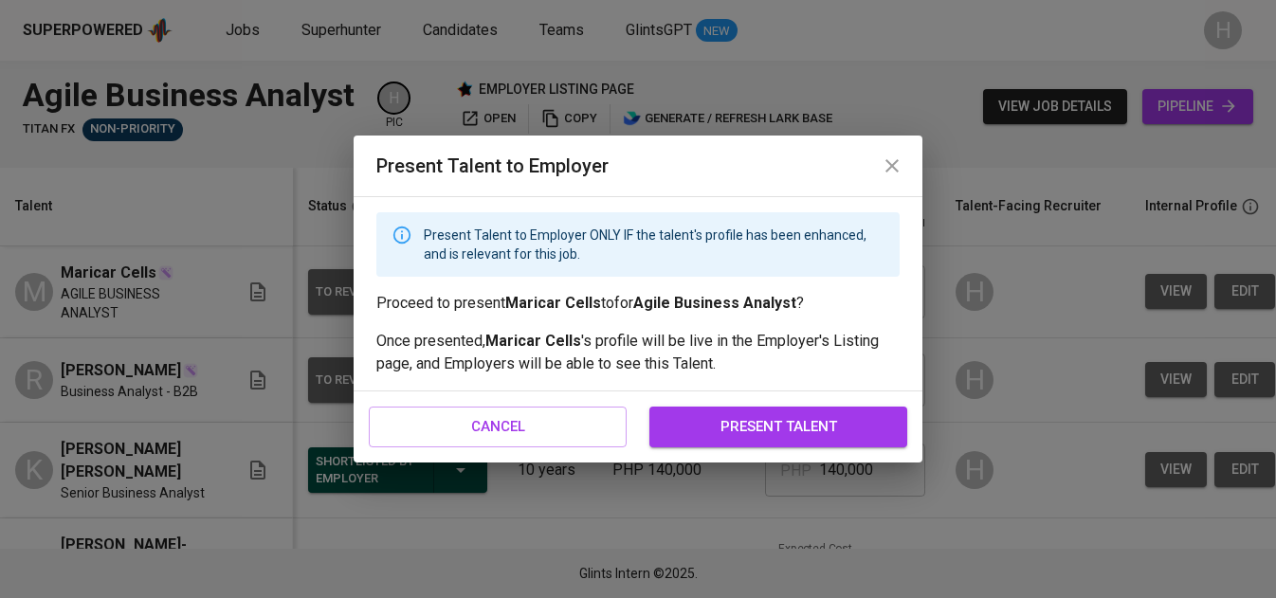
click at [719, 412] on button "present talent" at bounding box center [779, 427] width 258 height 40
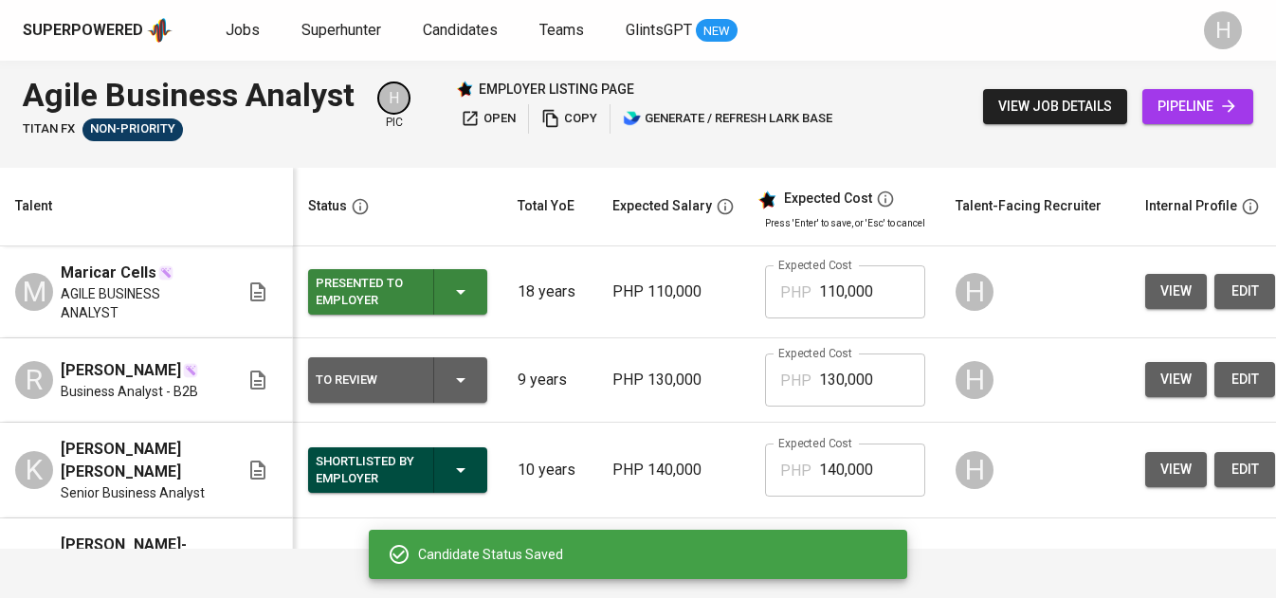
click at [461, 398] on div "To Review" at bounding box center [398, 381] width 164 height 46
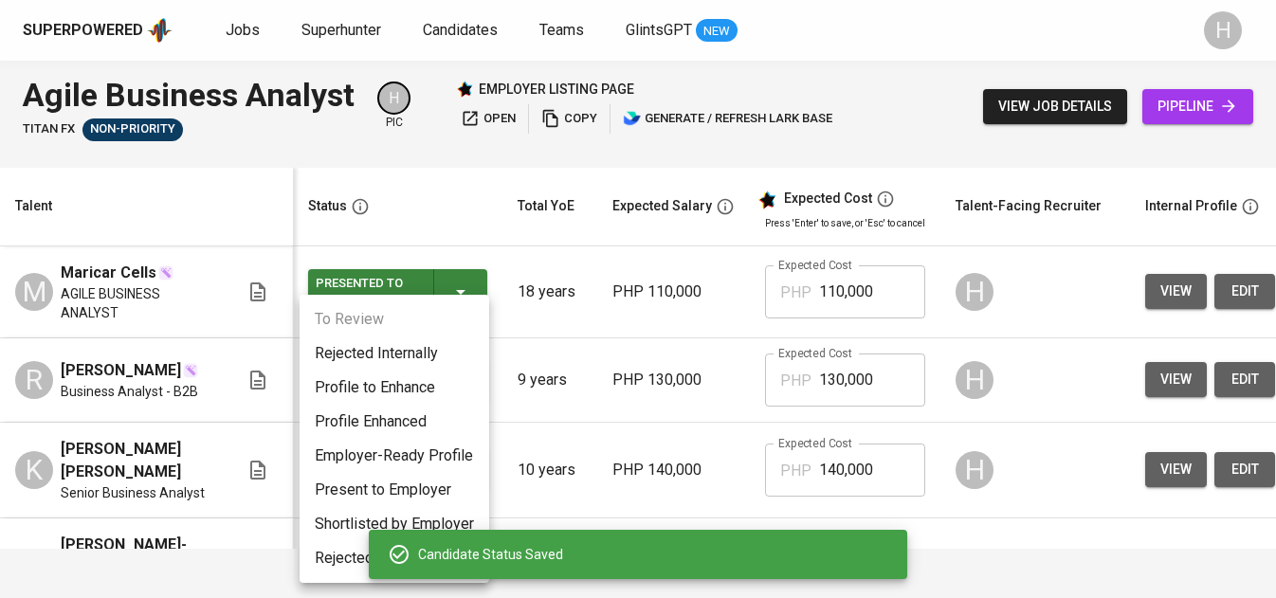
click at [387, 490] on li "Present to Employer" at bounding box center [395, 490] width 190 height 34
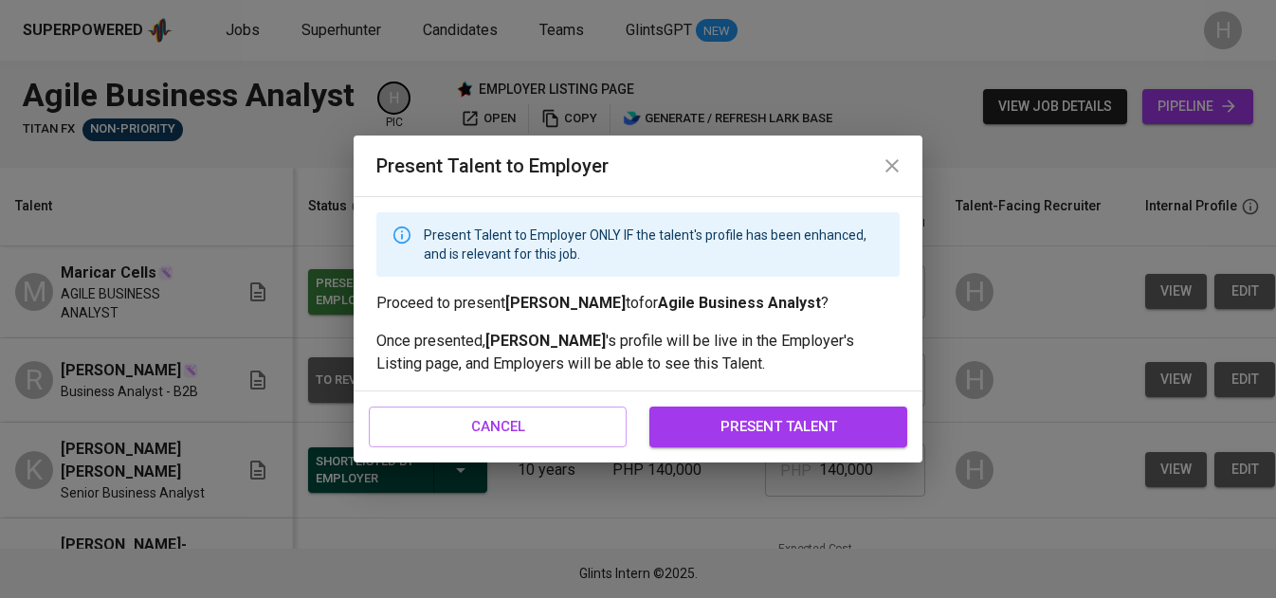
click at [726, 415] on span "present talent" at bounding box center [778, 426] width 216 height 25
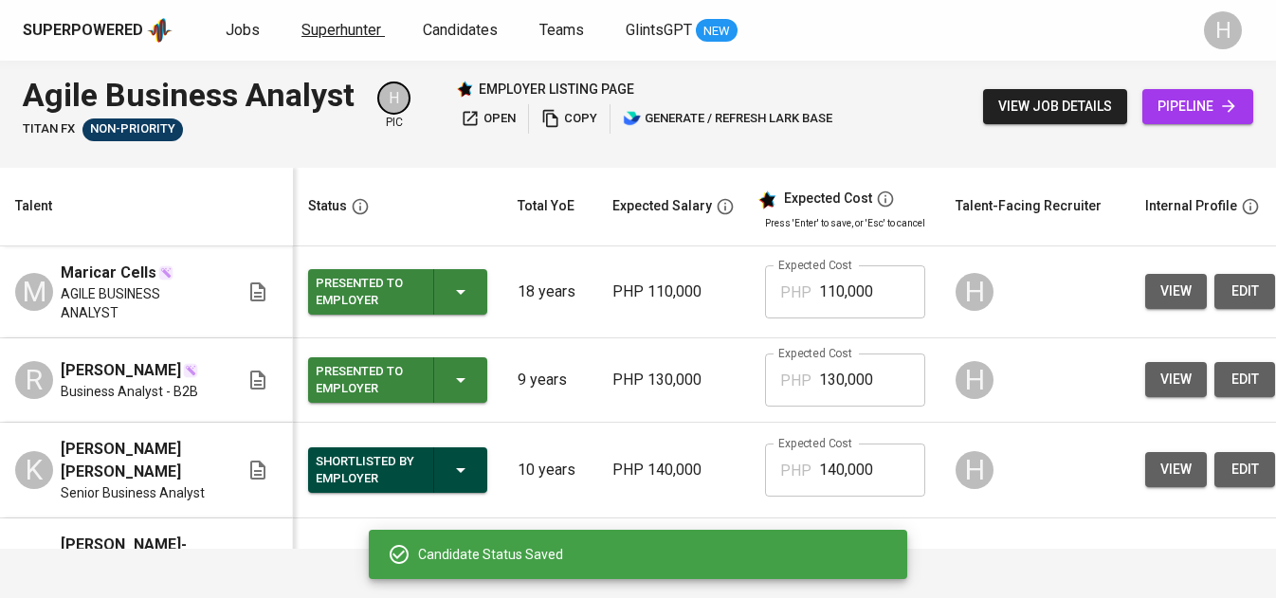
click at [330, 31] on span "Superhunter" at bounding box center [342, 30] width 80 height 18
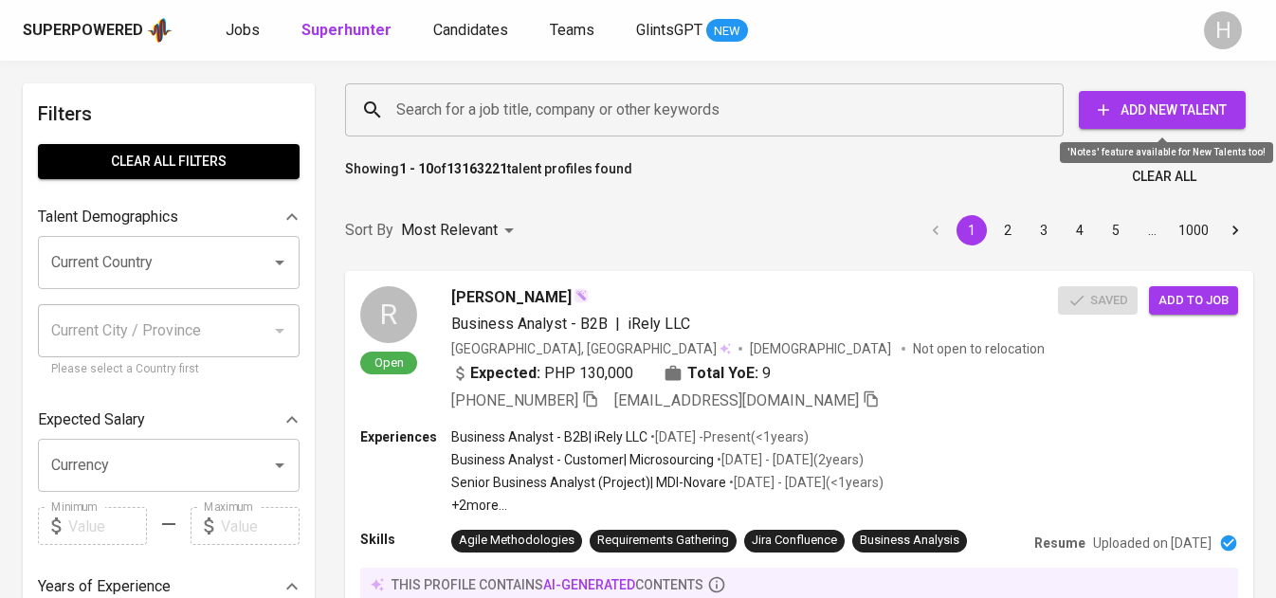
click at [1145, 117] on span "Add New Talent" at bounding box center [1162, 111] width 137 height 24
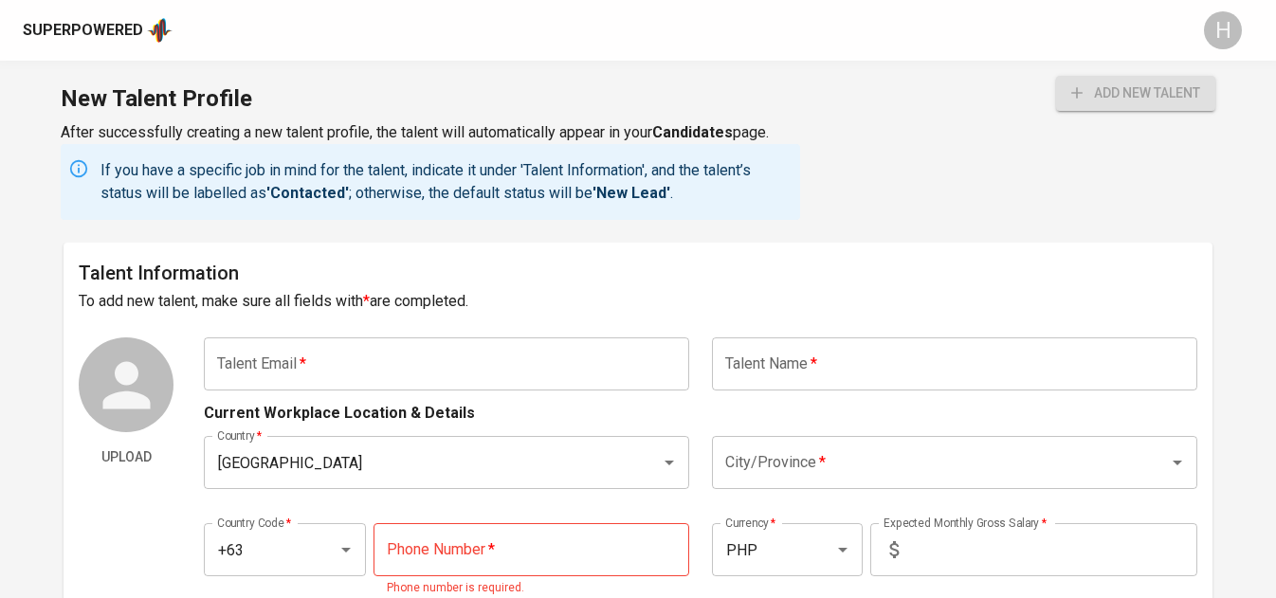
click at [428, 357] on input "text" at bounding box center [447, 364] width 486 height 53
